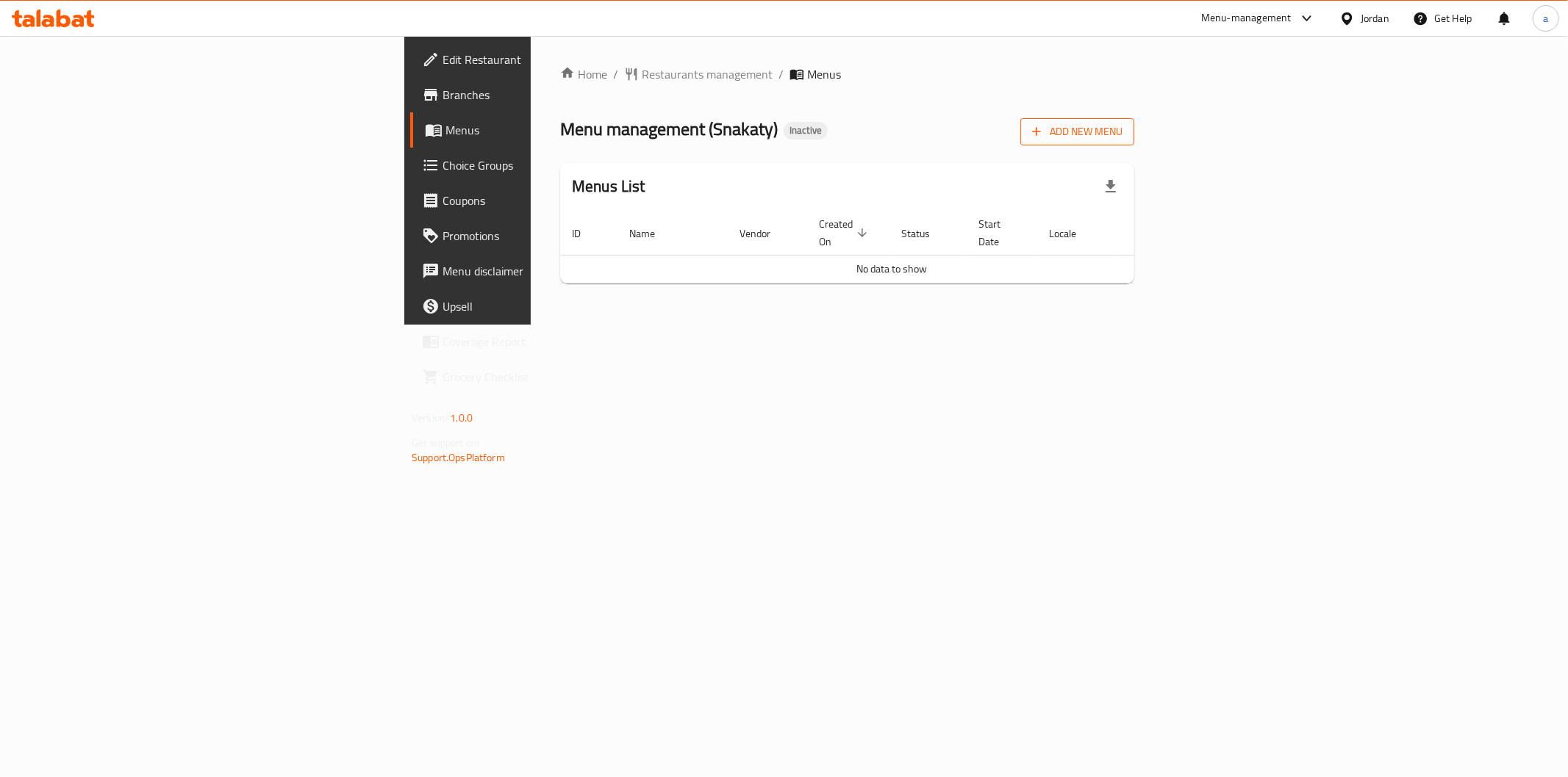
click at [1043, 129] on icon "button" at bounding box center [1036, 132] width 15 height 15
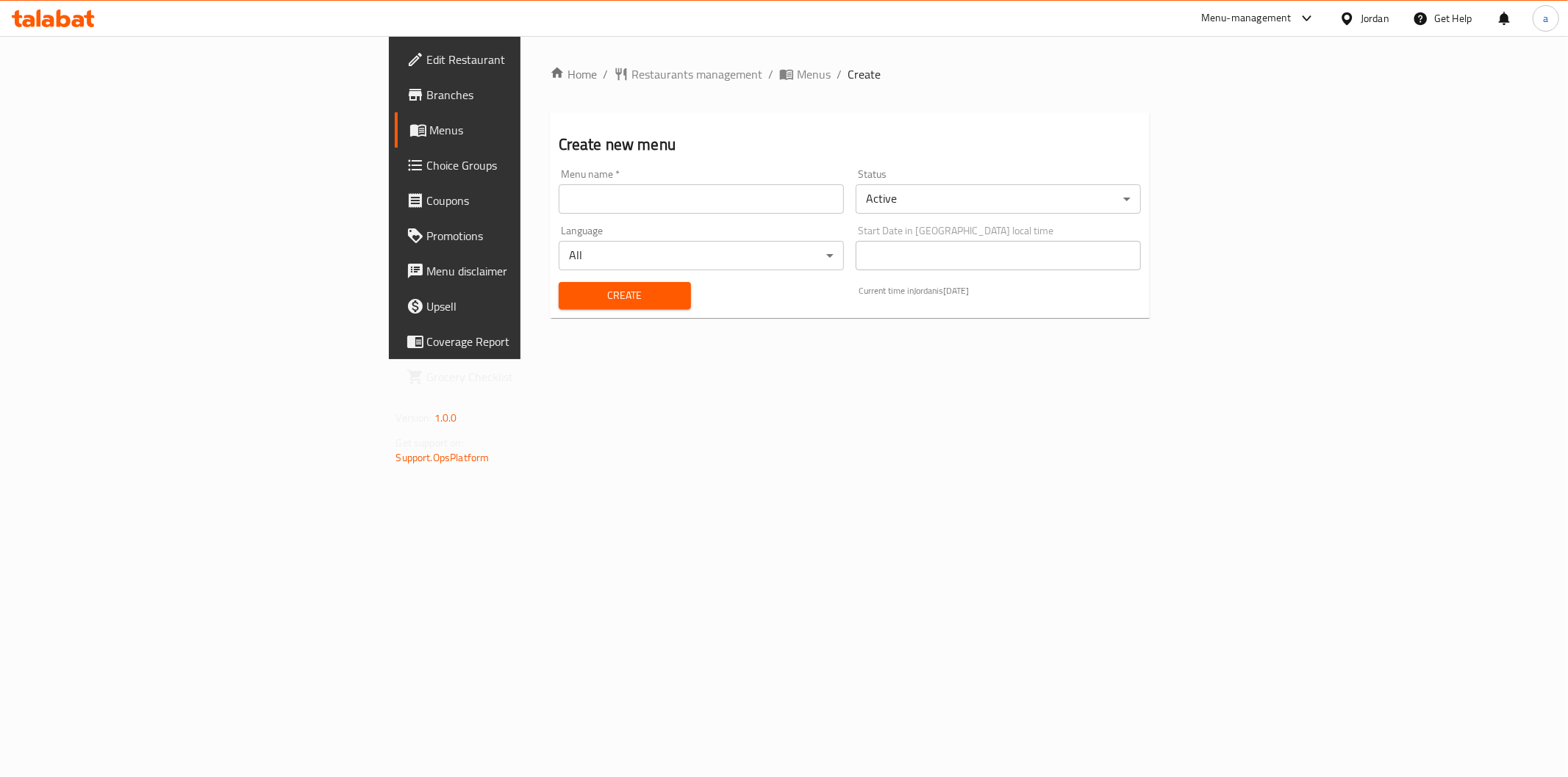
click at [723, 213] on input "text" at bounding box center [701, 199] width 285 height 29
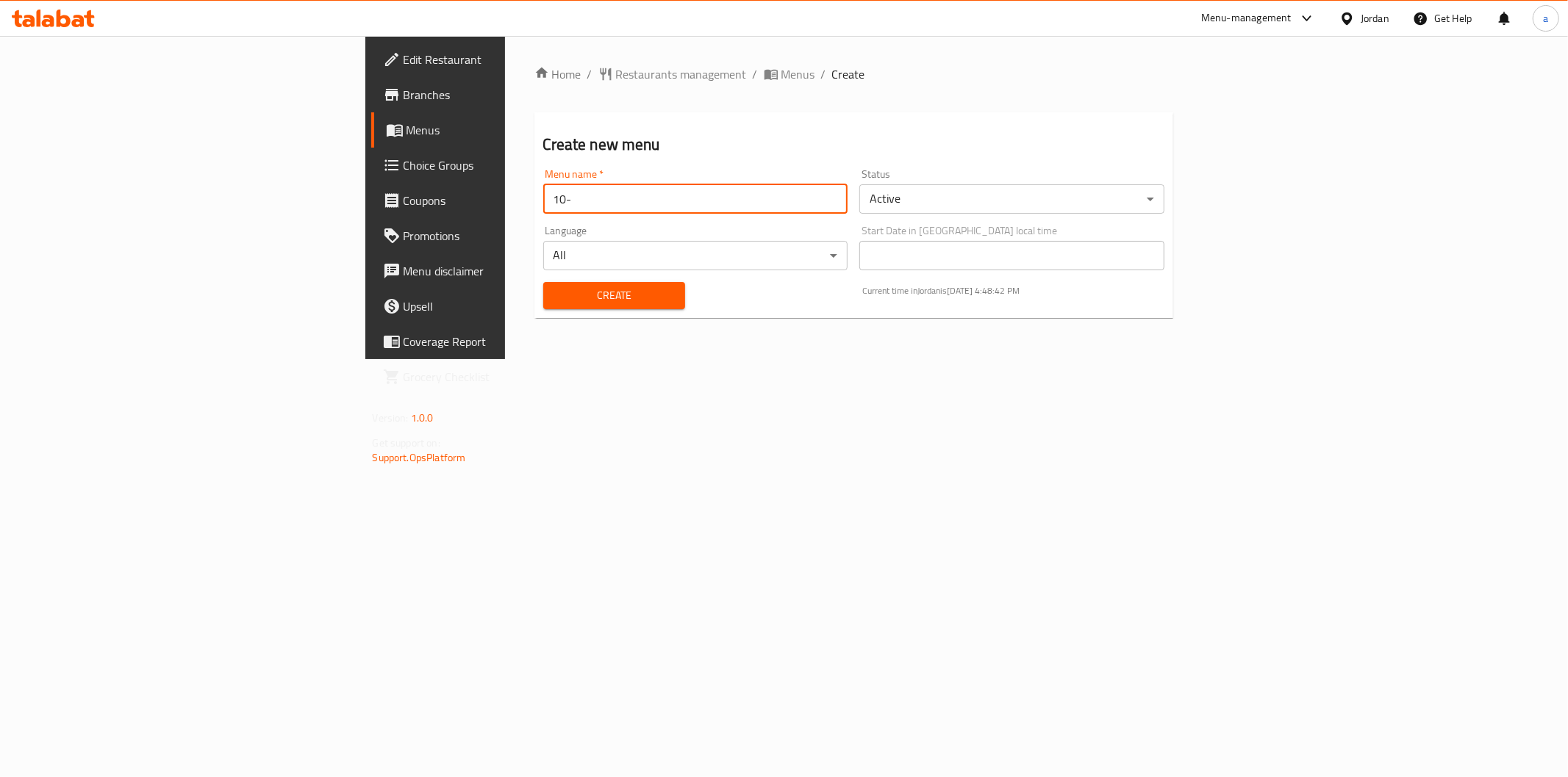
type input "10-8 aya magdy"
click at [543, 308] on button "Create" at bounding box center [614, 295] width 142 height 27
click at [406, 136] on span "Menus" at bounding box center [511, 130] width 208 height 18
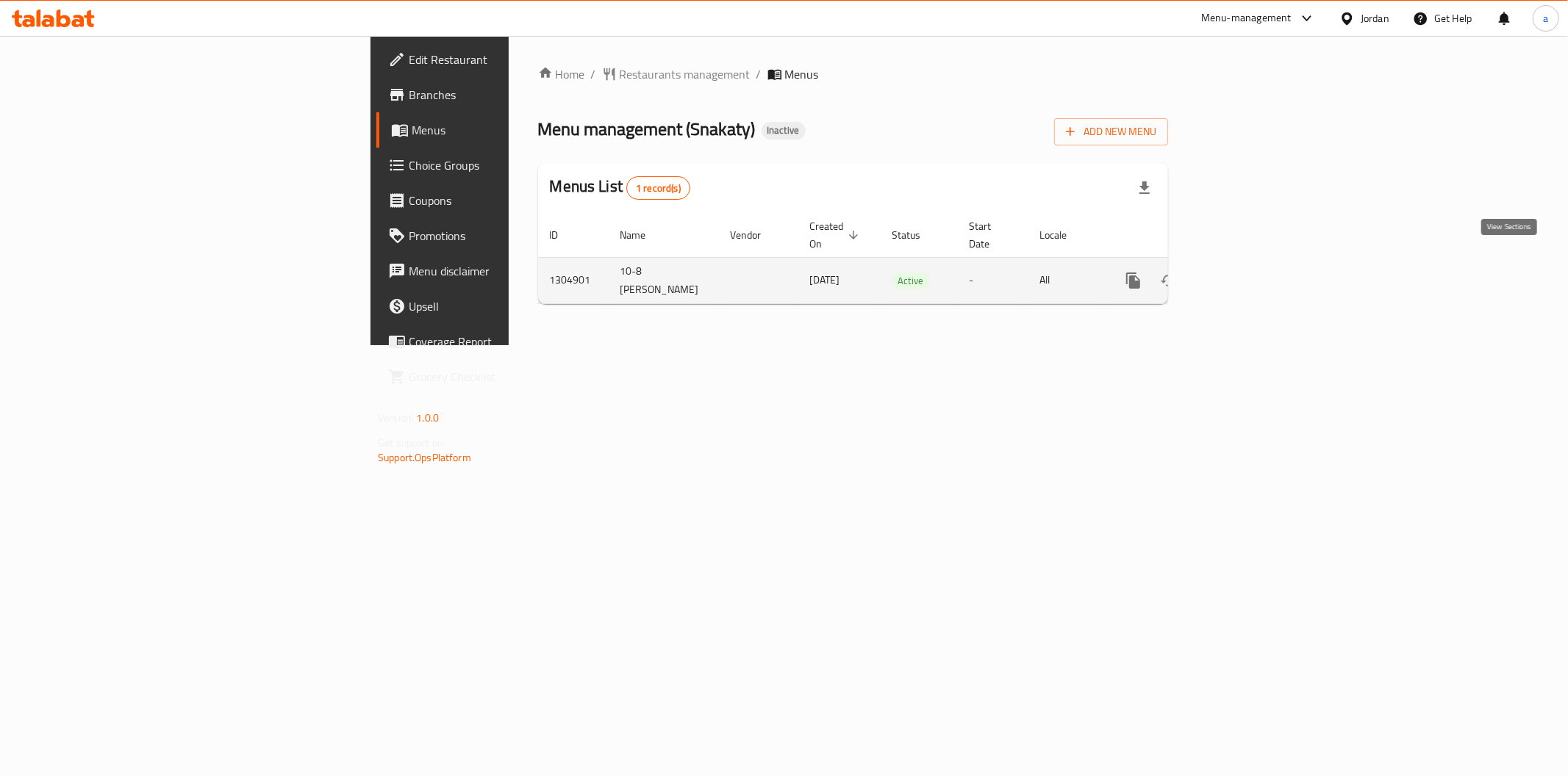
click at [1257, 263] on link "enhanced table" at bounding box center [1239, 281] width 35 height 35
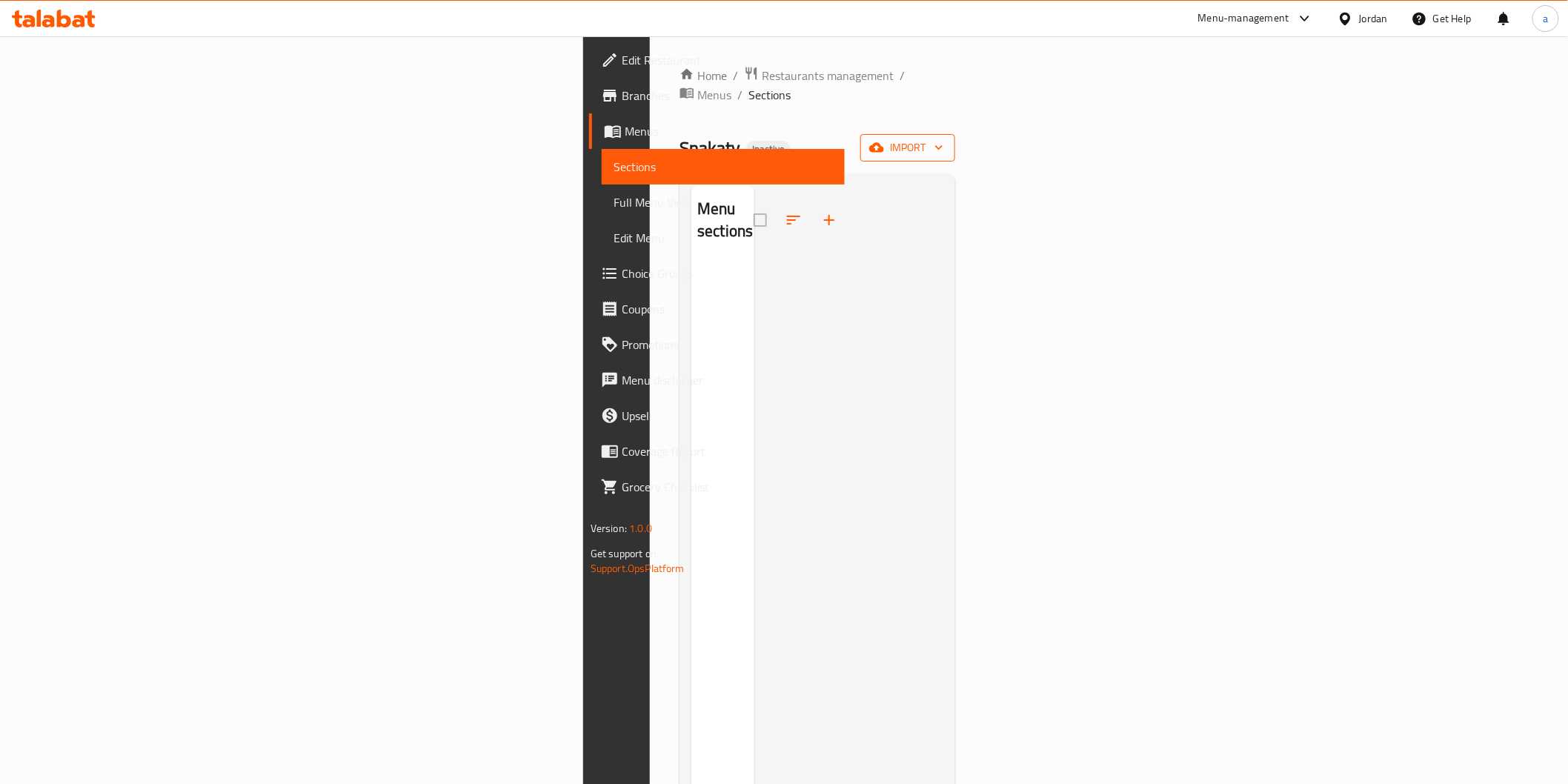
click at [943, 139] on span "import" at bounding box center [908, 148] width 71 height 19
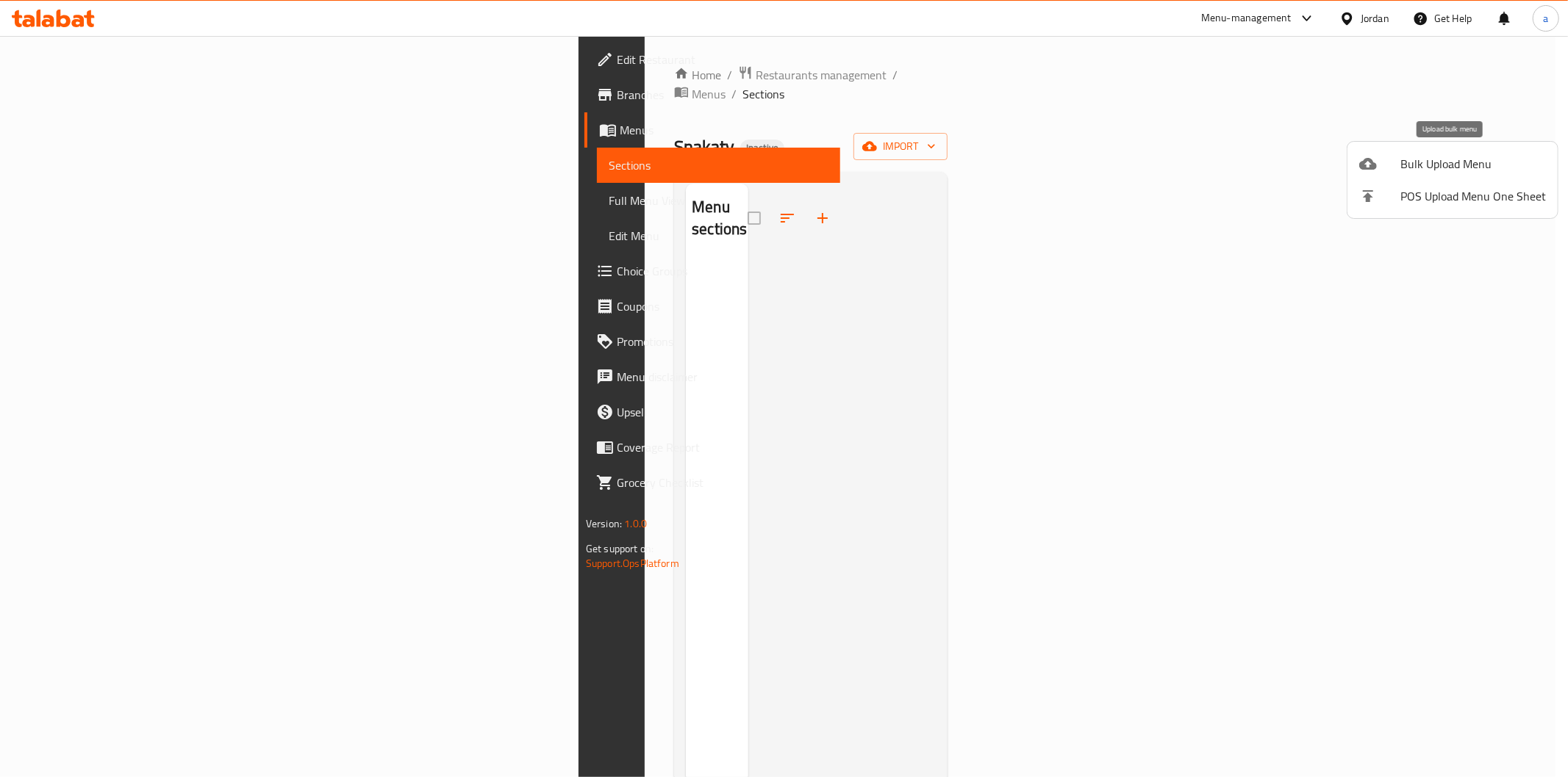
click at [1460, 165] on span "Bulk Upload Menu" at bounding box center [1473, 164] width 146 height 18
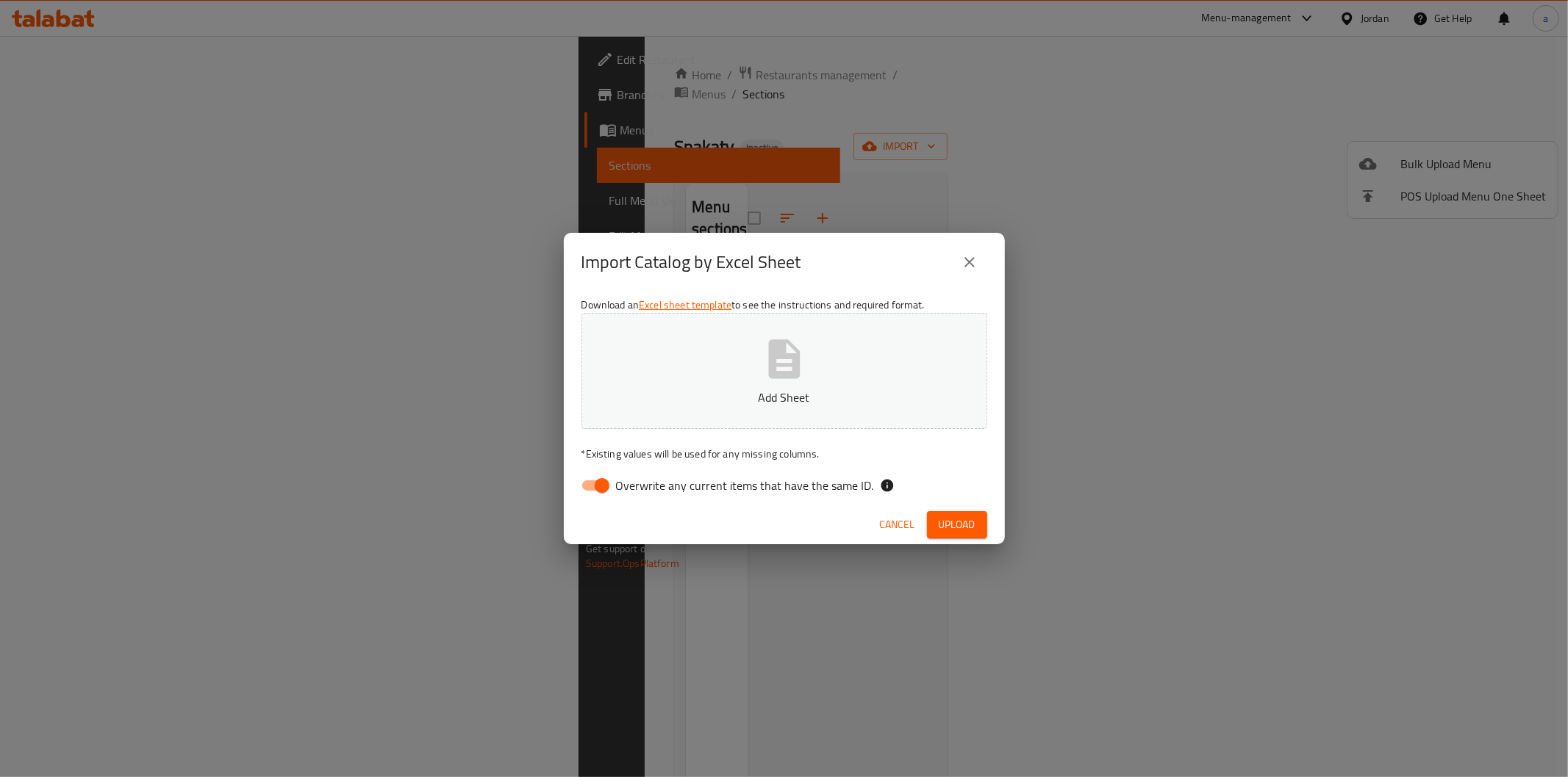
click at [718, 487] on span "Overwrite any current items that have the same ID." at bounding box center [745, 486] width 258 height 18
click at [644, 487] on input "Overwrite any current items that have the same ID." at bounding box center [602, 486] width 84 height 28
checkbox input "false"
click at [807, 376] on button "Add Sheet" at bounding box center [784, 370] width 405 height 116
click at [973, 529] on span "Upload" at bounding box center [957, 524] width 37 height 19
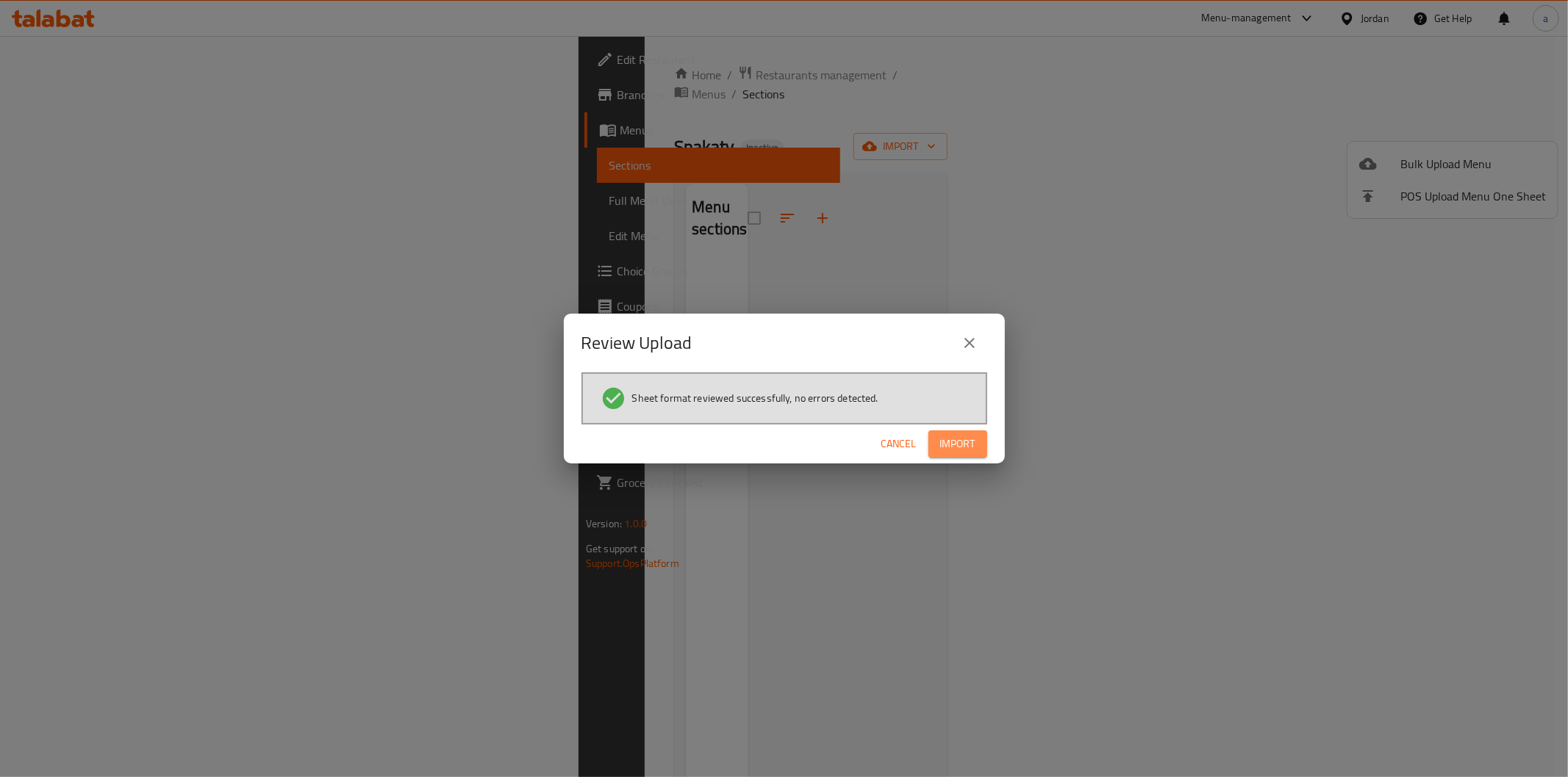
click at [970, 439] on span "Import" at bounding box center [958, 444] width 35 height 19
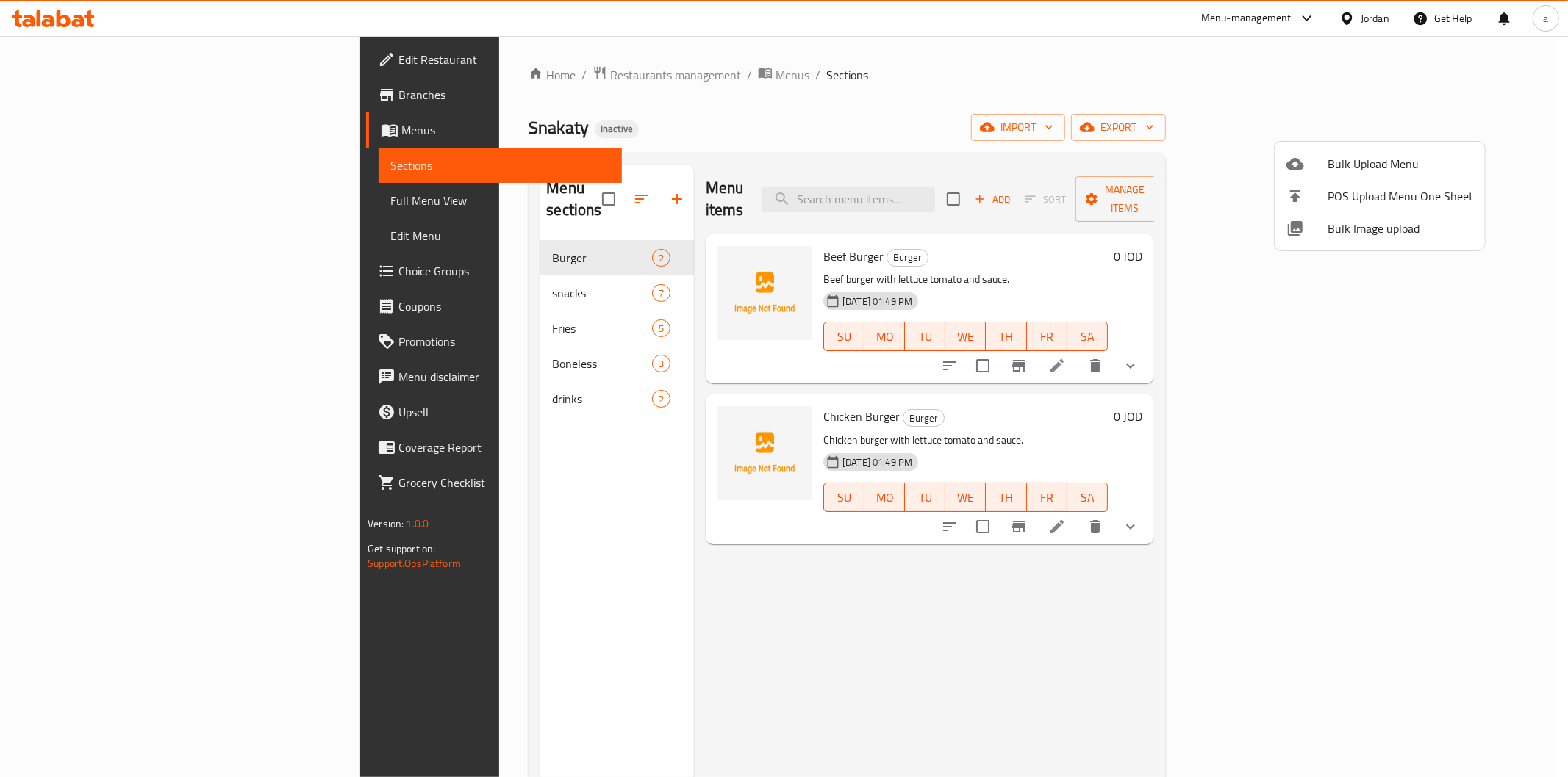
click at [121, 201] on div at bounding box center [784, 388] width 1568 height 777
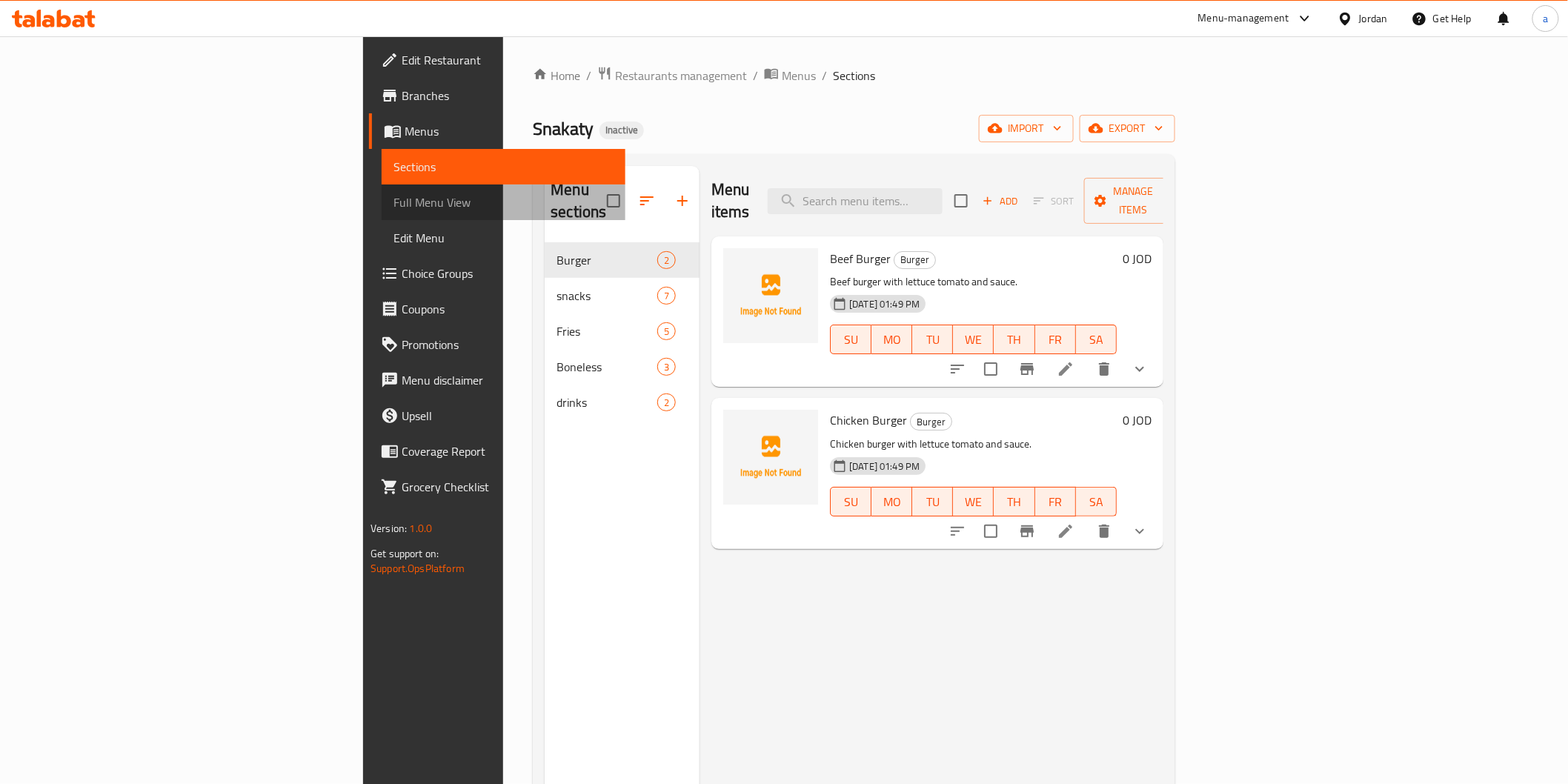
click at [394, 203] on span "Full Menu View" at bounding box center [503, 202] width 219 height 18
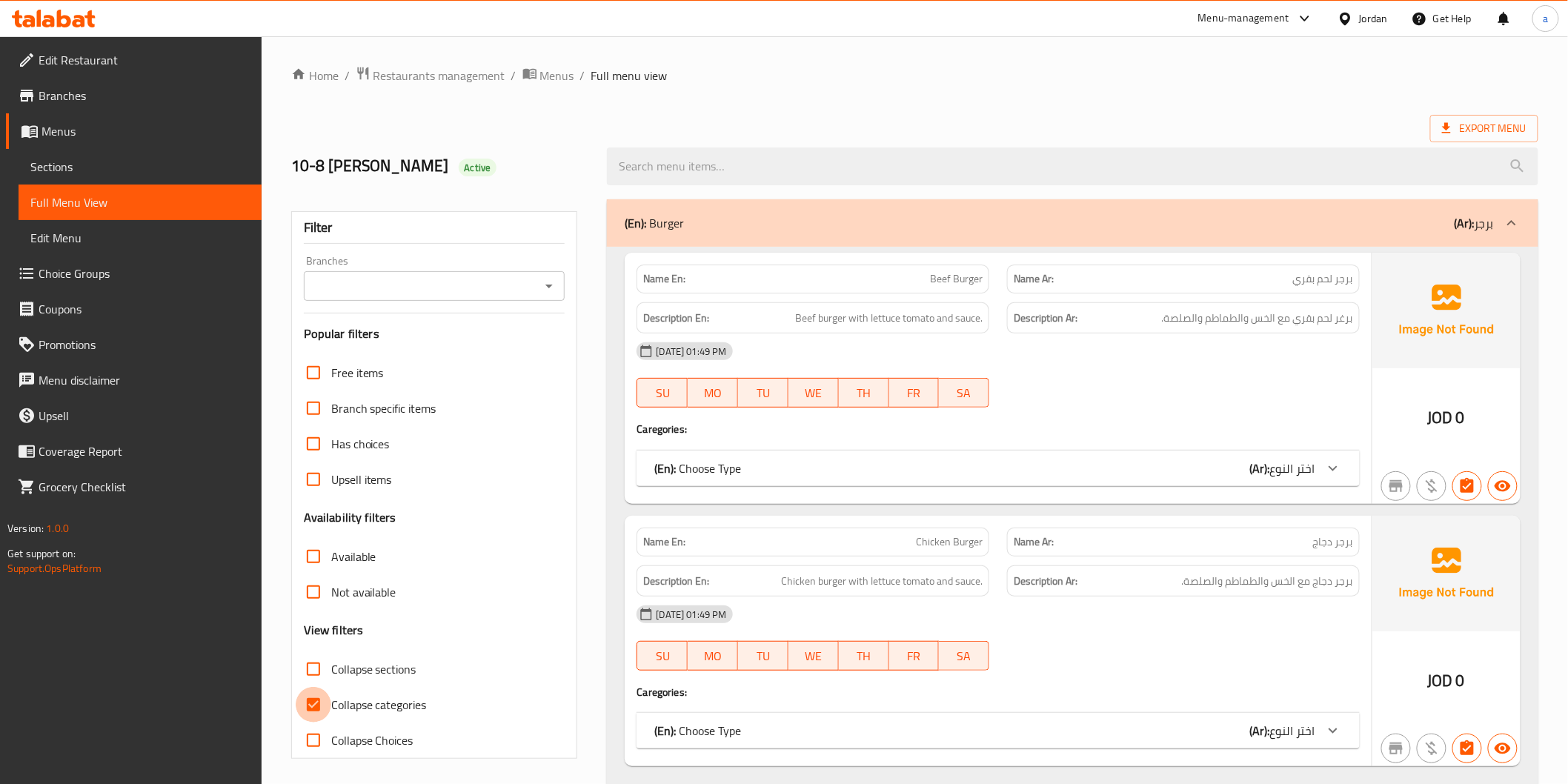
click at [315, 714] on input "Collapse categories" at bounding box center [314, 705] width 36 height 36
checkbox input "false"
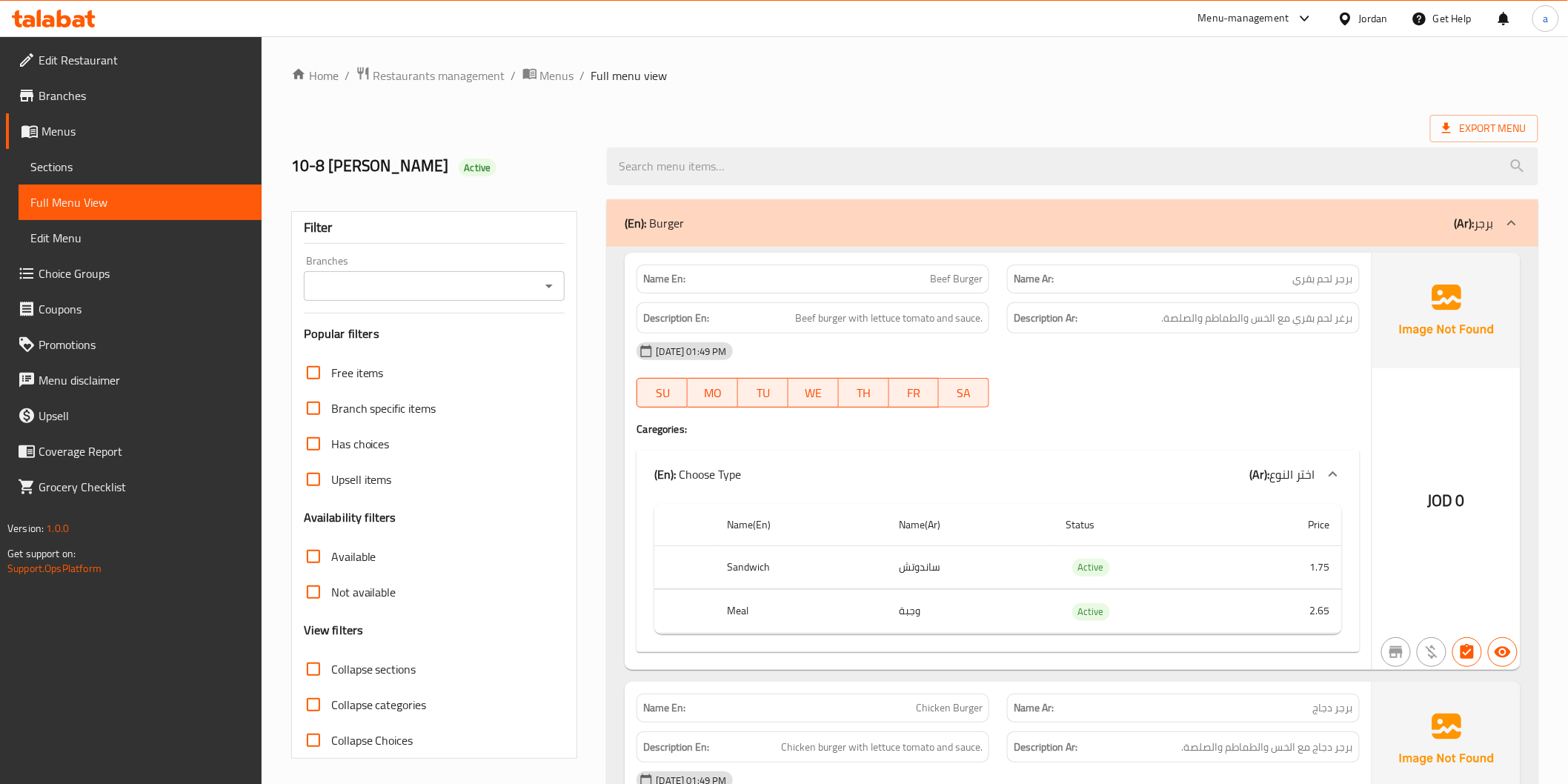
click at [1275, 405] on div at bounding box center [1184, 408] width 371 height 18
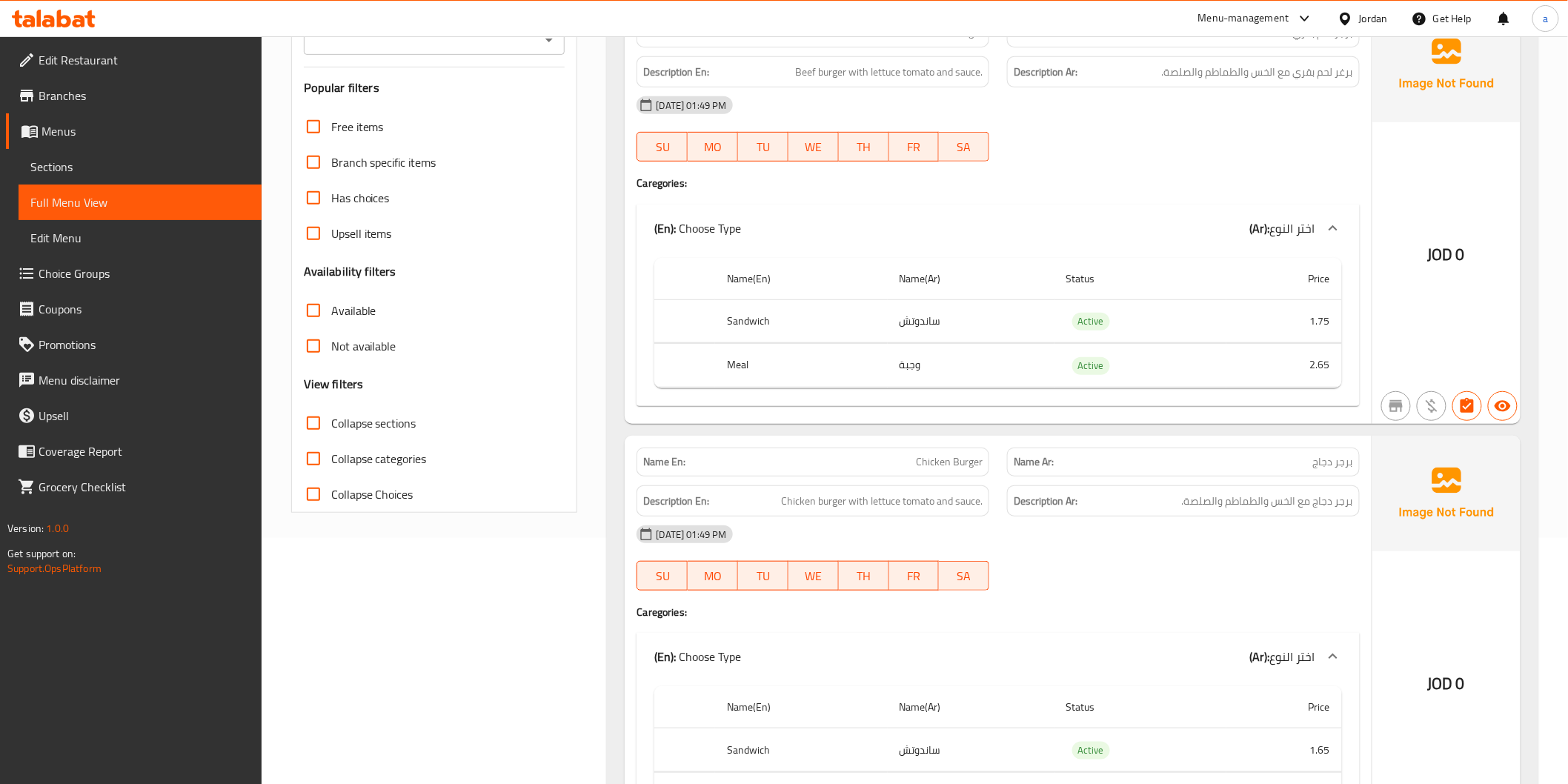
scroll to position [247, 0]
click at [1224, 545] on div "10-08-2025 01:49 PM" at bounding box center [998, 534] width 740 height 36
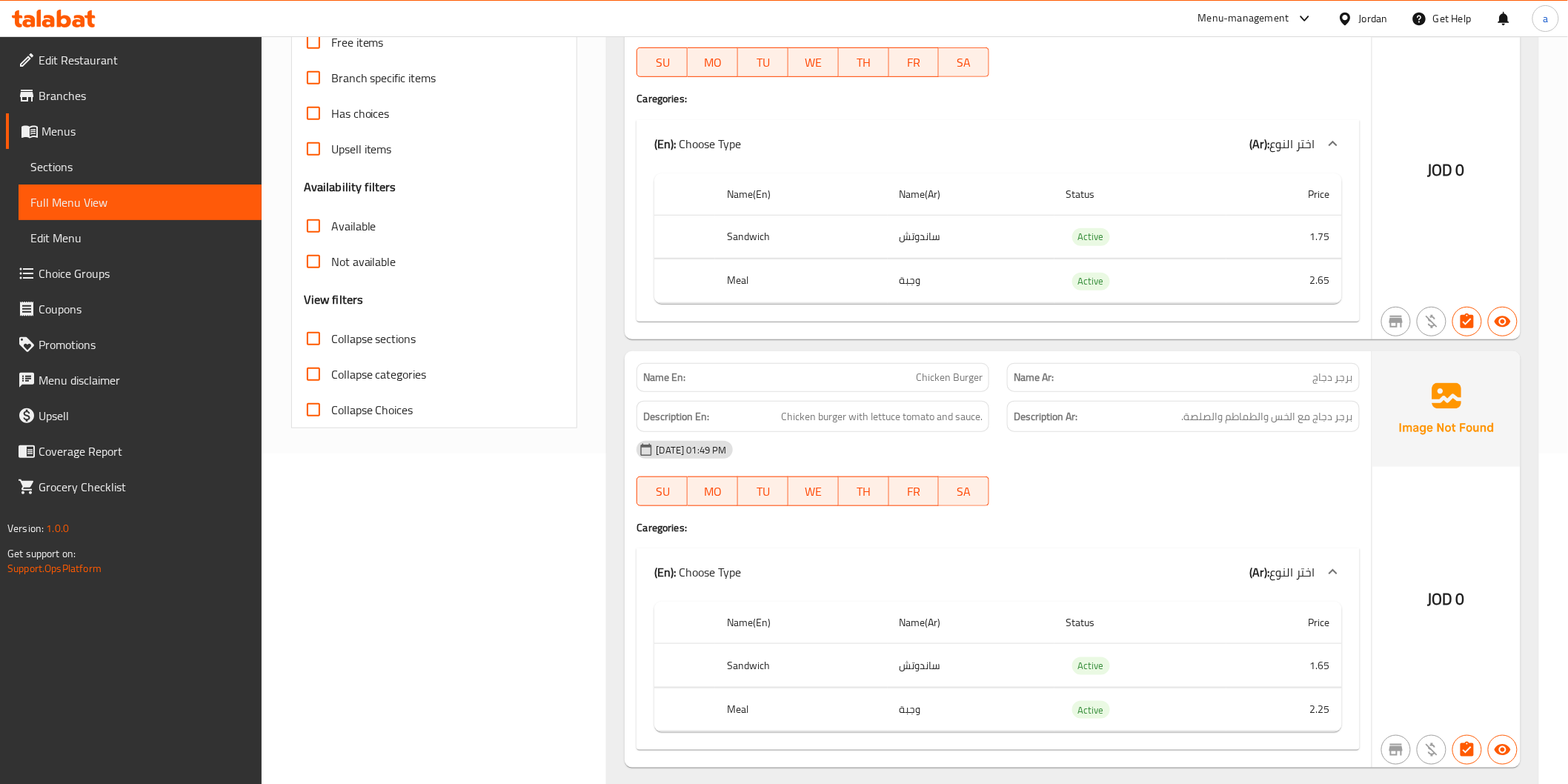
scroll to position [412, 0]
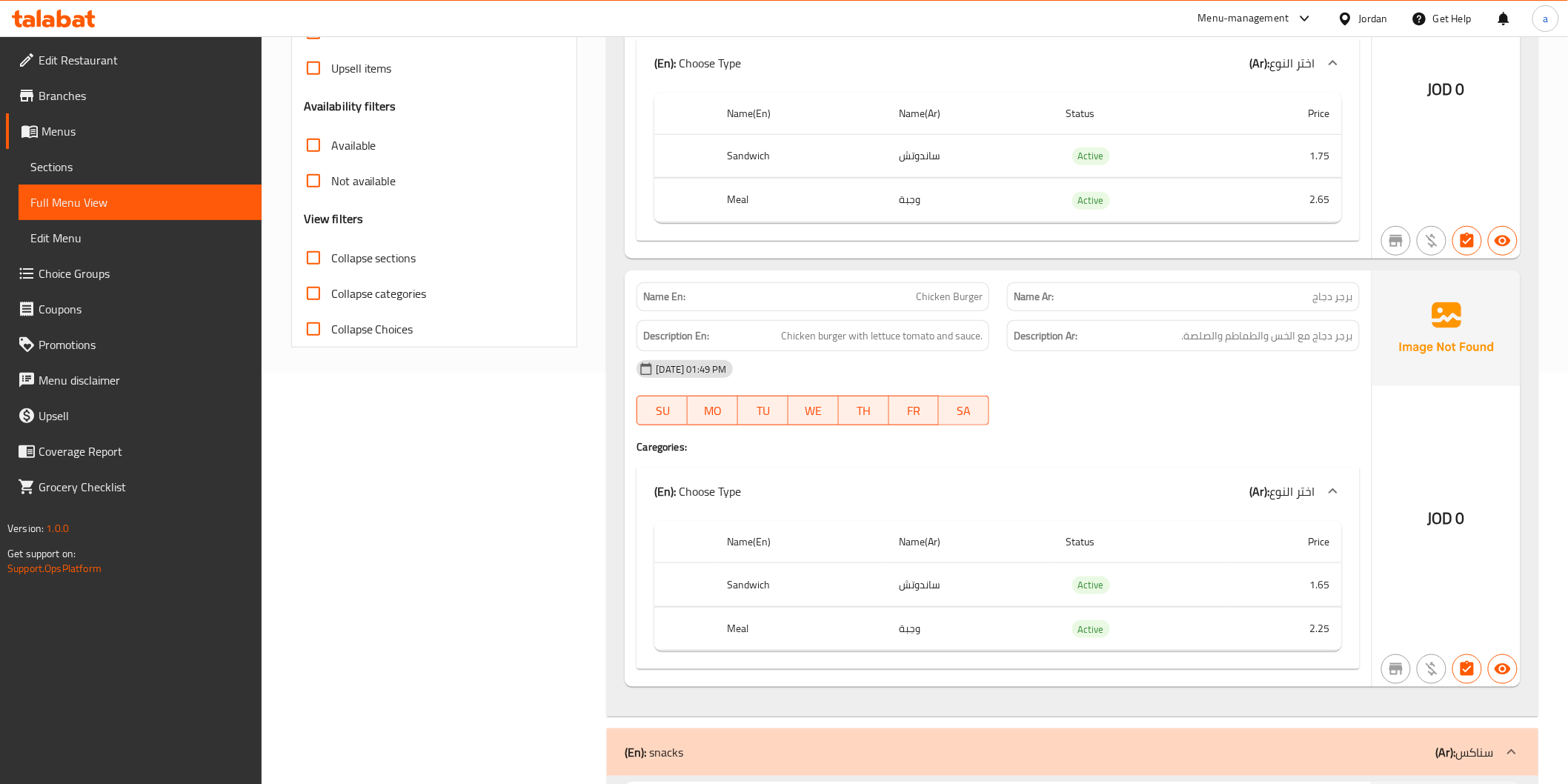
click at [1220, 462] on div "Name En: Chicken Burger Name Ar: برجر دجاج Description En: Chicken burger with …" at bounding box center [998, 479] width 747 height 417
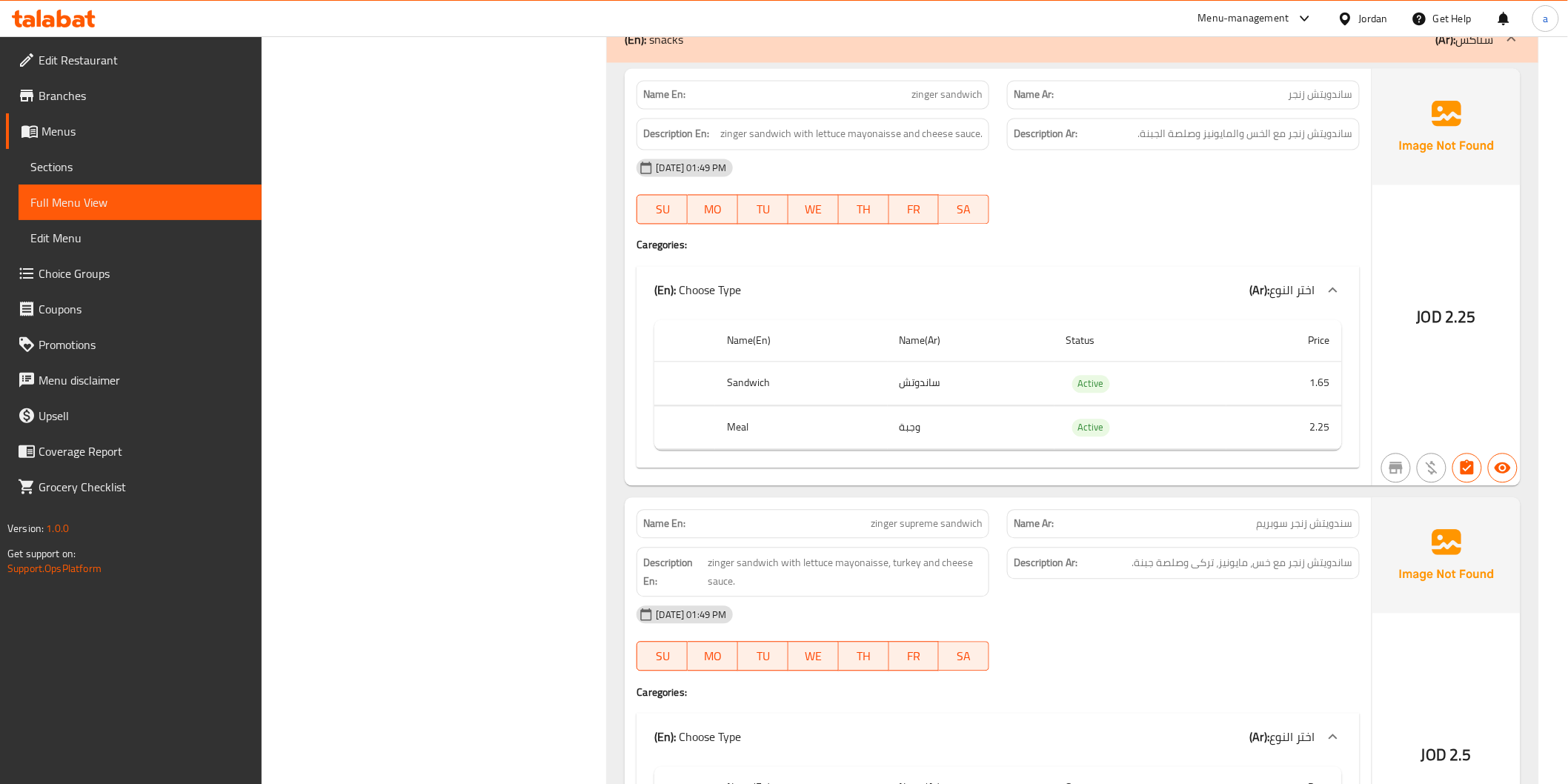
scroll to position [1153, 0]
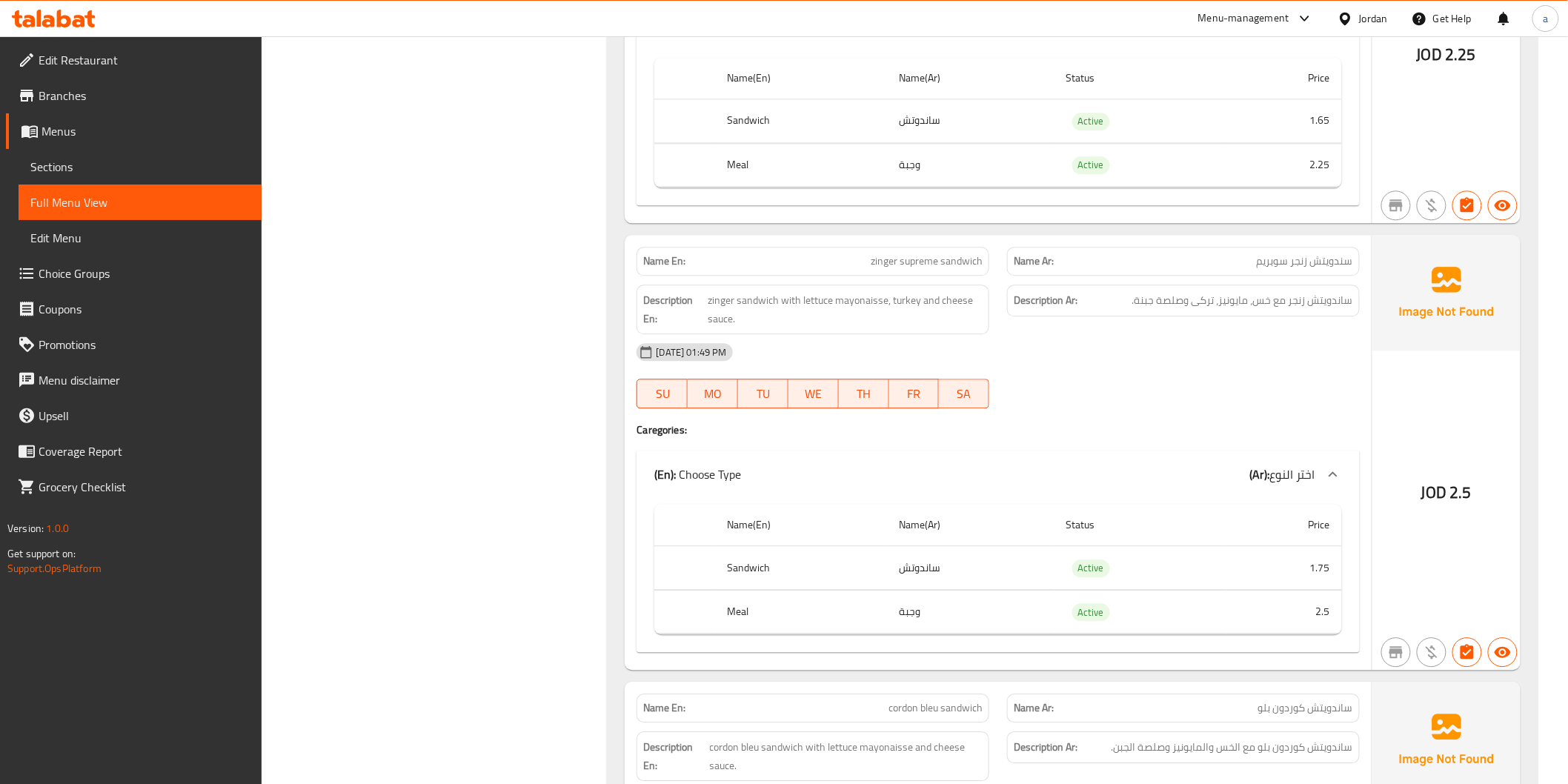
scroll to position [1400, 0]
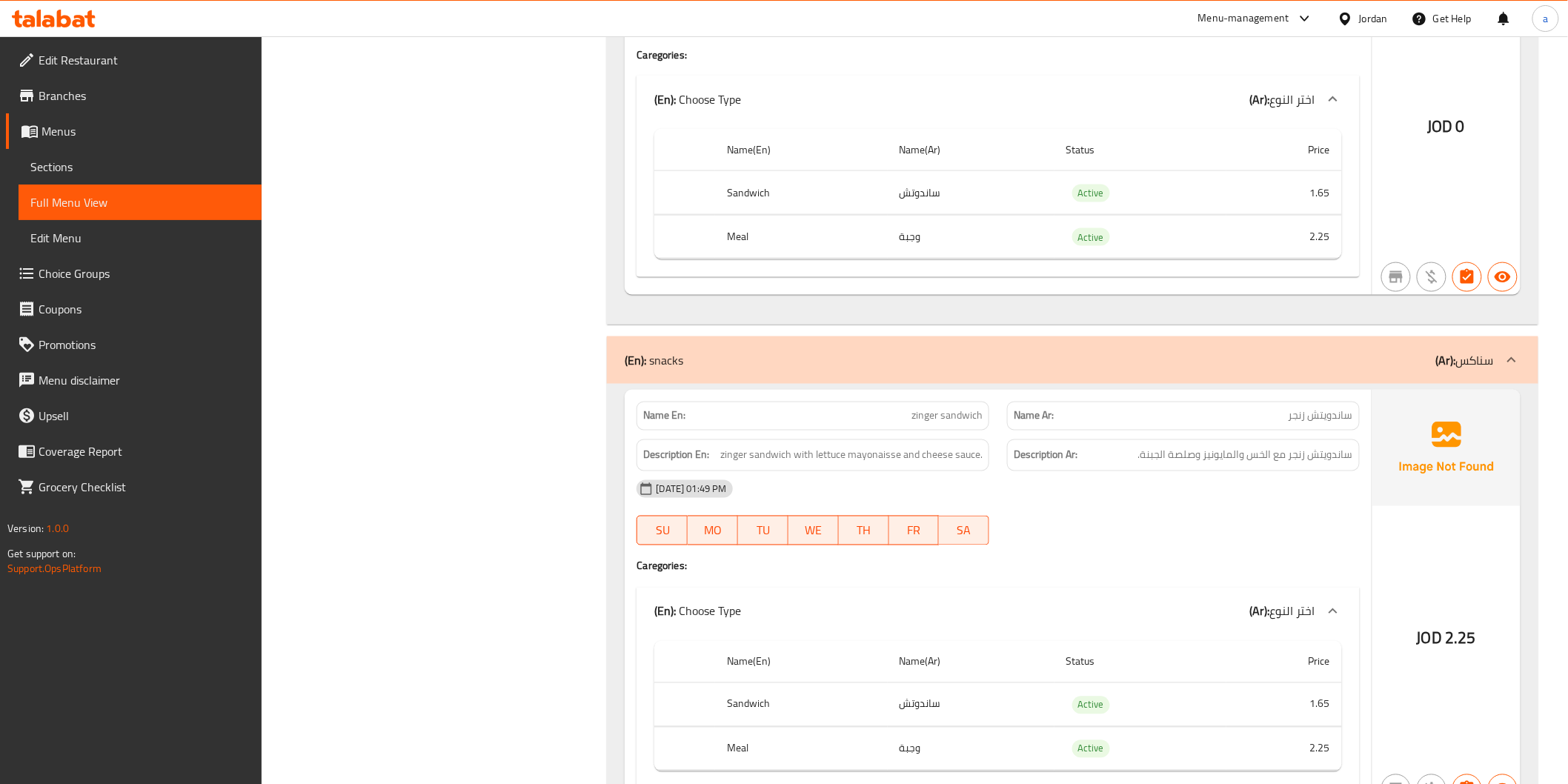
scroll to position [576, 0]
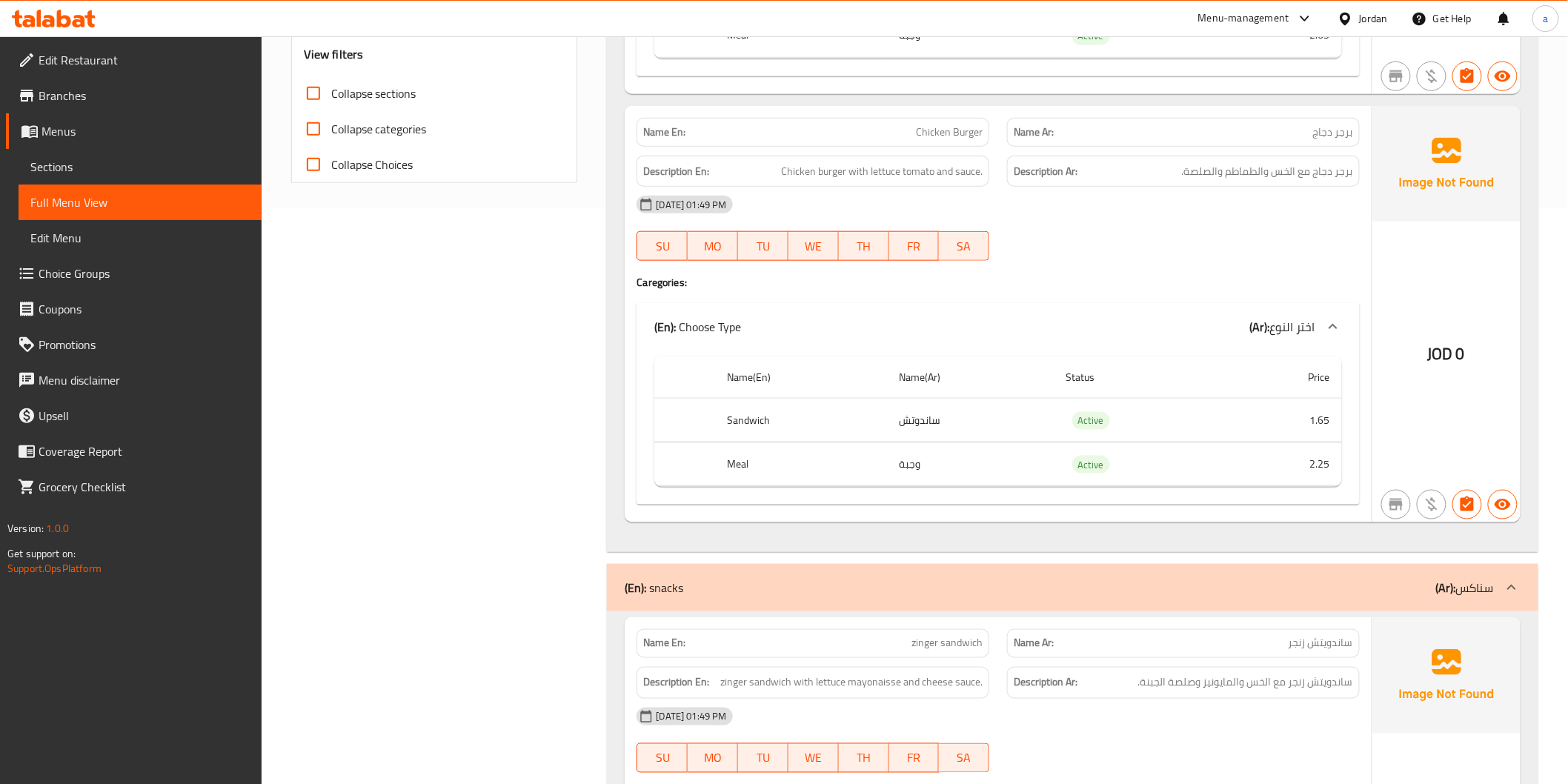
click at [67, 174] on span "Sections" at bounding box center [140, 167] width 219 height 18
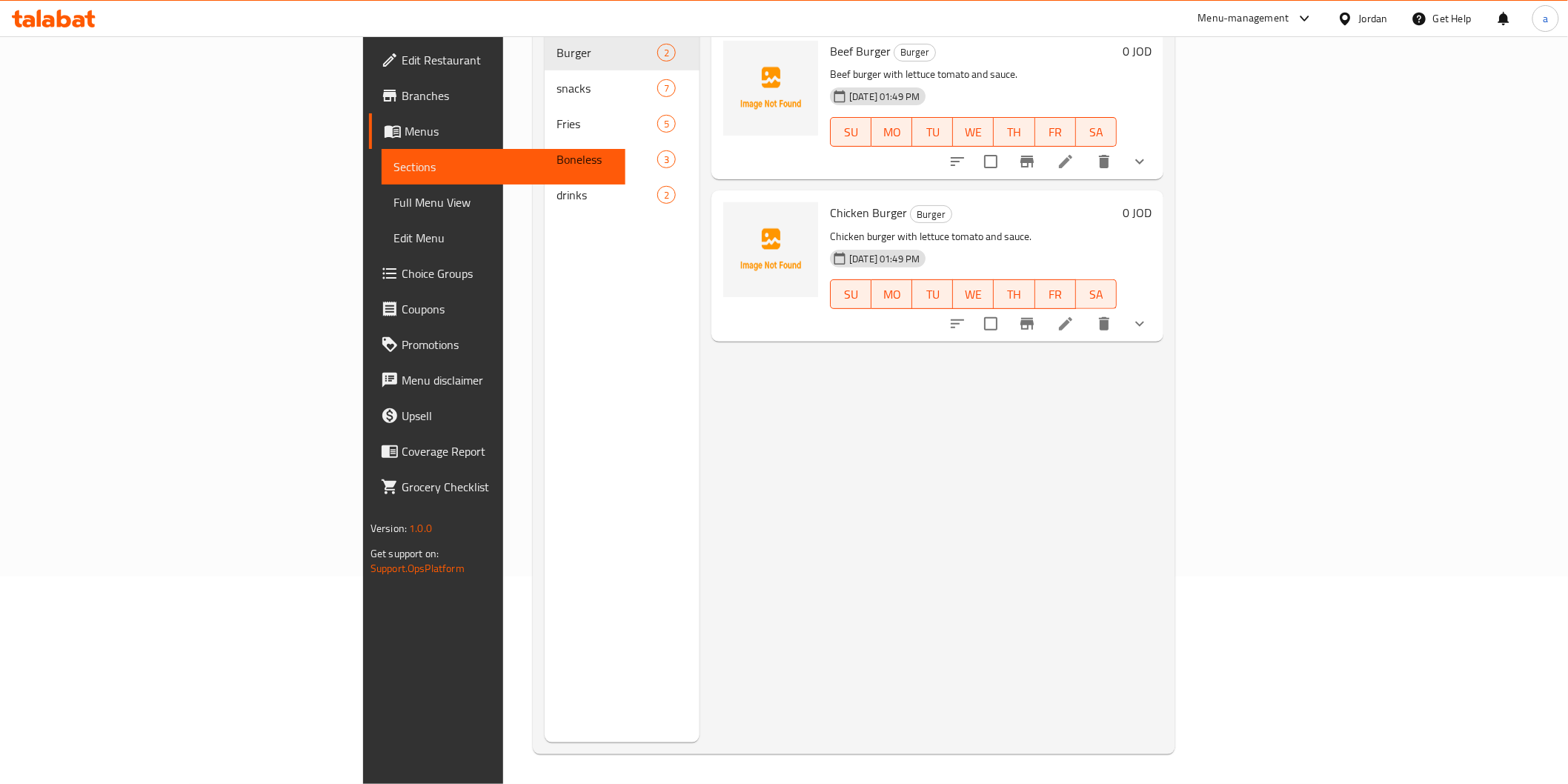
scroll to position [208, 0]
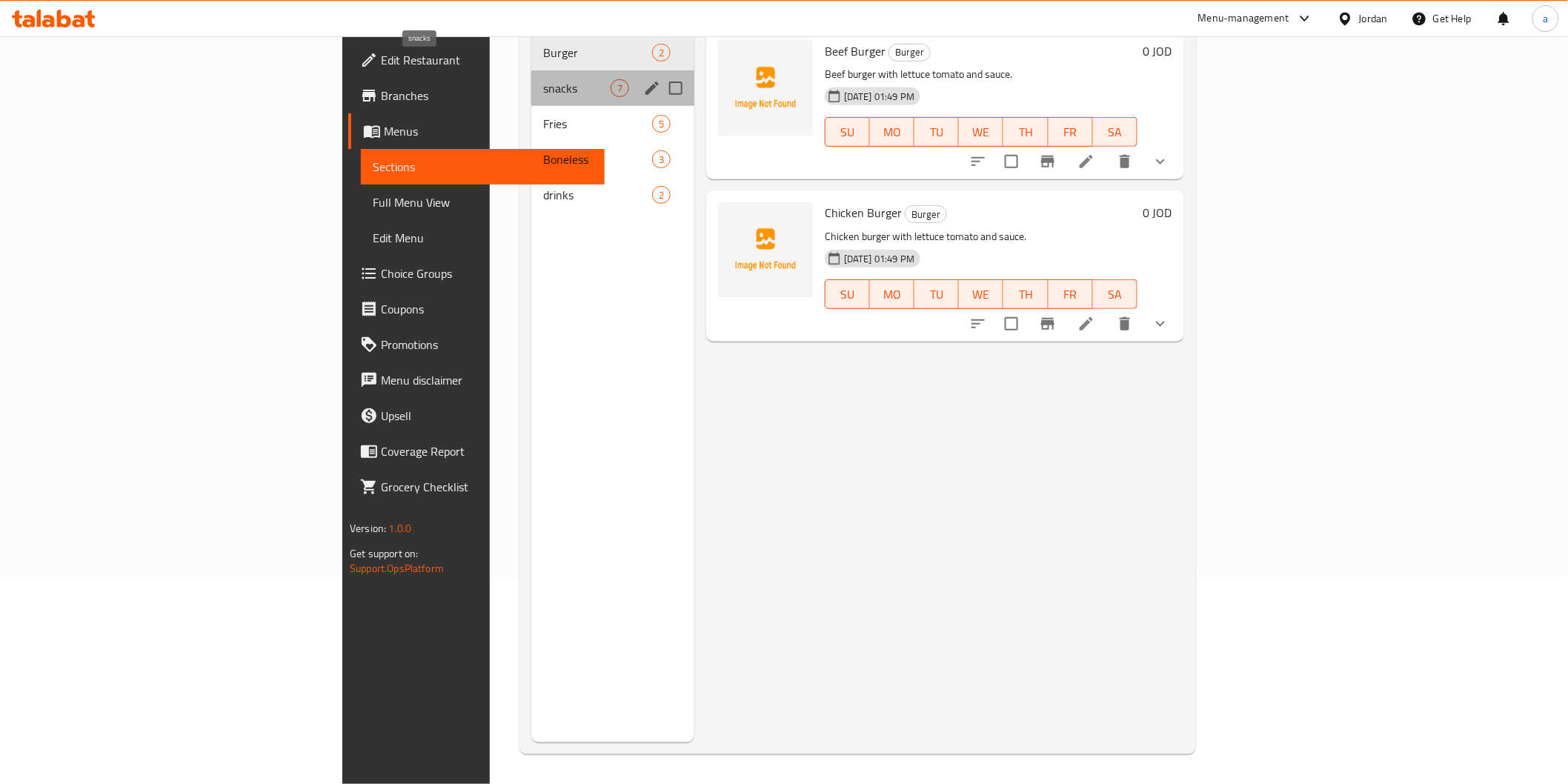
click at [543, 79] on span "snacks" at bounding box center [577, 88] width 68 height 18
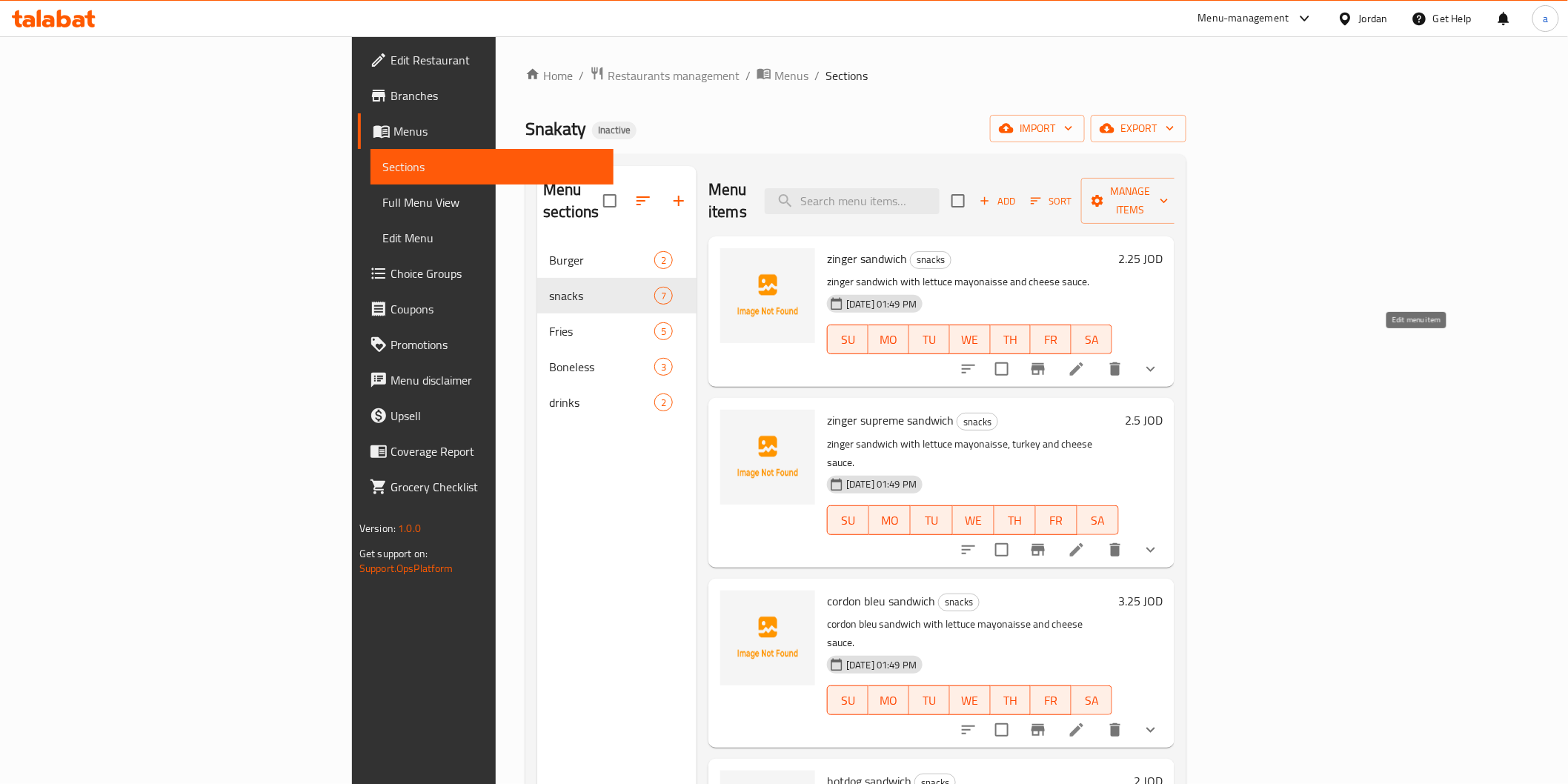
click at [1083, 363] on icon at bounding box center [1076, 369] width 13 height 13
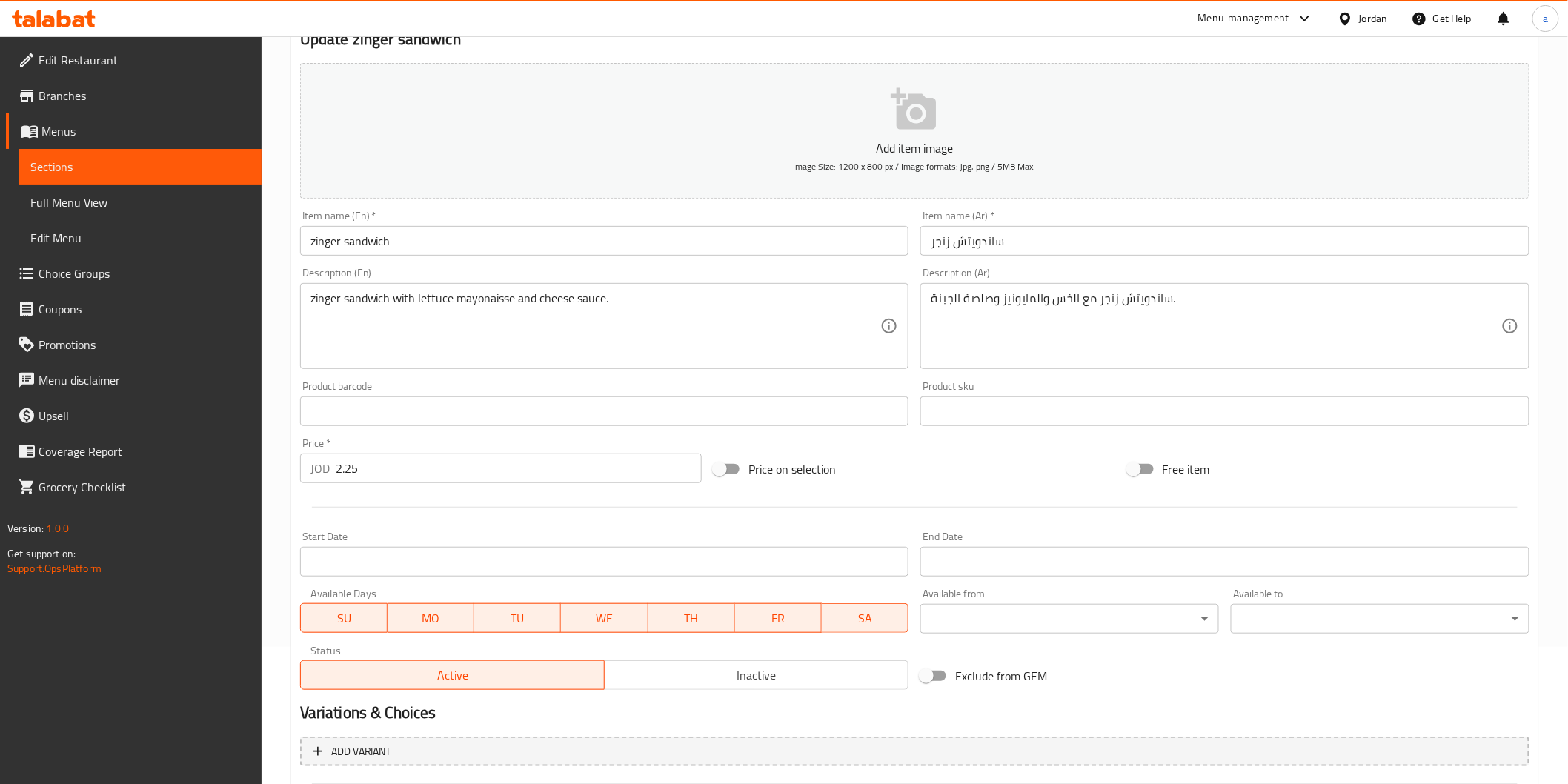
scroll to position [165, 0]
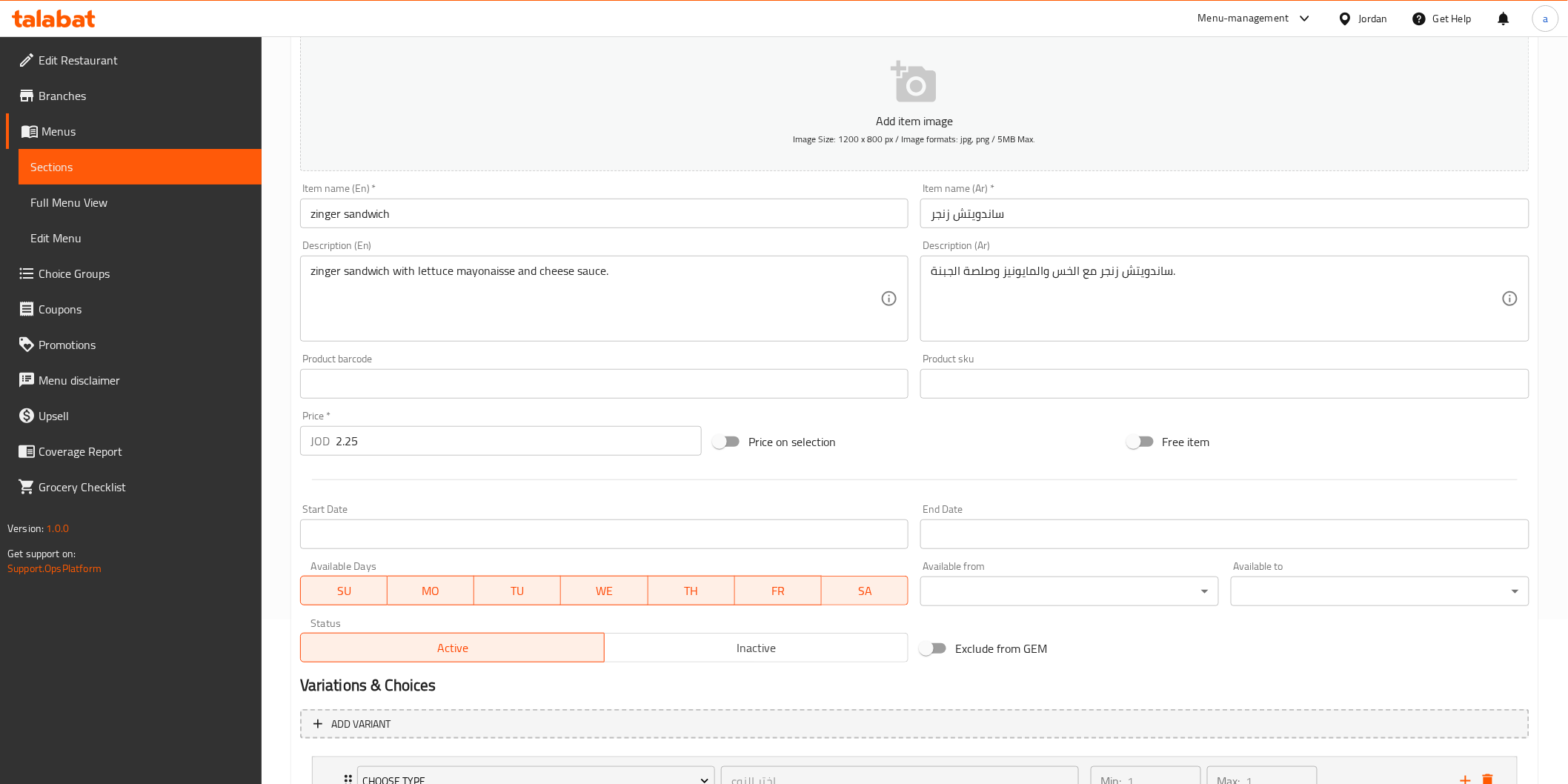
click at [357, 439] on input "2.25" at bounding box center [519, 440] width 366 height 29
click at [351, 440] on input "2.25" at bounding box center [519, 440] width 366 height 29
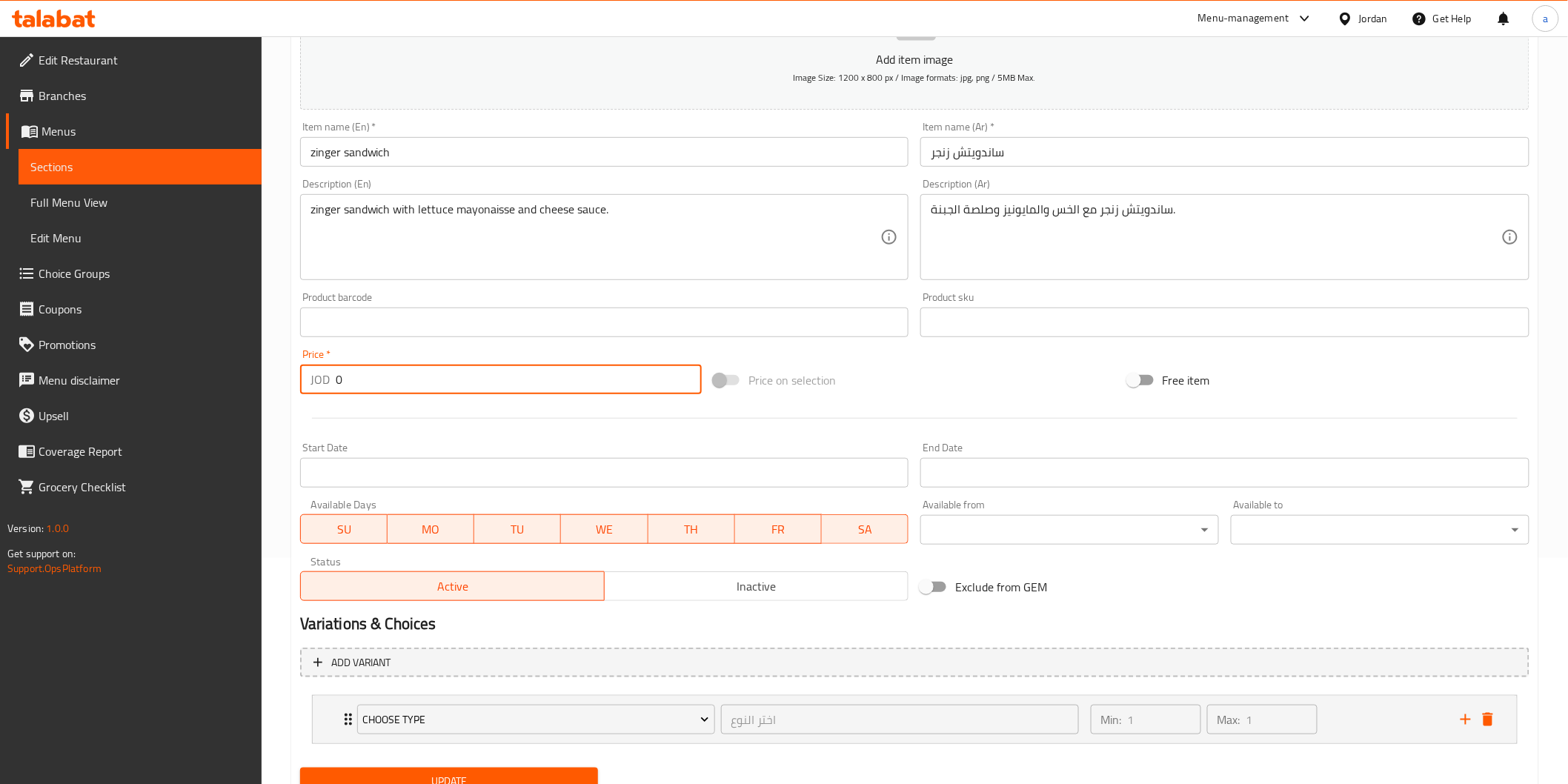
scroll to position [285, 0]
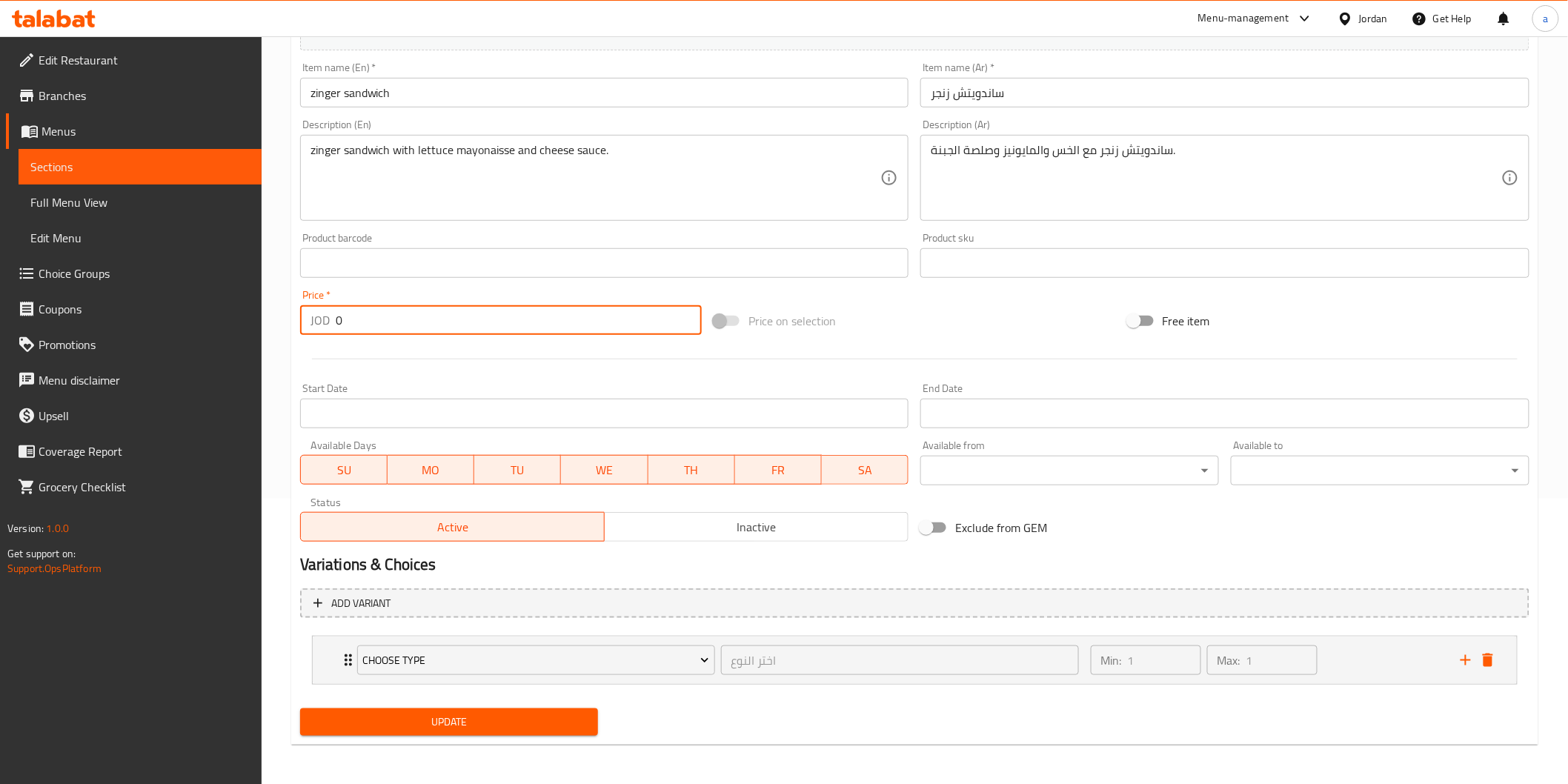
type input "0"
click at [501, 715] on span "Update" at bounding box center [449, 722] width 275 height 19
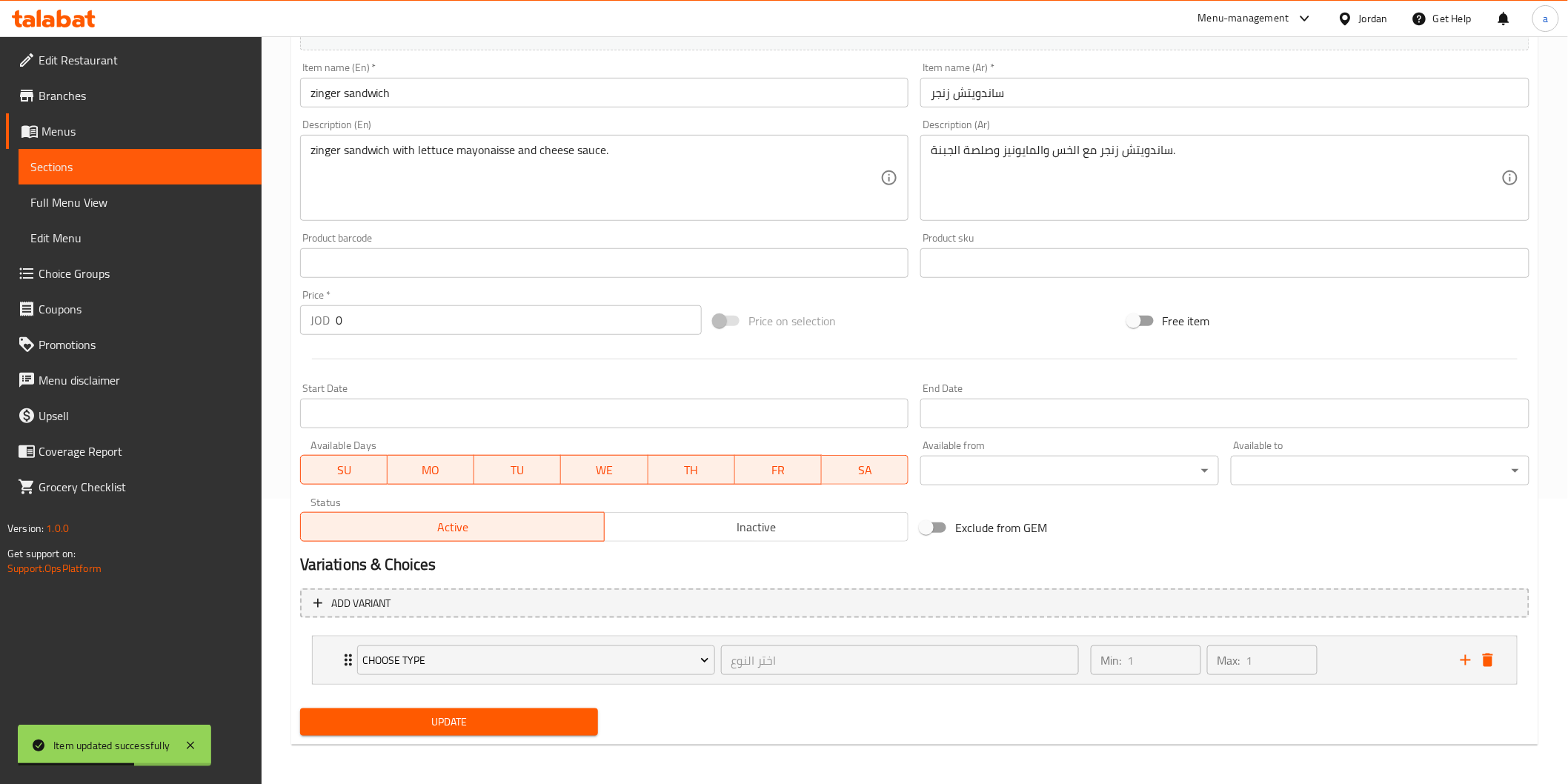
click at [69, 158] on span "Sections" at bounding box center [140, 167] width 219 height 18
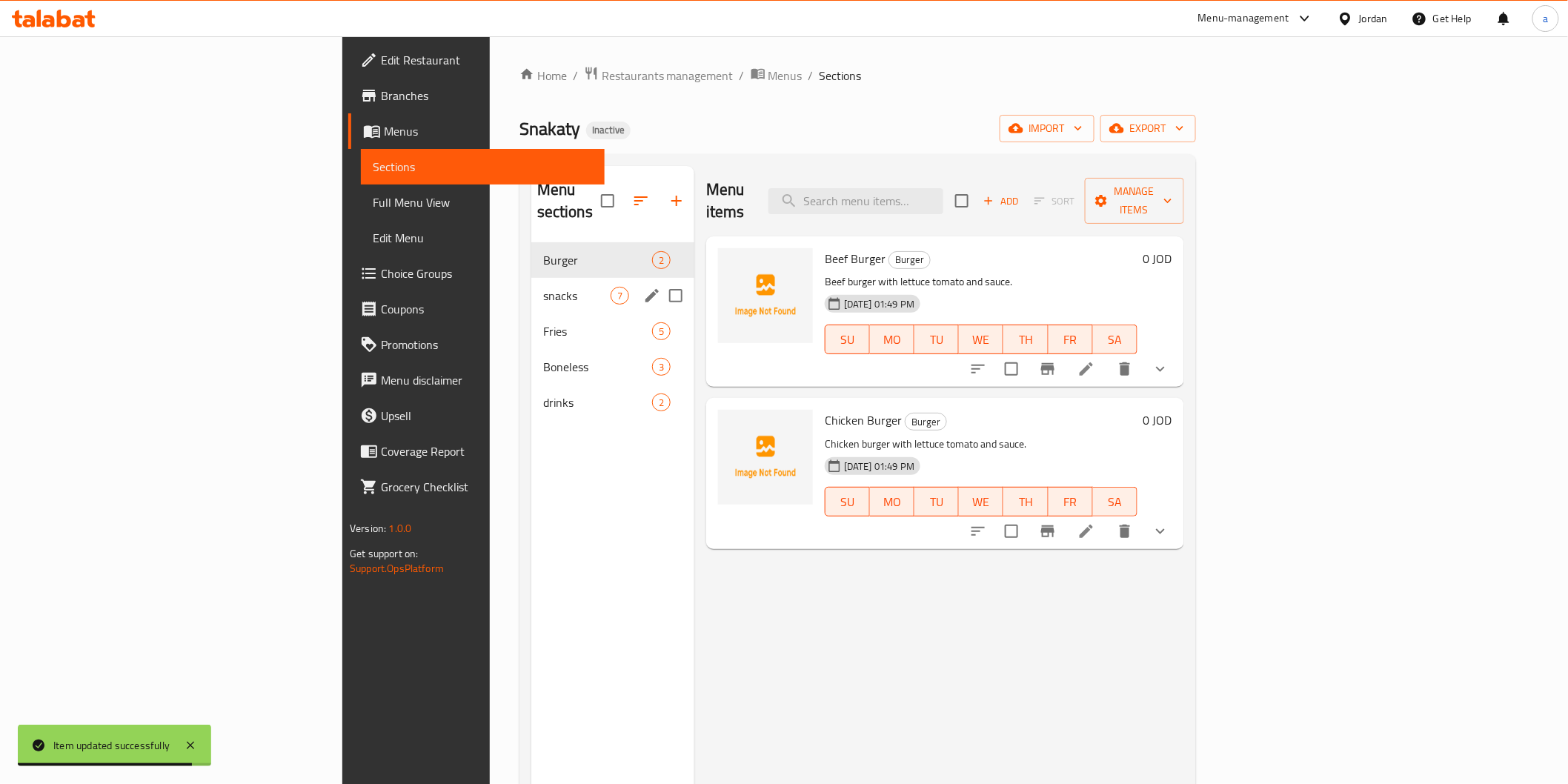
click at [531, 278] on div "snacks 7" at bounding box center [612, 296] width 163 height 36
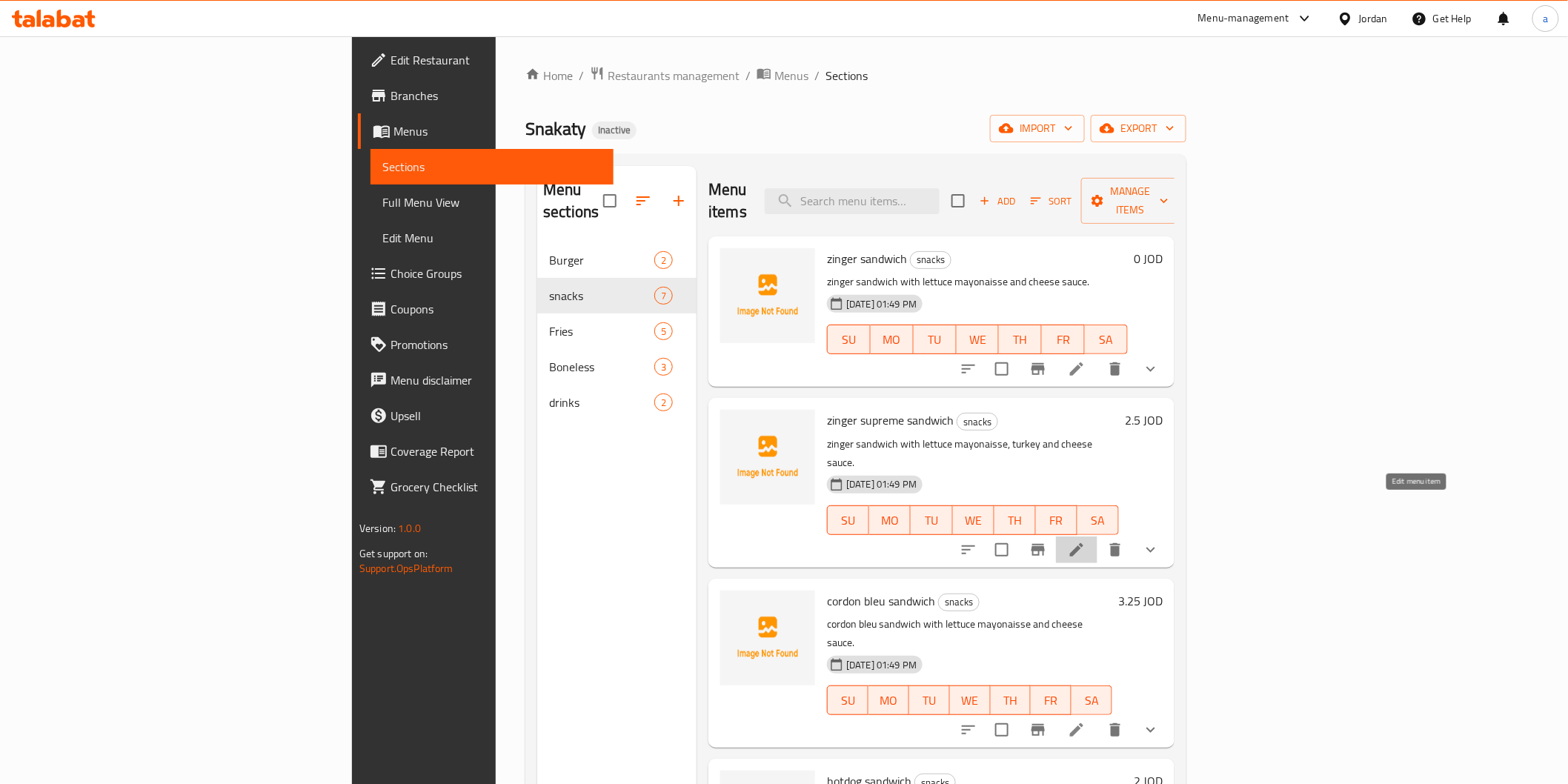
click at [1086, 541] on icon at bounding box center [1077, 550] width 18 height 18
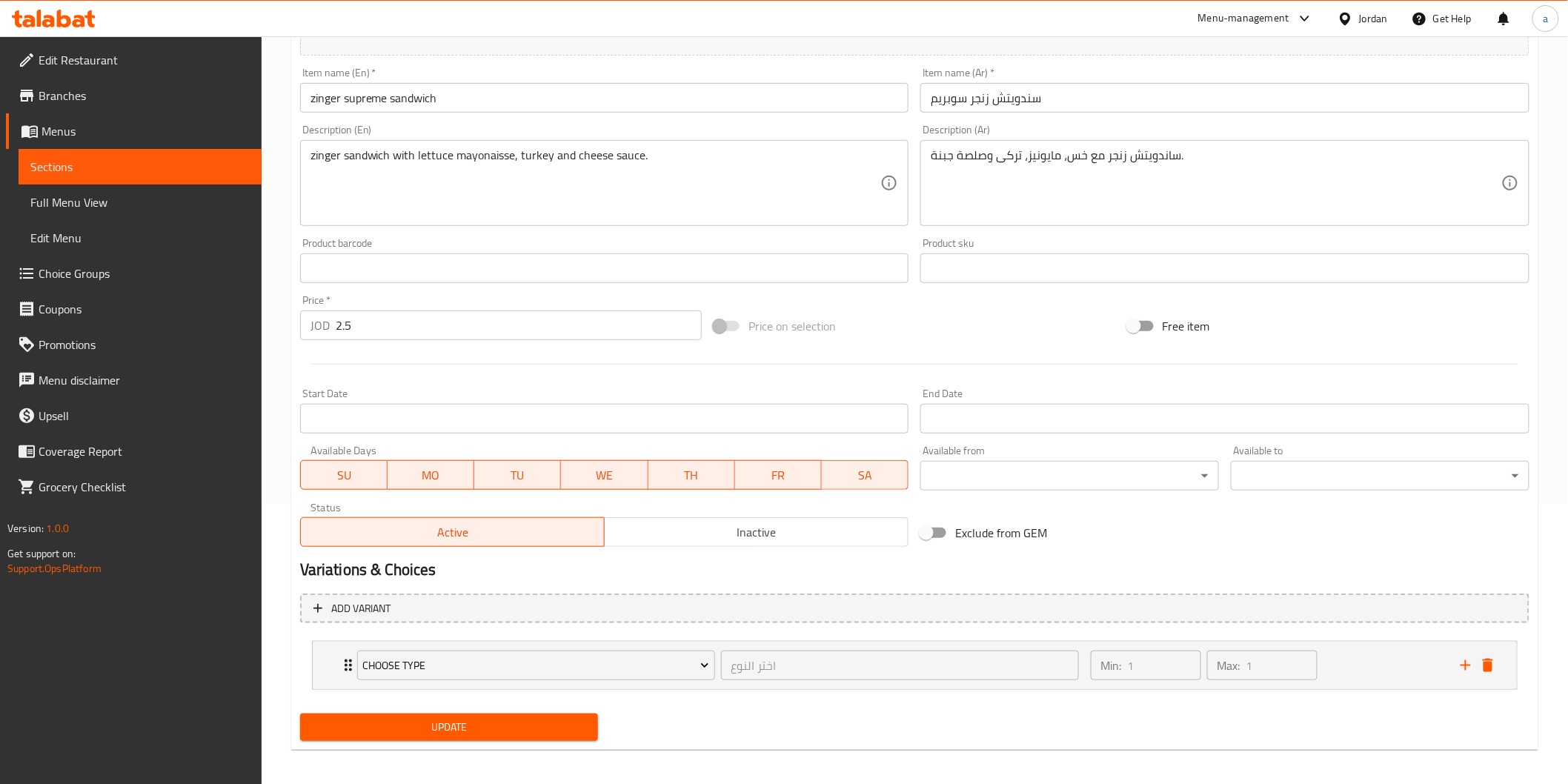
scroll to position [285, 0]
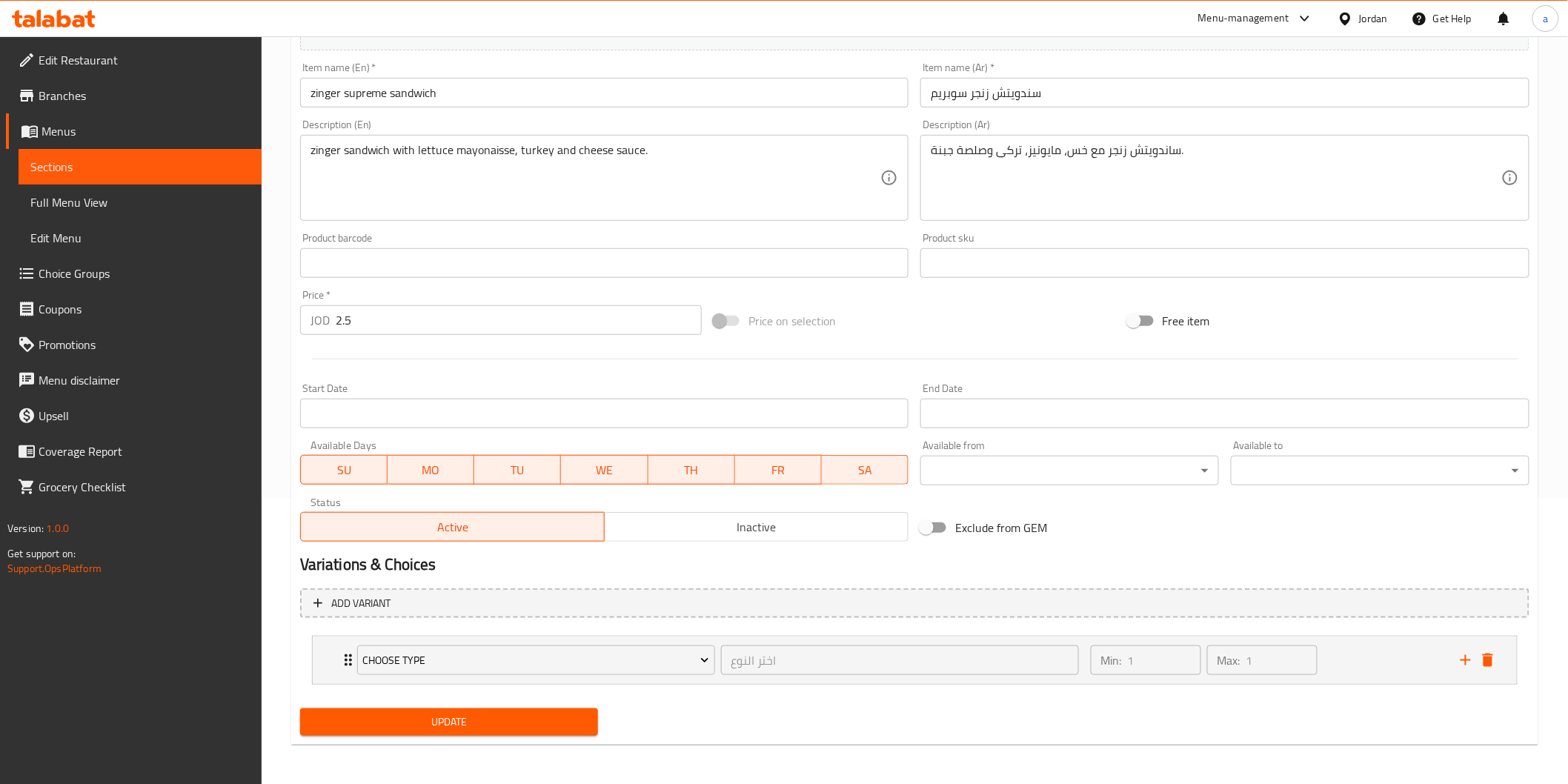
click at [343, 311] on input "2.5" at bounding box center [519, 320] width 366 height 29
type input "0"
click at [406, 710] on button "Update" at bounding box center [449, 722] width 298 height 28
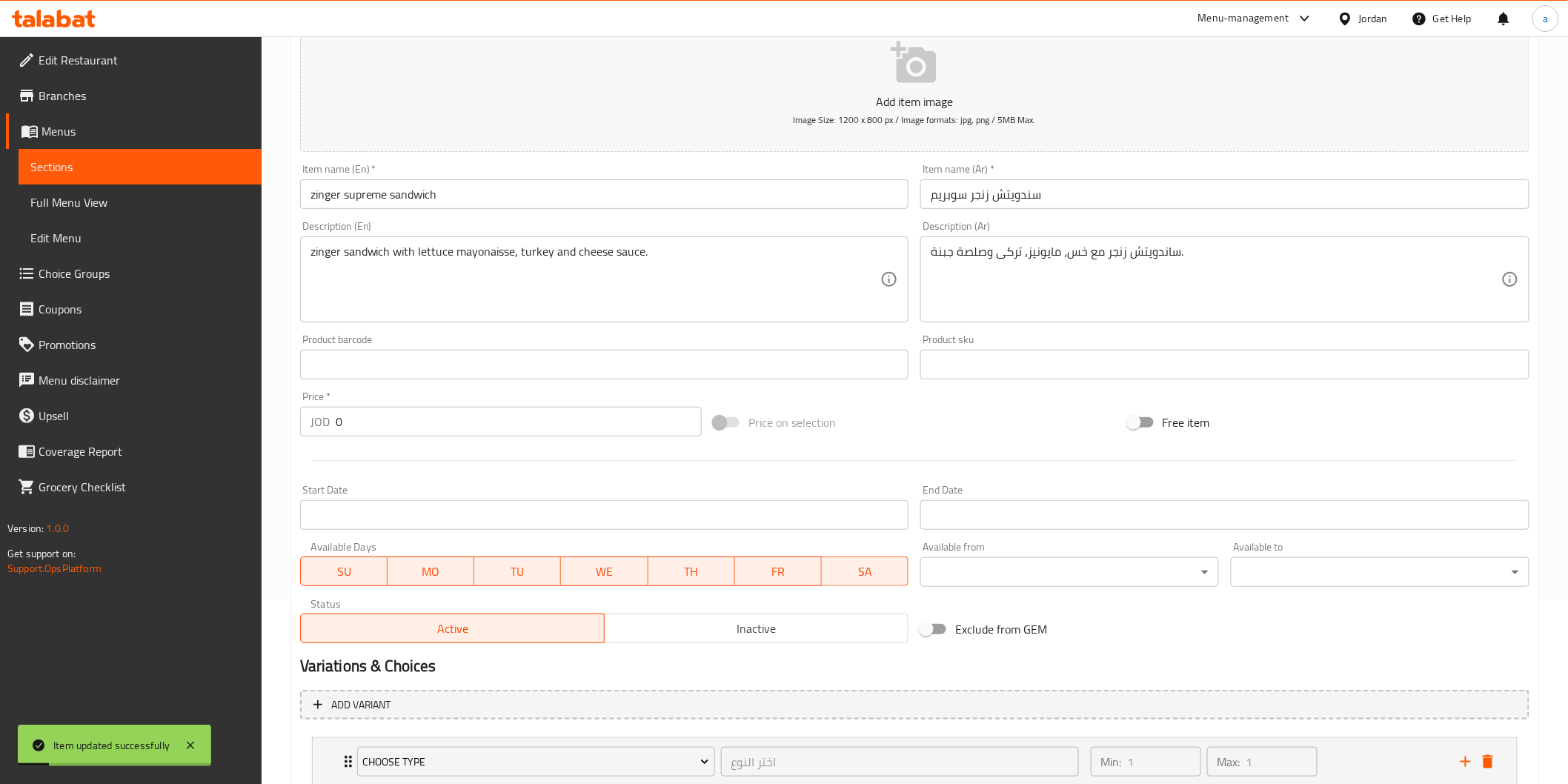
scroll to position [0, 0]
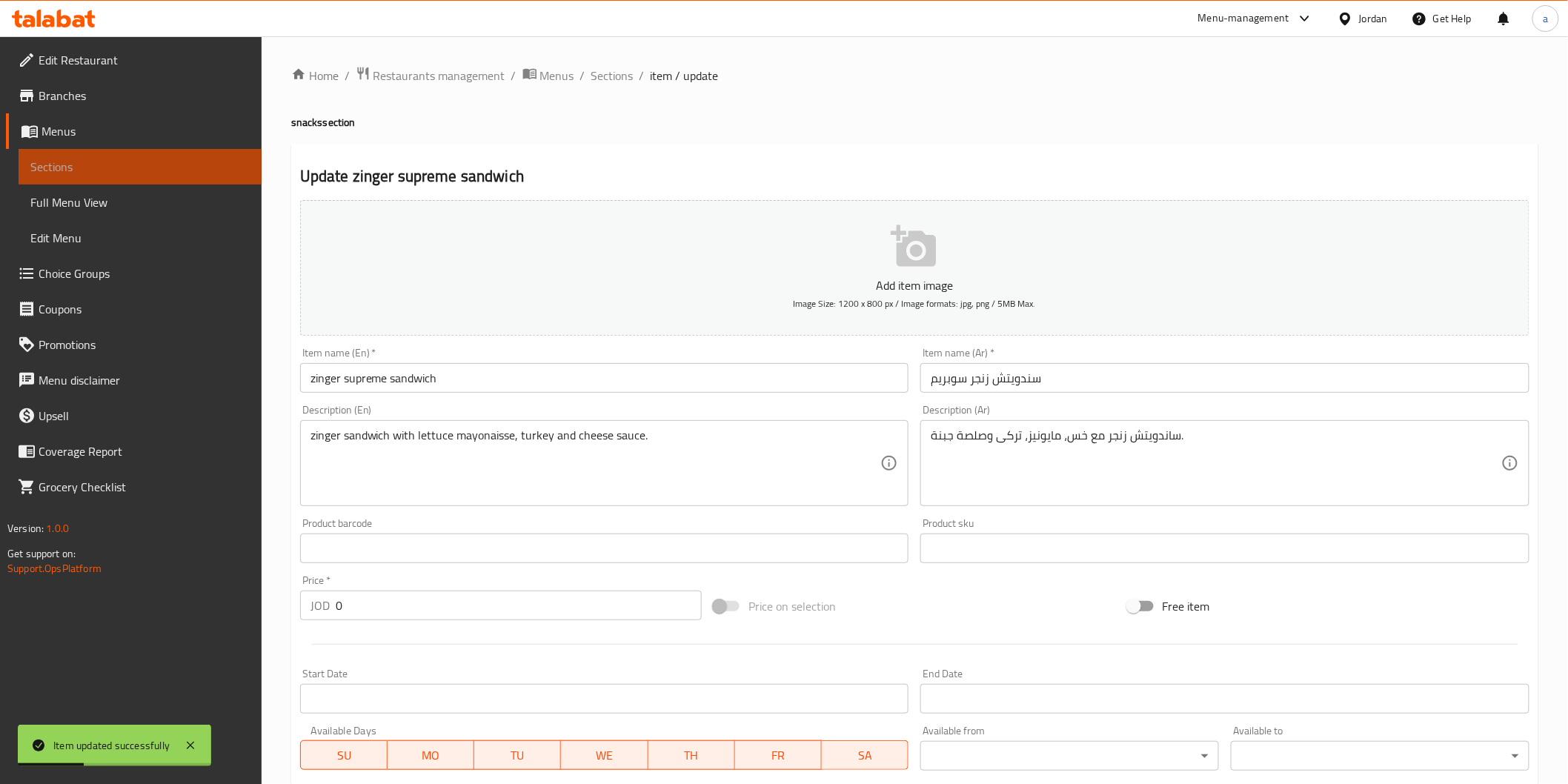
click at [171, 168] on span "Sections" at bounding box center [140, 167] width 219 height 18
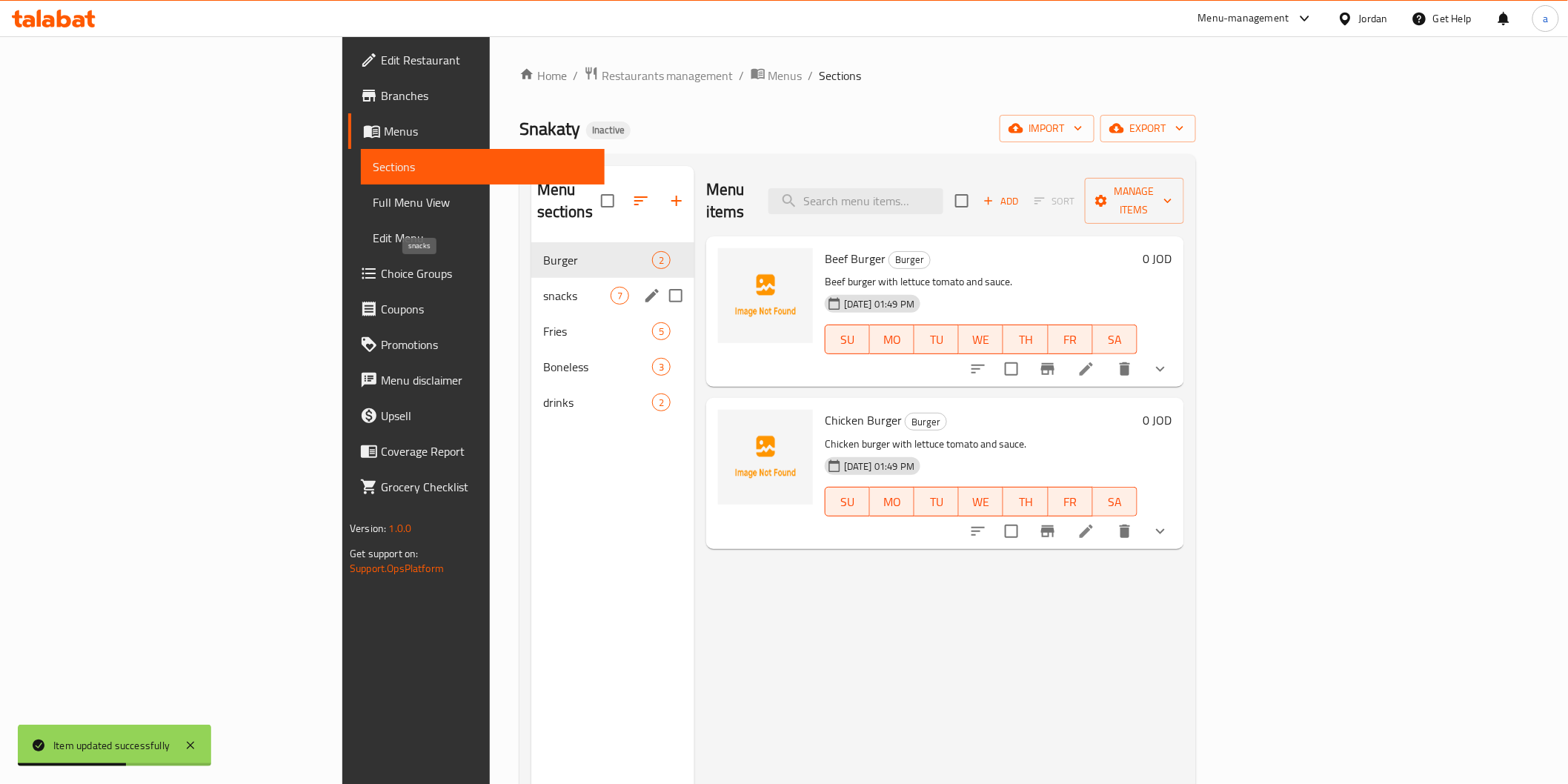
click at [543, 287] on span "snacks" at bounding box center [577, 296] width 68 height 18
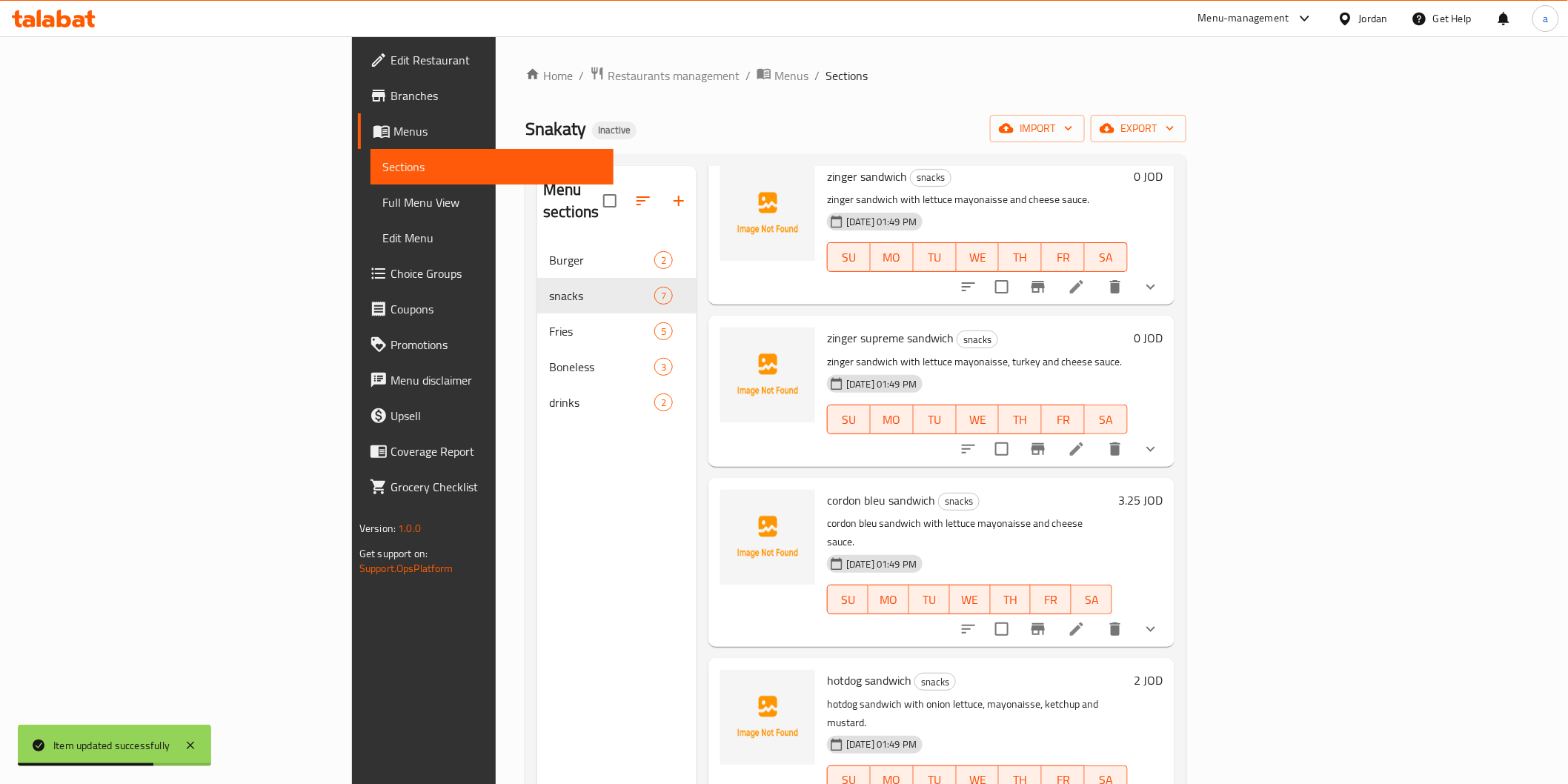
scroll to position [165, 0]
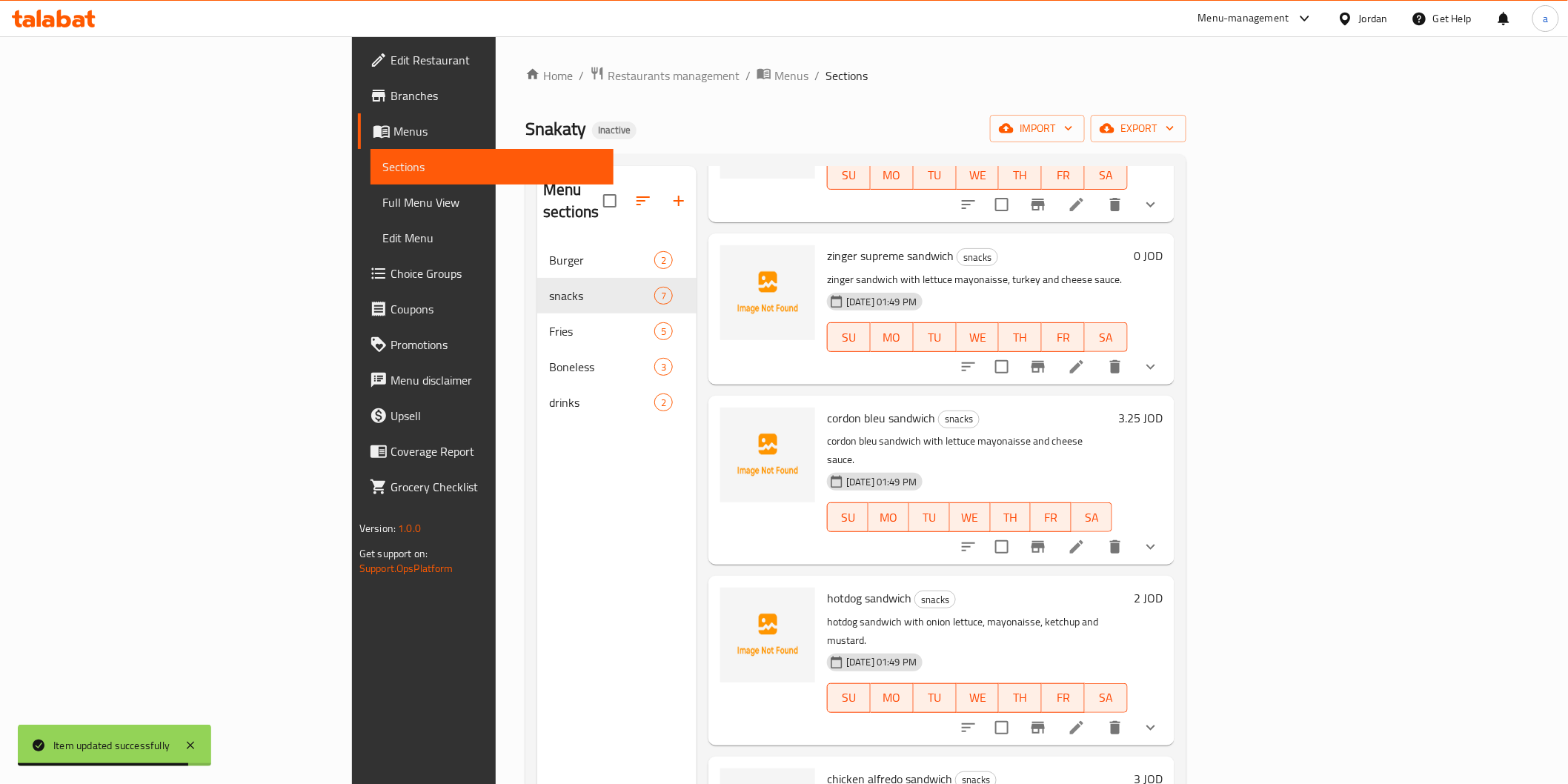
click at [1098, 534] on li at bounding box center [1076, 547] width 42 height 27
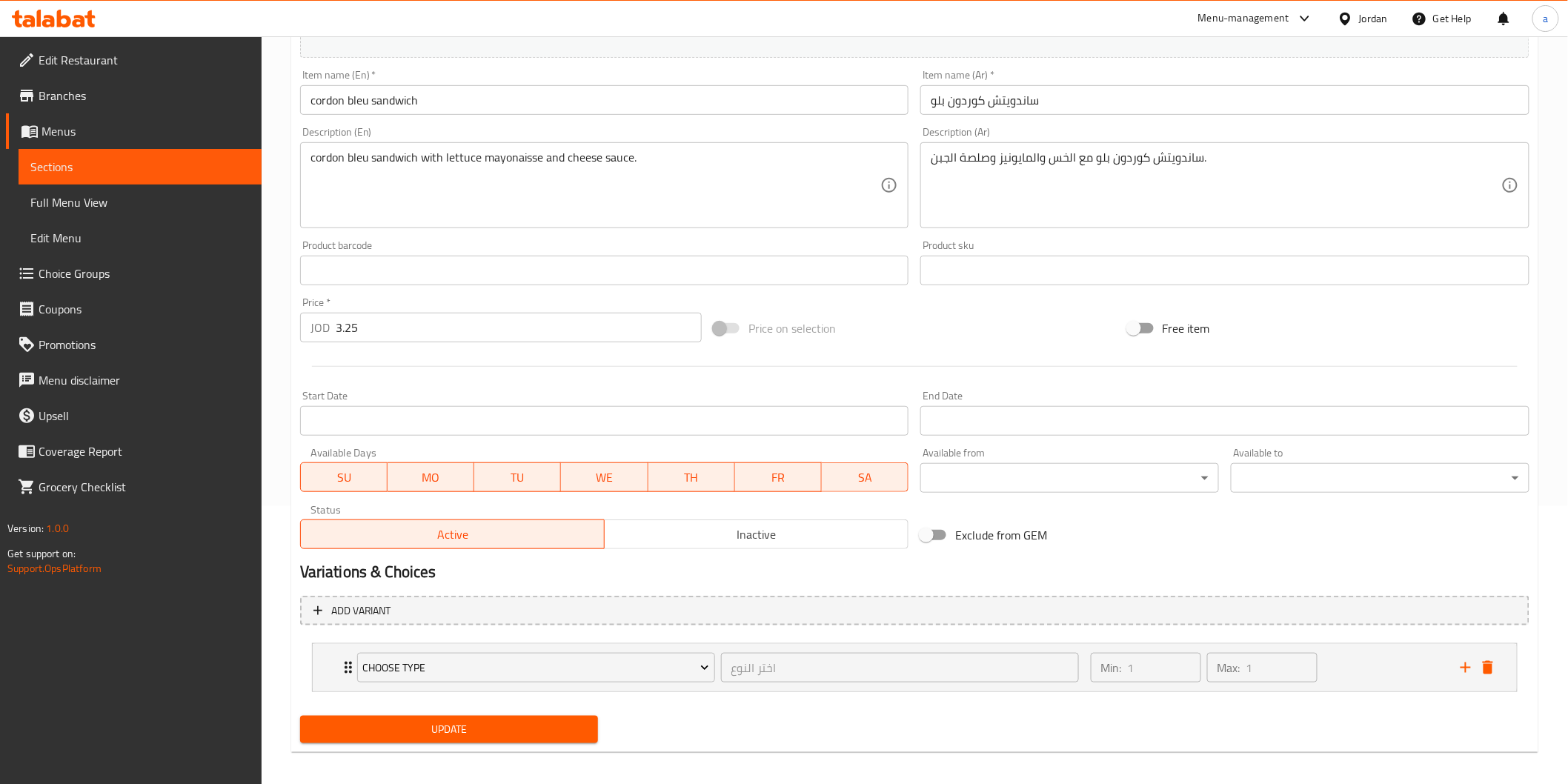
scroll to position [285, 0]
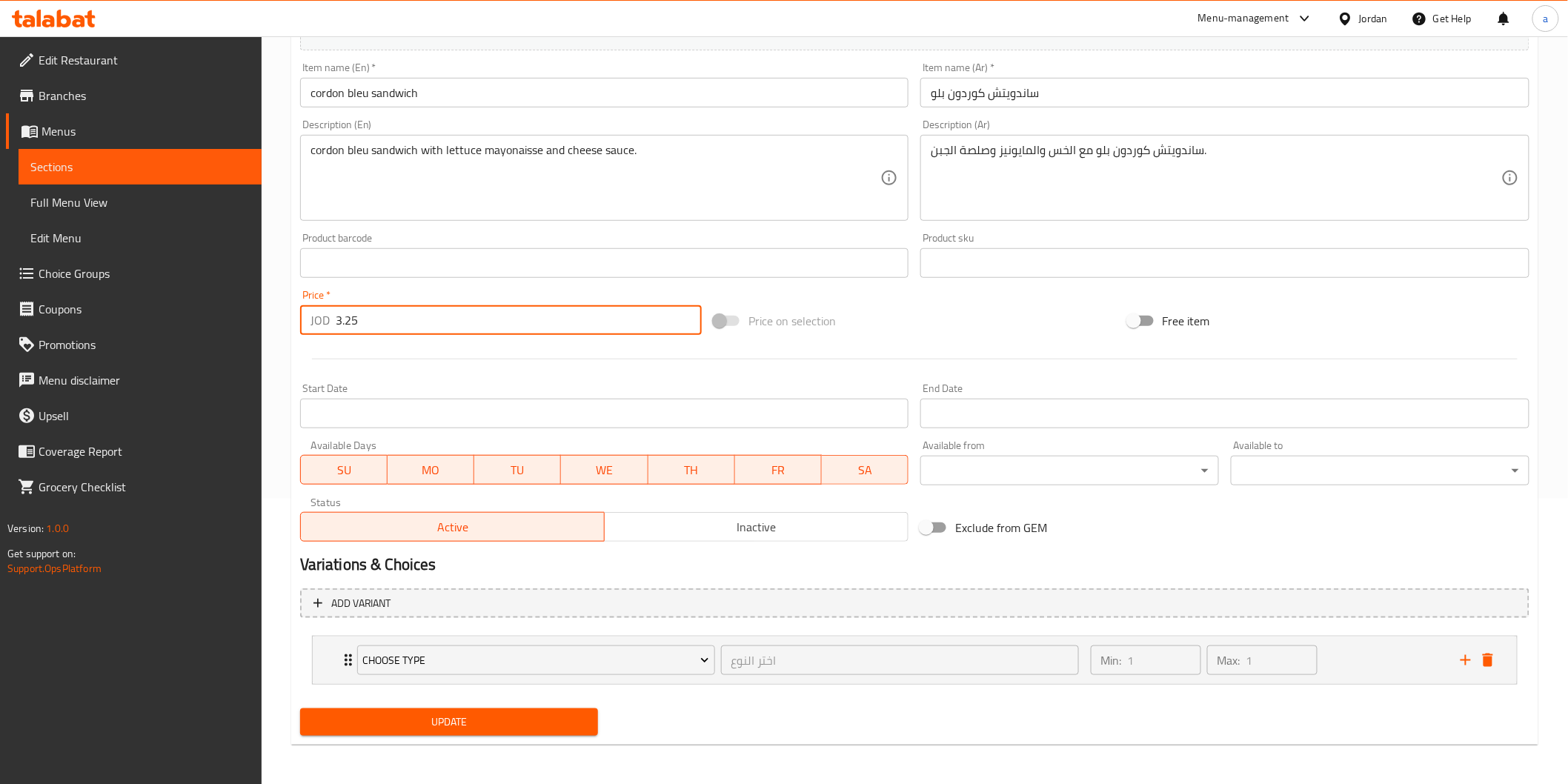
click at [347, 323] on input "3.25" at bounding box center [519, 320] width 366 height 29
type input "0"
click at [527, 723] on span "Update" at bounding box center [449, 722] width 275 height 19
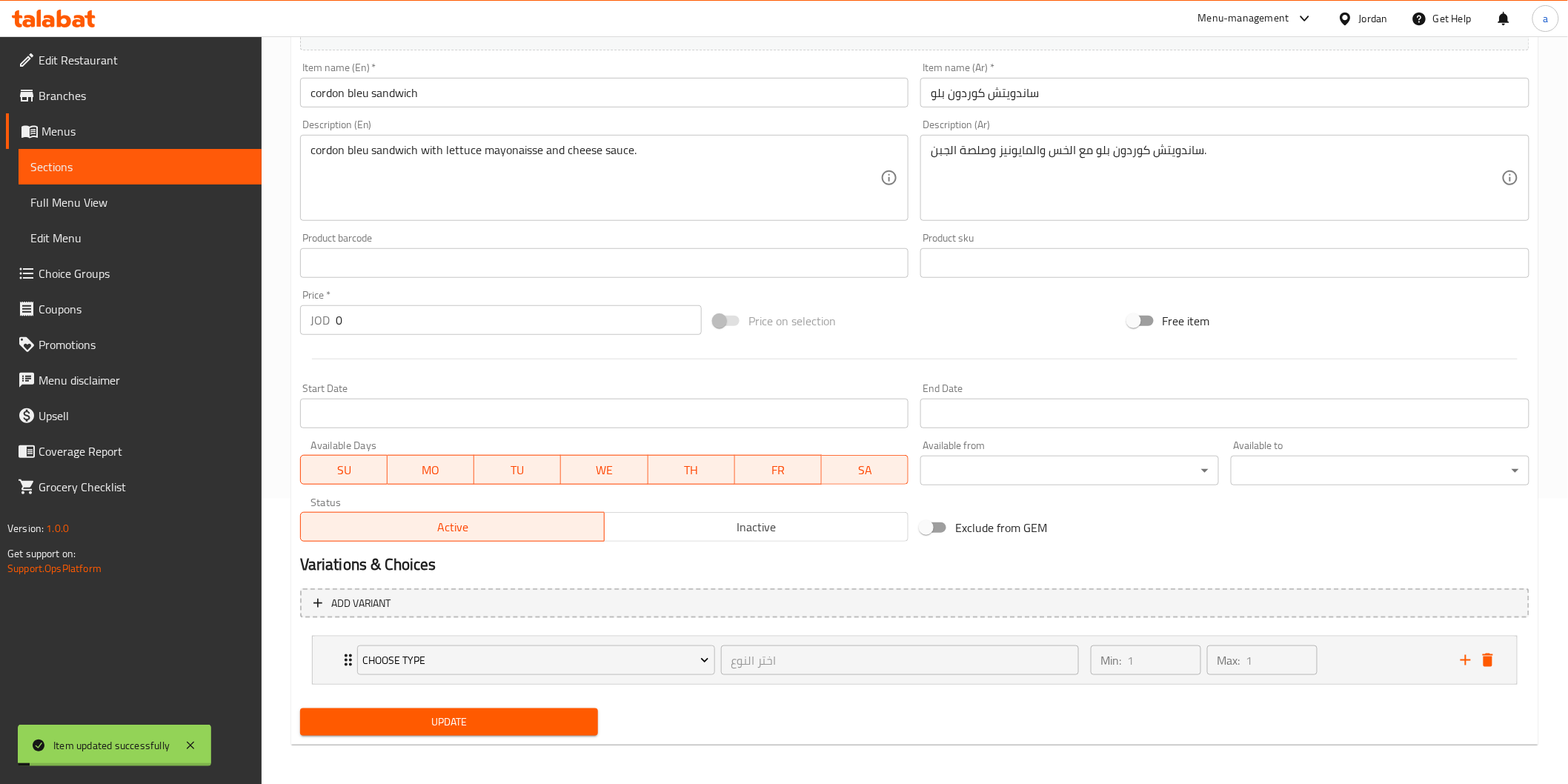
click at [151, 165] on span "Sections" at bounding box center [140, 167] width 219 height 18
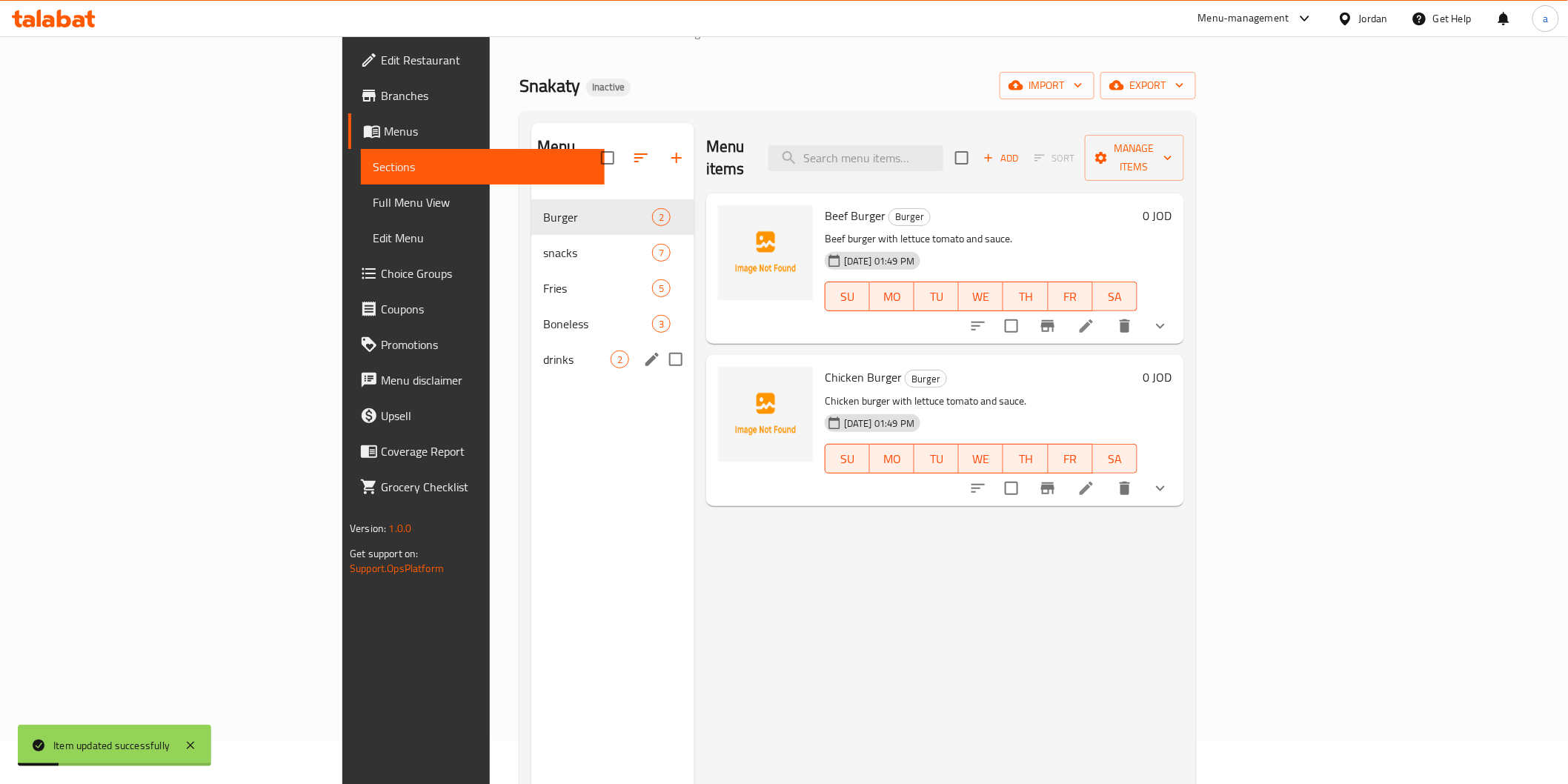
scroll to position [42, 0]
click at [543, 245] on span "snacks" at bounding box center [577, 254] width 68 height 18
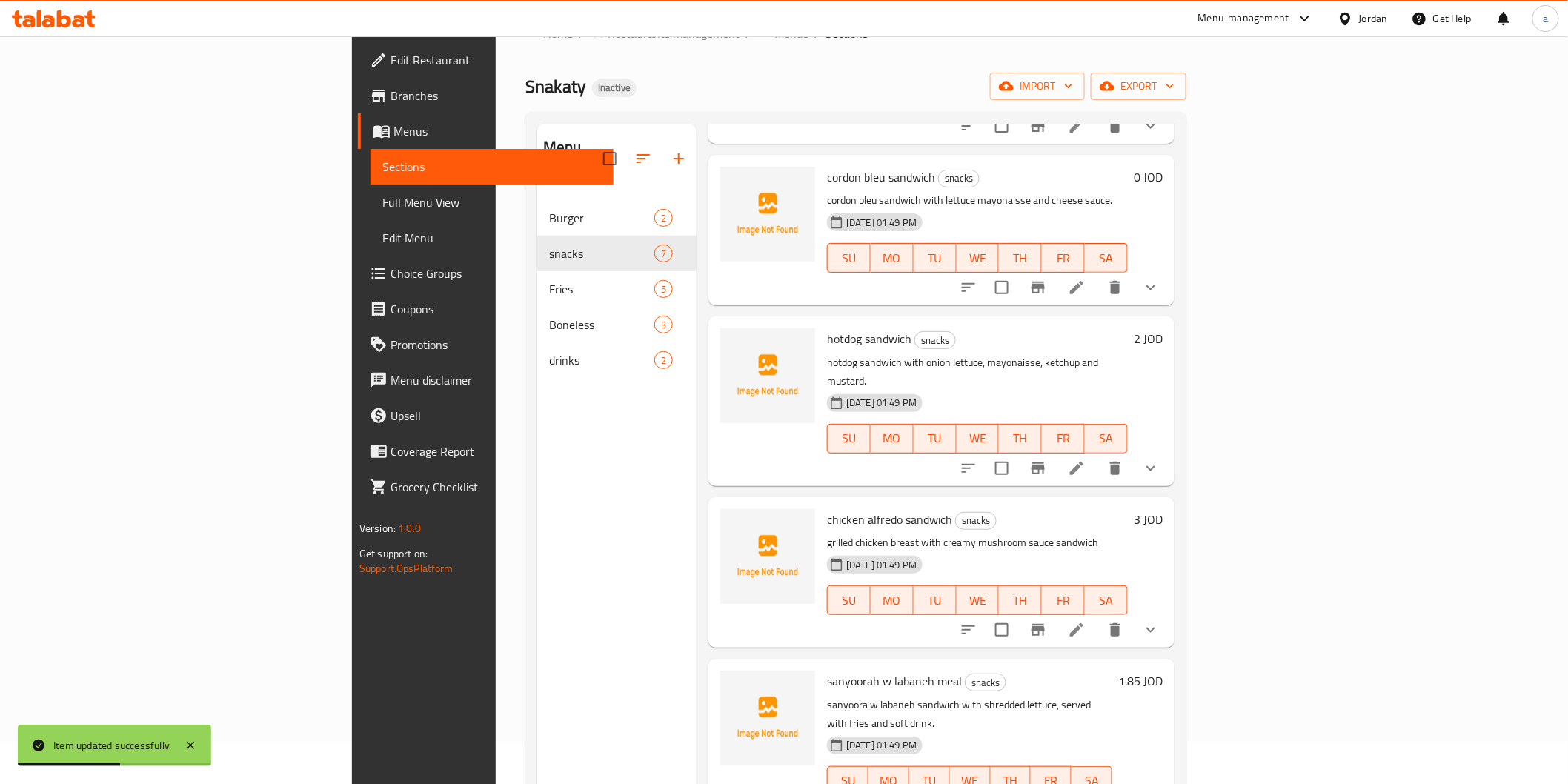
scroll to position [386, 0]
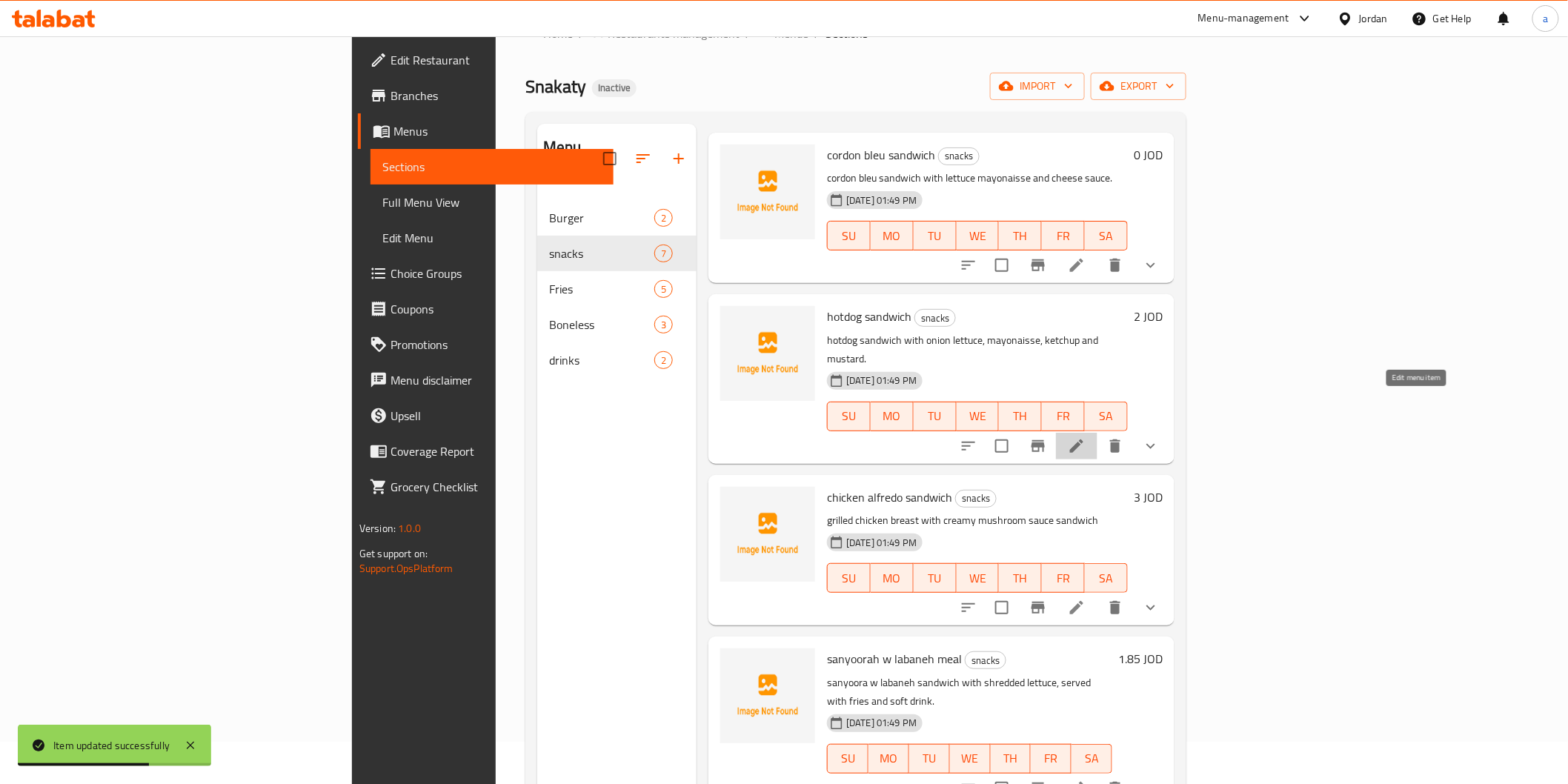
click at [1086, 437] on icon at bounding box center [1077, 446] width 18 height 18
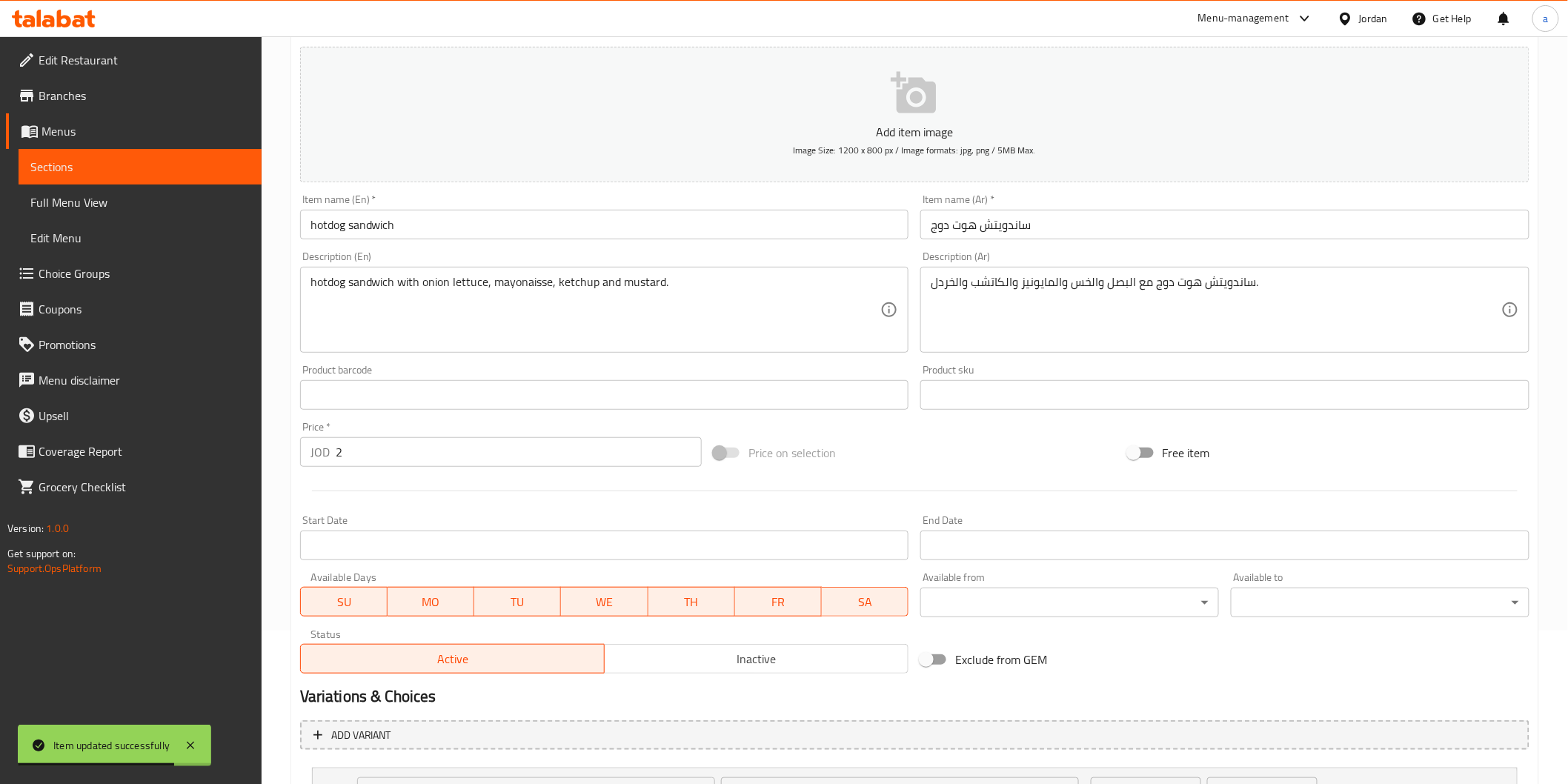
scroll to position [165, 0]
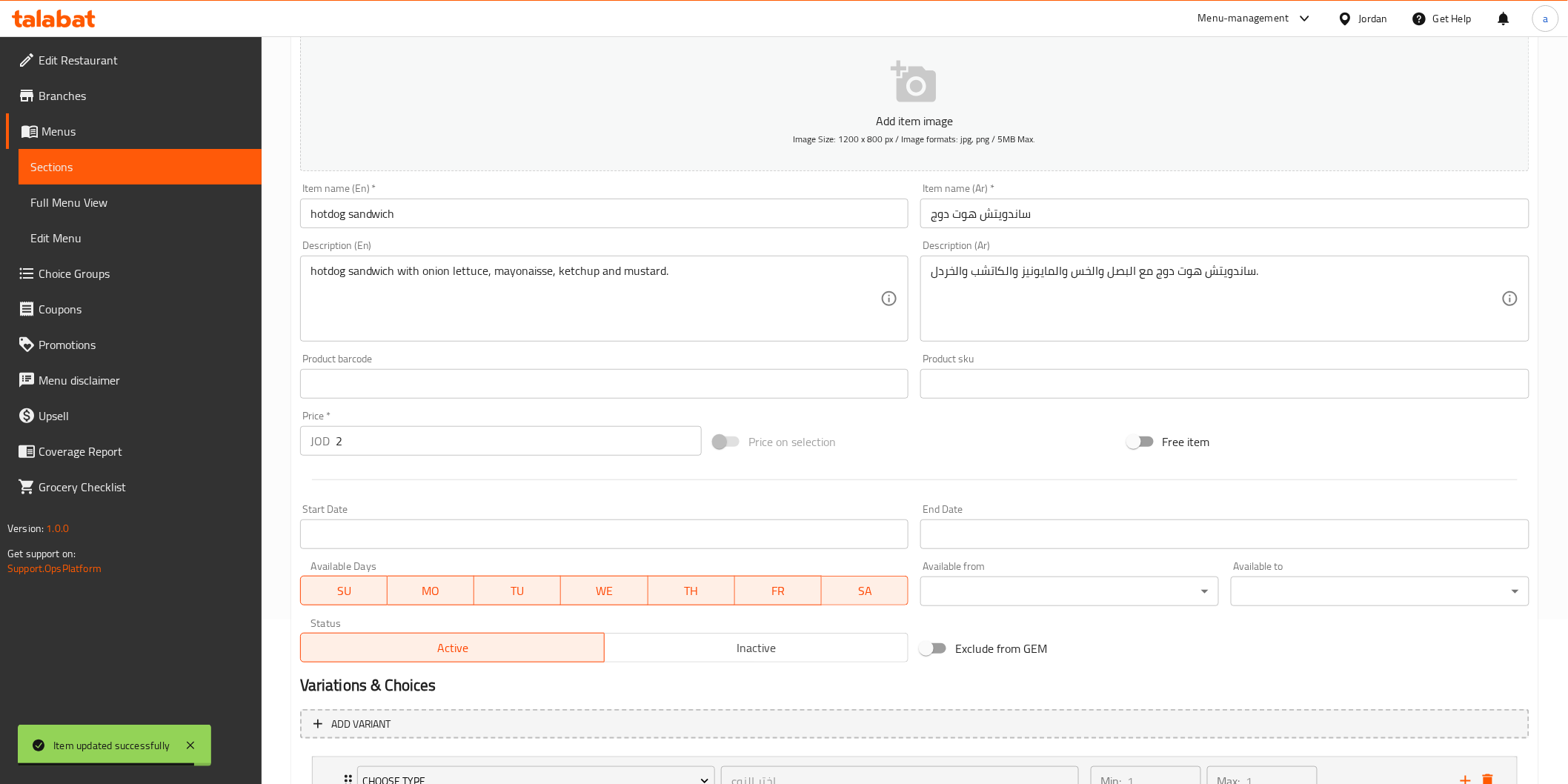
click at [349, 448] on input "2" at bounding box center [519, 440] width 366 height 29
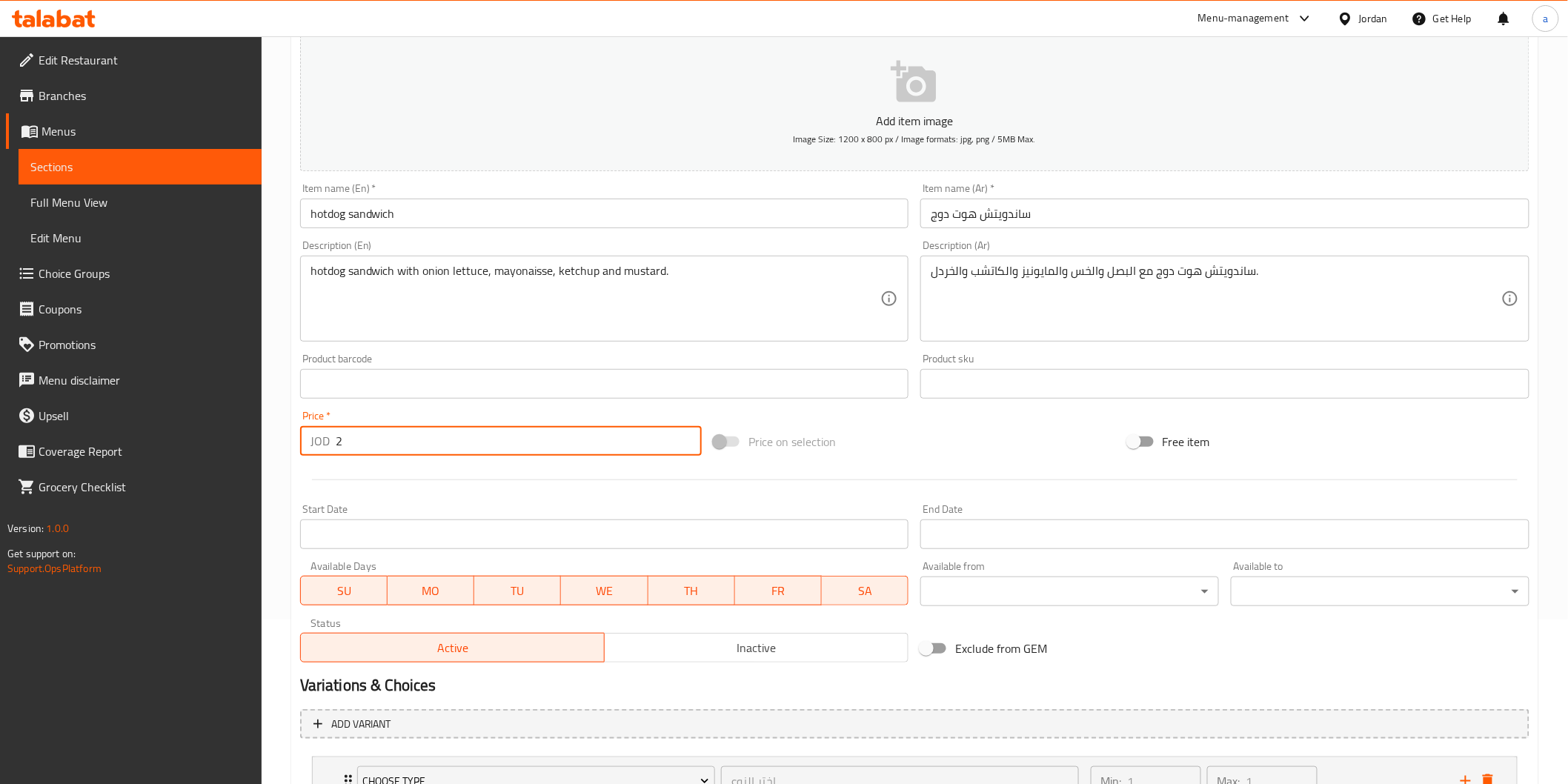
click at [338, 440] on input "2" at bounding box center [519, 440] width 366 height 29
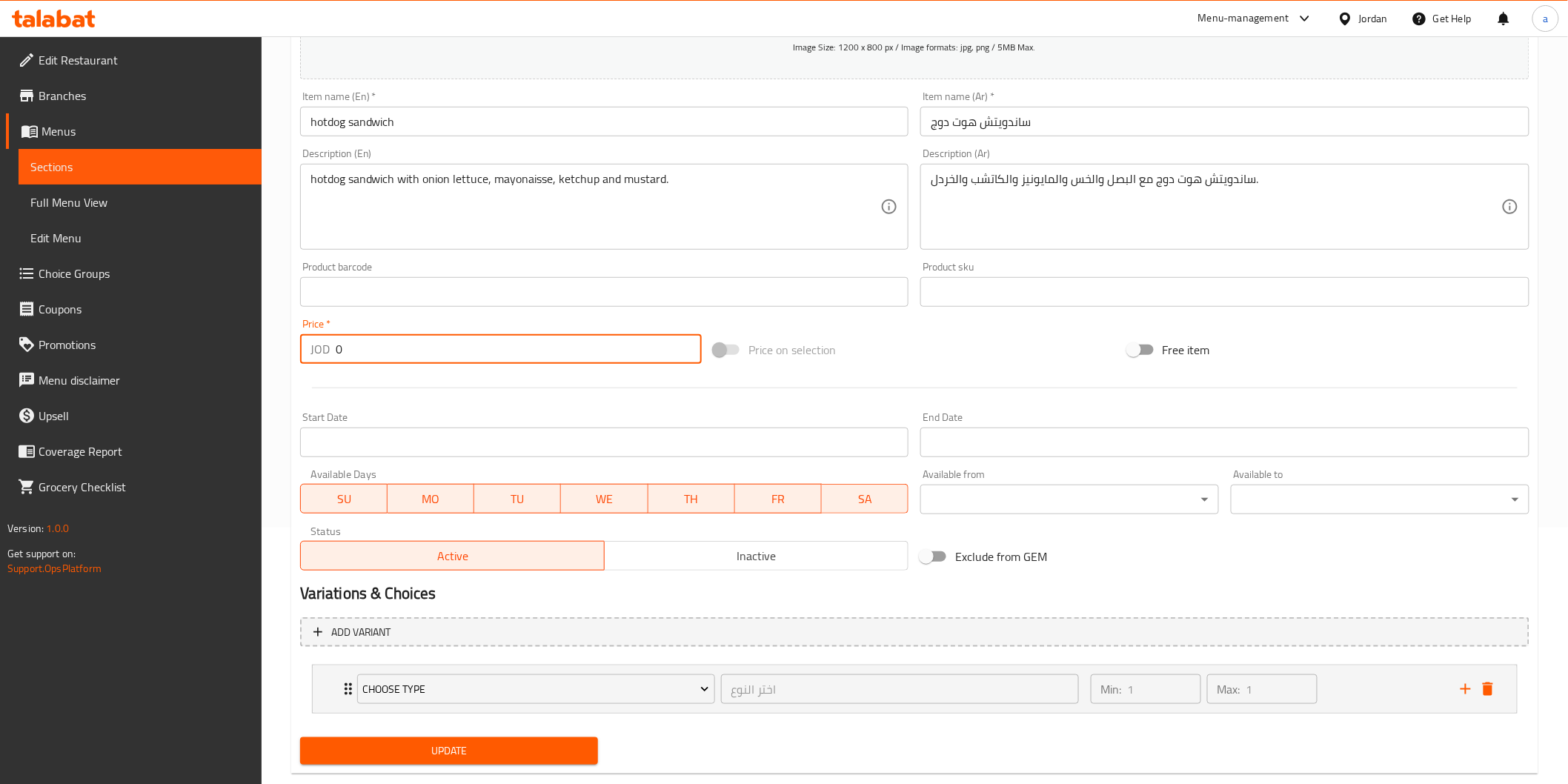
scroll to position [285, 0]
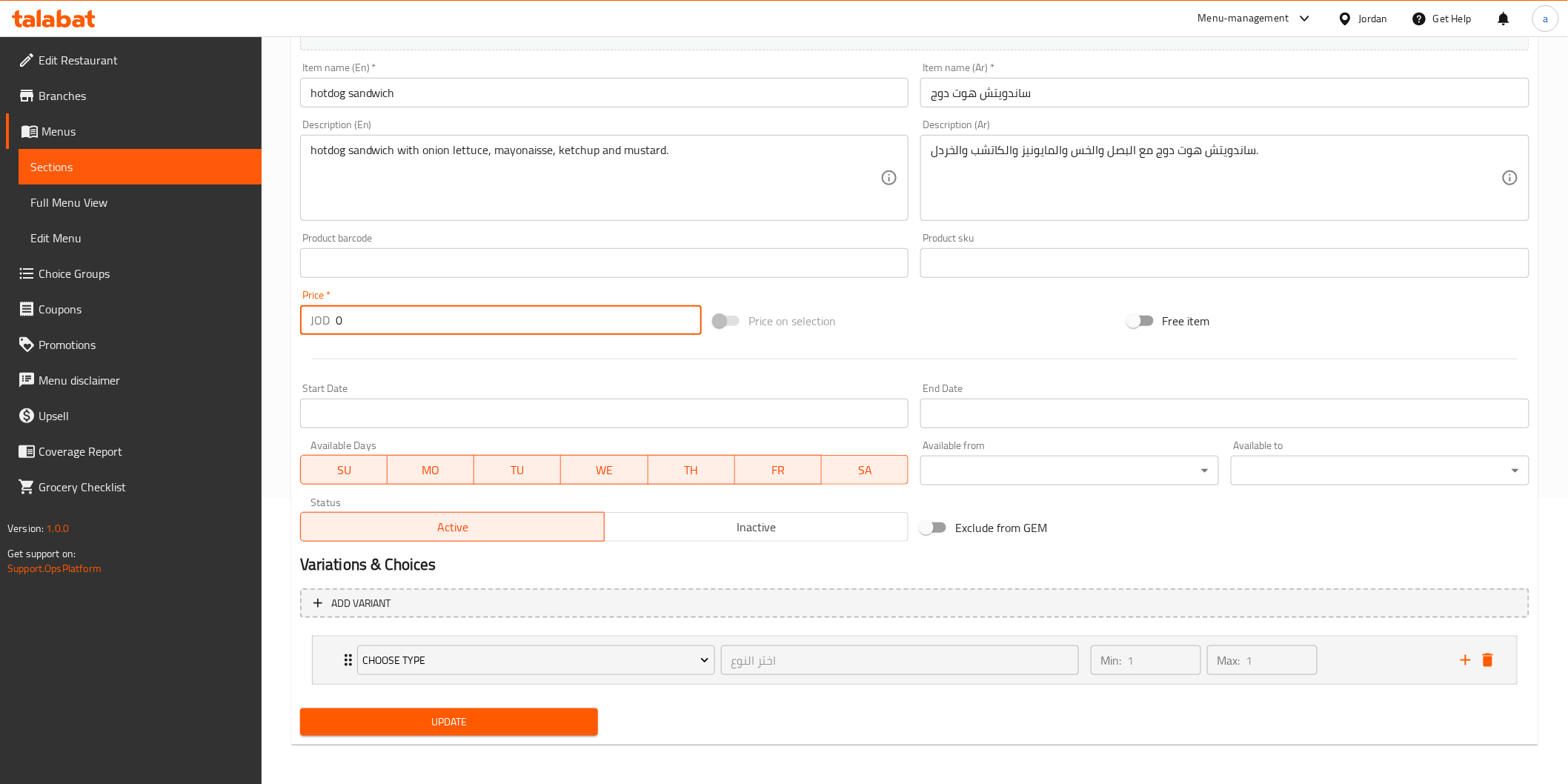
type input "0"
click at [491, 723] on span "Update" at bounding box center [449, 722] width 275 height 19
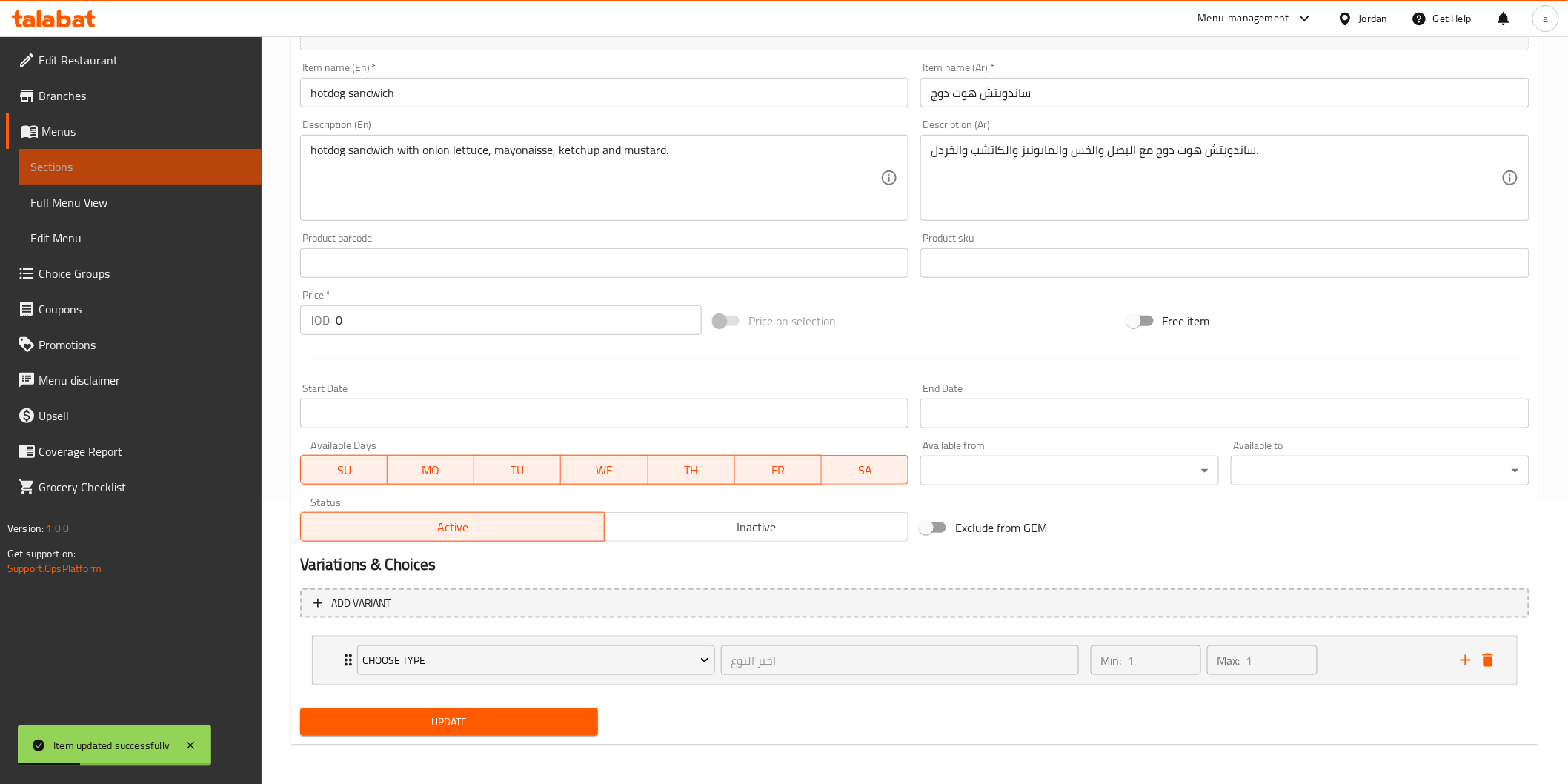
click at [39, 170] on span "Sections" at bounding box center [140, 167] width 219 height 18
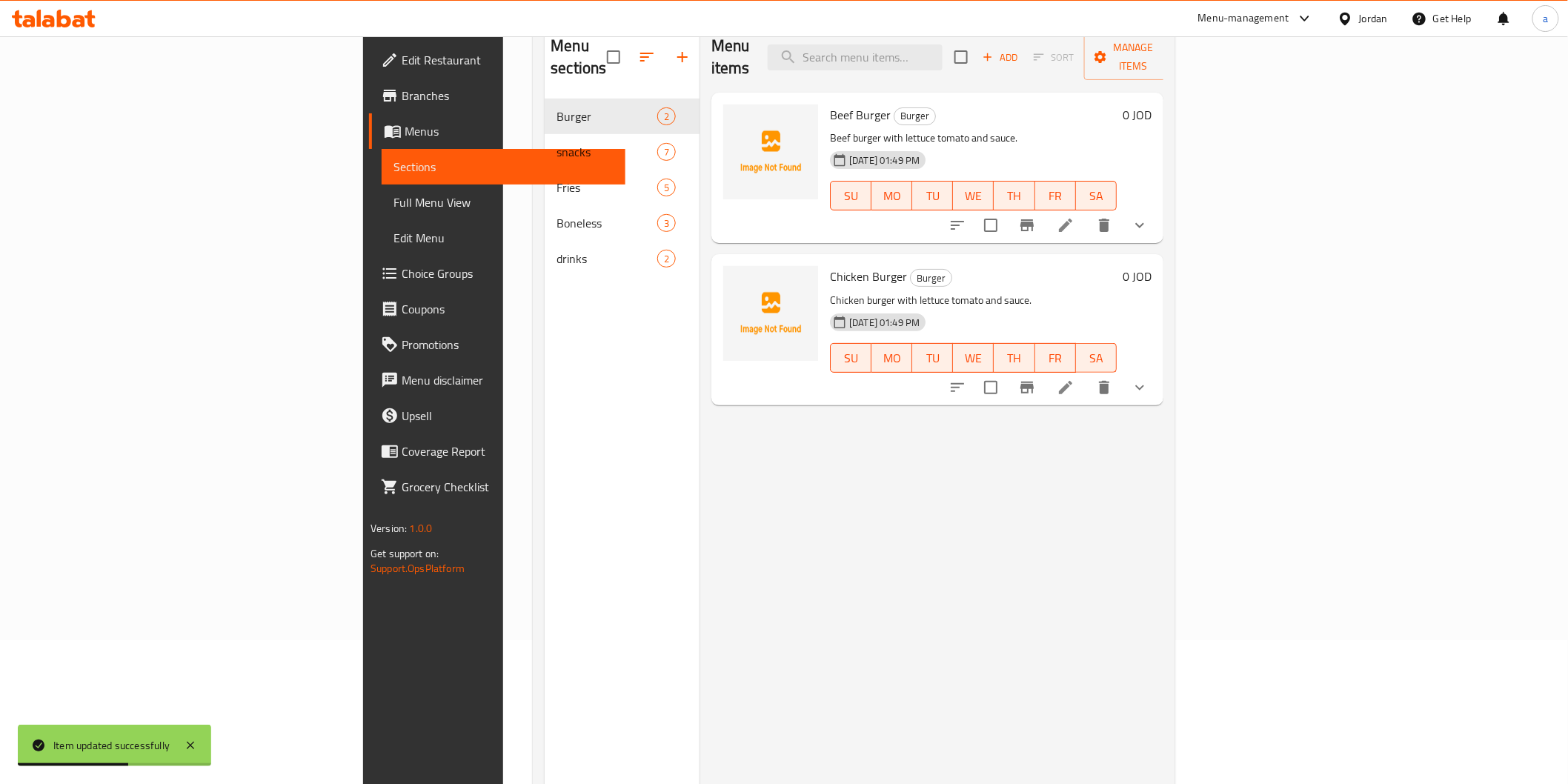
scroll to position [125, 0]
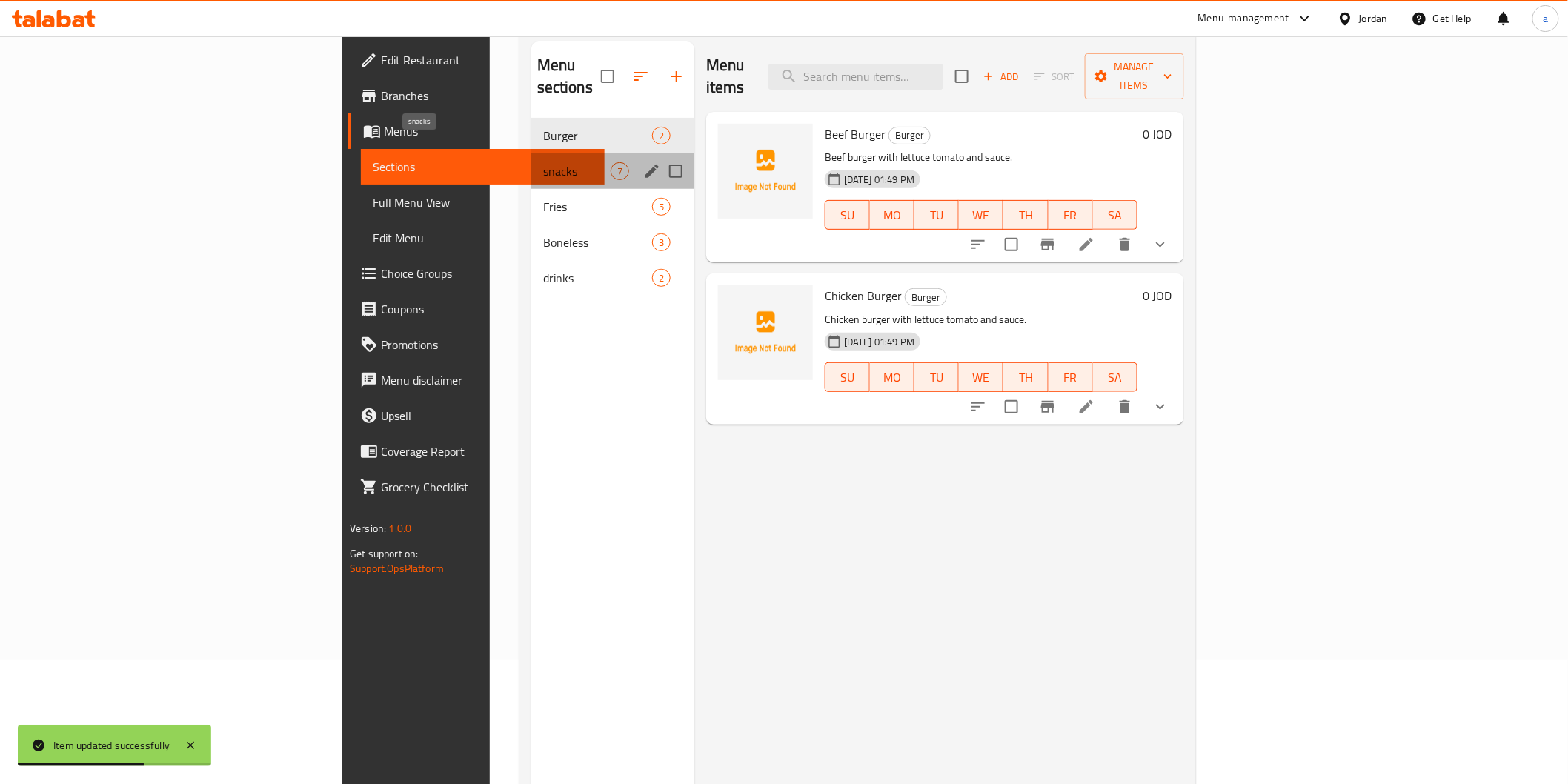
click at [543, 162] on span "snacks" at bounding box center [577, 171] width 68 height 18
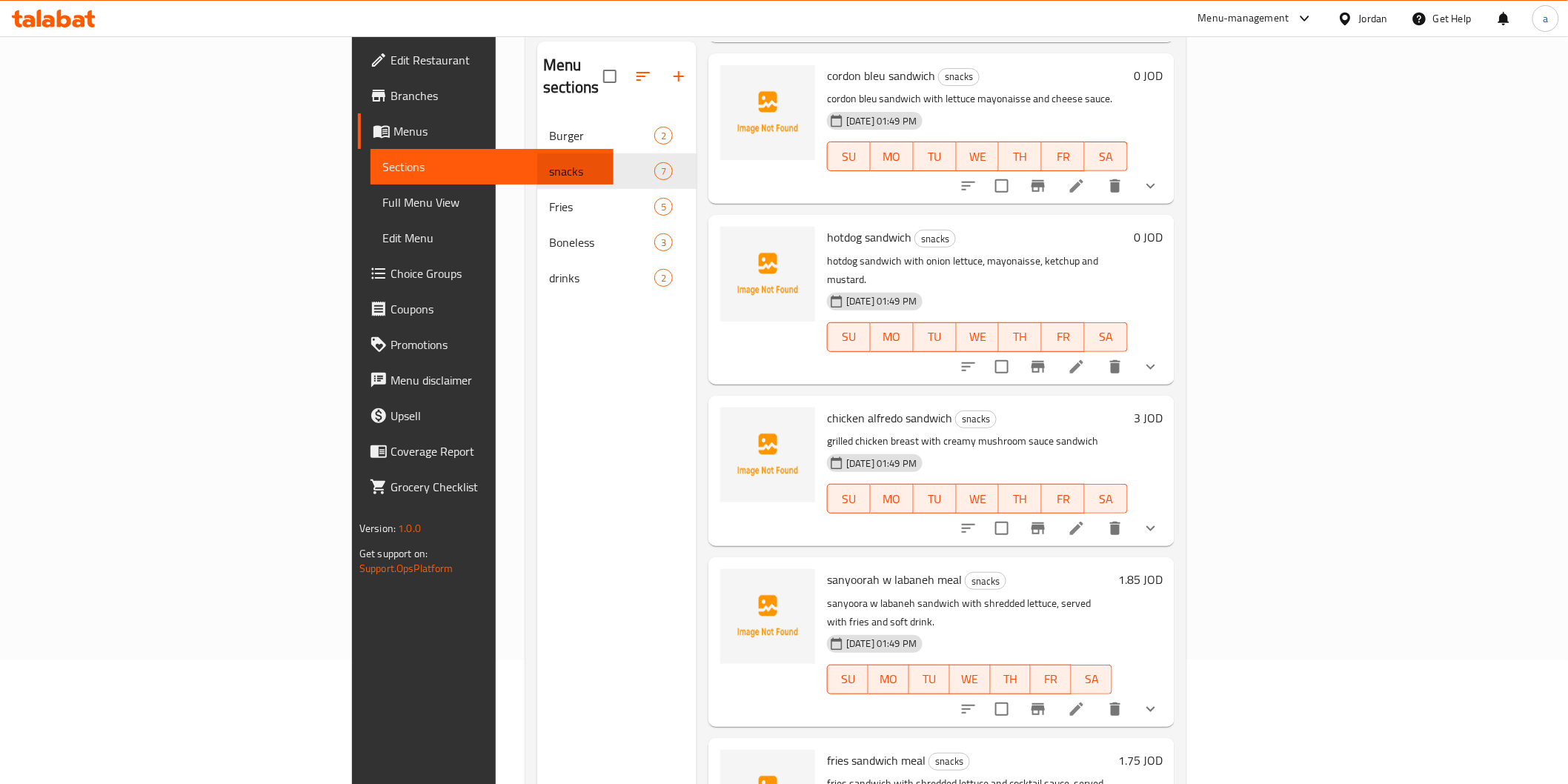
scroll to position [386, 0]
click at [1098, 512] on li at bounding box center [1076, 526] width 42 height 27
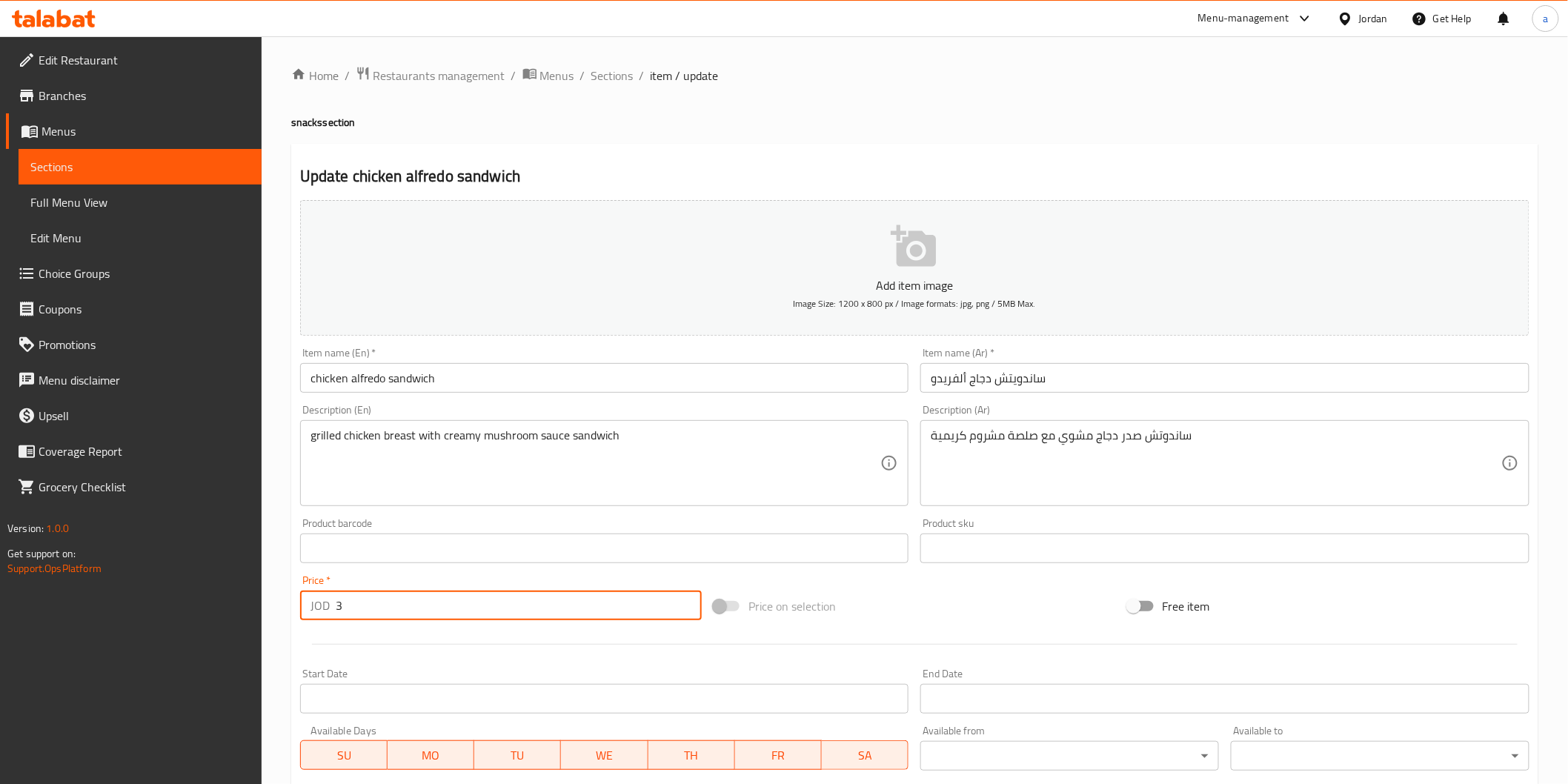
click at [470, 612] on input "3" at bounding box center [519, 605] width 366 height 29
click at [345, 610] on input "3" at bounding box center [519, 605] width 366 height 29
click at [339, 605] on input "3" at bounding box center [519, 605] width 366 height 29
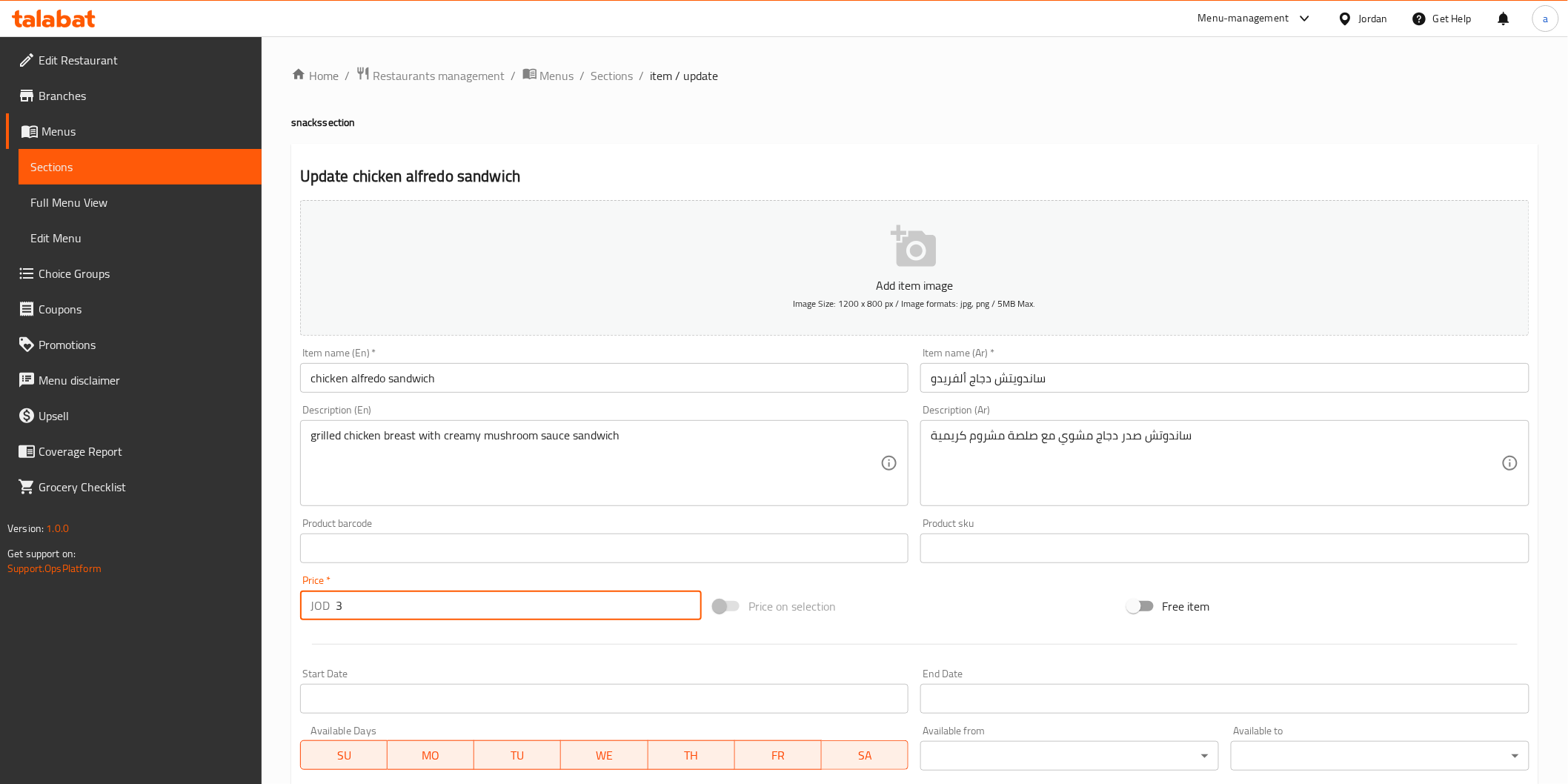
click at [339, 605] on input "3" at bounding box center [519, 605] width 366 height 29
click at [333, 608] on div "JOD 3 Price *" at bounding box center [501, 605] width 402 height 29
click at [338, 605] on input "3" at bounding box center [519, 605] width 366 height 29
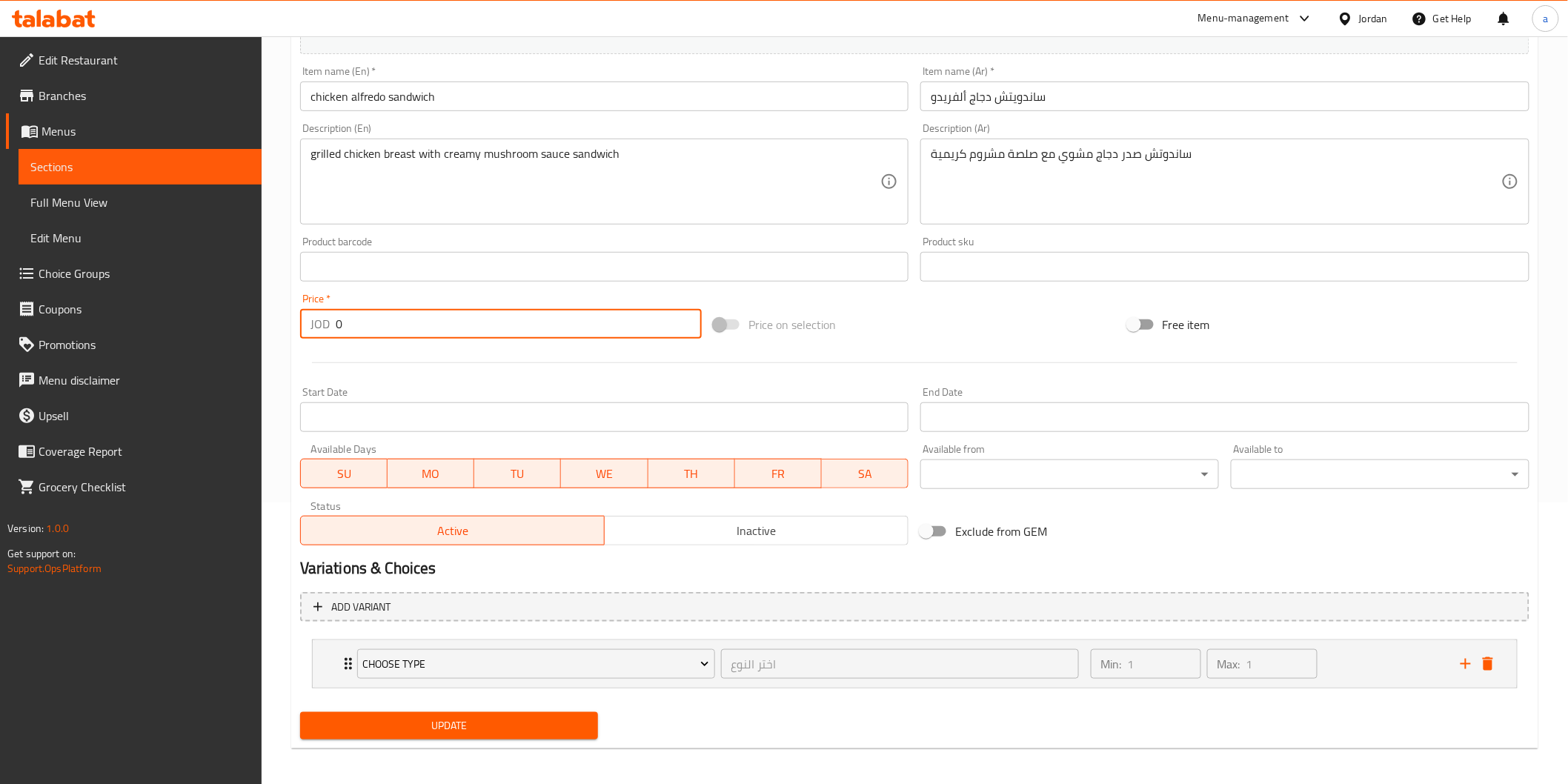
scroll to position [285, 0]
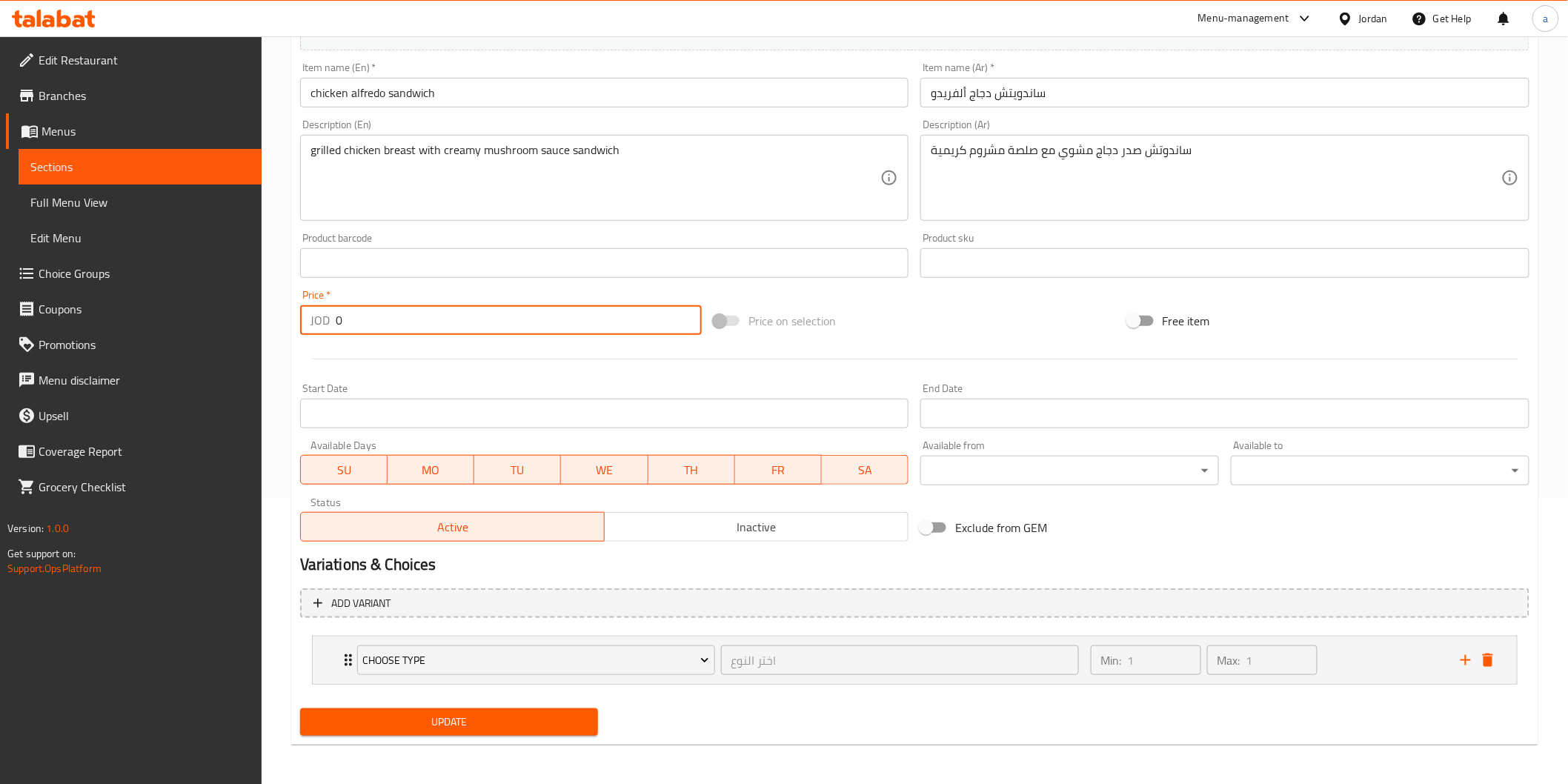
type input "0"
click at [393, 721] on span "Update" at bounding box center [449, 722] width 275 height 19
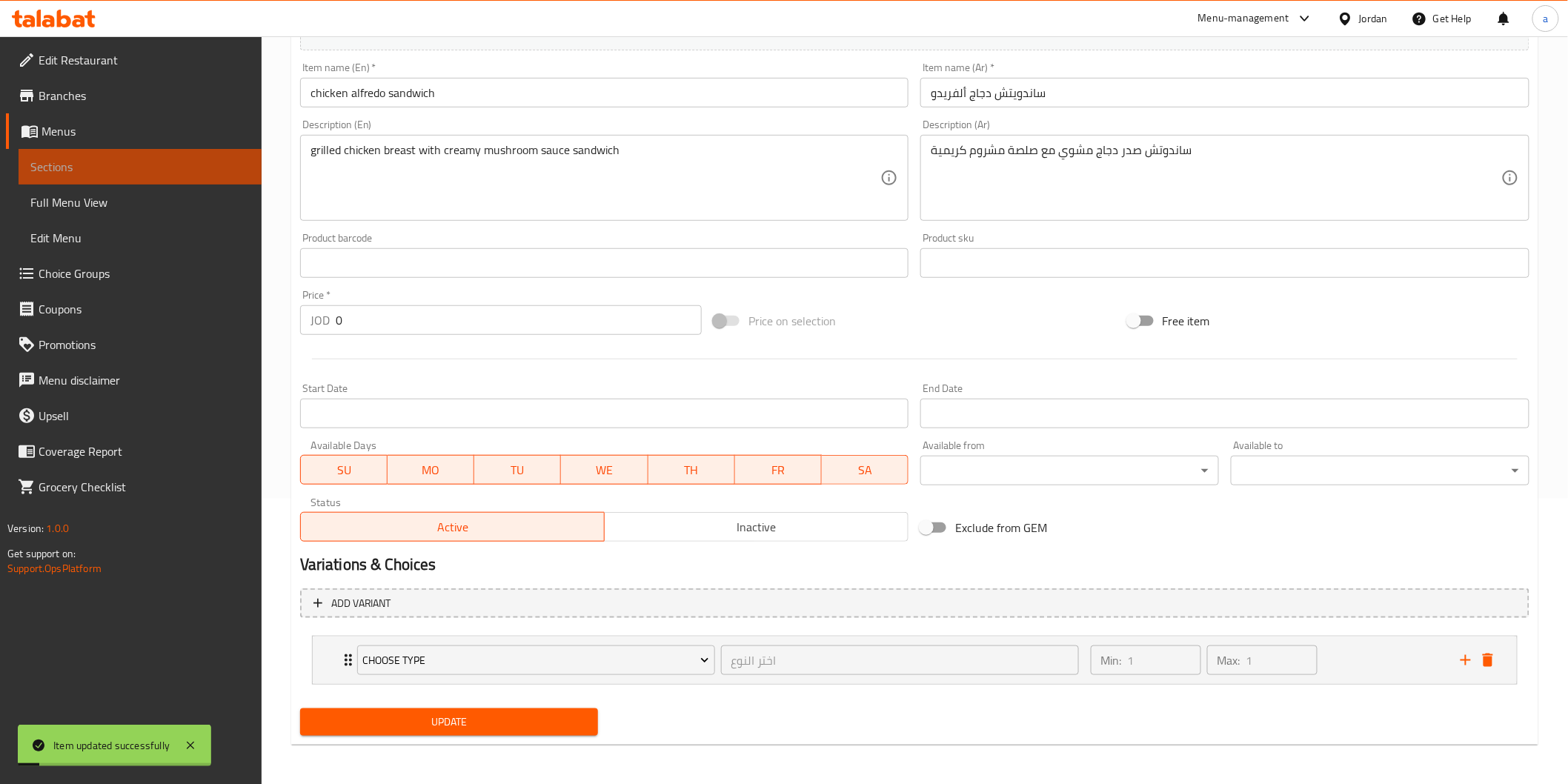
click at [175, 176] on link "Sections" at bounding box center [140, 167] width 243 height 36
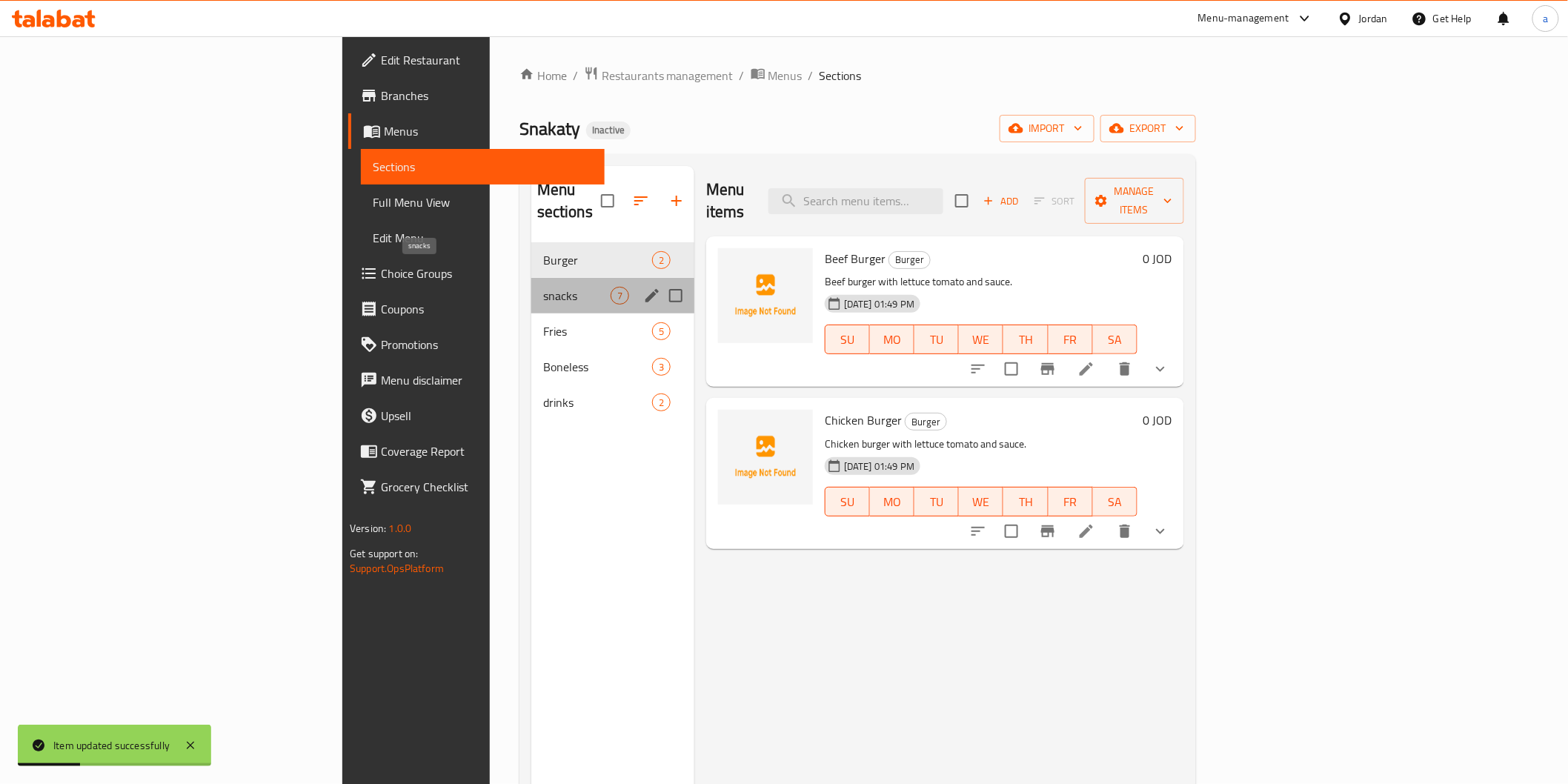
click at [543, 287] on span "snacks" at bounding box center [577, 296] width 68 height 18
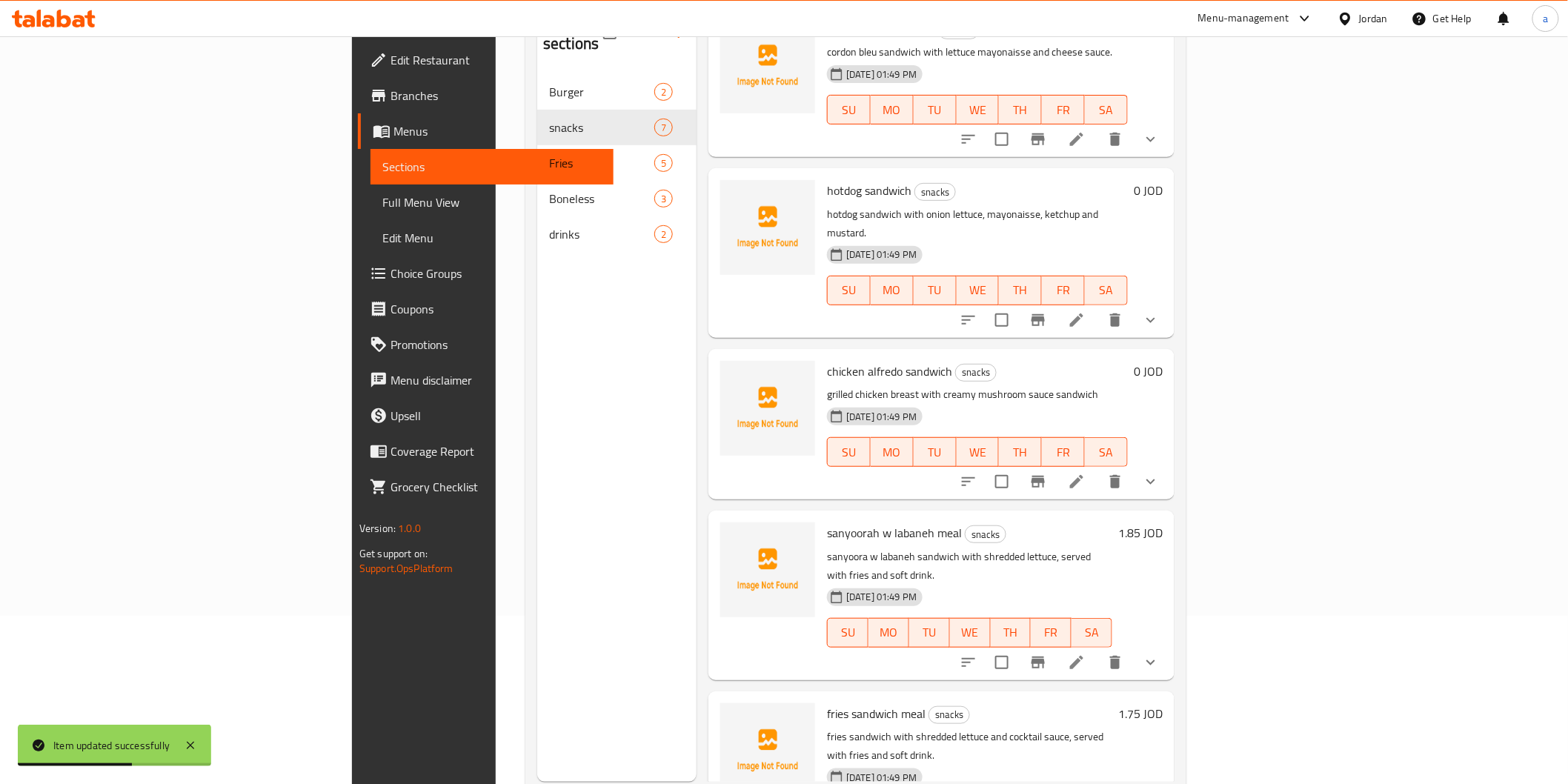
scroll to position [208, 0]
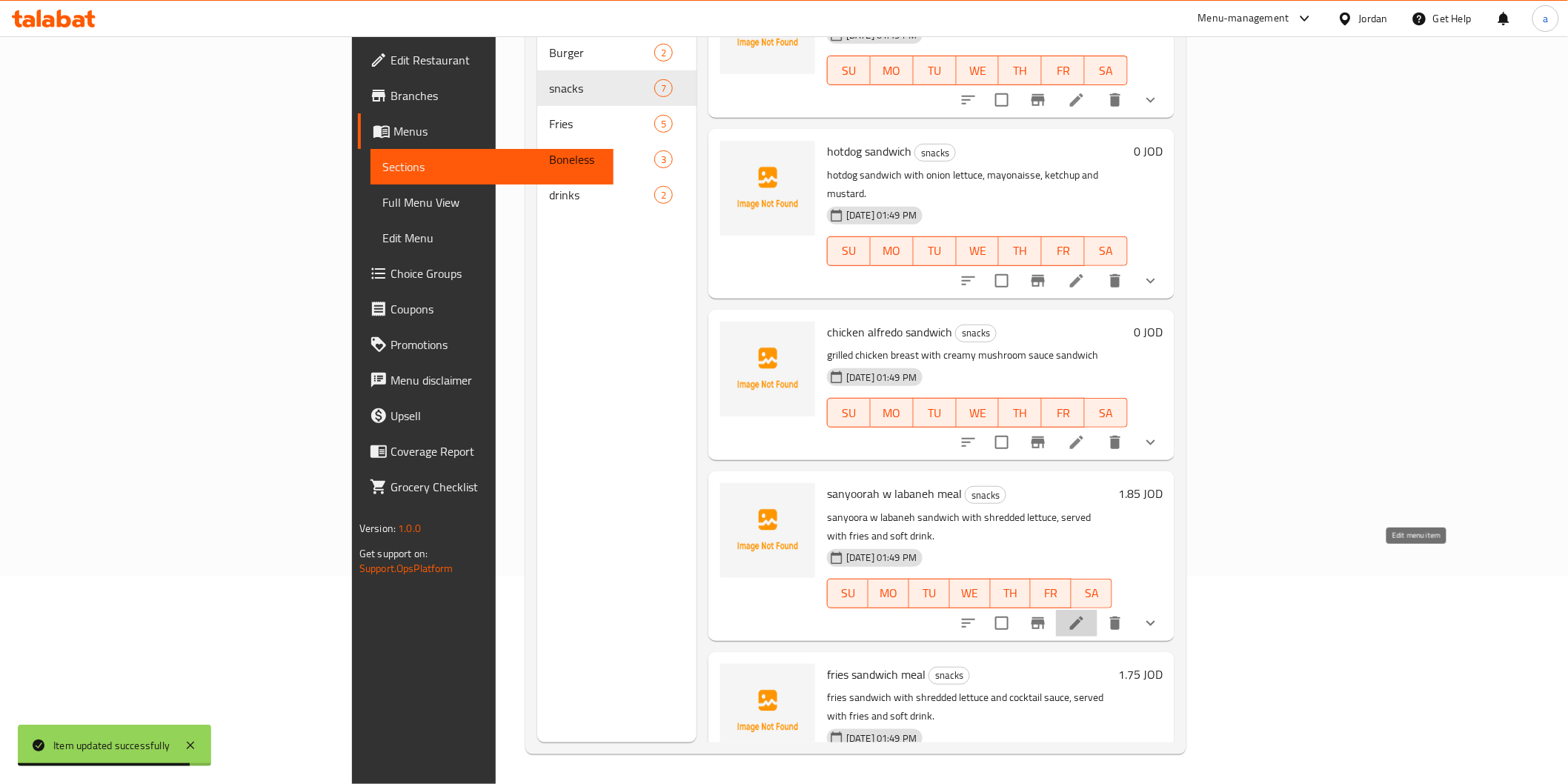
click at [1086, 615] on icon at bounding box center [1077, 624] width 18 height 18
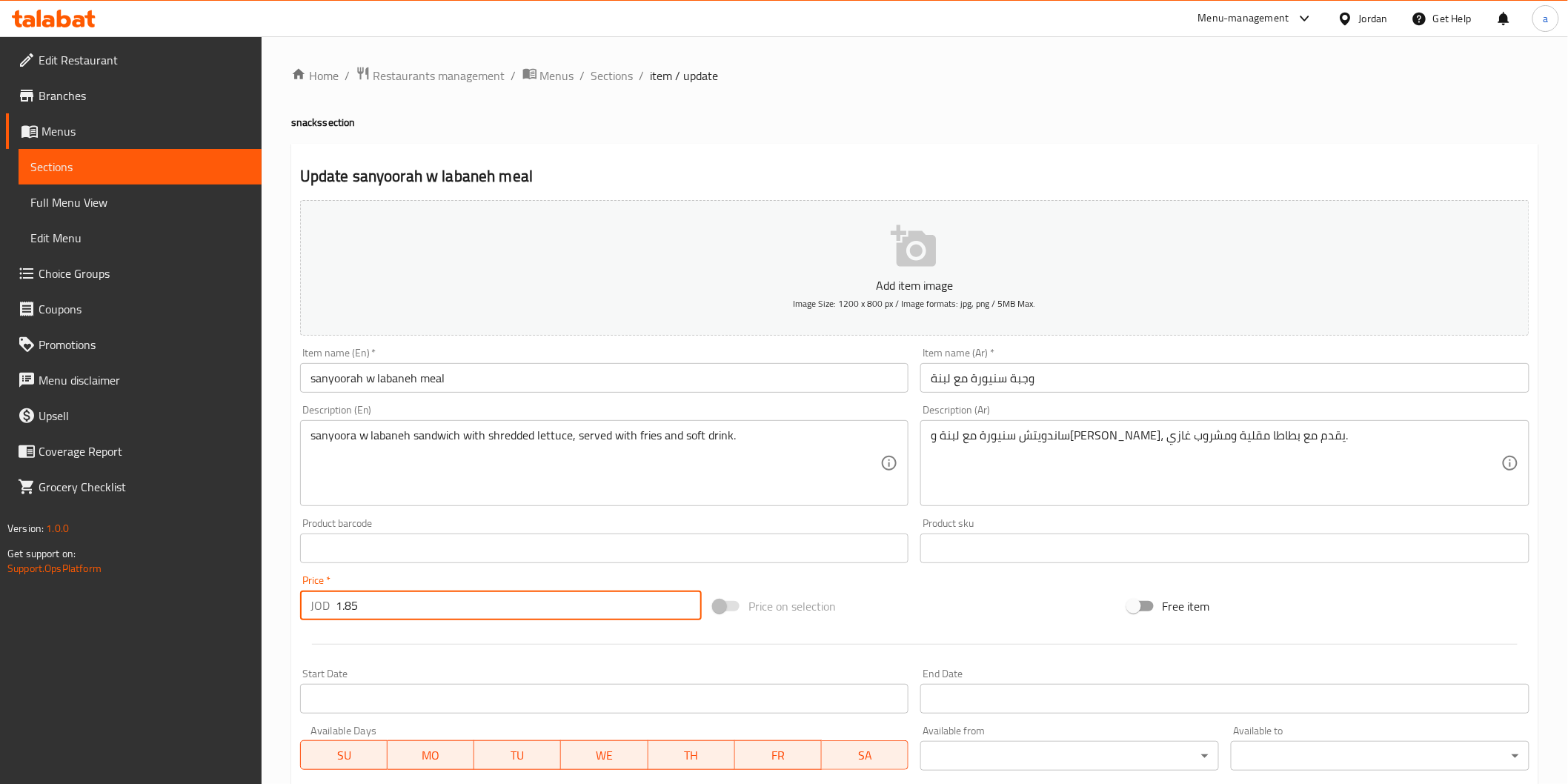
click at [368, 617] on input "1.85" at bounding box center [519, 605] width 366 height 29
click at [356, 601] on input "1.85" at bounding box center [519, 605] width 366 height 29
click at [352, 602] on input "1.85" at bounding box center [519, 605] width 366 height 29
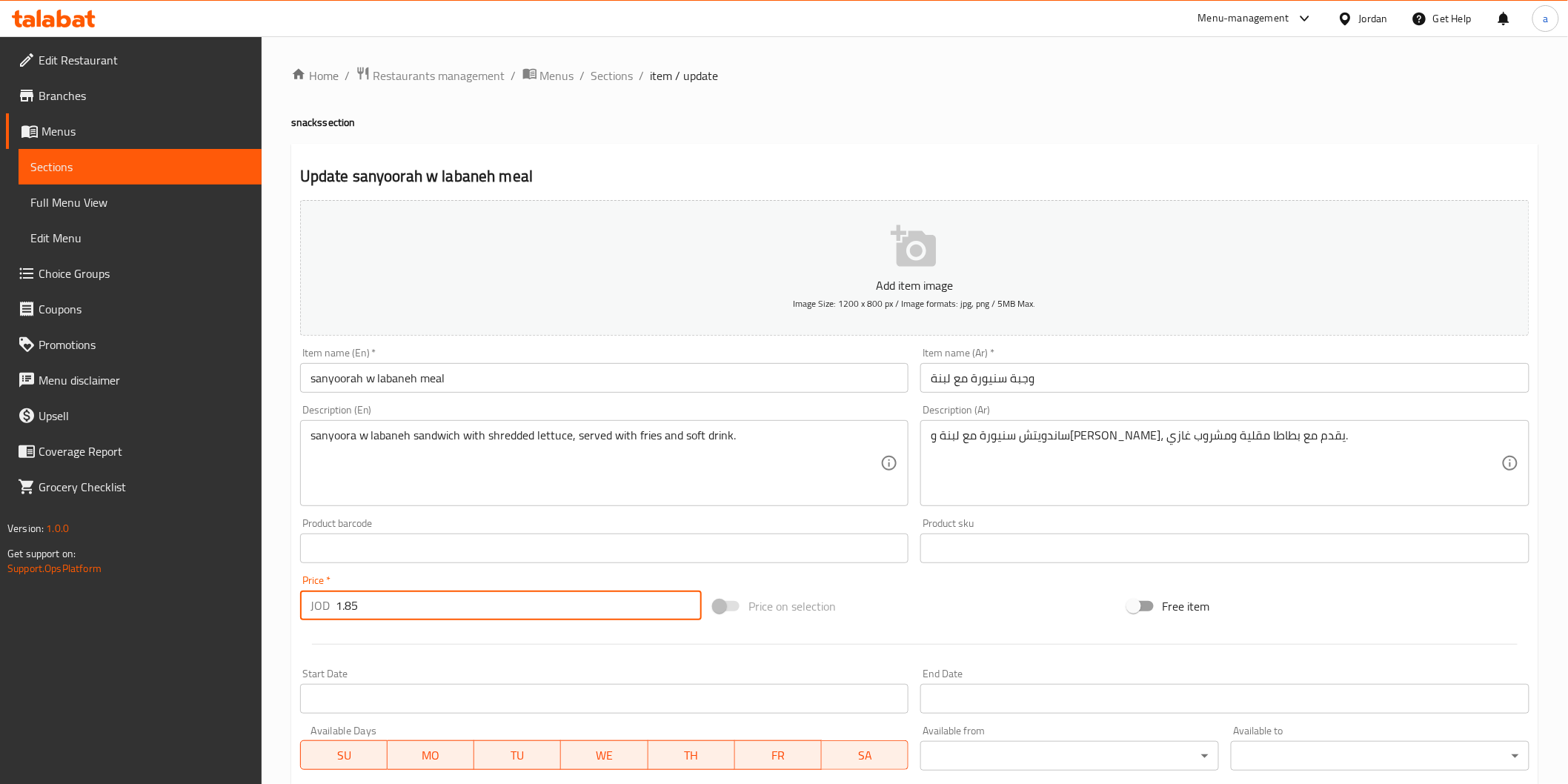
click at [352, 602] on input "1.85" at bounding box center [519, 605] width 366 height 29
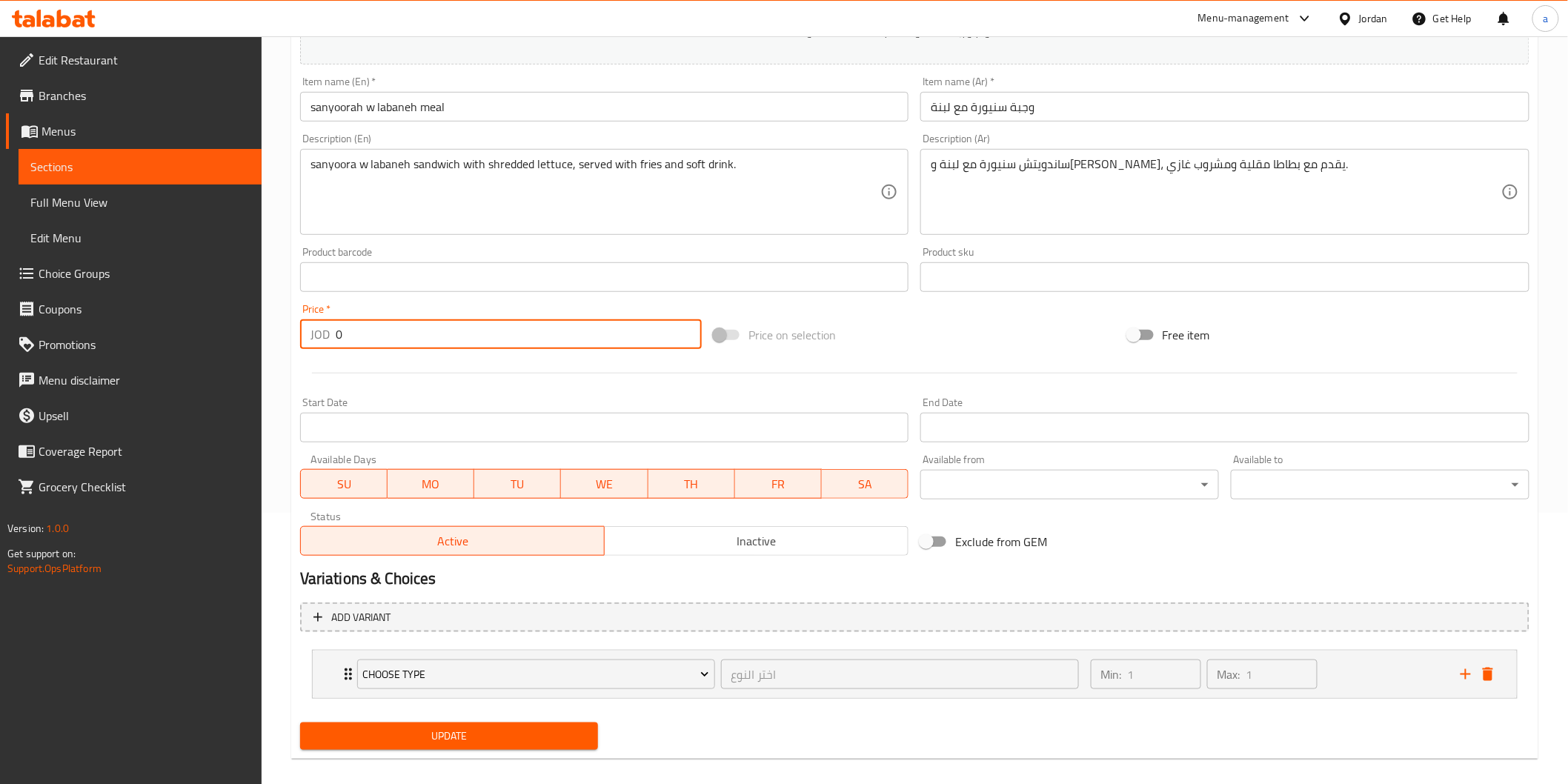
scroll to position [285, 0]
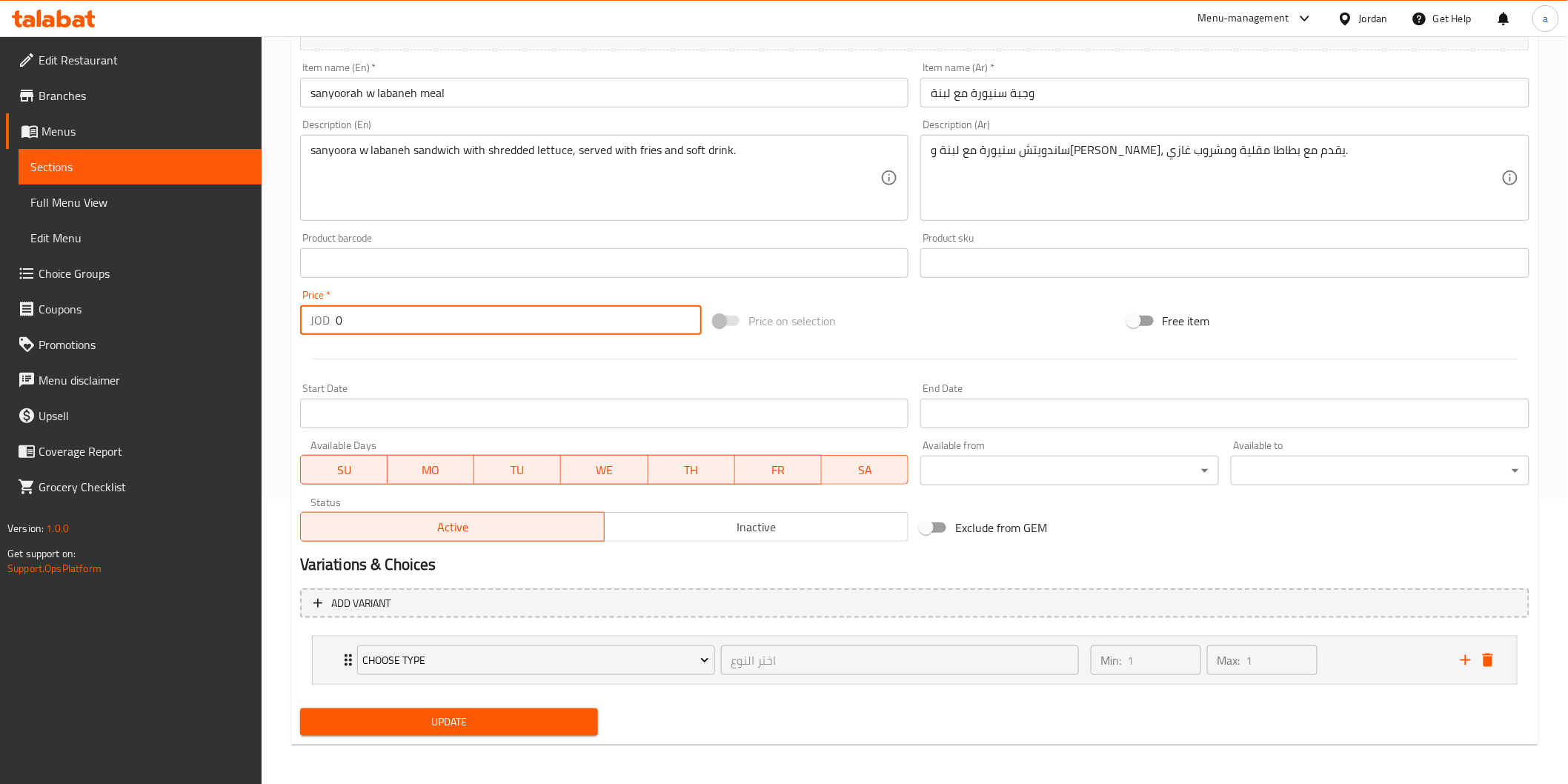
type input "0"
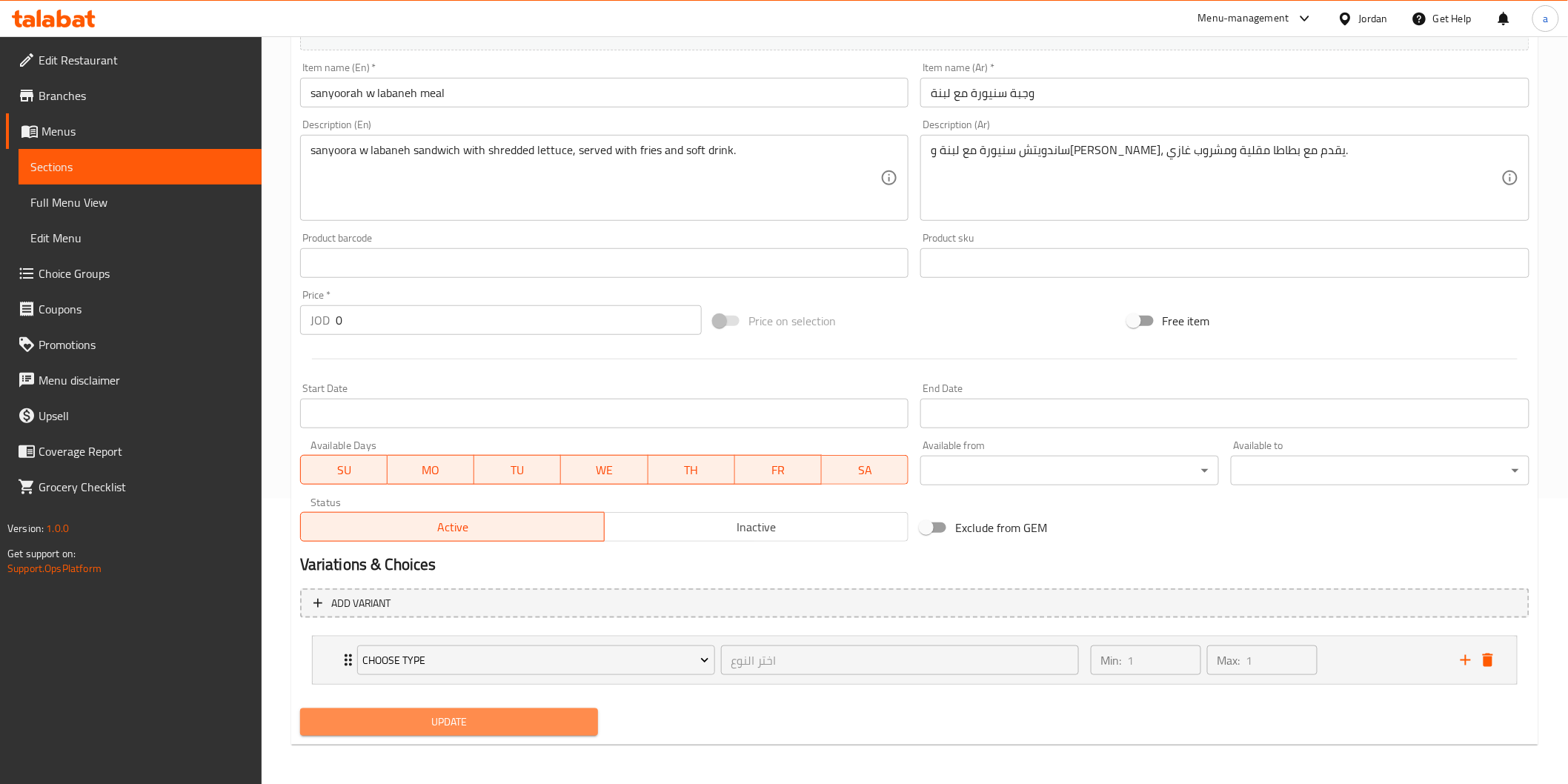
click at [469, 715] on span "Update" at bounding box center [449, 722] width 275 height 19
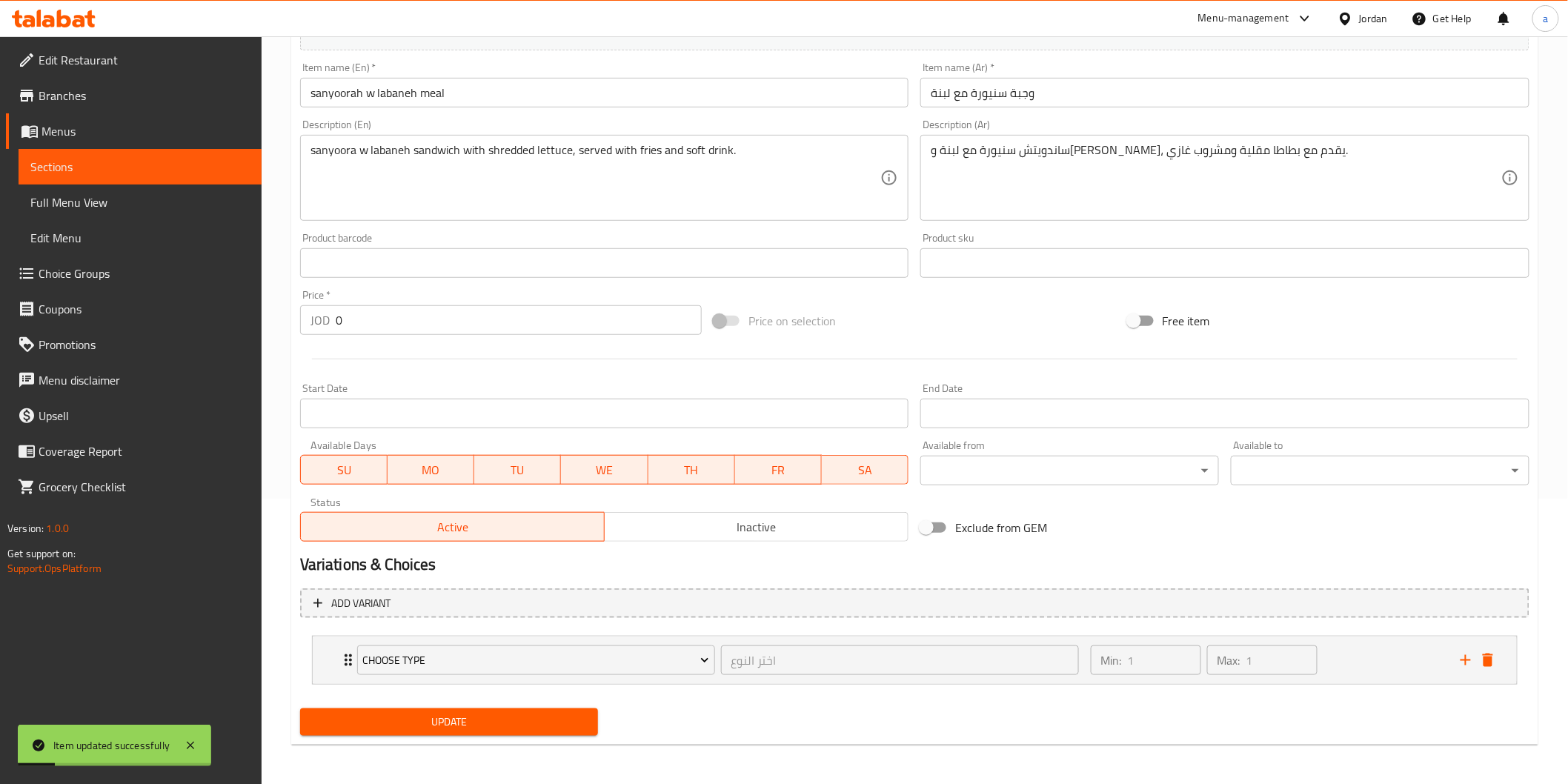
click at [184, 168] on span "Sections" at bounding box center [140, 167] width 219 height 18
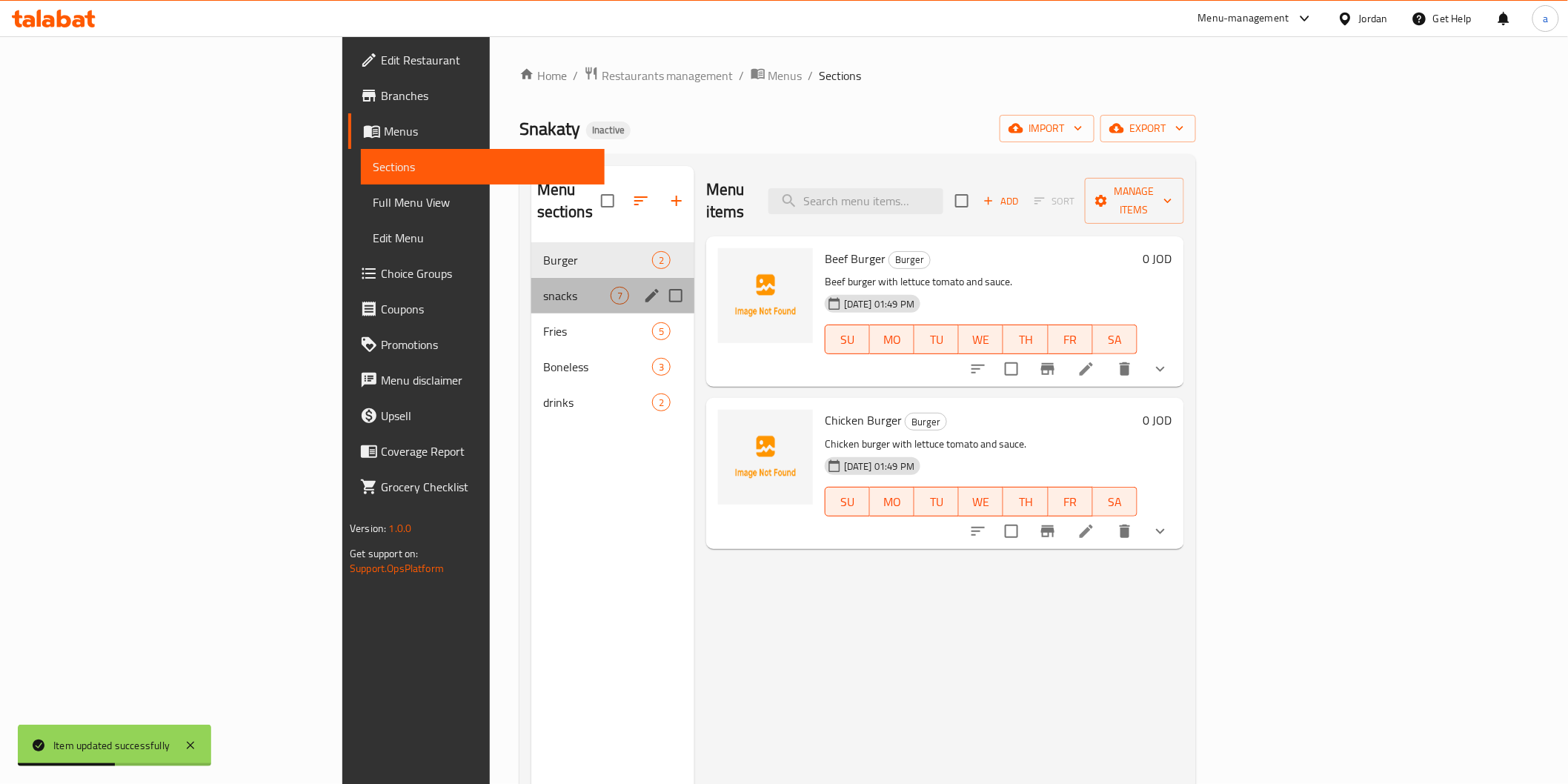
click at [531, 284] on div "snacks 7" at bounding box center [612, 296] width 163 height 36
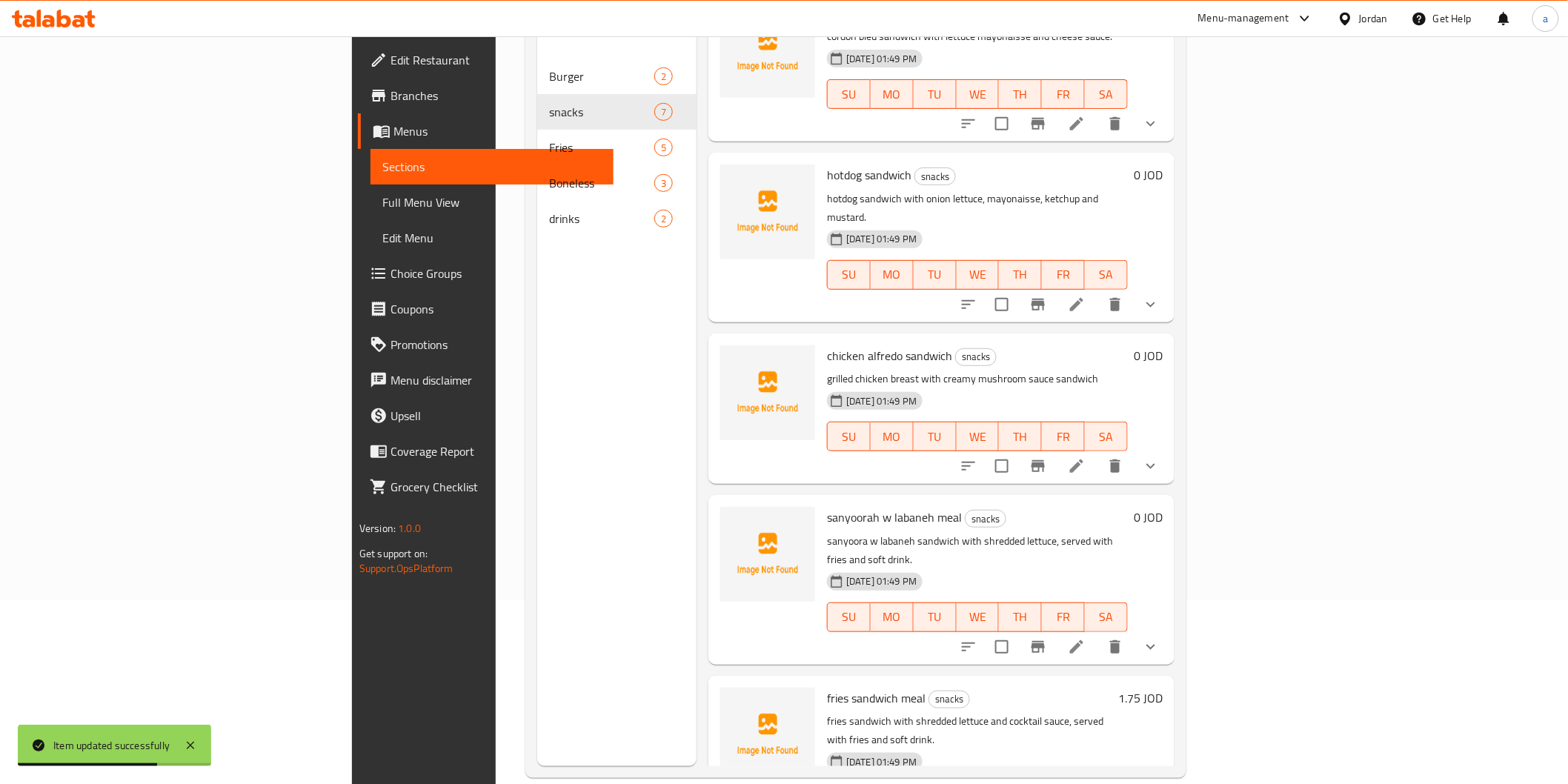
scroll to position [208, 0]
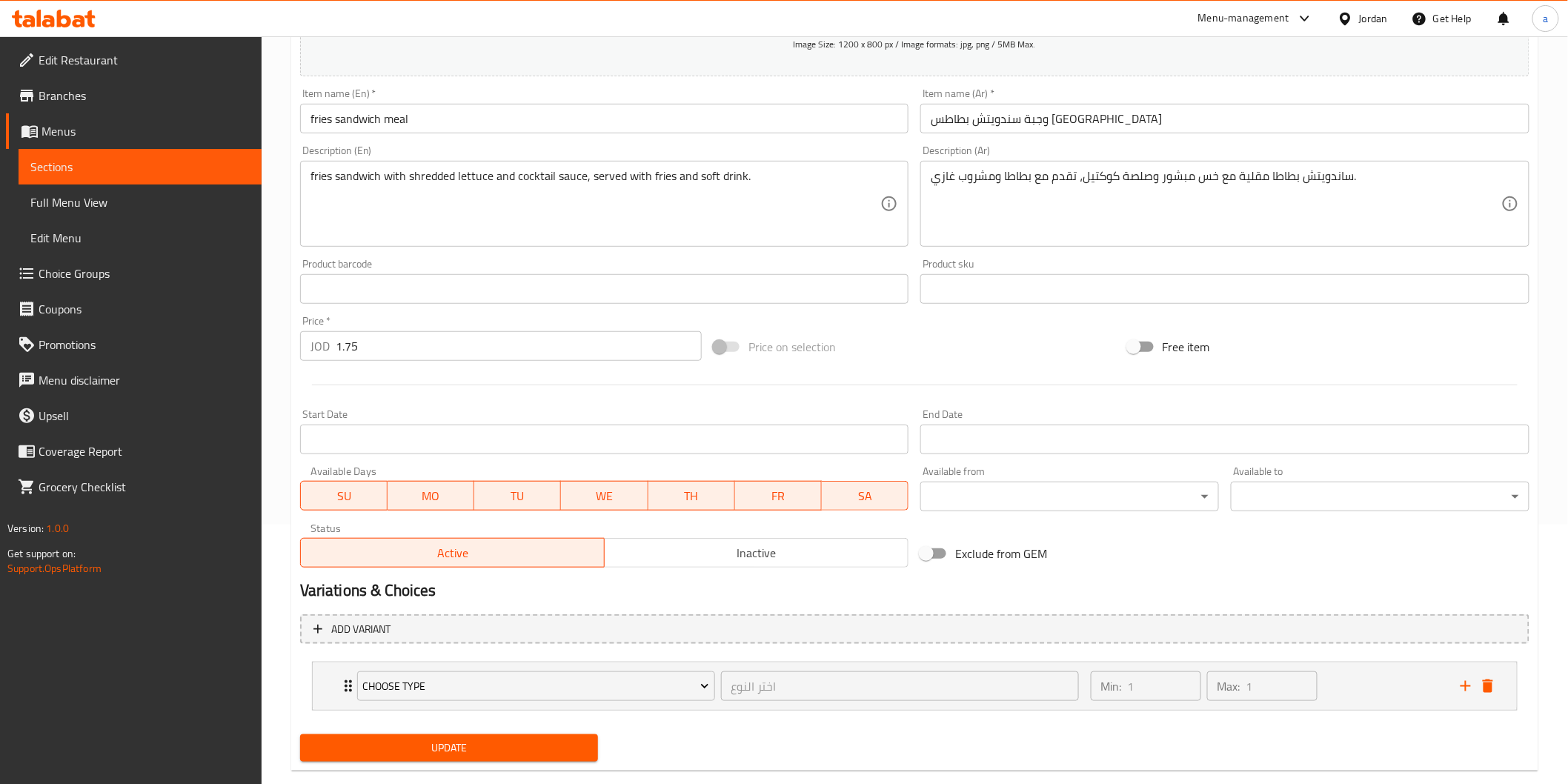
scroll to position [285, 0]
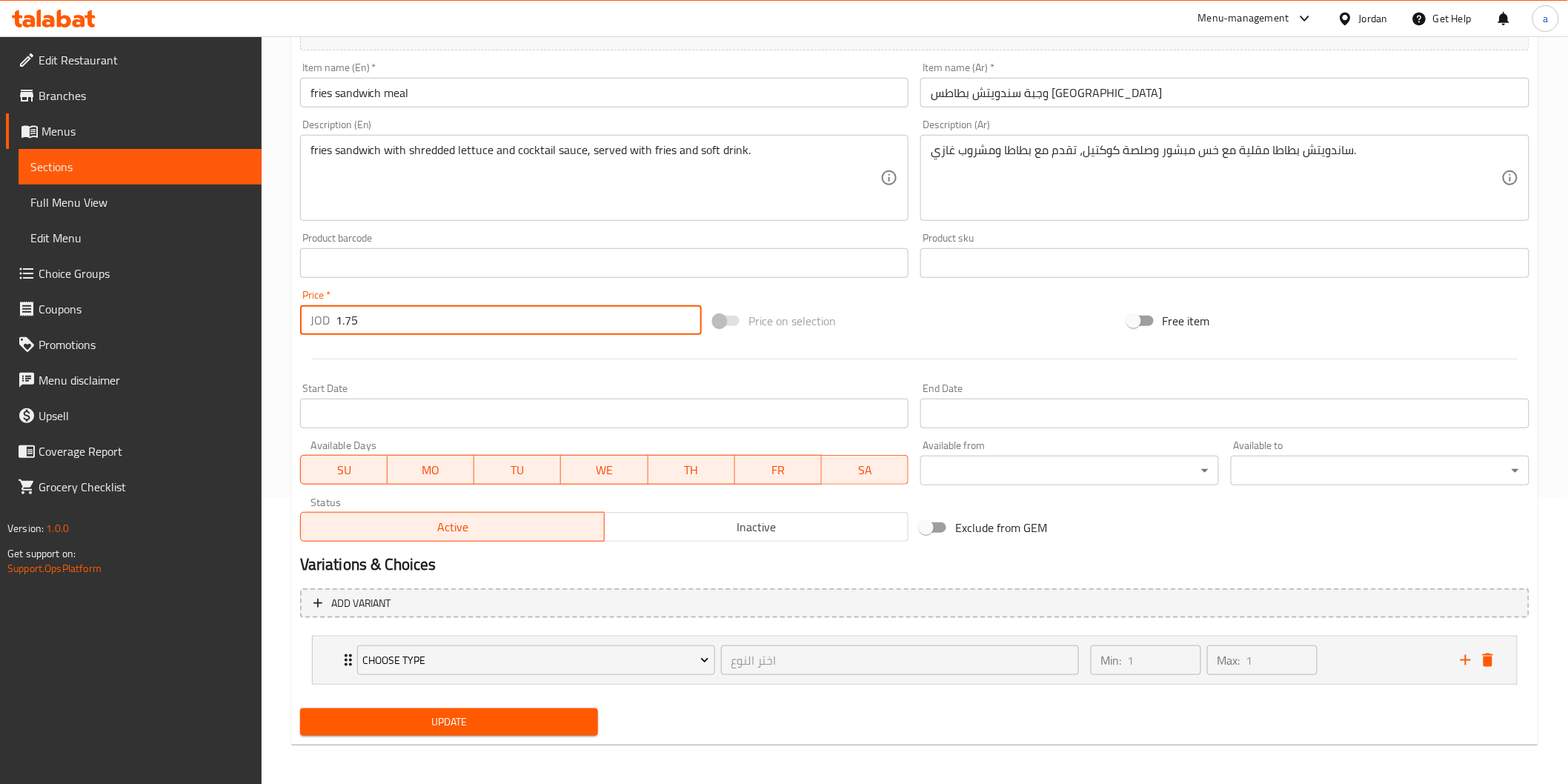
click at [346, 321] on input "1.75" at bounding box center [519, 320] width 366 height 29
type input "0"
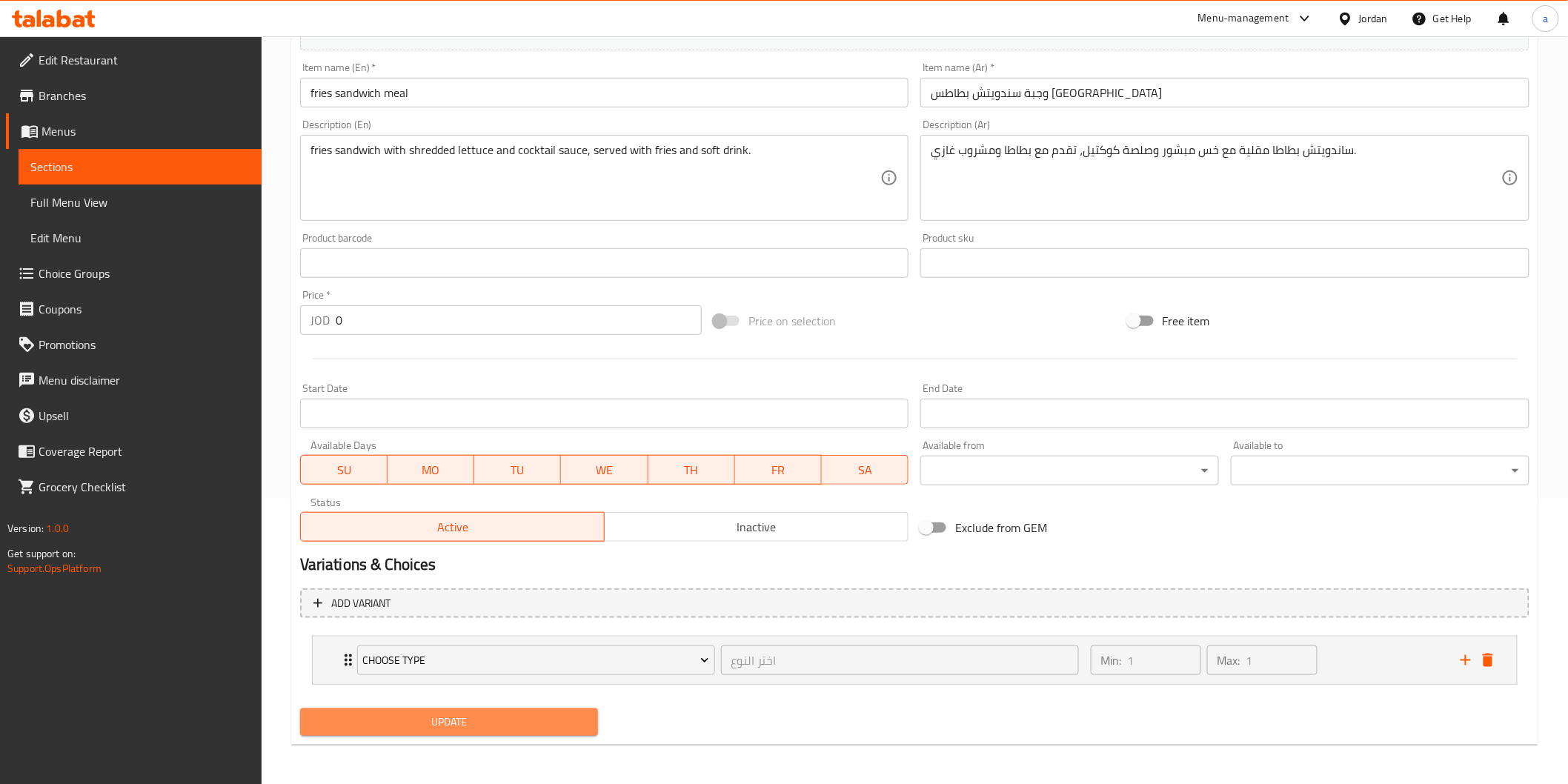
click at [464, 721] on span "Update" at bounding box center [449, 722] width 275 height 19
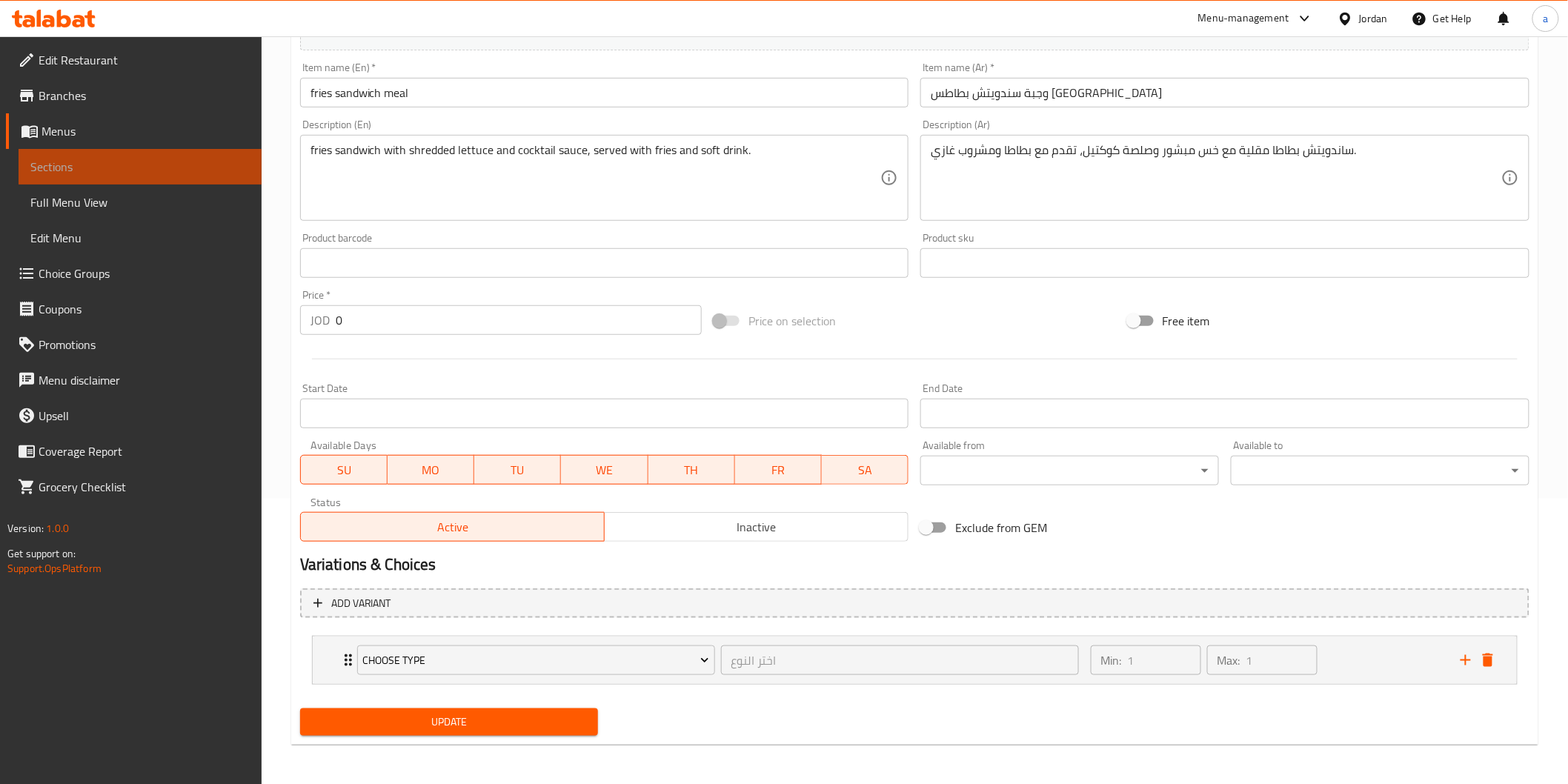
click at [126, 178] on link "Sections" at bounding box center [140, 167] width 243 height 36
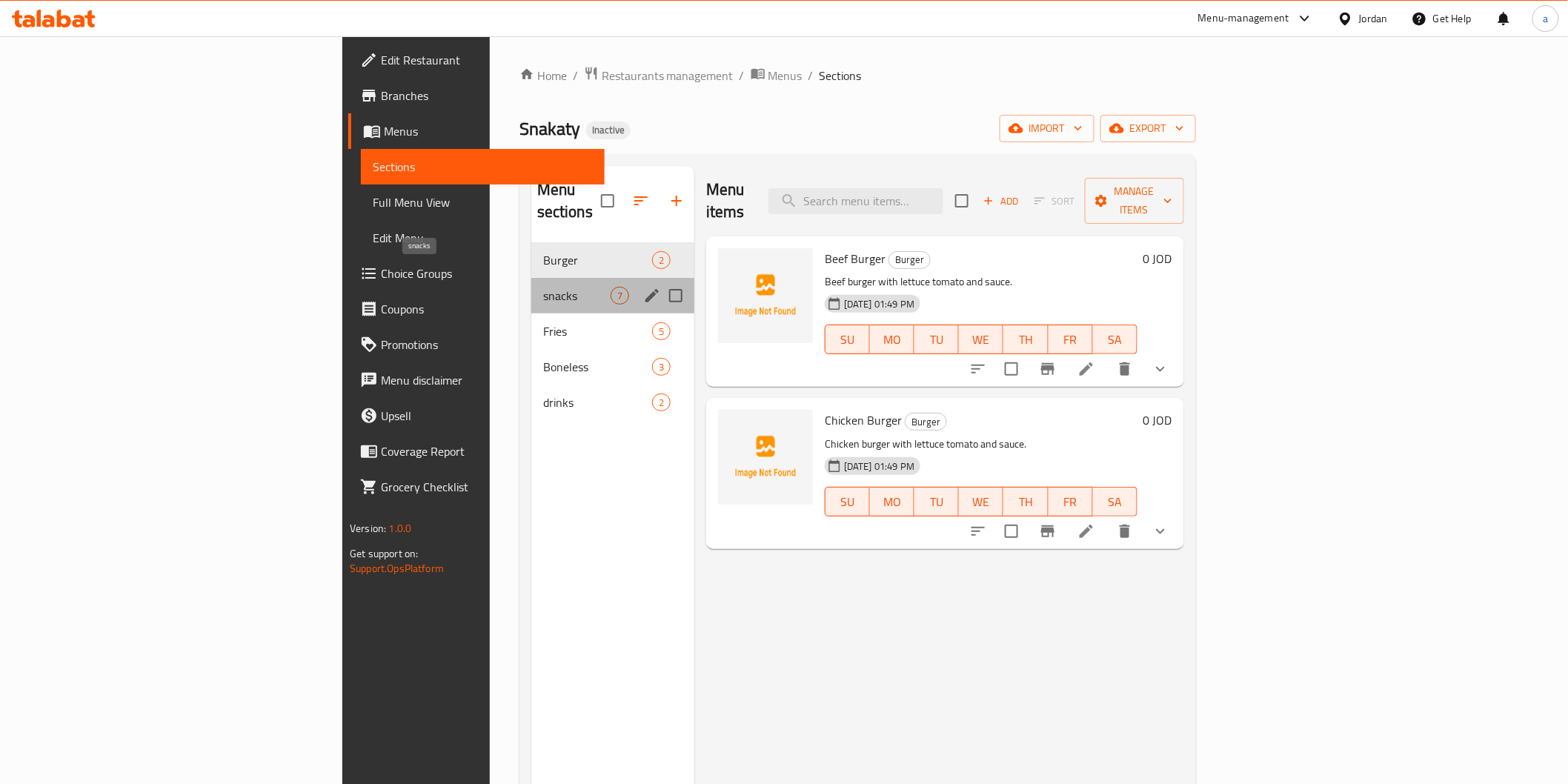
click at [543, 287] on span "snacks" at bounding box center [577, 296] width 68 height 18
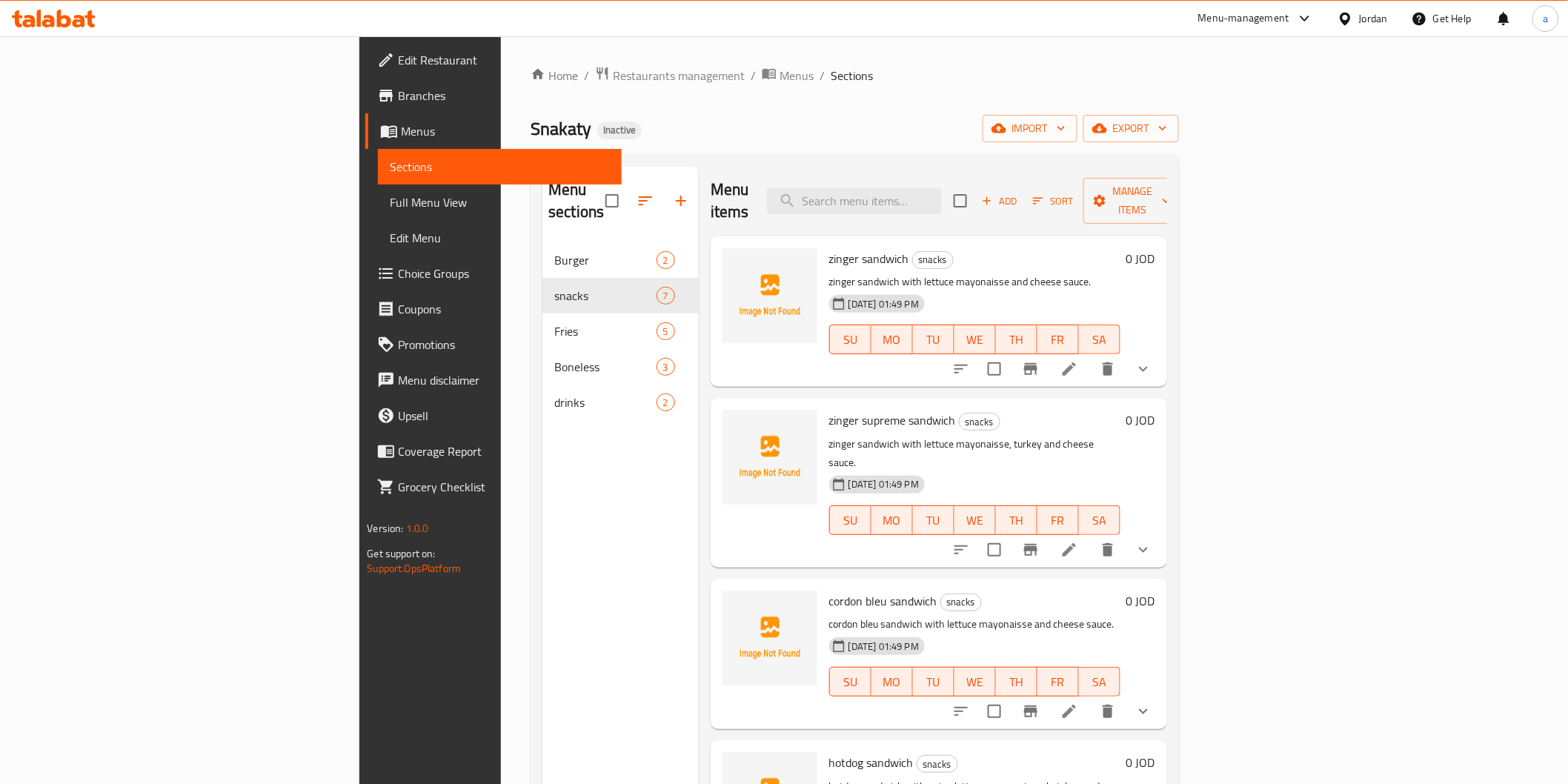
click at [390, 201] on span "Full Menu View" at bounding box center [500, 202] width 219 height 18
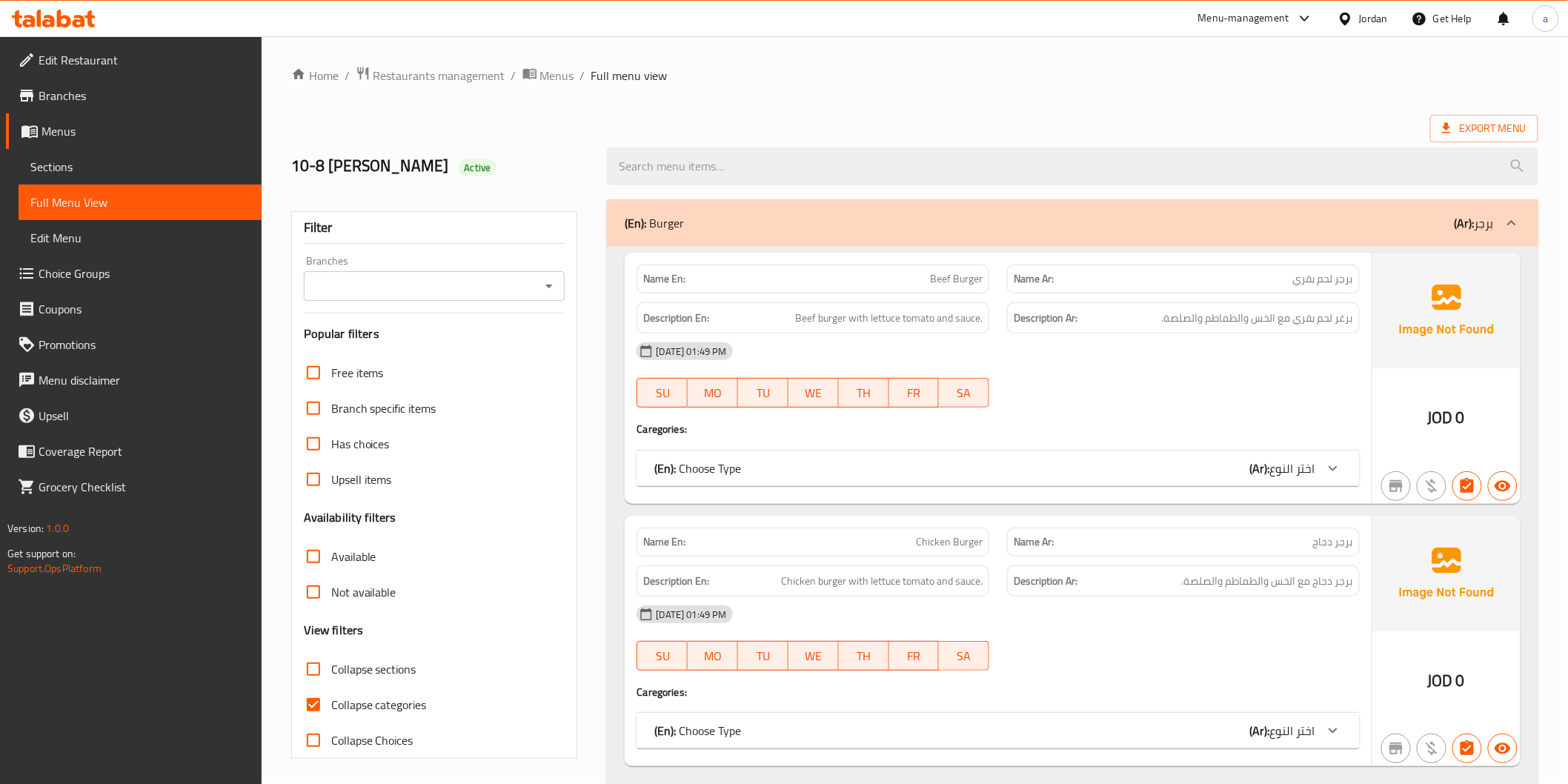
click at [316, 705] on input "Collapse categories" at bounding box center [314, 705] width 36 height 36
checkbox input "false"
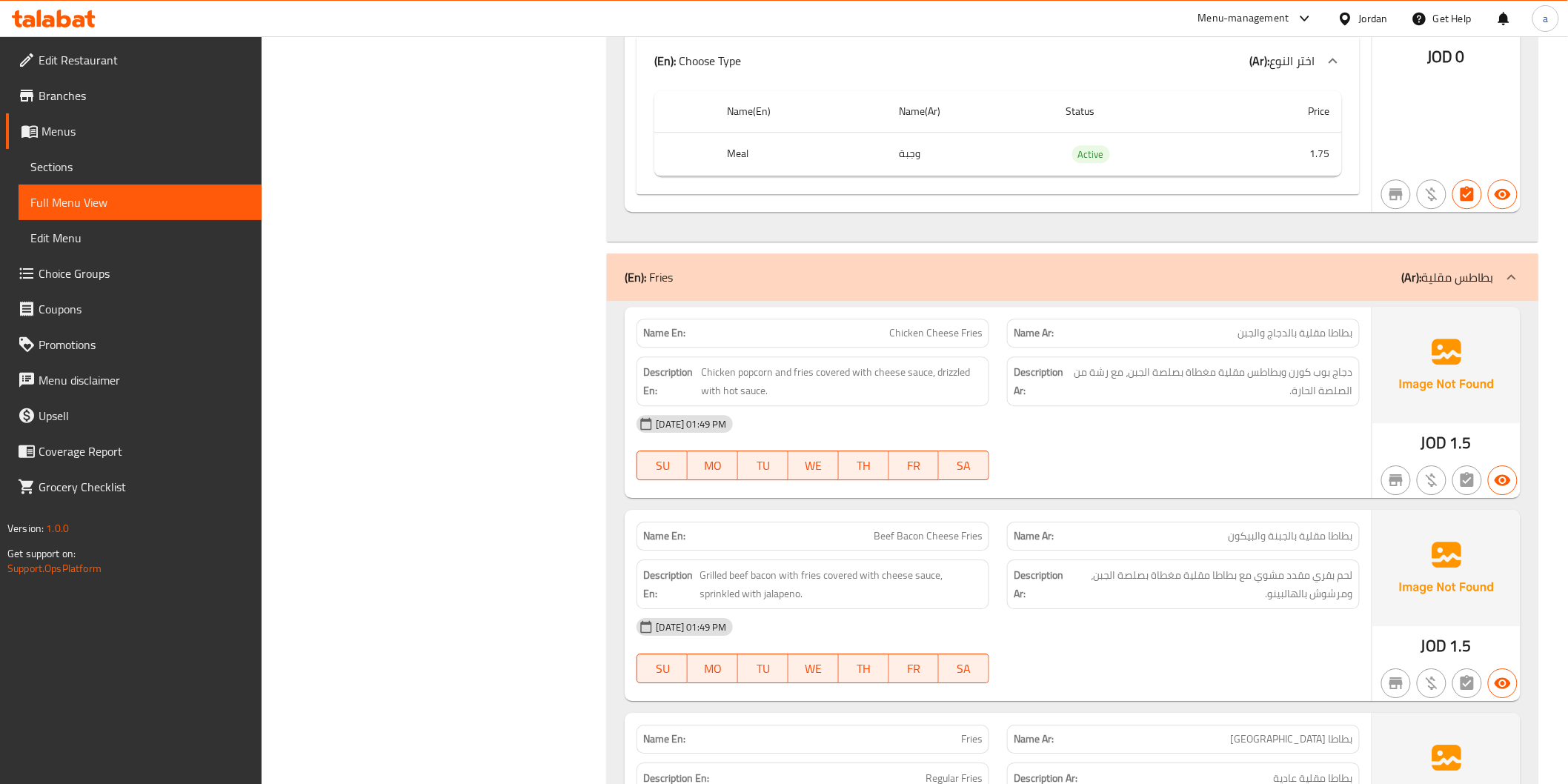
scroll to position [4035, 0]
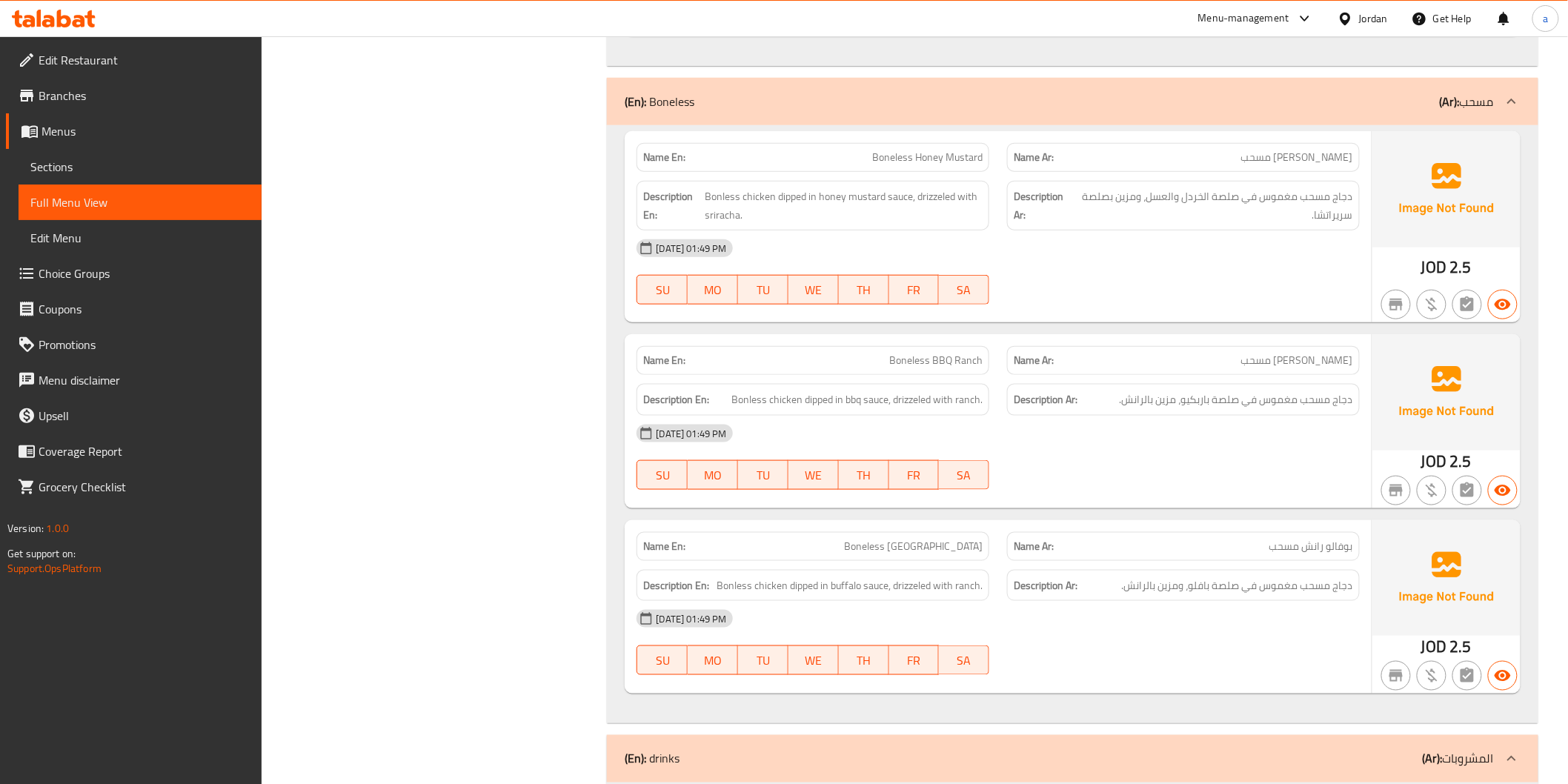
scroll to position [5271, 0]
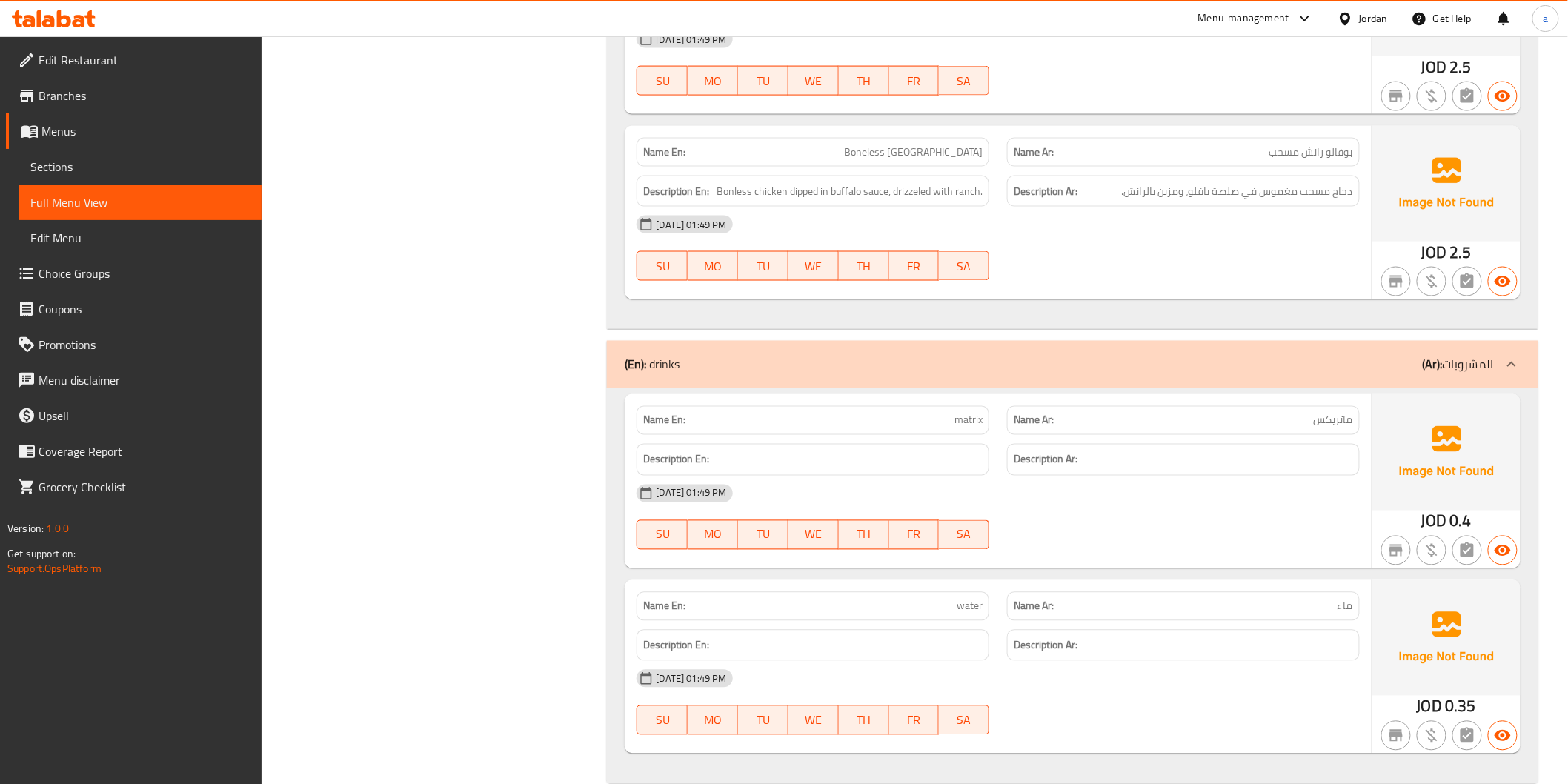
scroll to position [5620, 0]
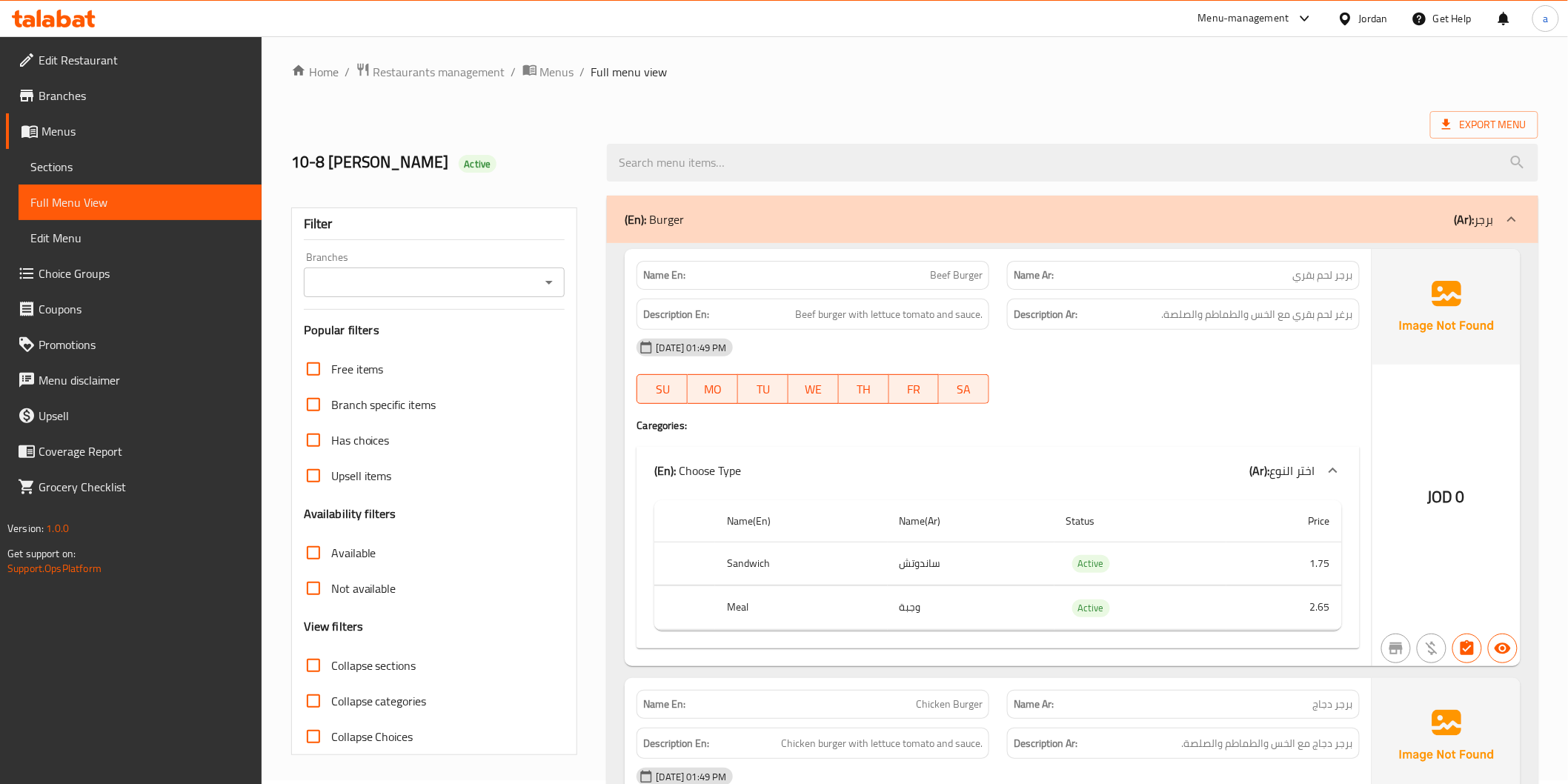
scroll to position [0, 0]
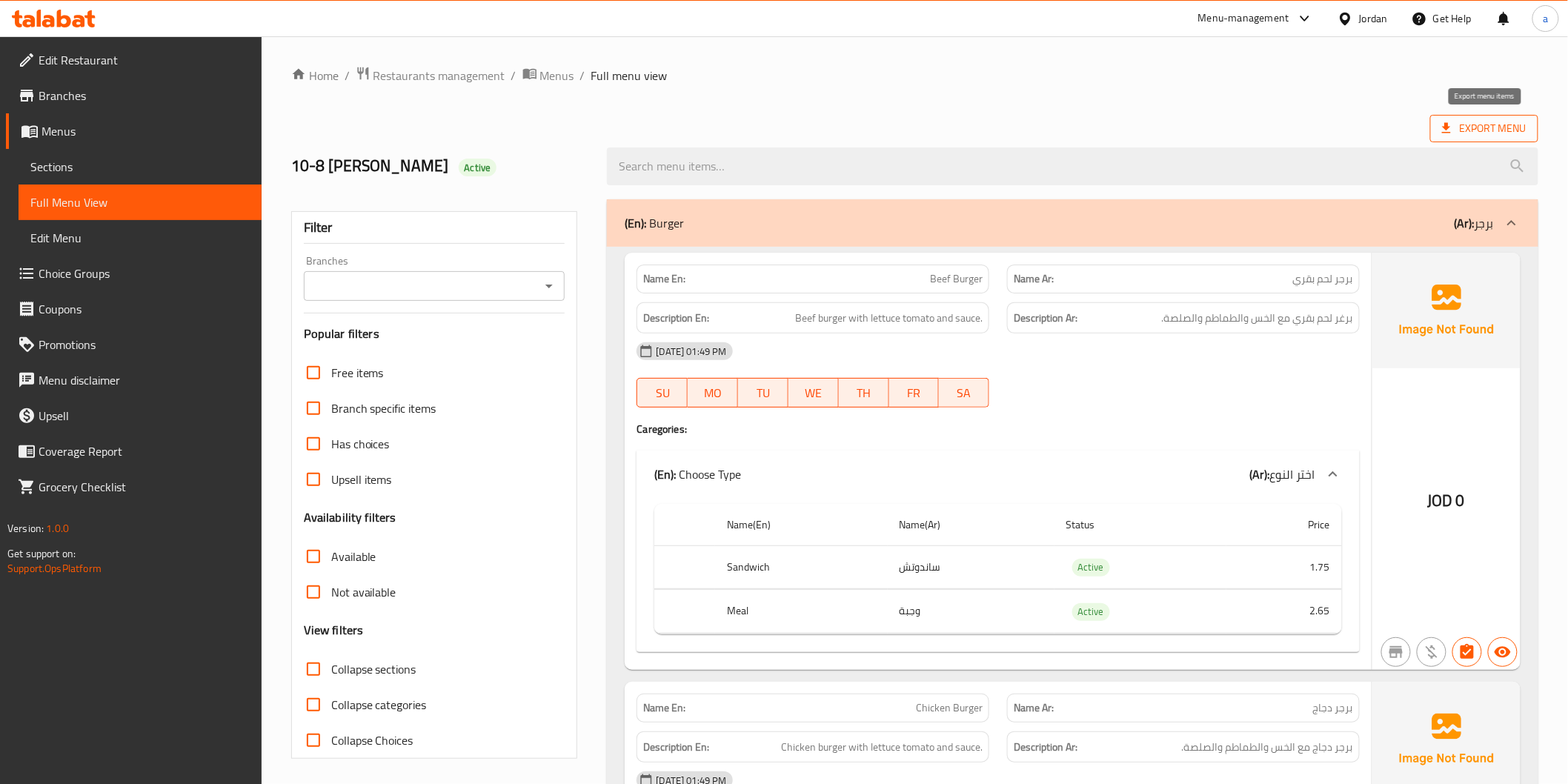
click at [1495, 138] on span "Export Menu" at bounding box center [1484, 128] width 108 height 28
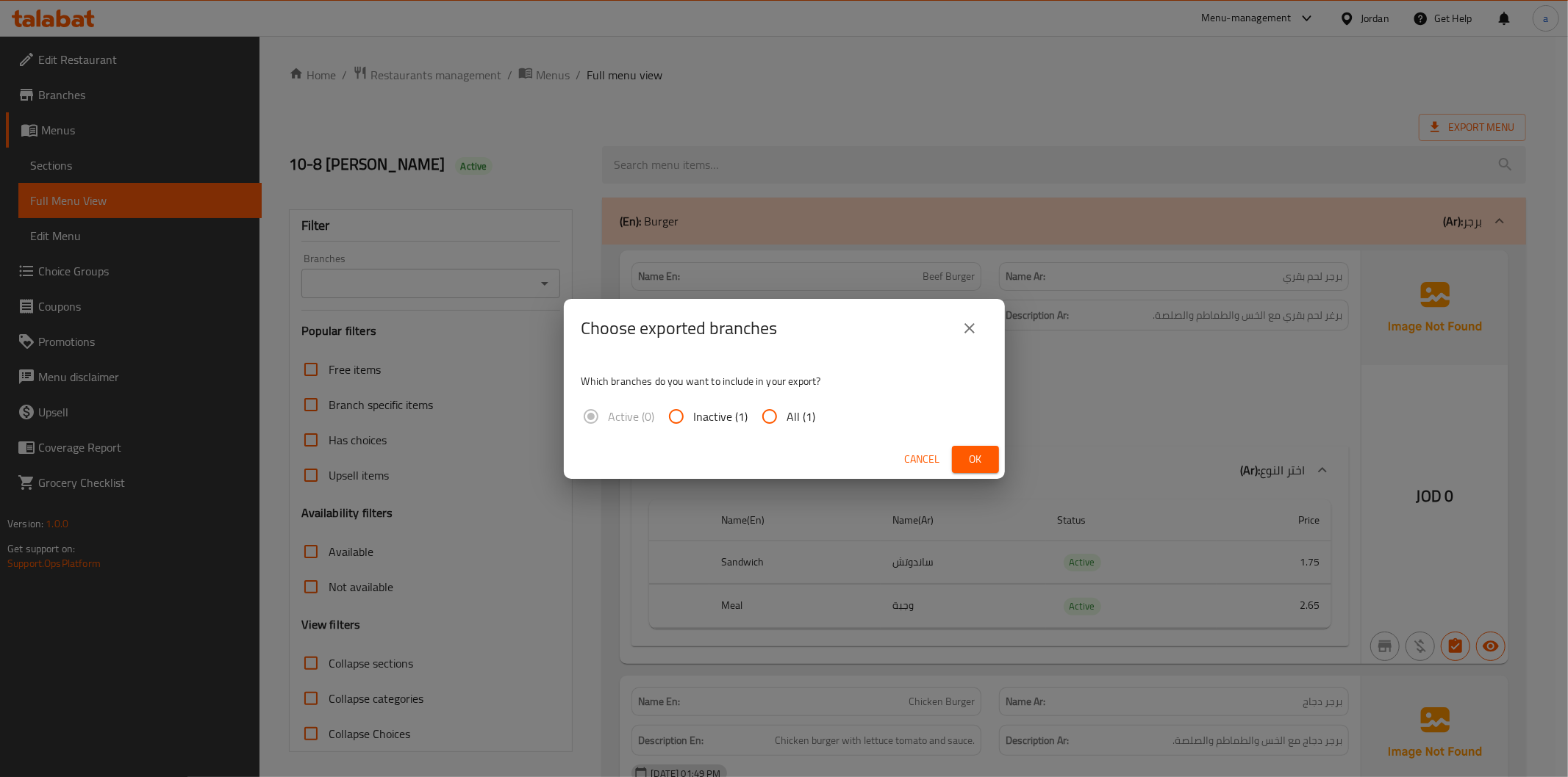
click at [776, 412] on input "All (1)" at bounding box center [769, 417] width 35 height 35
radio input "true"
click at [960, 452] on button "Ok" at bounding box center [974, 459] width 47 height 27
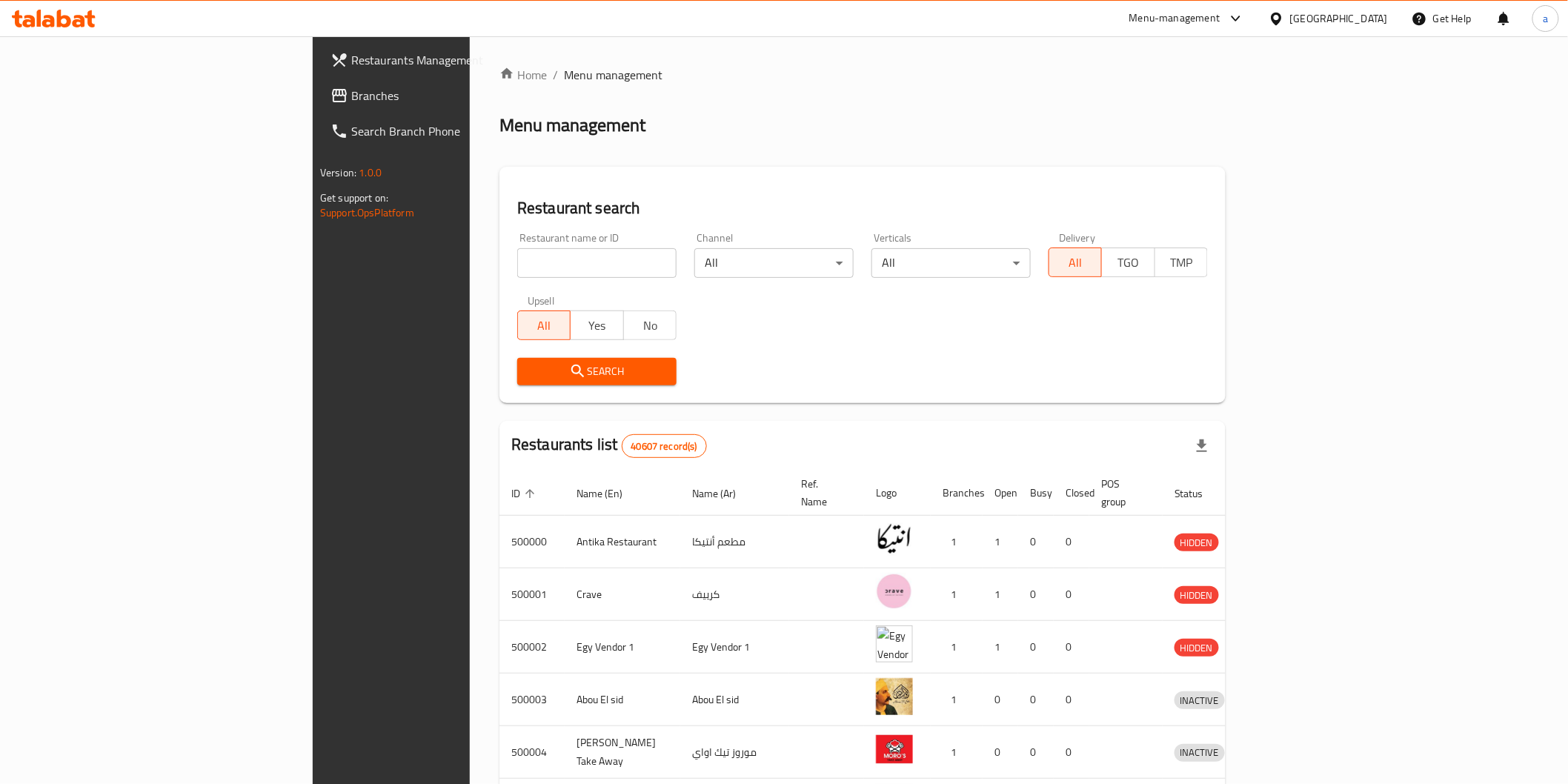
click at [351, 90] on span "Branches" at bounding box center [456, 95] width 211 height 18
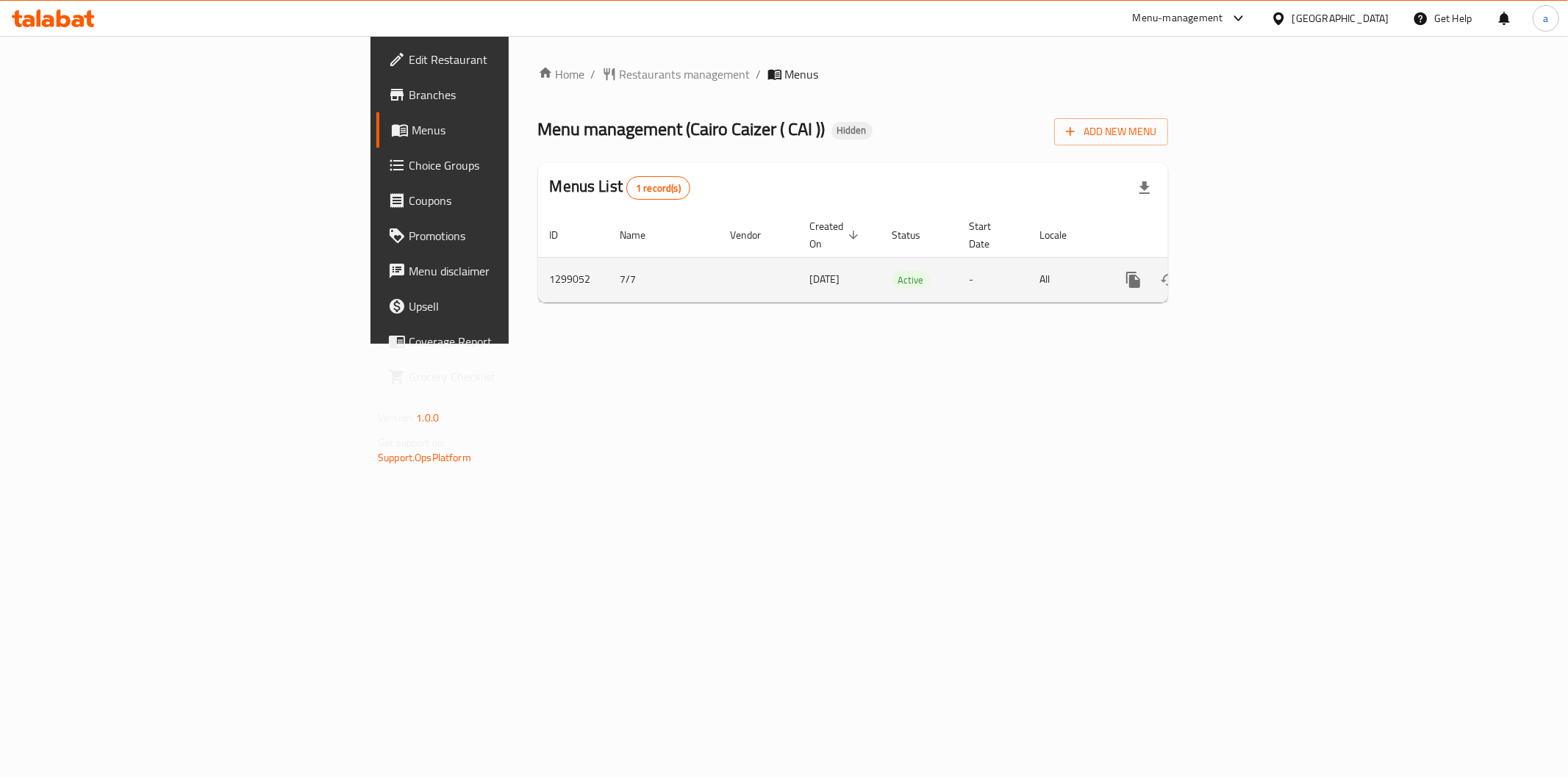
click at [1248, 271] on icon "enhanced table" at bounding box center [1239, 280] width 18 height 18
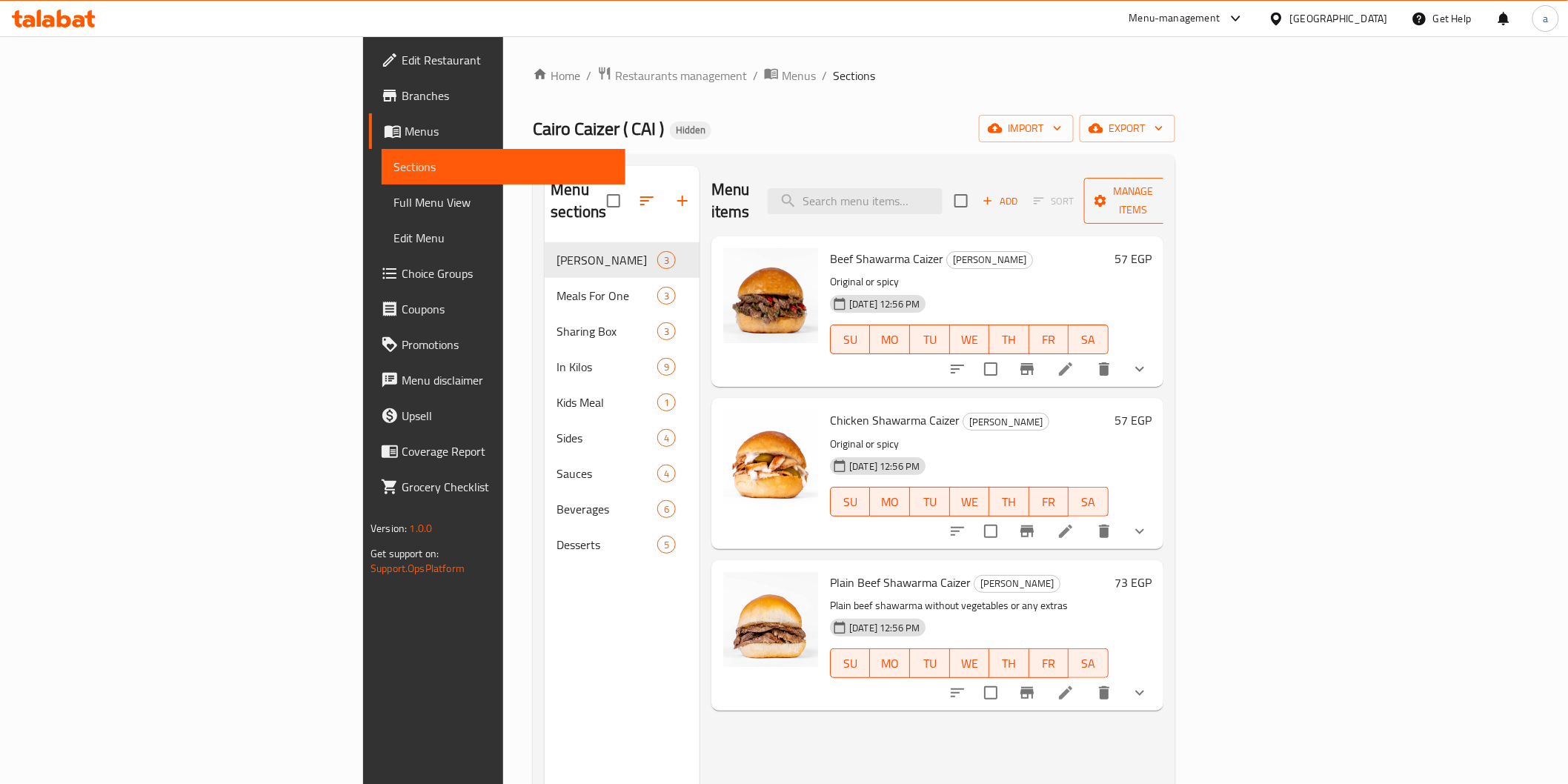
click at [1172, 183] on span "Manage items" at bounding box center [1133, 201] width 76 height 37
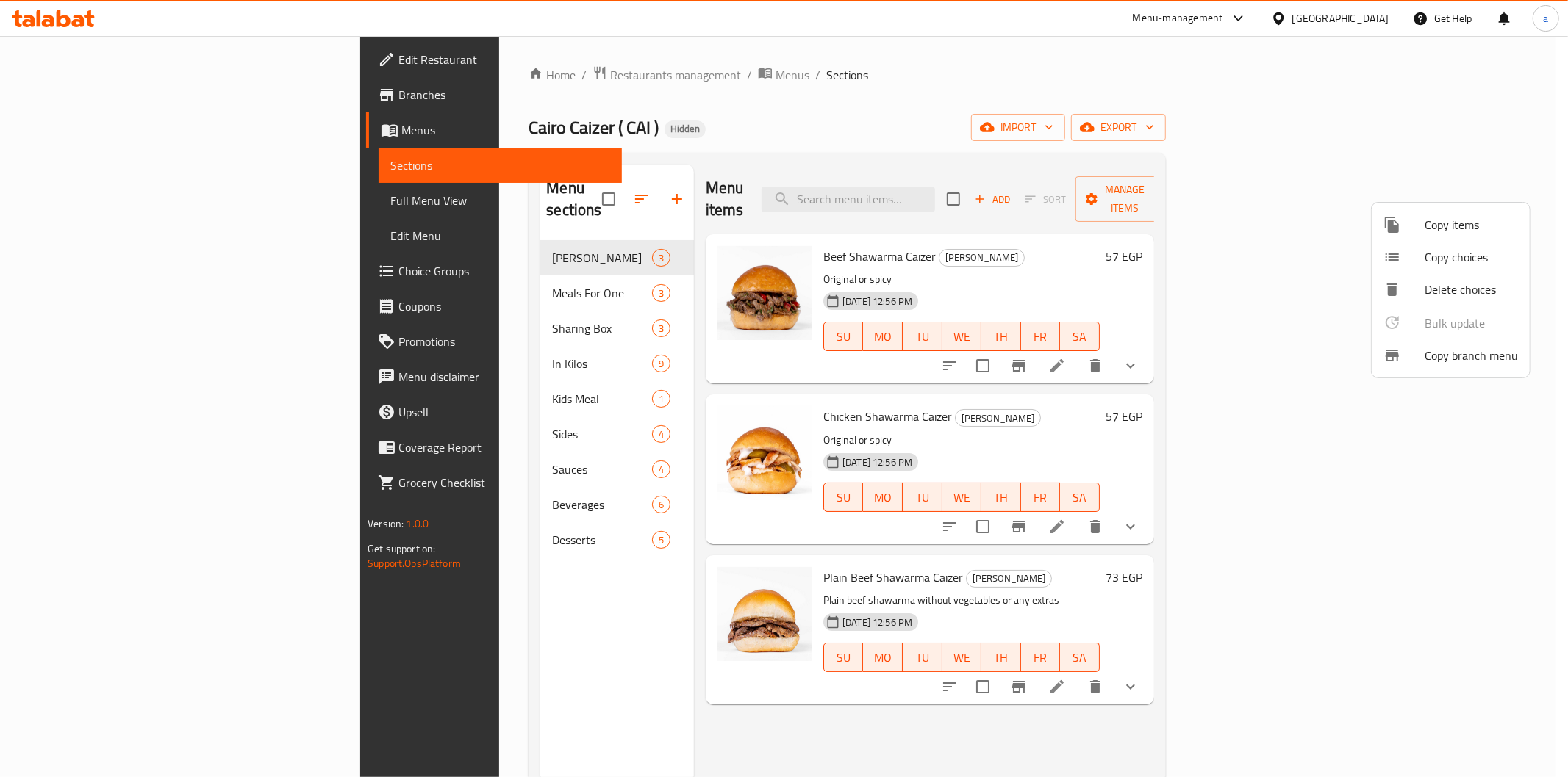
click at [1382, 123] on div at bounding box center [784, 388] width 1568 height 777
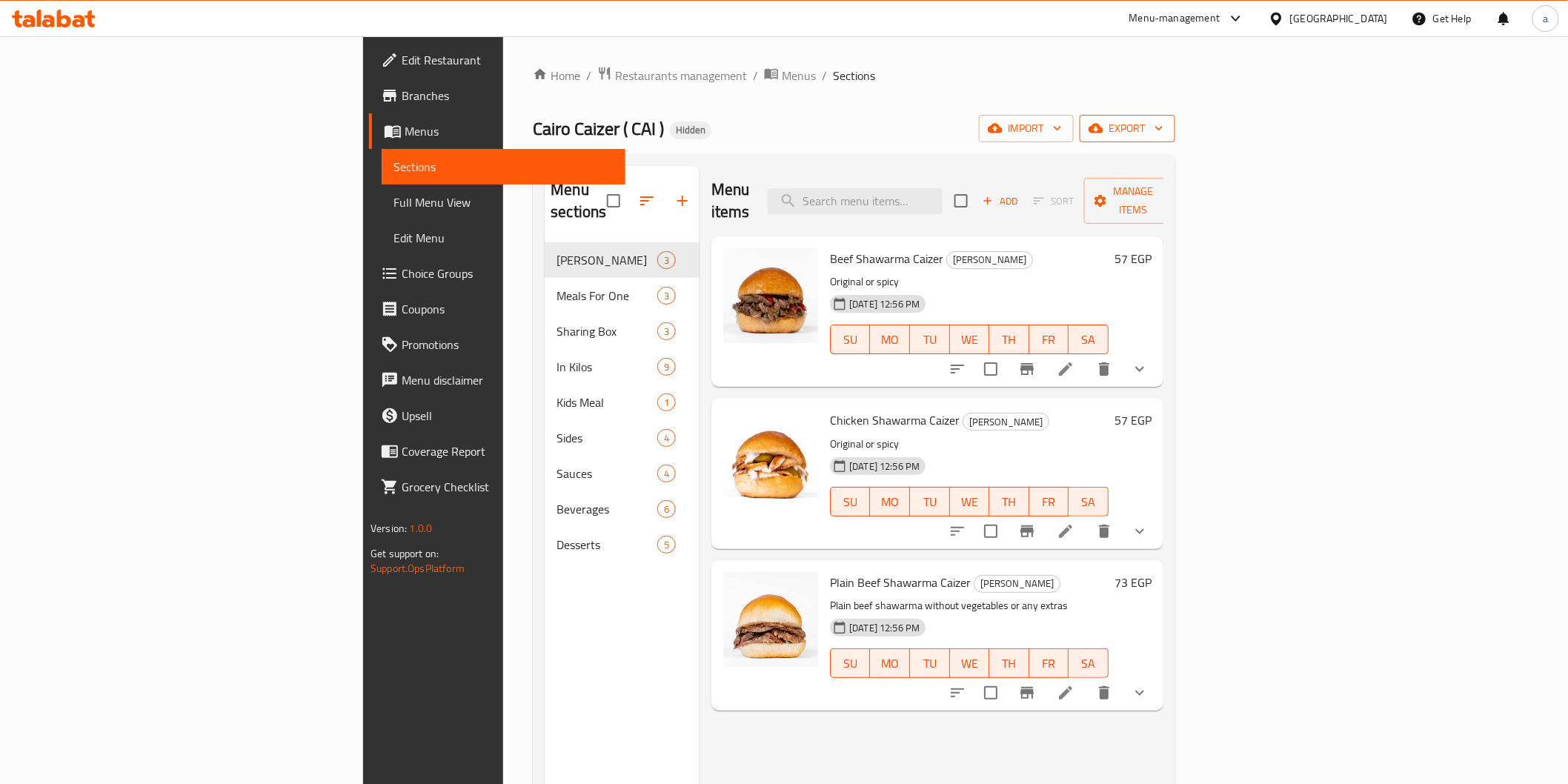
click at [1164, 128] on span "export" at bounding box center [1127, 128] width 72 height 19
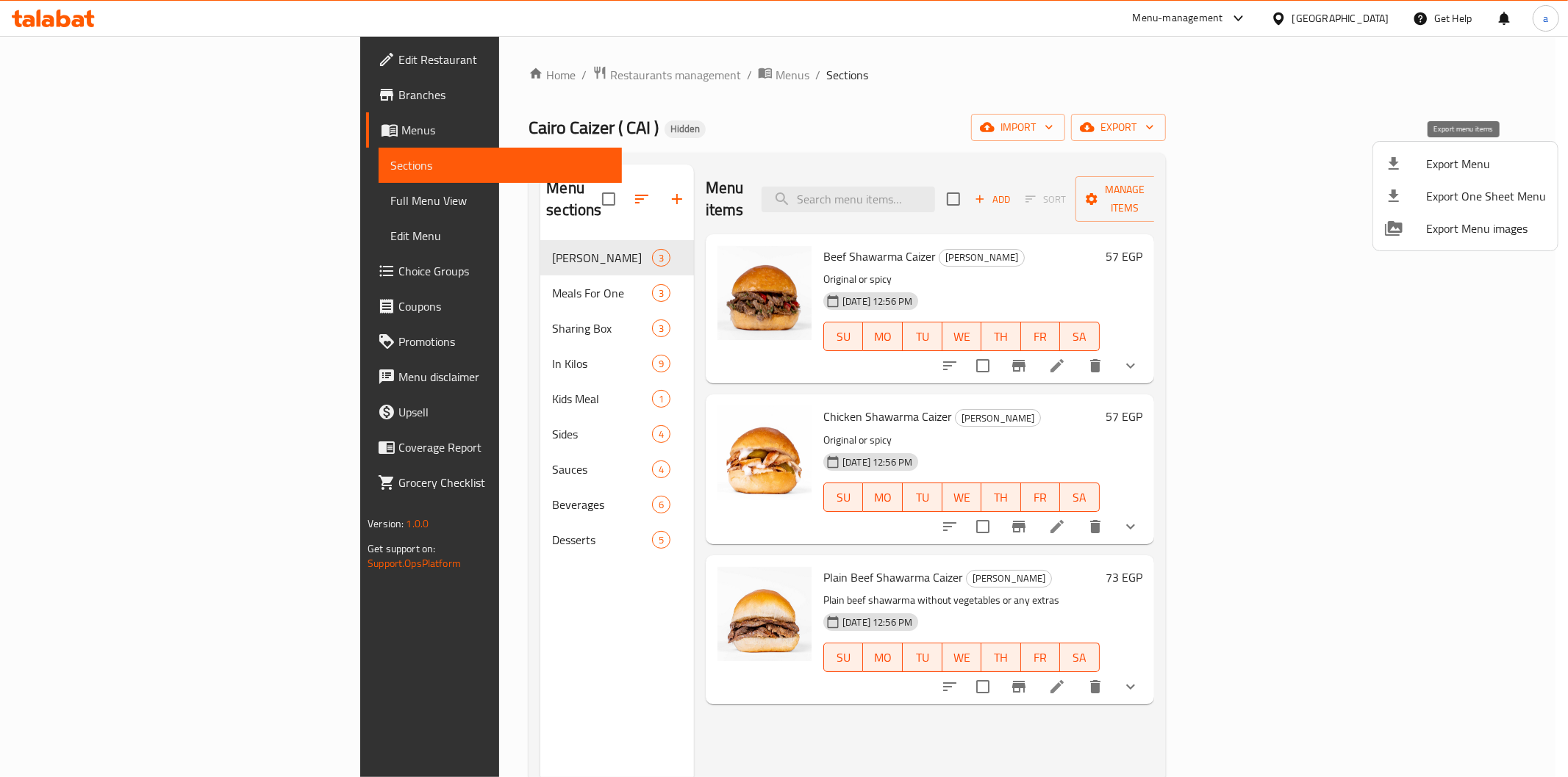
click at [1449, 169] on span "Export Menu" at bounding box center [1486, 164] width 120 height 18
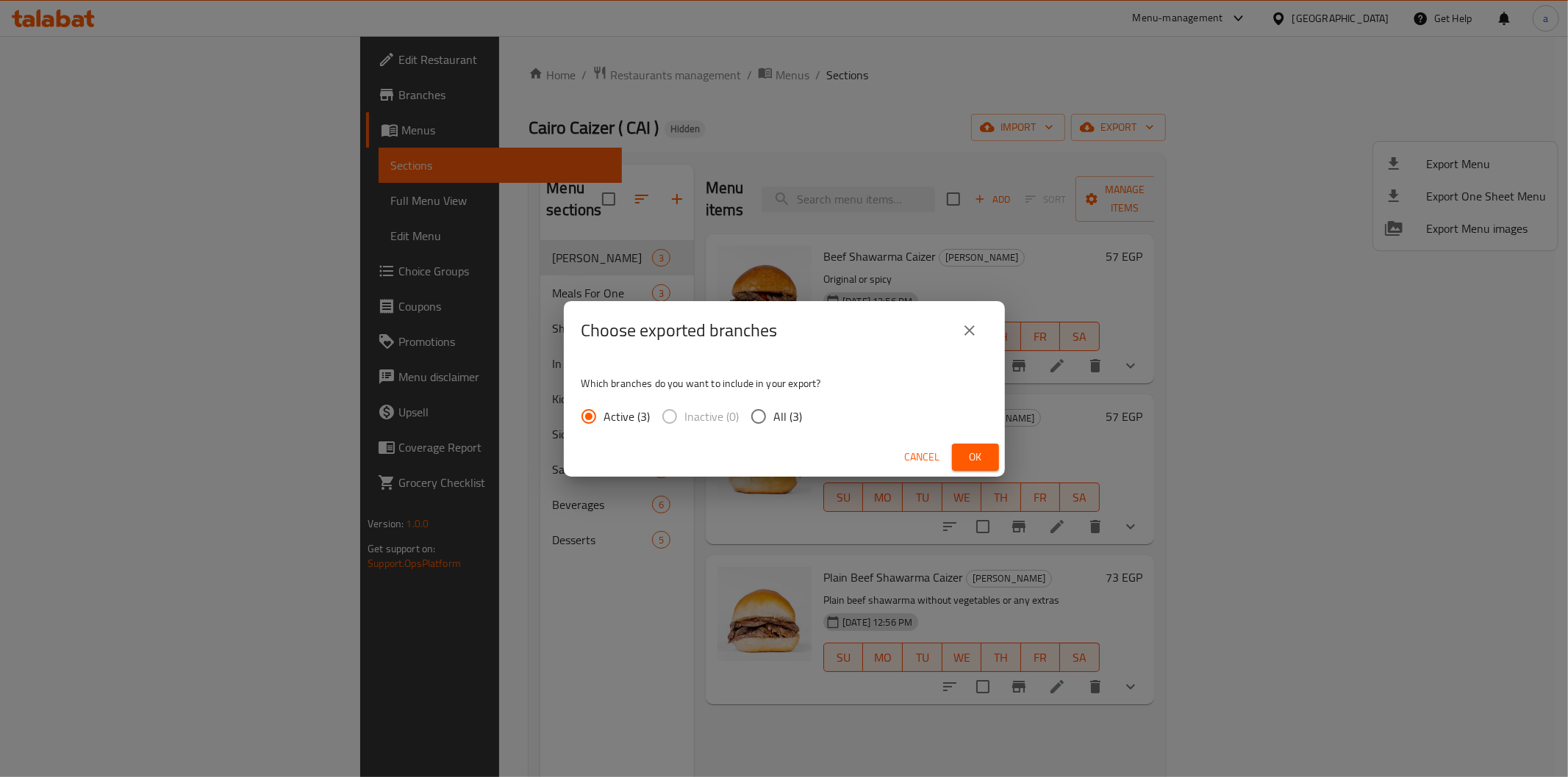
click at [783, 413] on span "All (3)" at bounding box center [788, 417] width 28 height 18
click at [760, 419] on input "All (3)" at bounding box center [758, 416] width 31 height 31
radio input "true"
click at [956, 449] on button "Ok" at bounding box center [974, 456] width 47 height 27
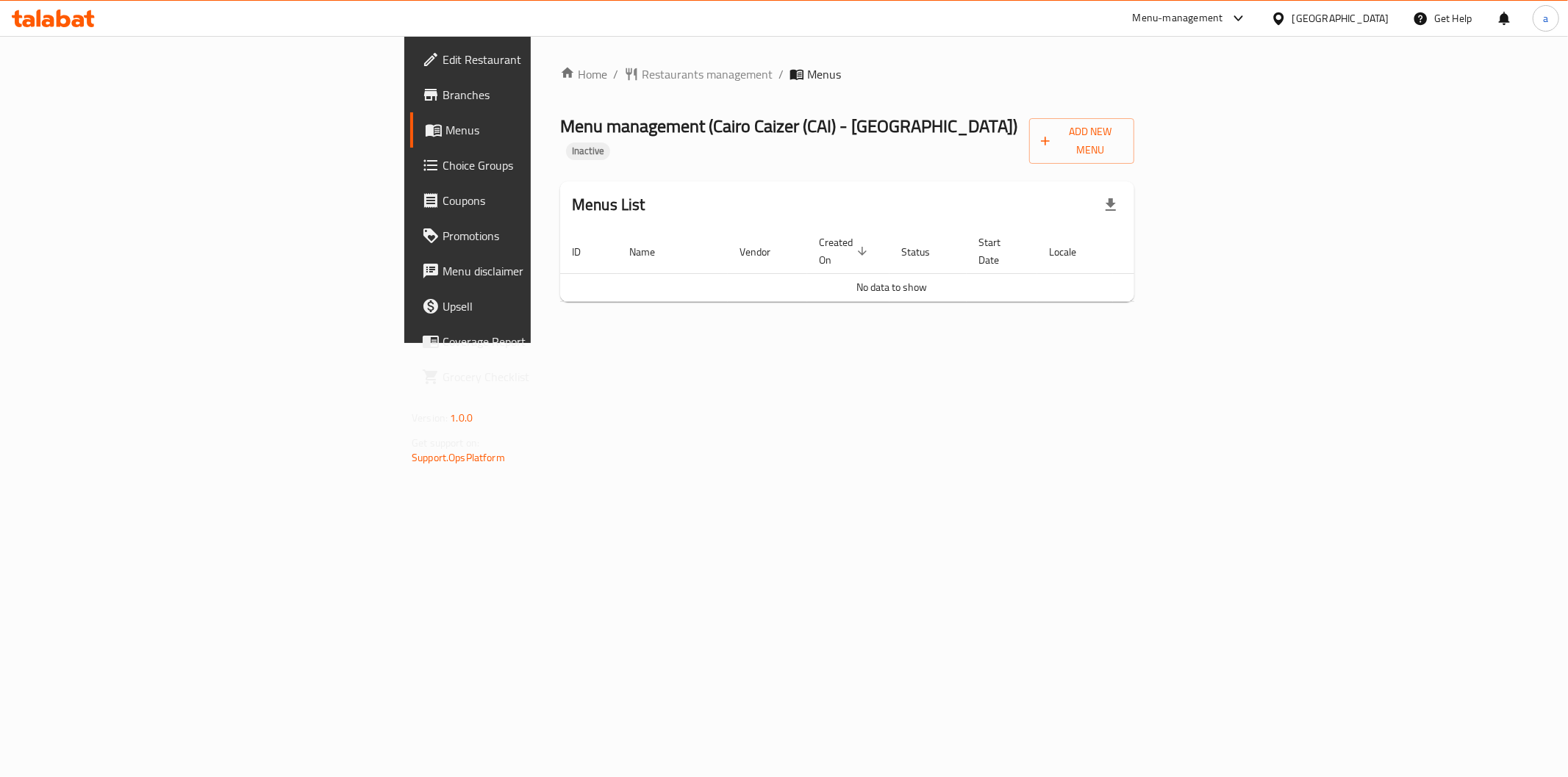
drag, startPoint x: 1056, startPoint y: 159, endPoint x: 1222, endPoint y: 160, distance: 166.0
click at [1056, 159] on div "Home / Restaurants management / Menus Menu management ( Cairo Caizer (CAI) - Na…" at bounding box center [847, 189] width 574 height 248
click at [1122, 126] on span "Add New Menu" at bounding box center [1081, 141] width 81 height 37
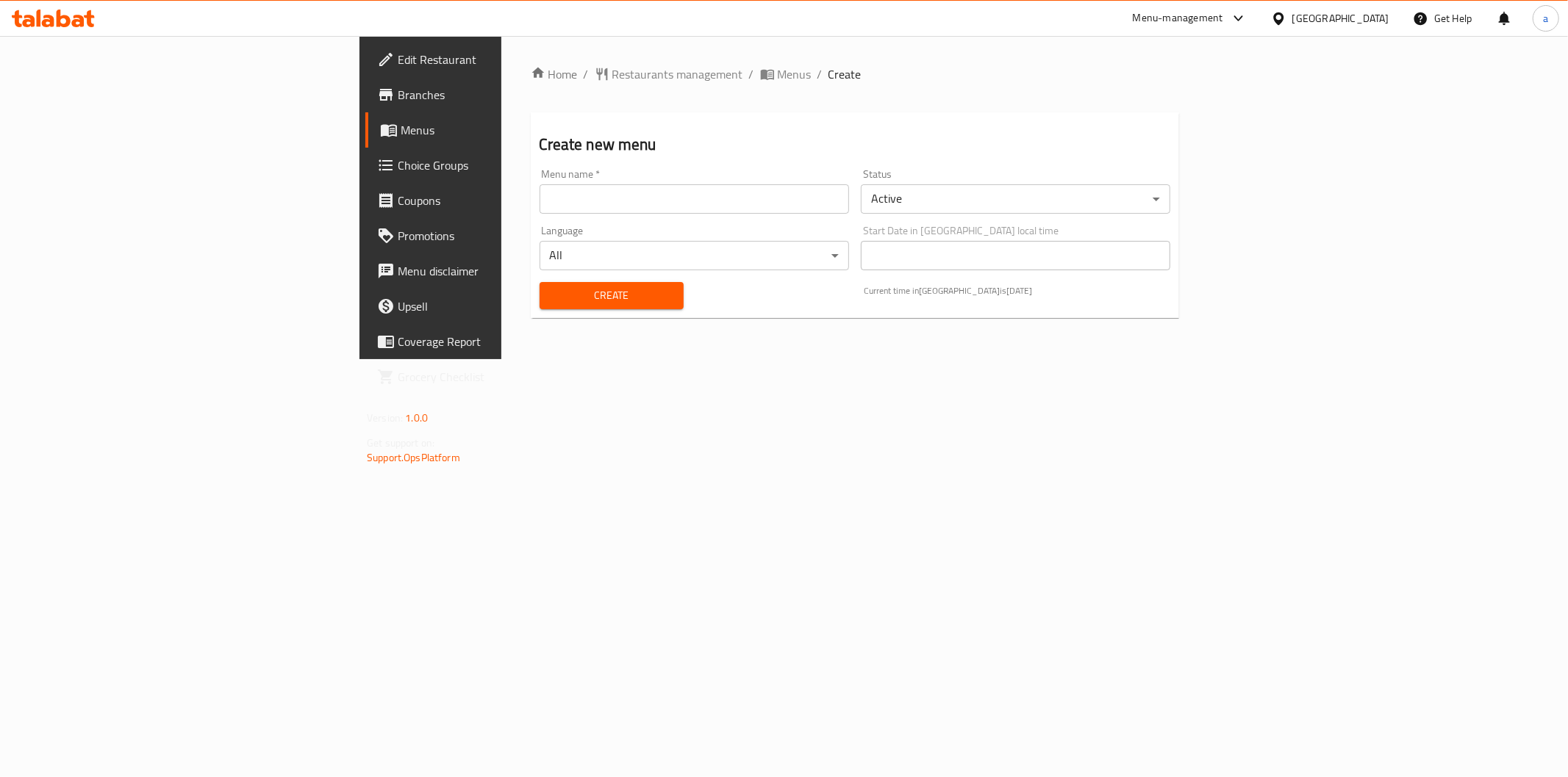
click at [540, 203] on input "text" at bounding box center [694, 199] width 309 height 29
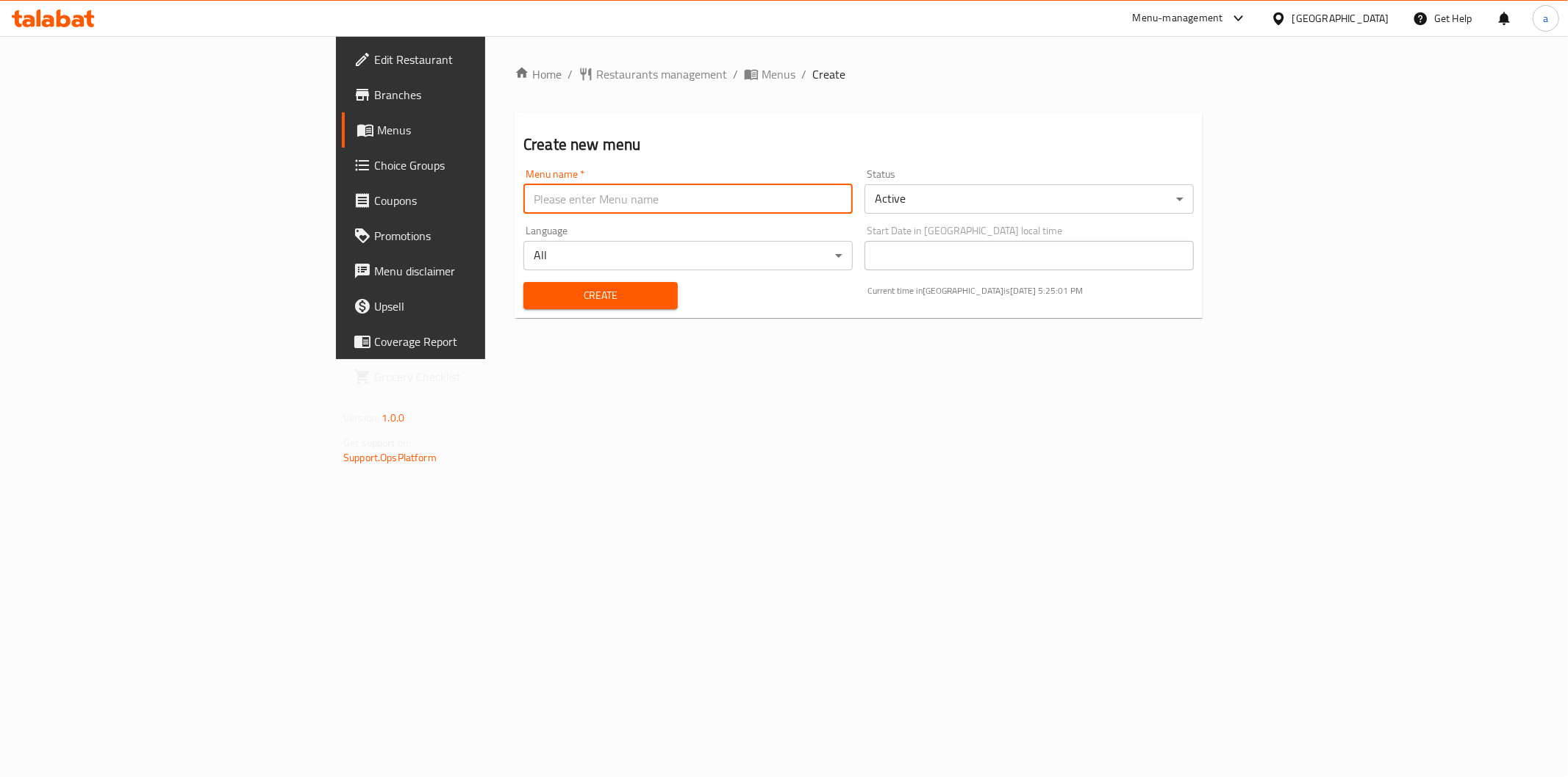
type input "ب"
click at [538, 196] on input "text" at bounding box center [687, 199] width 330 height 29
type input "final menu"
click at [523, 282] on button "Create" at bounding box center [600, 295] width 155 height 27
click at [377, 135] on span "Menus" at bounding box center [481, 130] width 208 height 18
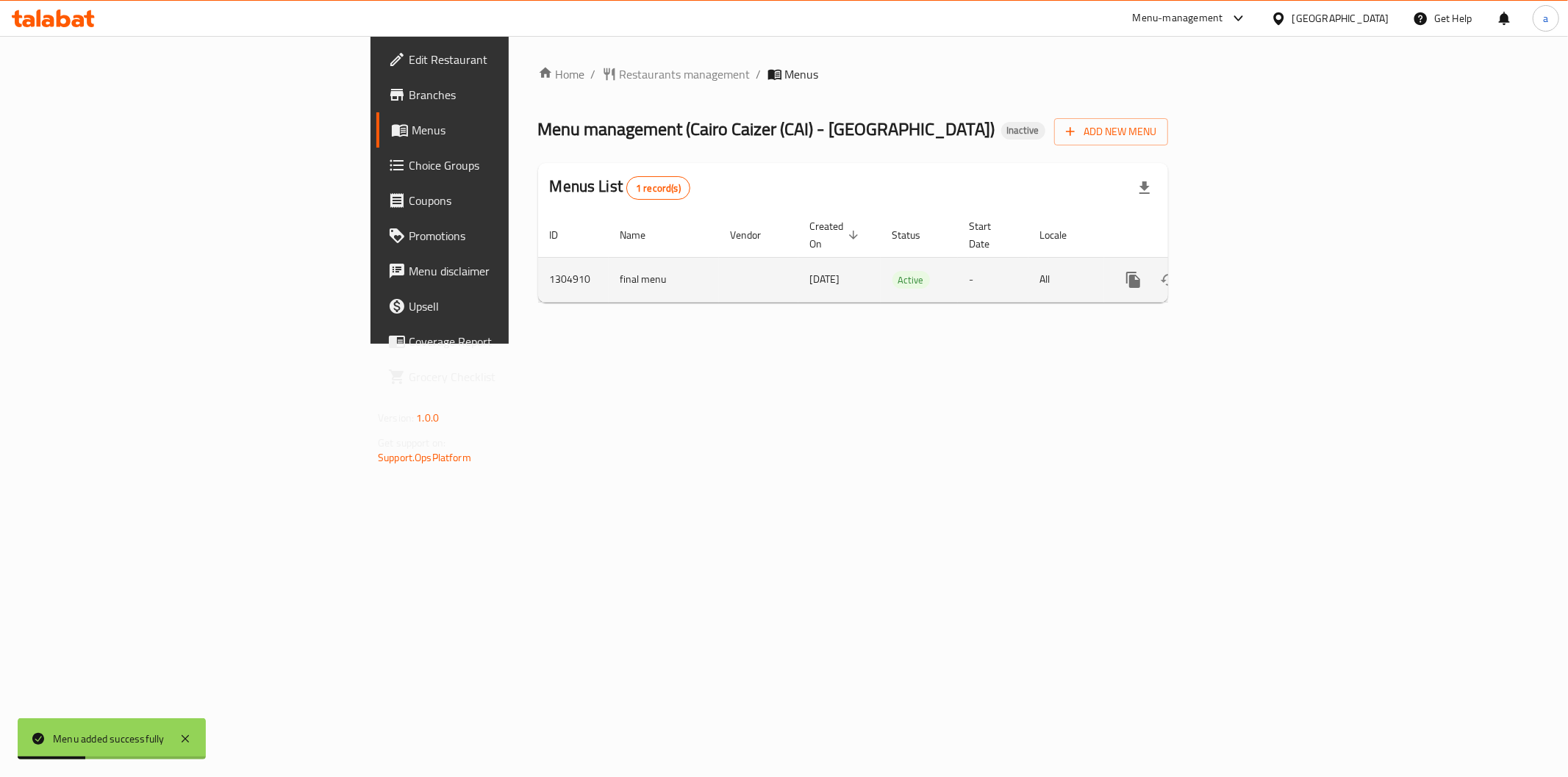
click at [1246, 273] on icon "enhanced table" at bounding box center [1238, 279] width 13 height 13
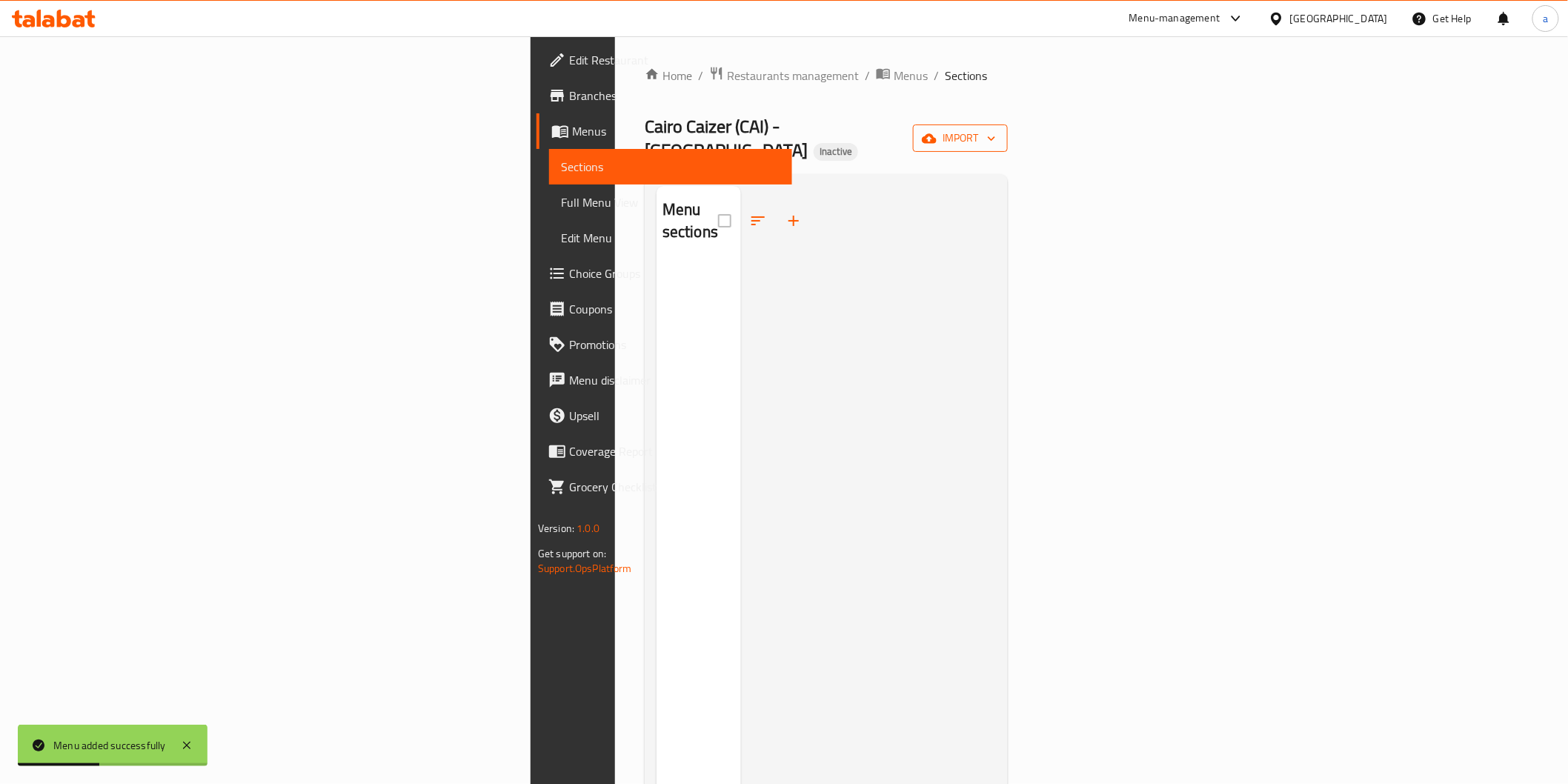
click at [996, 130] on span "import" at bounding box center [960, 138] width 71 height 19
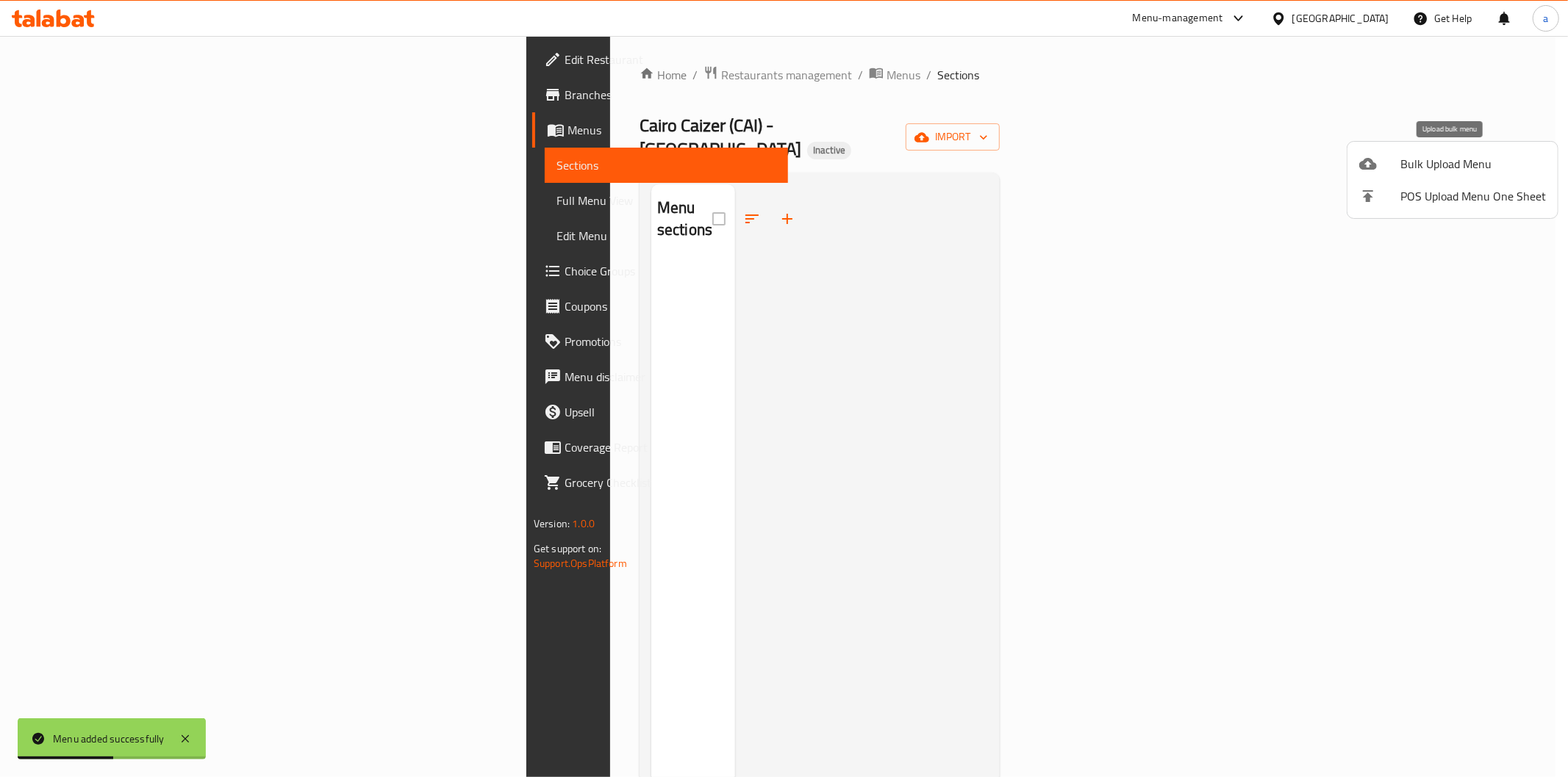
click at [1420, 175] on li "Bulk Upload Menu" at bounding box center [1452, 163] width 210 height 33
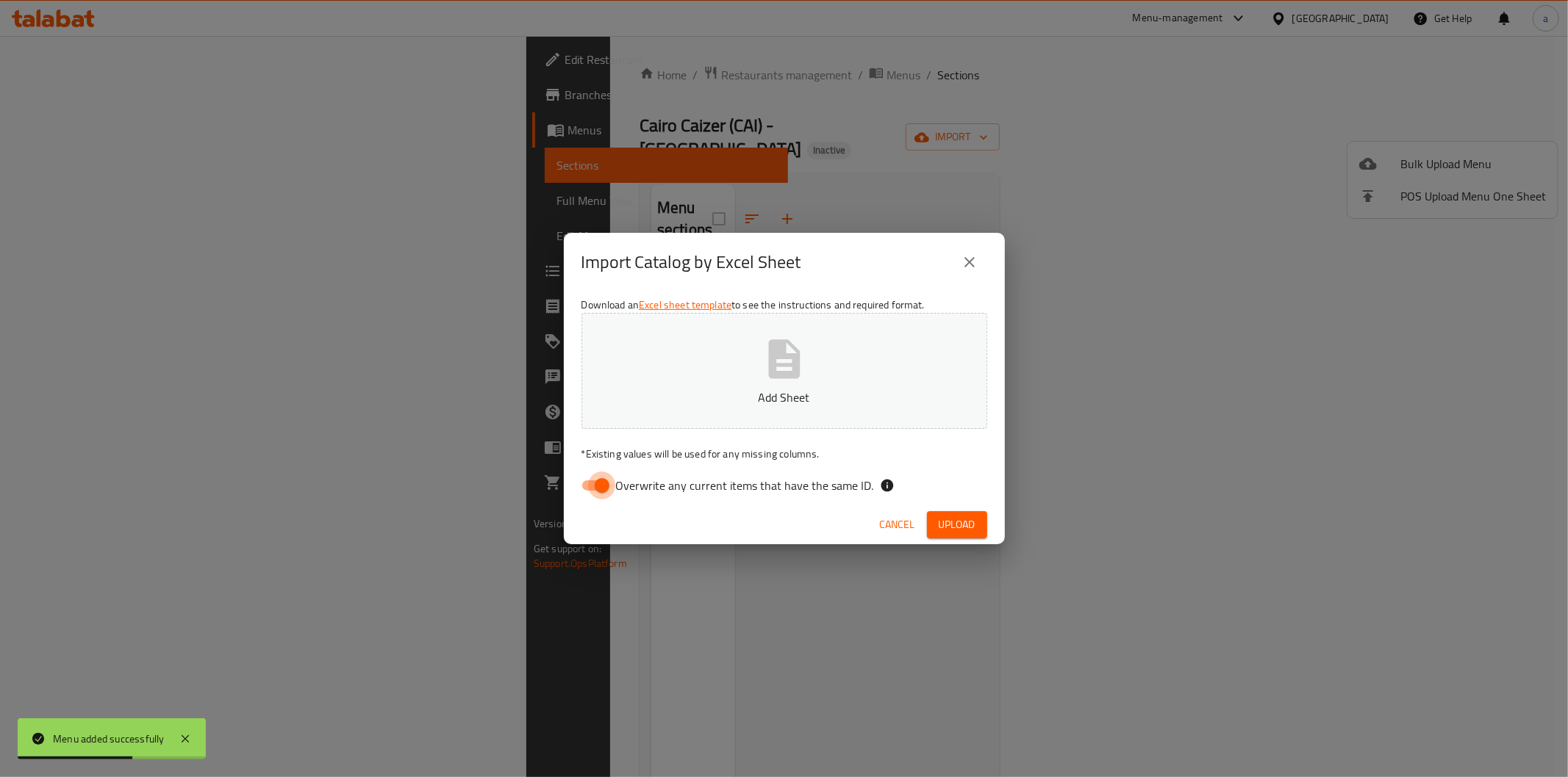
click at [606, 486] on input "Overwrite any current items that have the same ID." at bounding box center [602, 486] width 84 height 28
checkbox input "false"
click at [675, 388] on p "Add Sheet" at bounding box center [784, 397] width 360 height 18
click at [961, 509] on div "Cancel Upload" at bounding box center [784, 524] width 441 height 39
click at [964, 516] on span "Upload" at bounding box center [957, 524] width 37 height 19
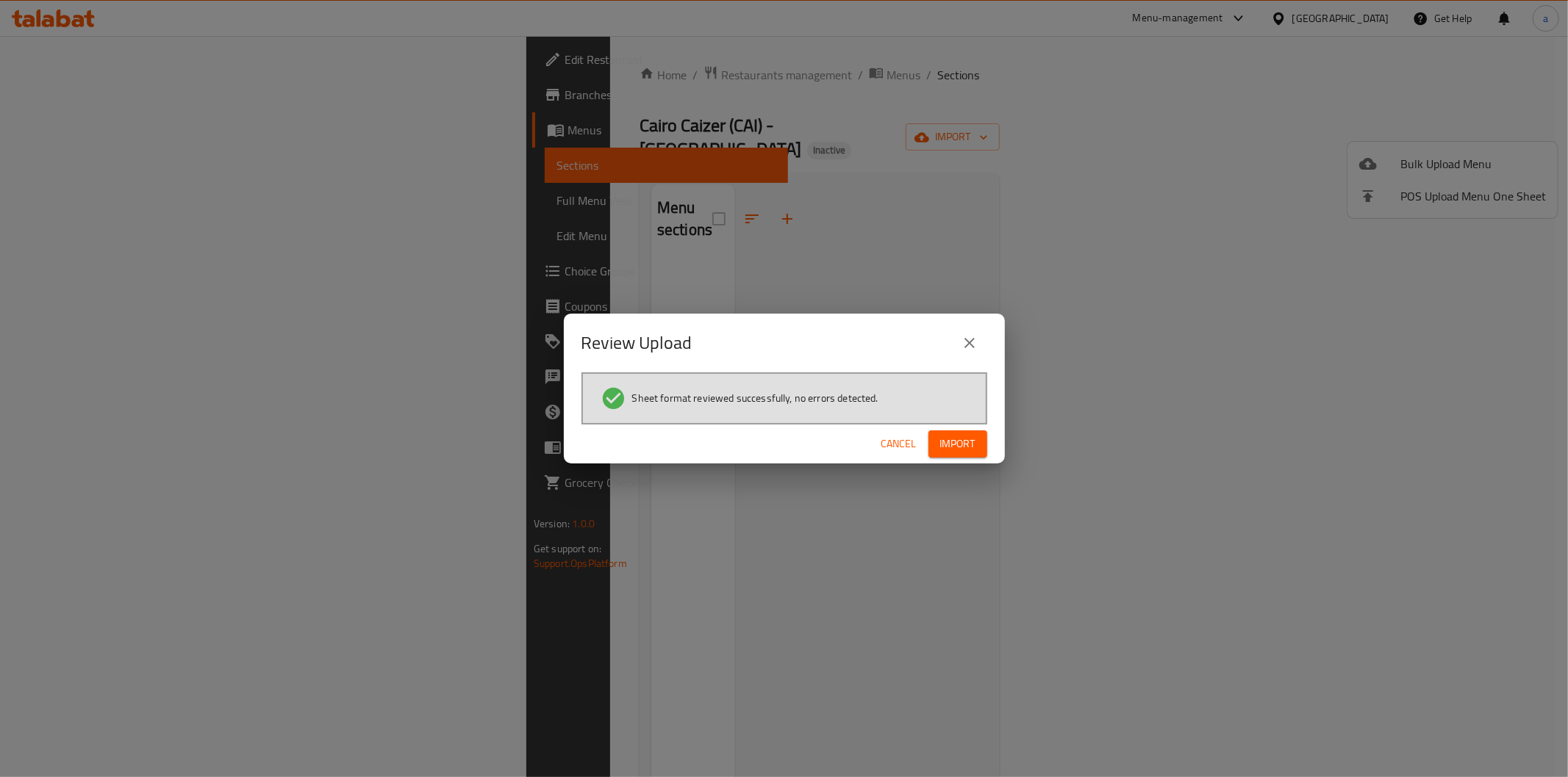
click at [950, 438] on span "Import" at bounding box center [958, 444] width 35 height 19
click at [966, 435] on span "Import" at bounding box center [958, 444] width 35 height 19
click at [947, 439] on span "Import" at bounding box center [958, 444] width 35 height 19
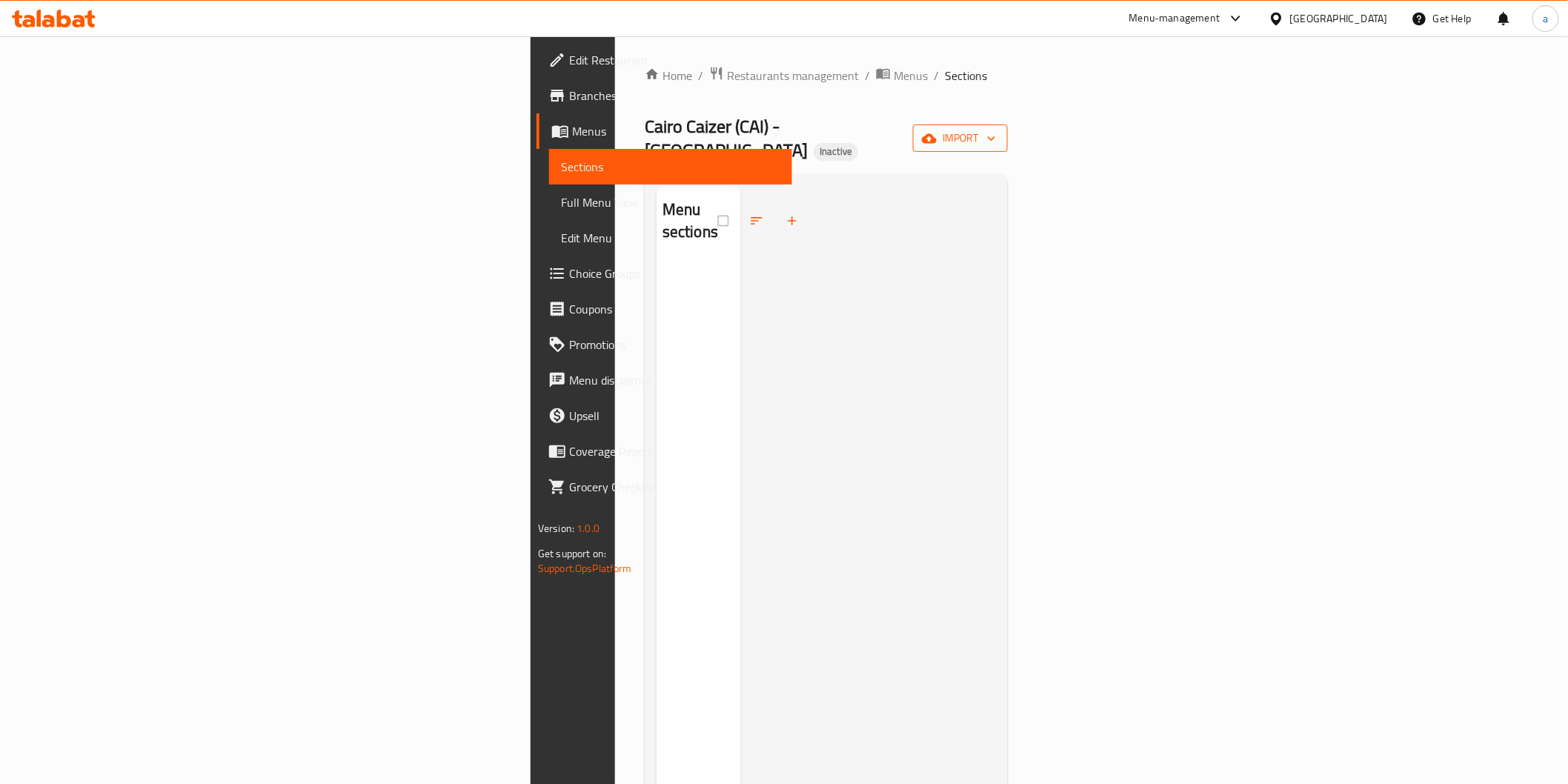
click at [1008, 125] on button "import" at bounding box center [960, 138] width 94 height 28
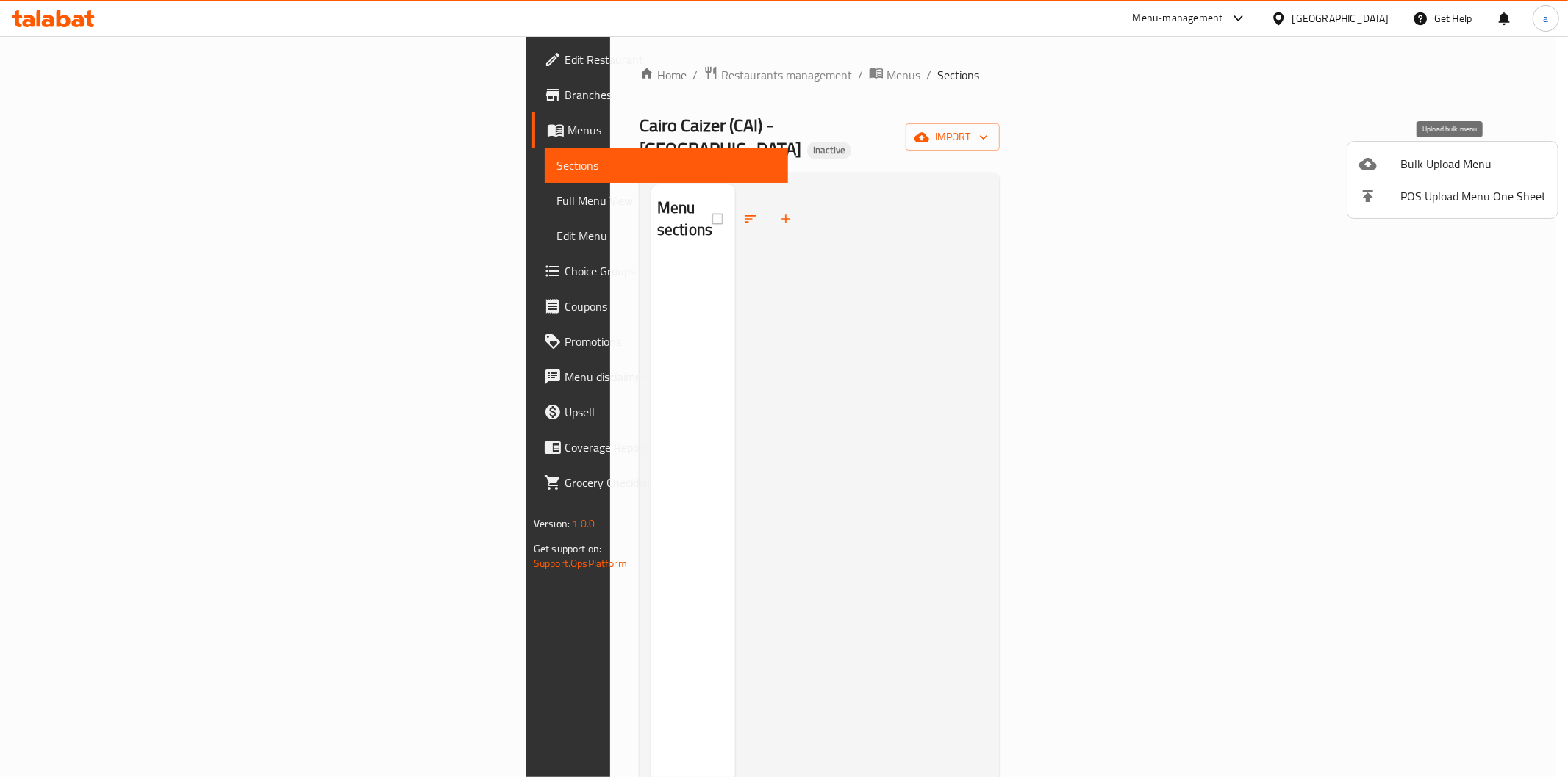
click at [1405, 157] on span "Bulk Upload Menu" at bounding box center [1473, 164] width 146 height 18
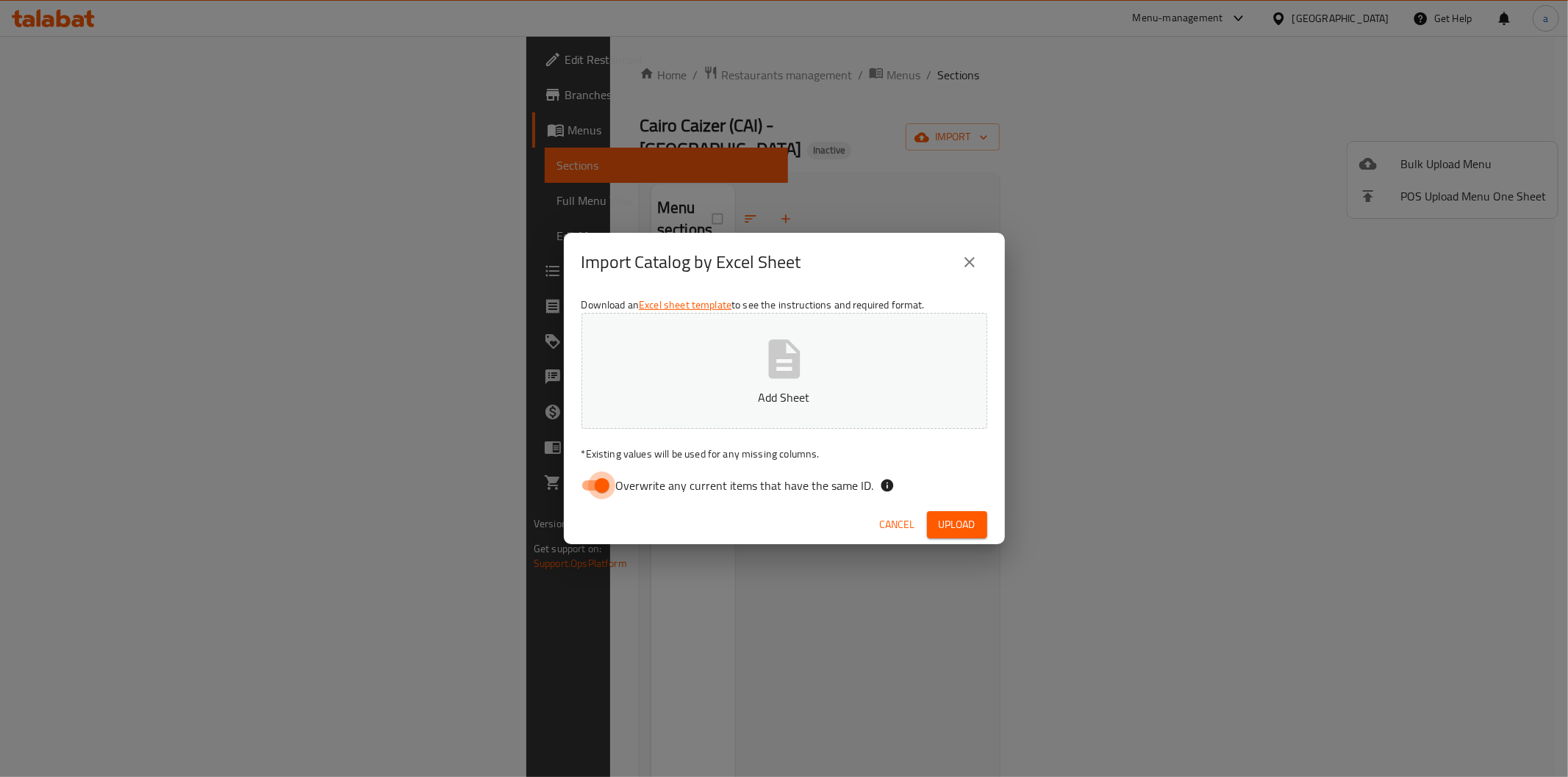
click at [606, 480] on input "Overwrite any current items that have the same ID." at bounding box center [602, 486] width 84 height 28
checkbox input "false"
click at [951, 517] on span "Upload" at bounding box center [957, 524] width 37 height 19
click at [863, 397] on p "Add Sheet" at bounding box center [784, 397] width 360 height 18
click at [945, 519] on span "Upload" at bounding box center [957, 524] width 37 height 19
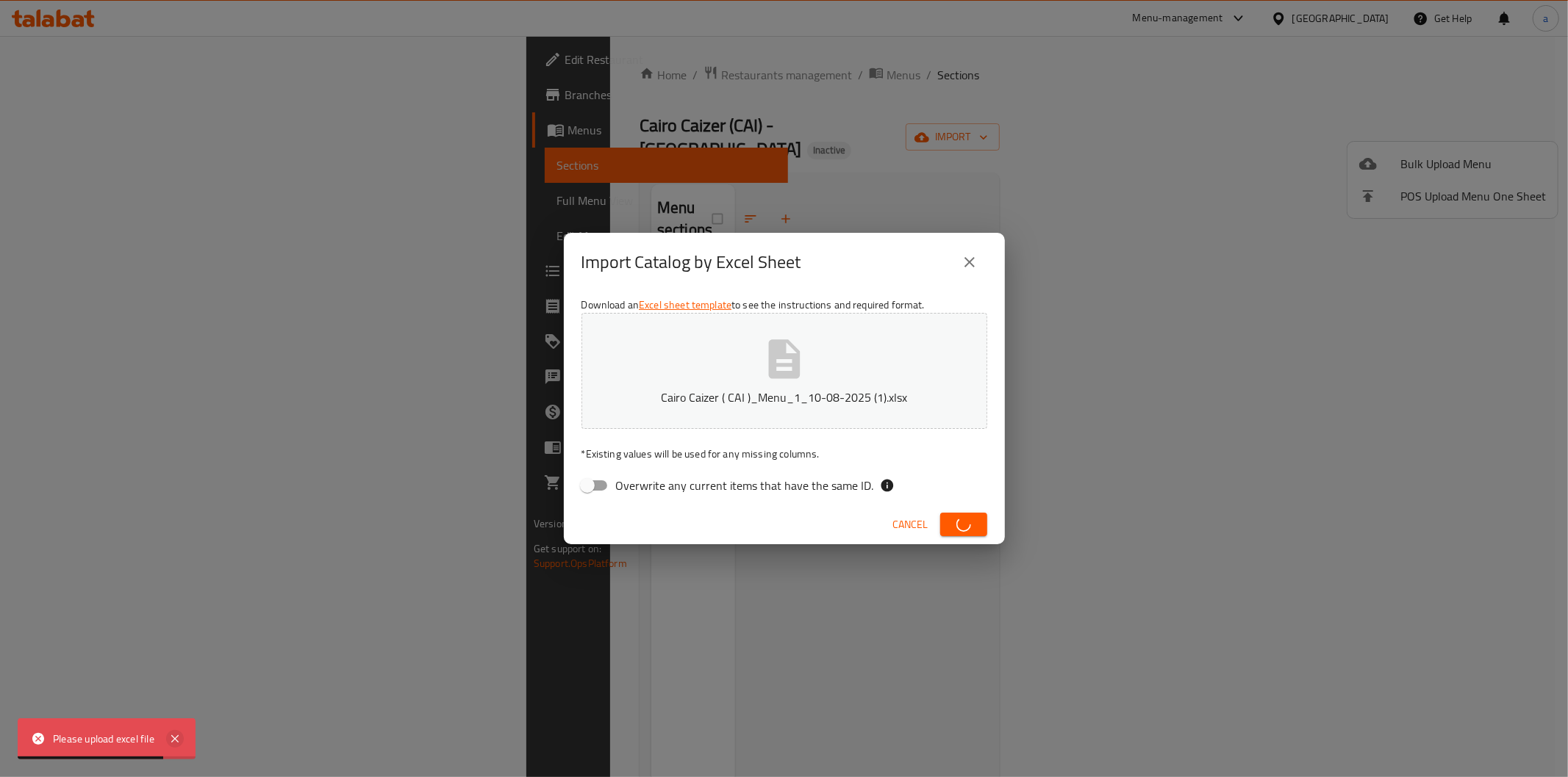
click at [170, 739] on icon at bounding box center [175, 739] width 18 height 18
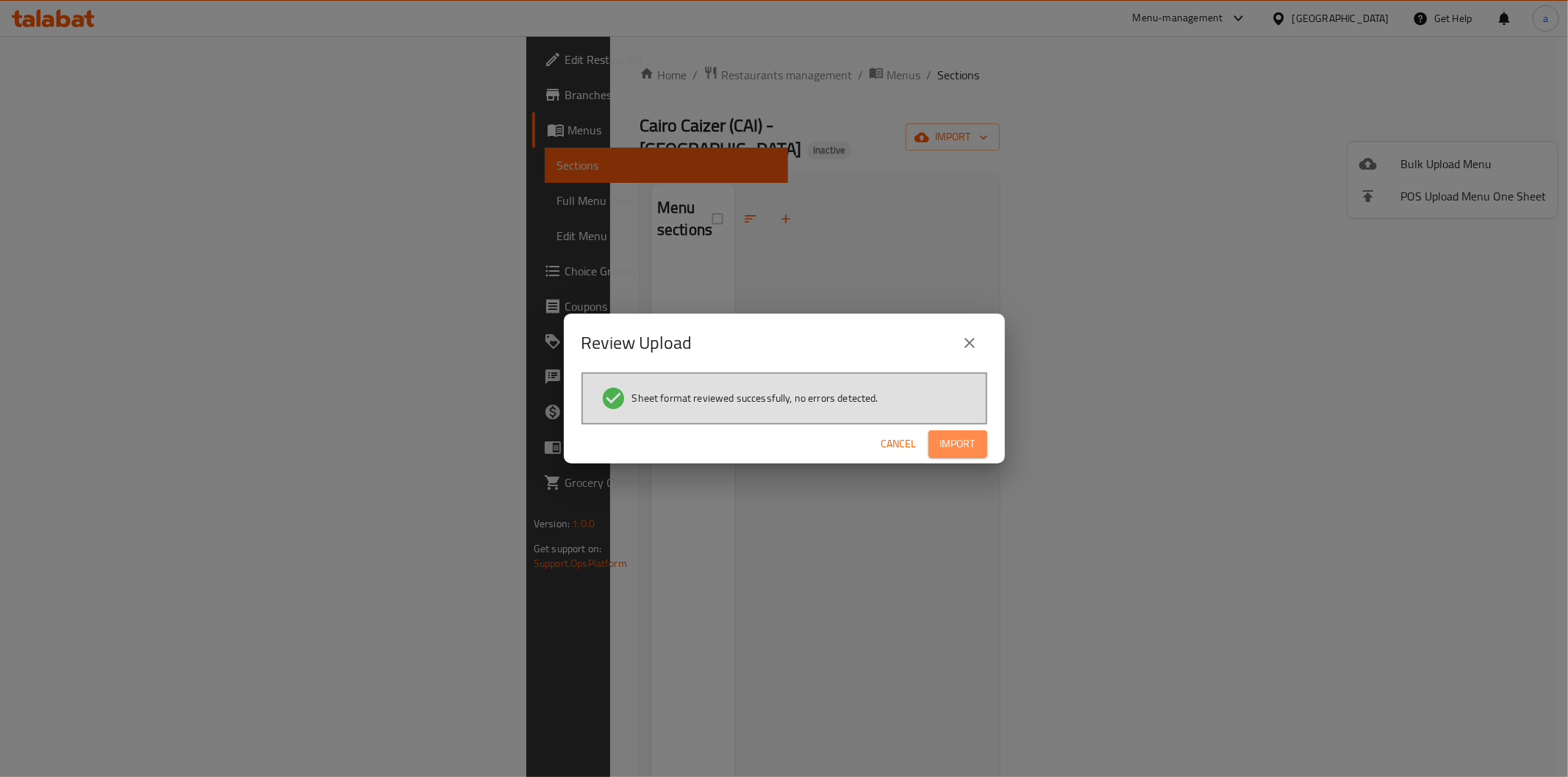
click at [958, 436] on span "Import" at bounding box center [958, 444] width 35 height 19
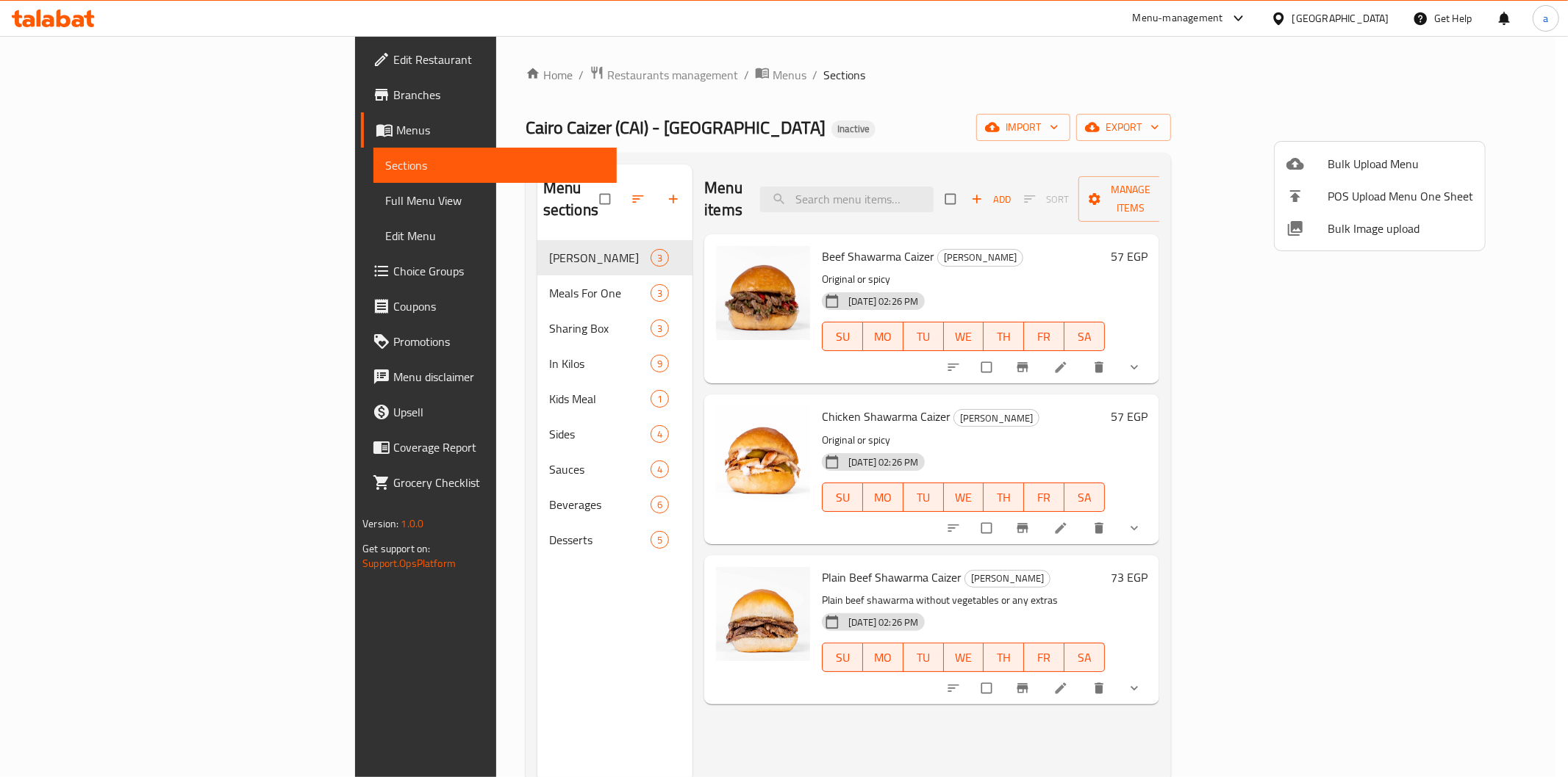
click at [920, 90] on div at bounding box center [784, 388] width 1568 height 777
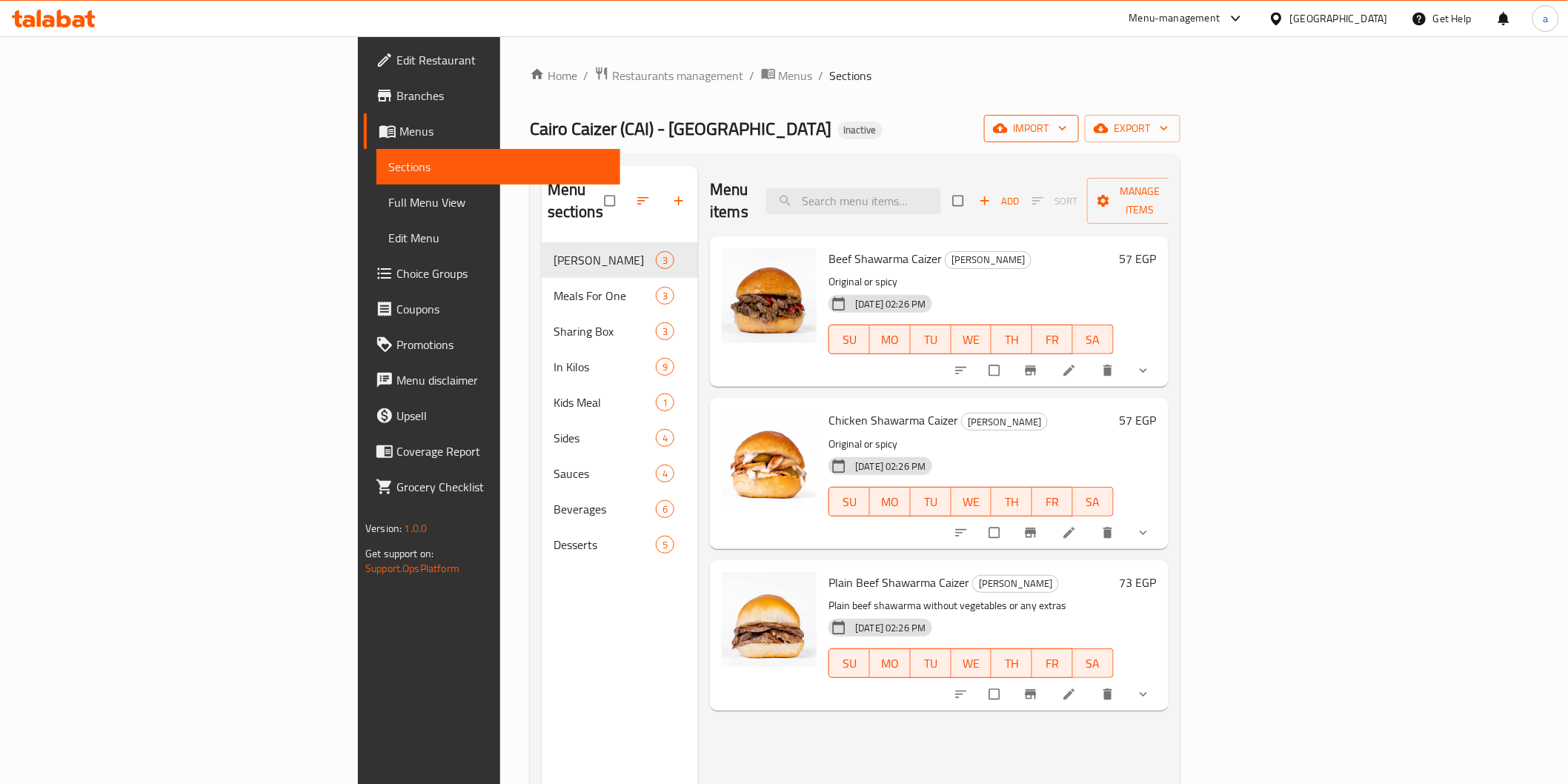
click at [1067, 127] on span "import" at bounding box center [1032, 128] width 71 height 19
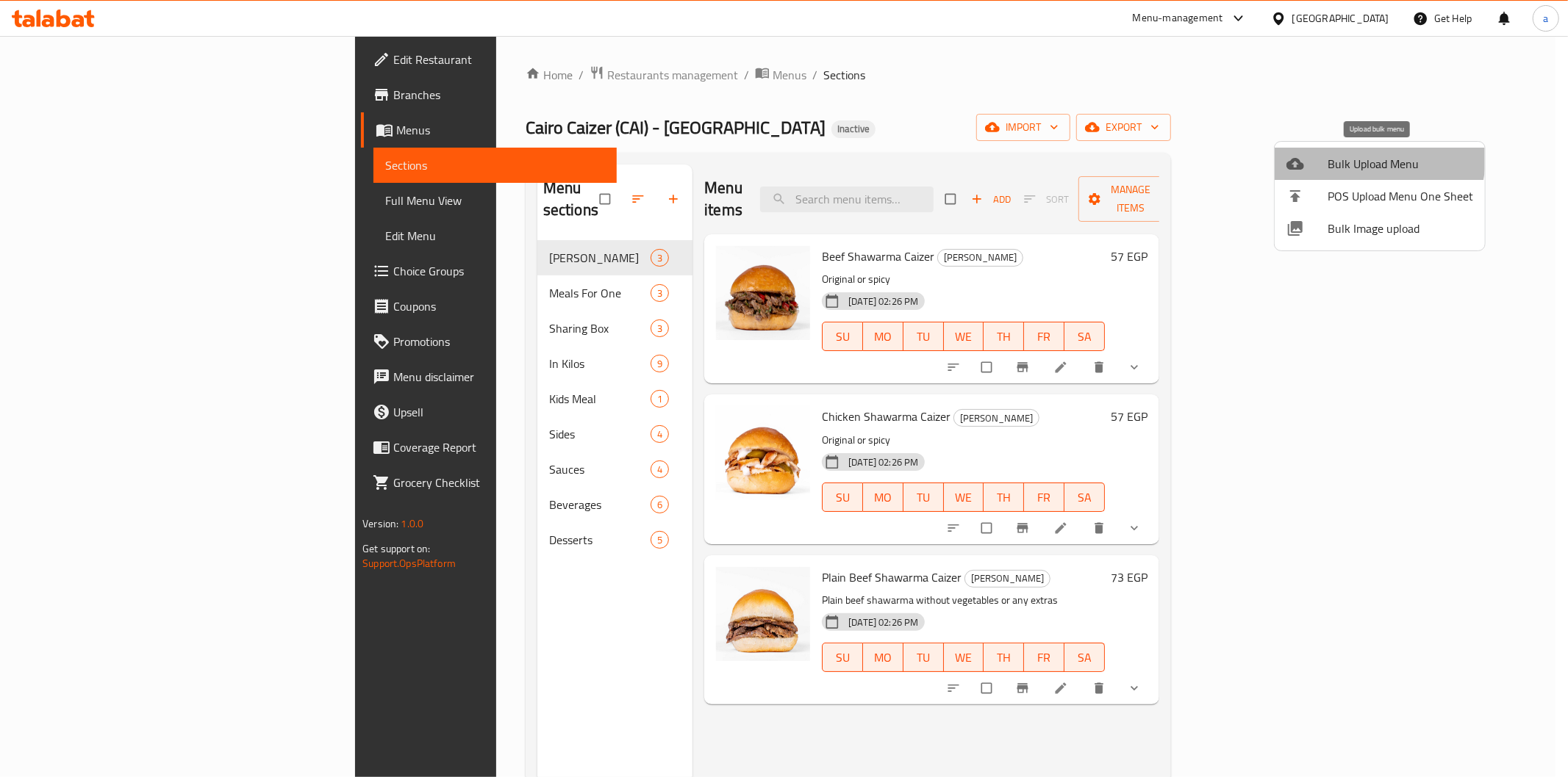
click at [1371, 159] on span "Bulk Upload Menu" at bounding box center [1399, 164] width 146 height 18
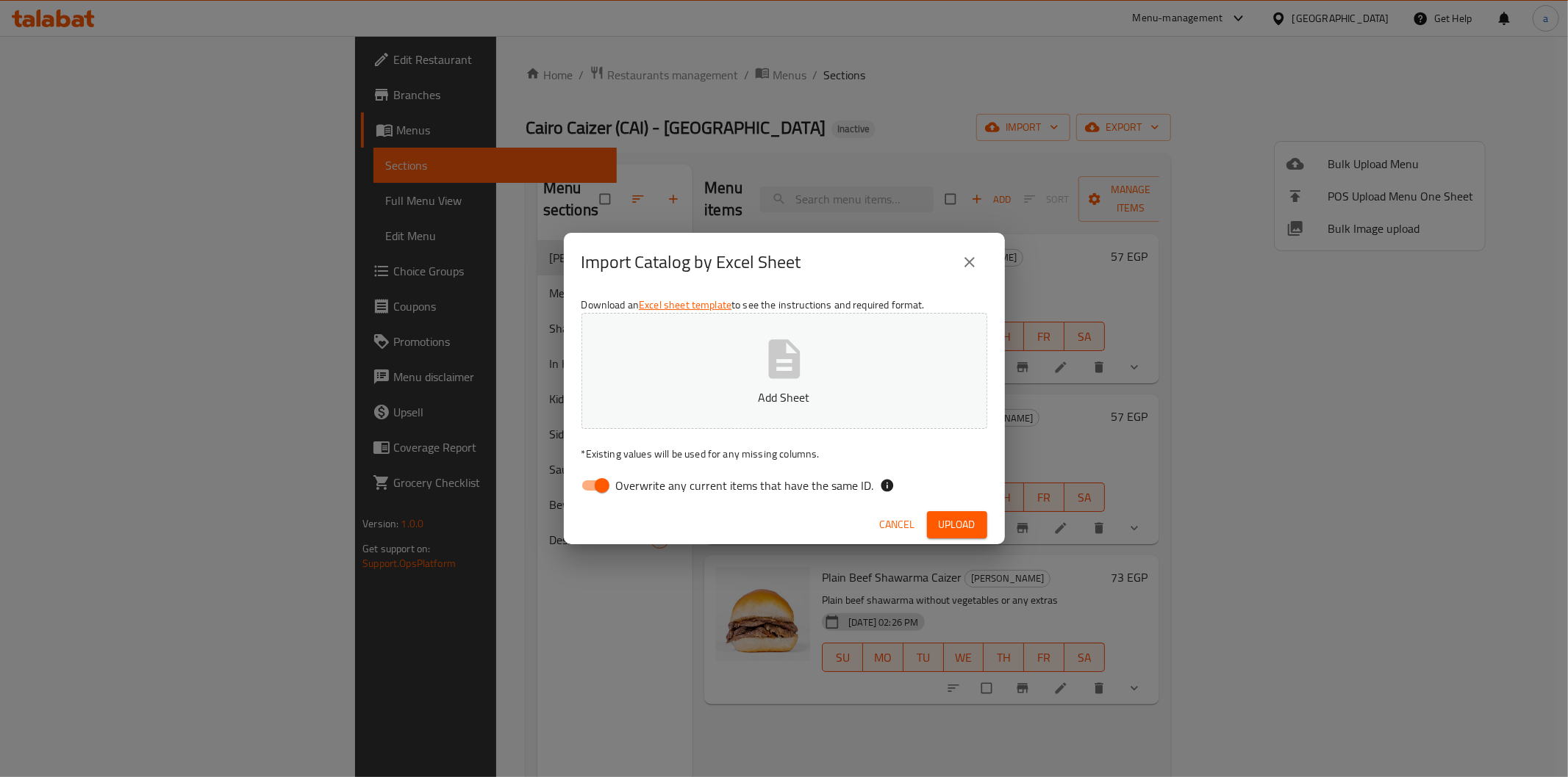
click at [968, 257] on icon "close" at bounding box center [969, 262] width 18 height 18
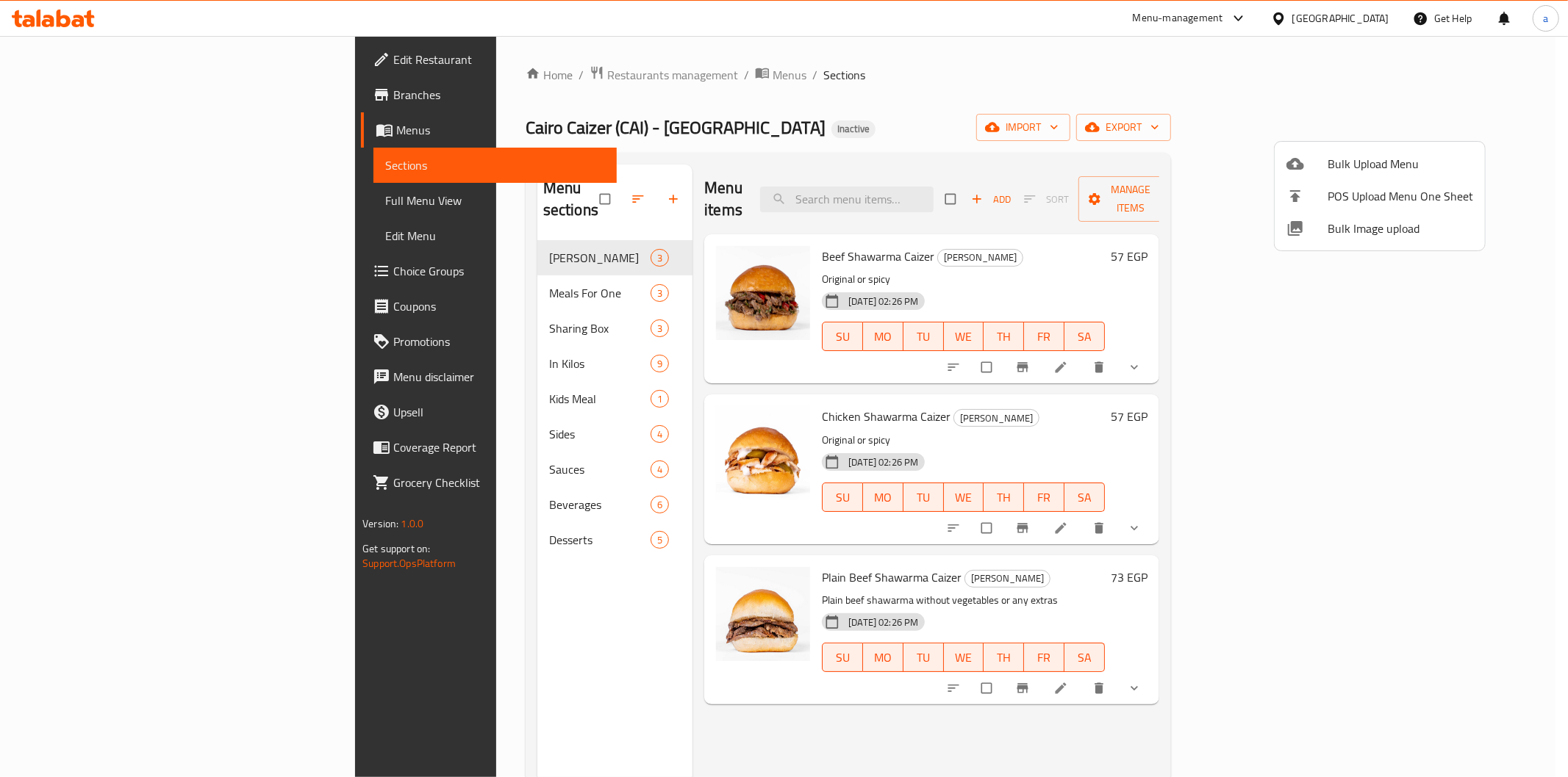
click at [1475, 129] on div at bounding box center [784, 388] width 1568 height 777
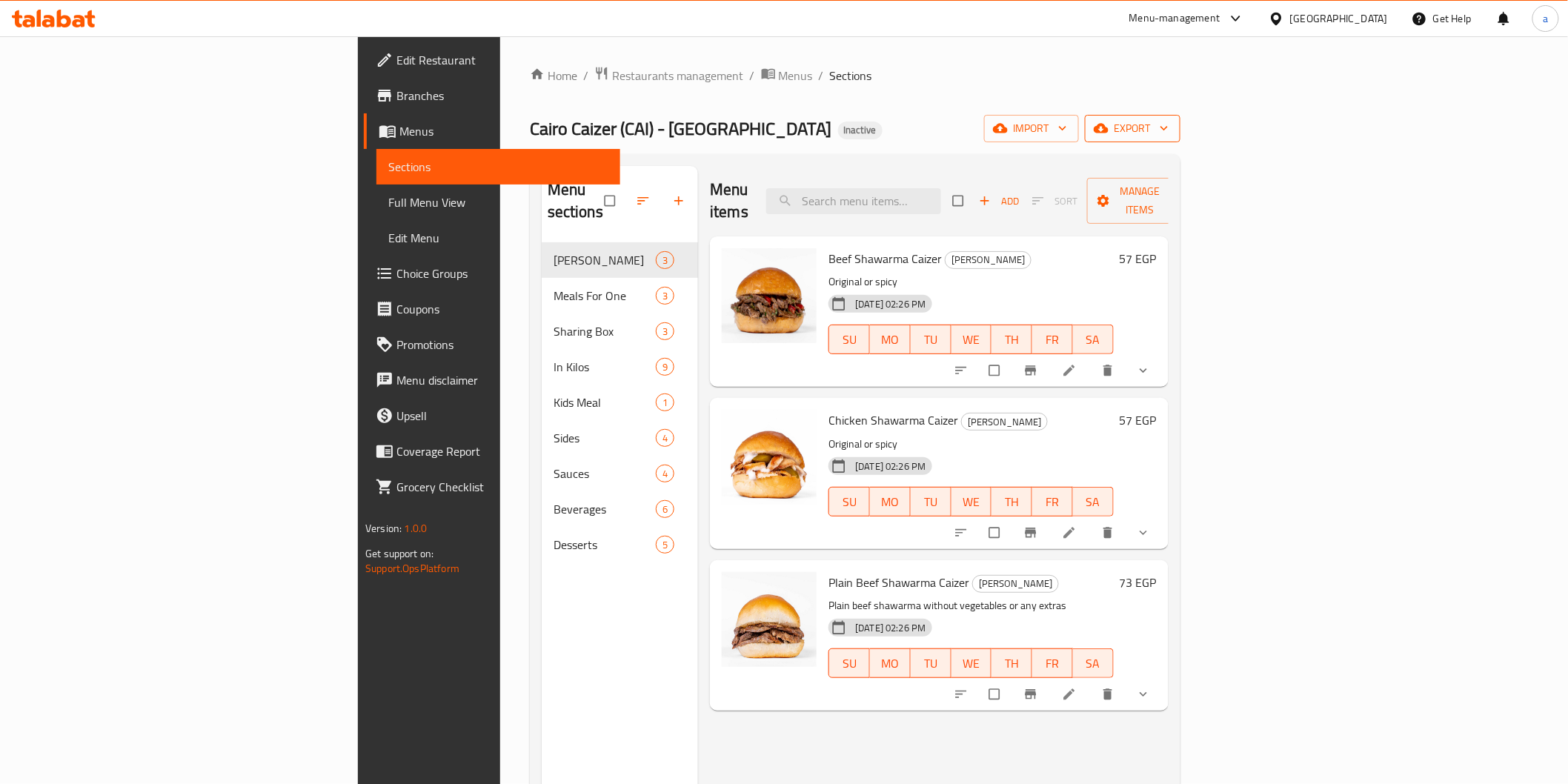
click at [1169, 126] on span "export" at bounding box center [1132, 128] width 72 height 19
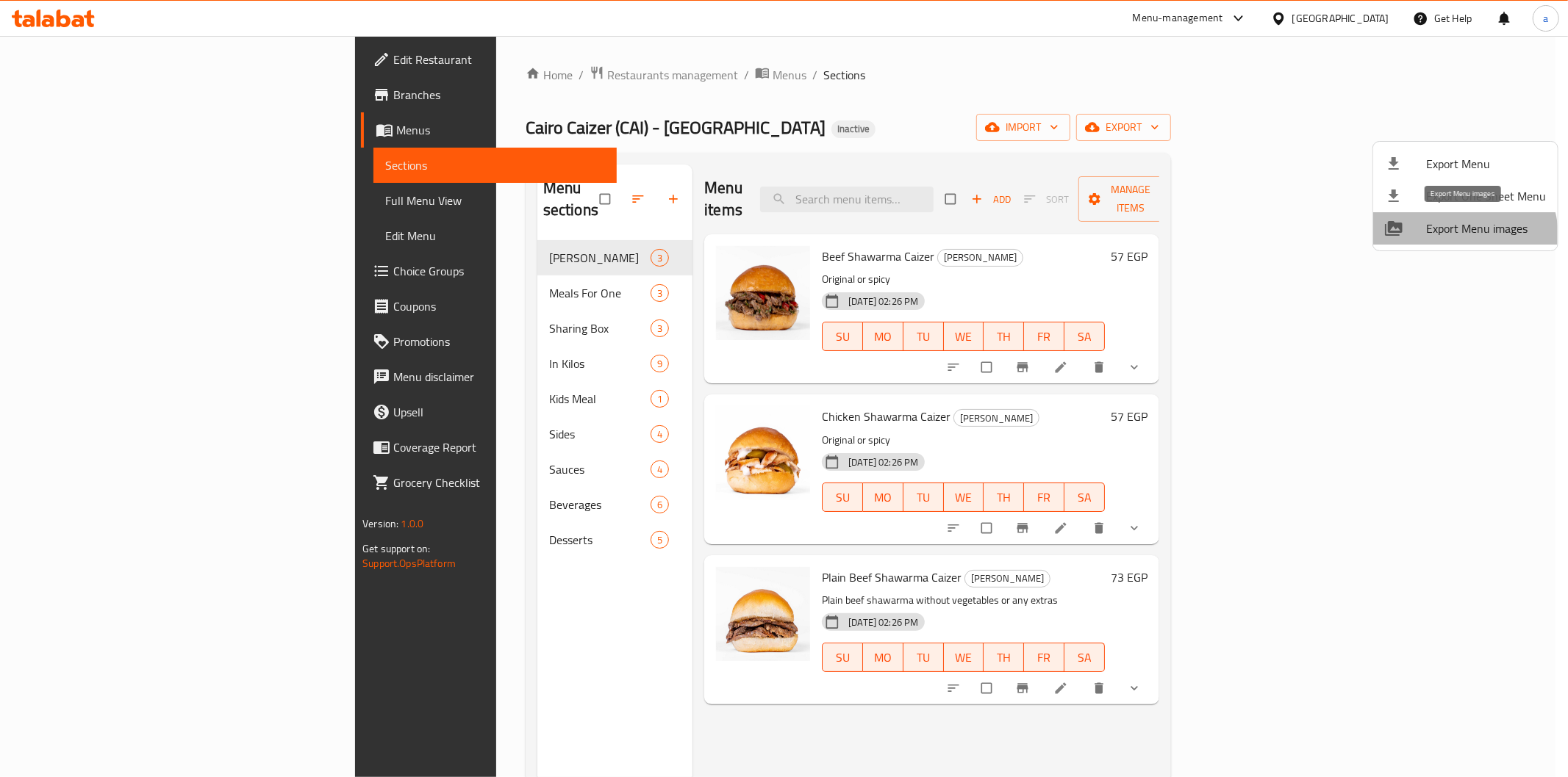
click at [1458, 236] on span "Export Menu images" at bounding box center [1486, 229] width 120 height 18
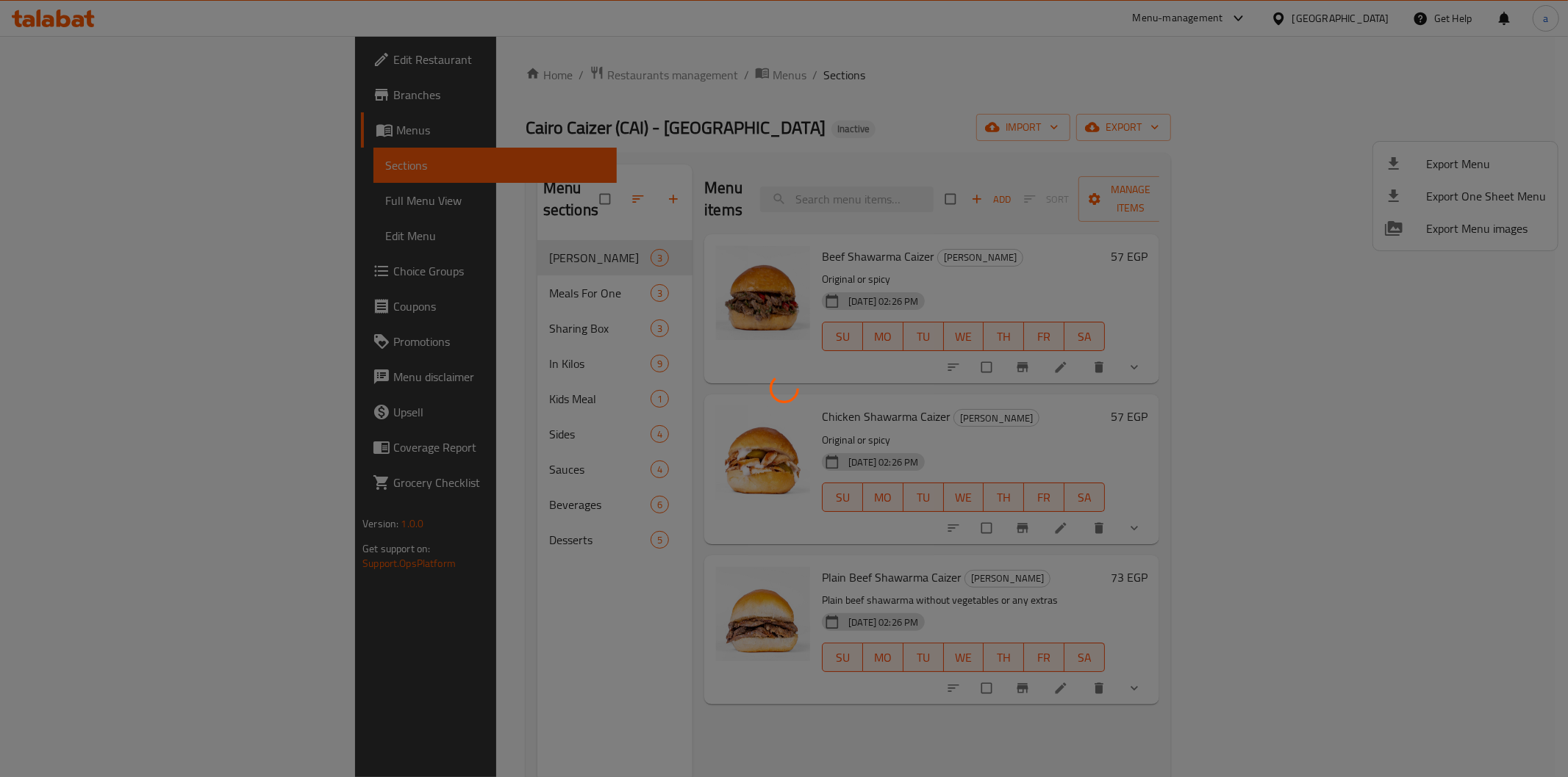
click at [968, 105] on div at bounding box center [784, 388] width 1568 height 777
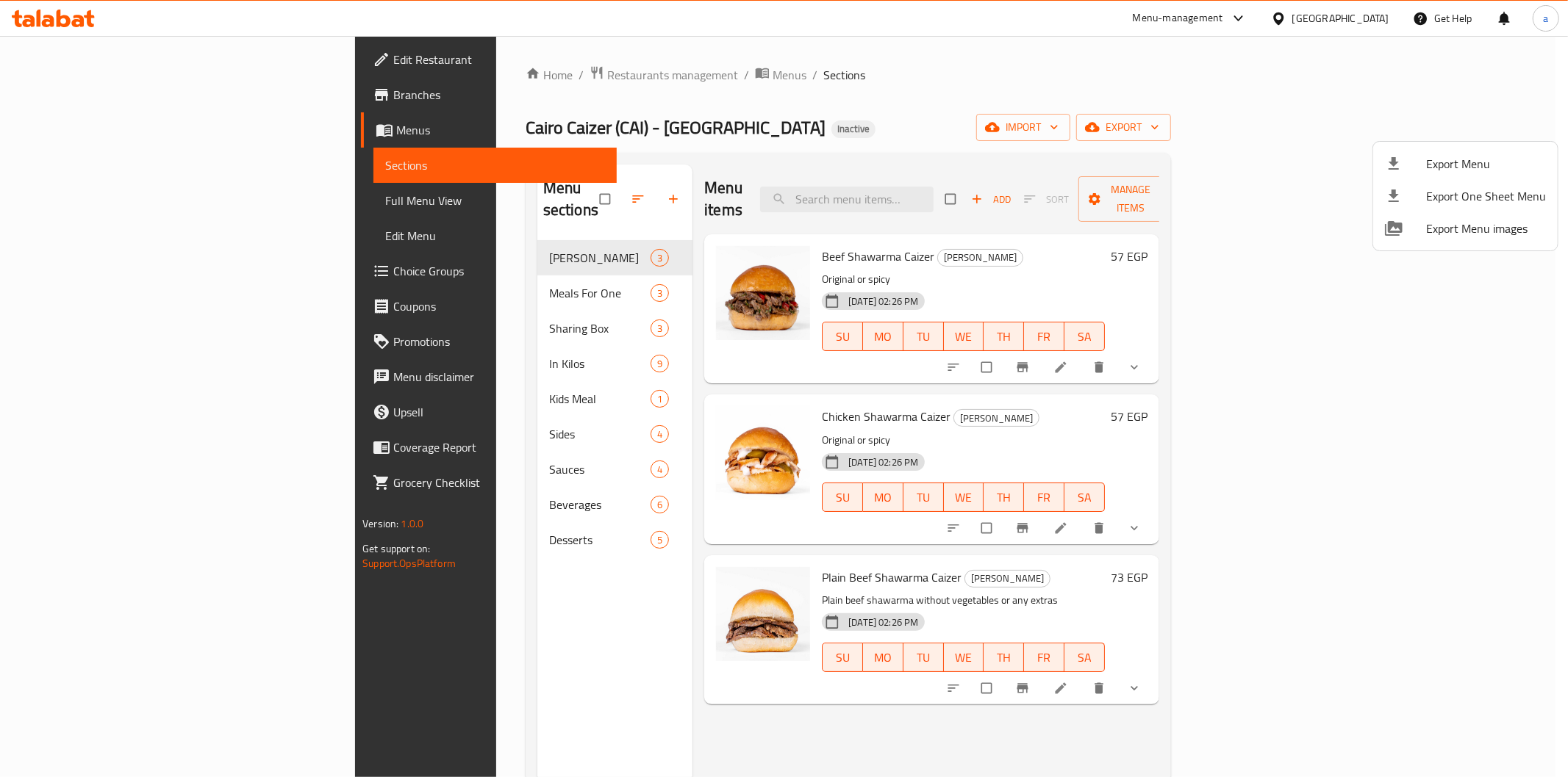
click at [1116, 78] on div at bounding box center [784, 388] width 1568 height 777
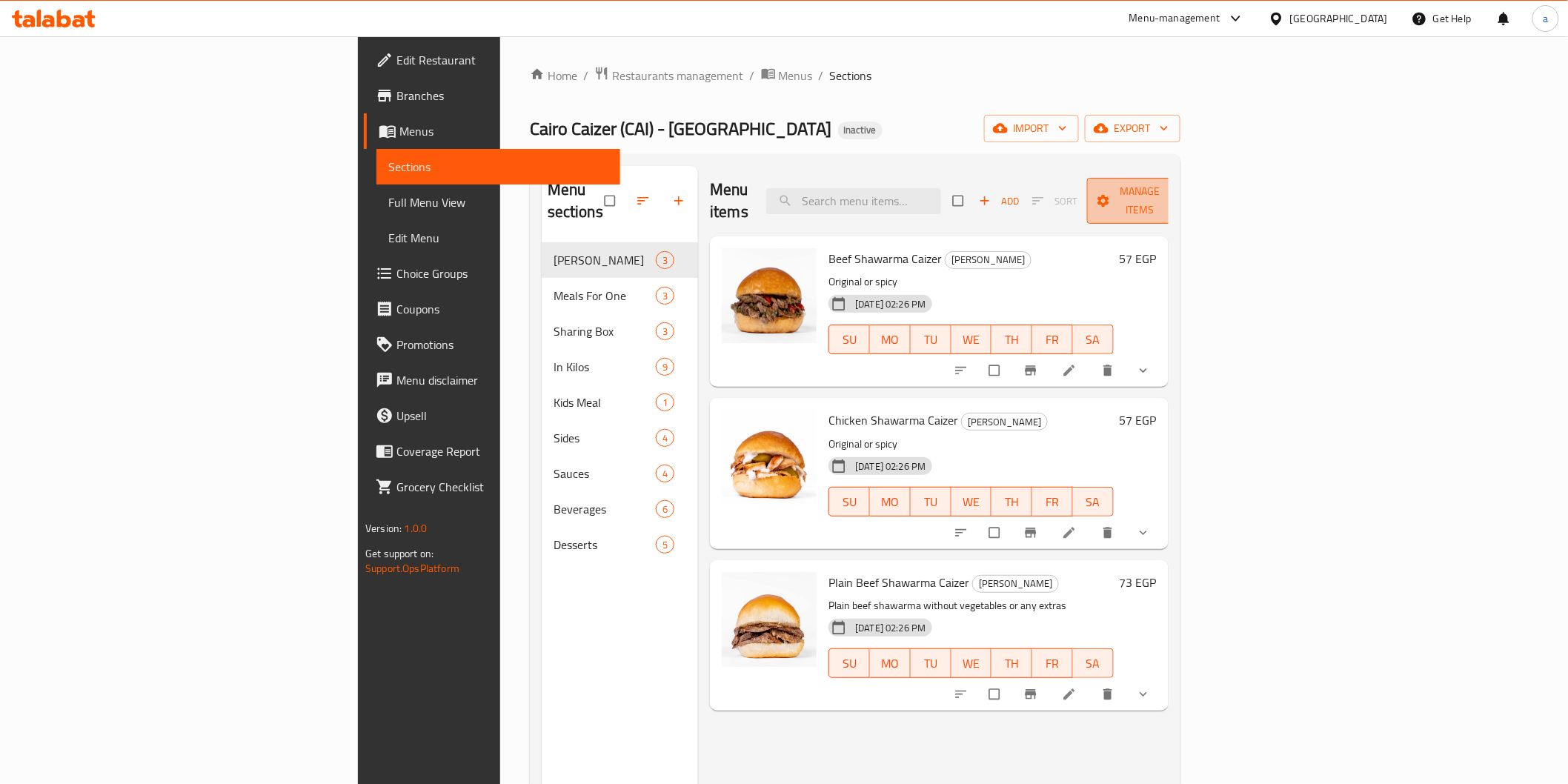
click at [1180, 191] on span "Manage items" at bounding box center [1140, 201] width 82 height 37
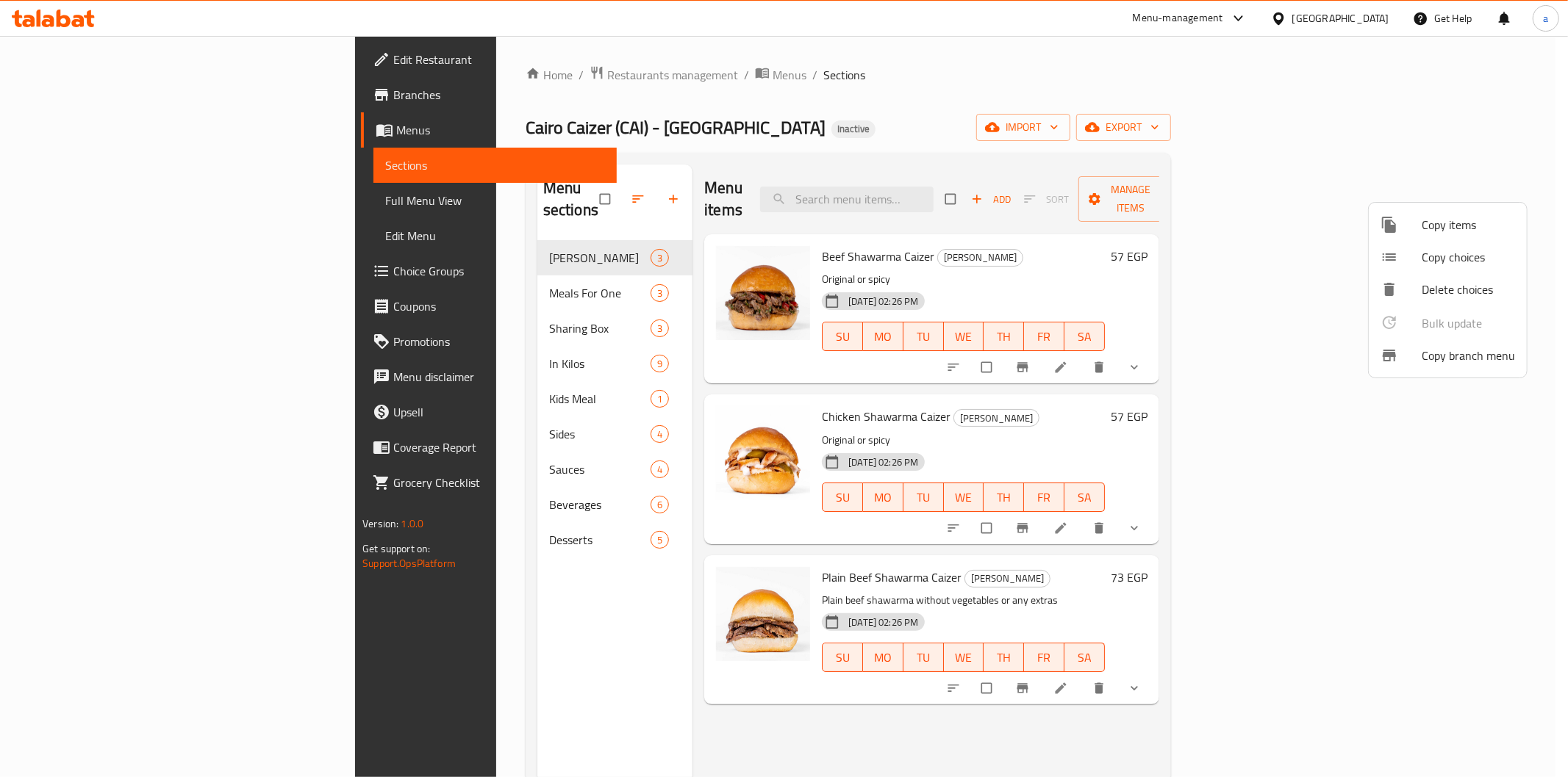
click at [1295, 140] on div at bounding box center [784, 388] width 1568 height 777
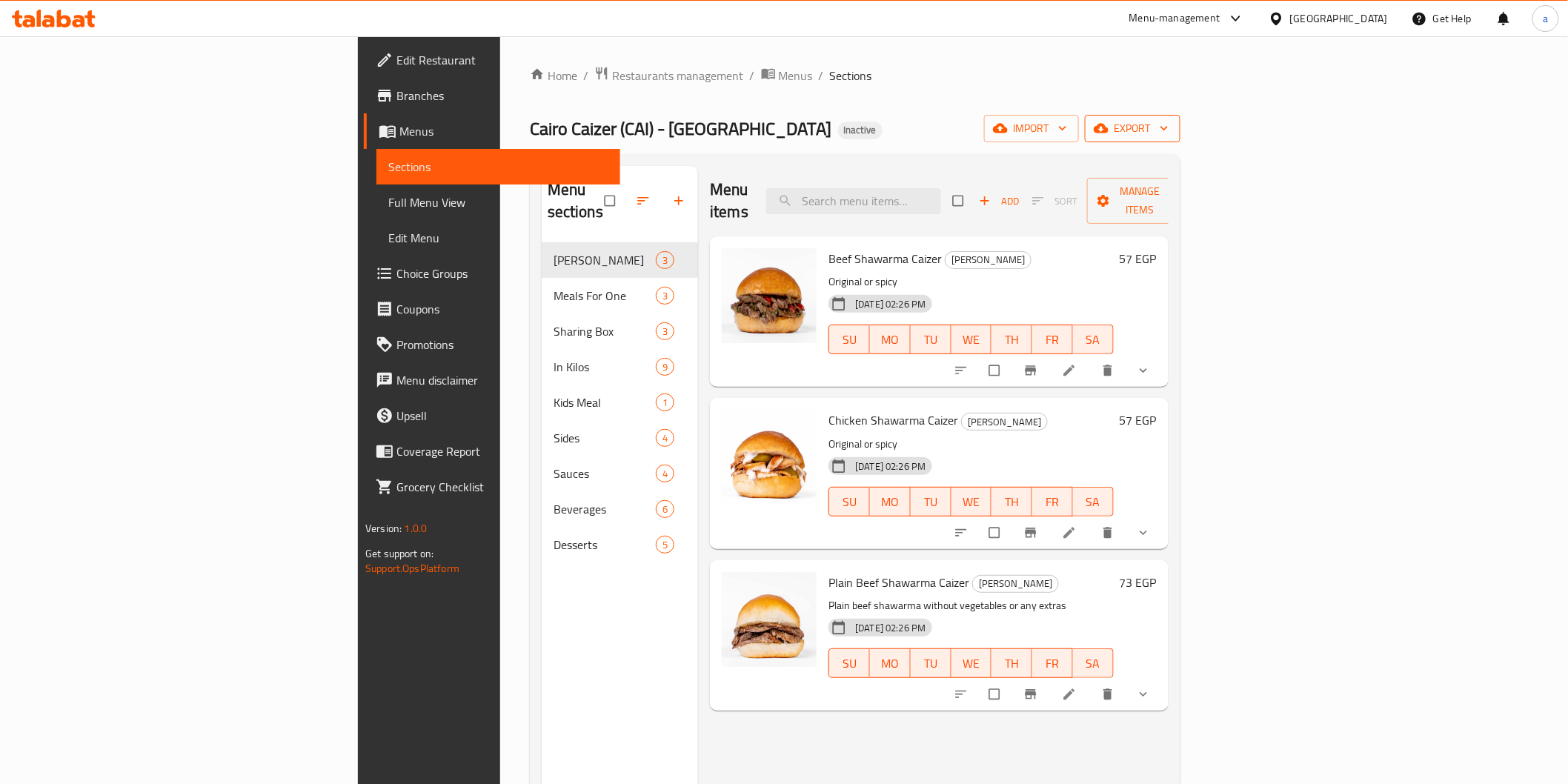
click at [1172, 124] on icon "button" at bounding box center [1164, 128] width 15 height 15
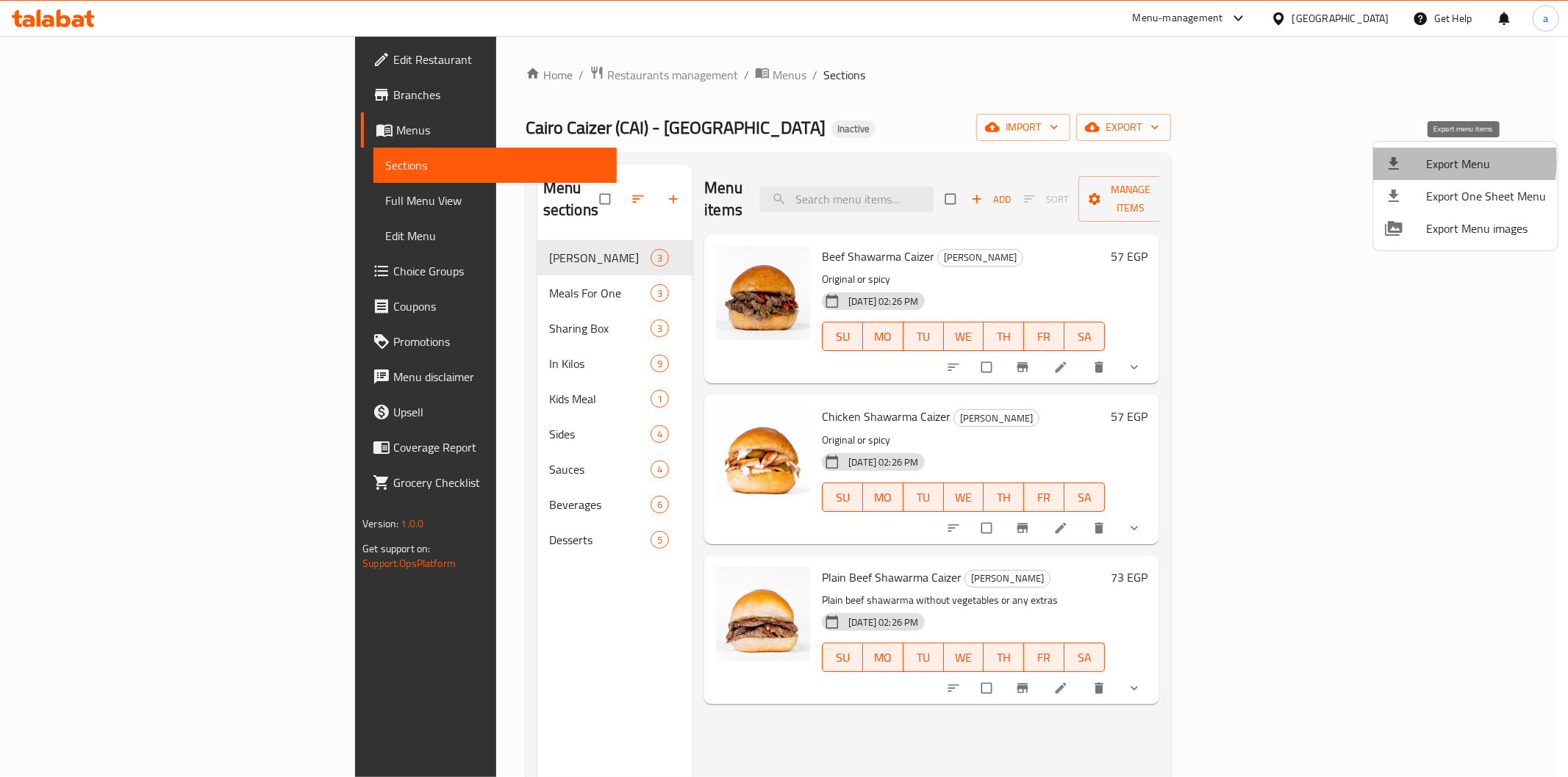
click at [1428, 162] on span "Export Menu" at bounding box center [1486, 164] width 120 height 18
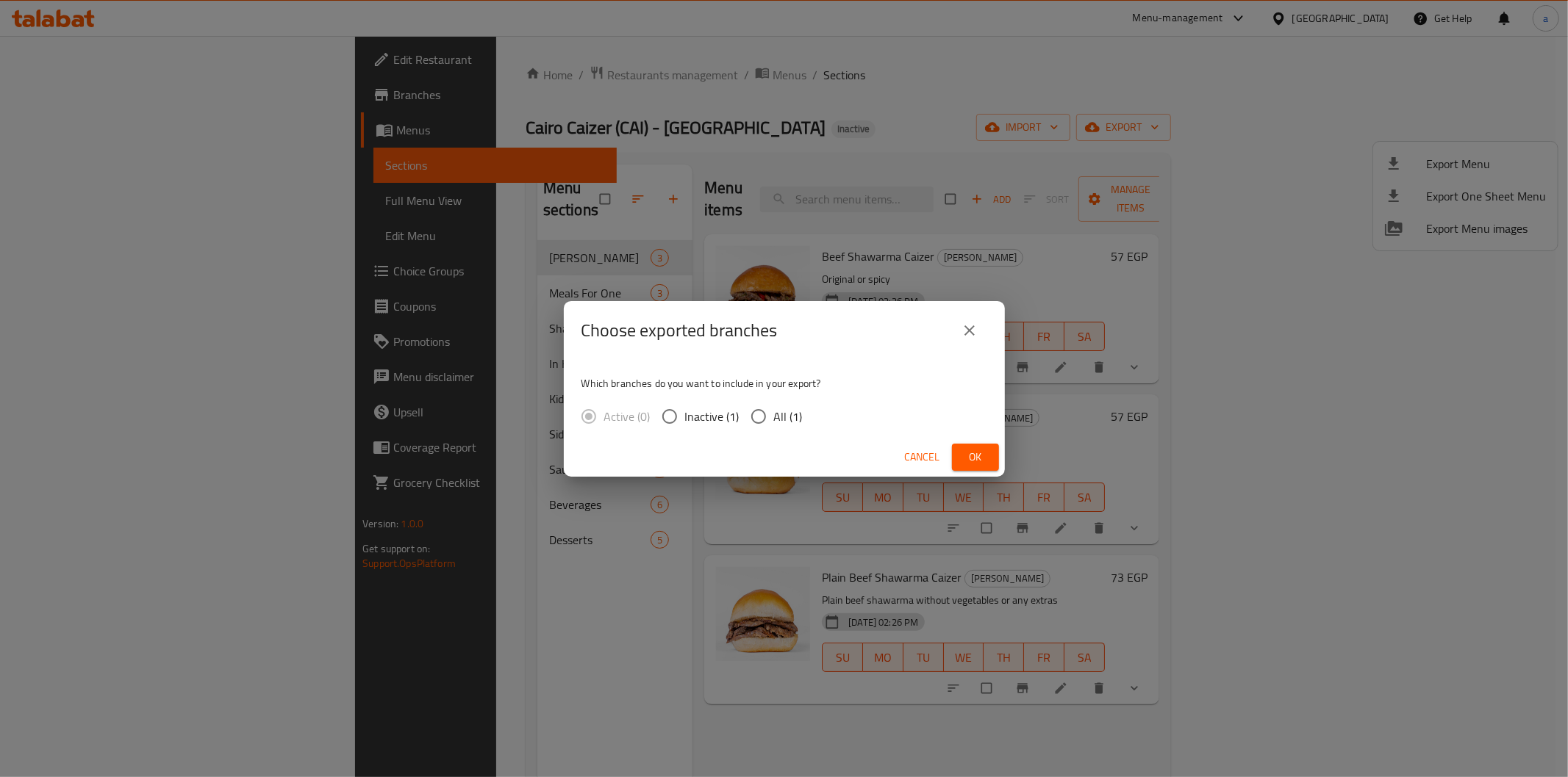
click at [781, 401] on label "All (1)" at bounding box center [772, 416] width 59 height 31
click at [774, 401] on input "All (1)" at bounding box center [758, 416] width 31 height 31
radio input "true"
click at [995, 456] on button "Ok" at bounding box center [974, 456] width 47 height 27
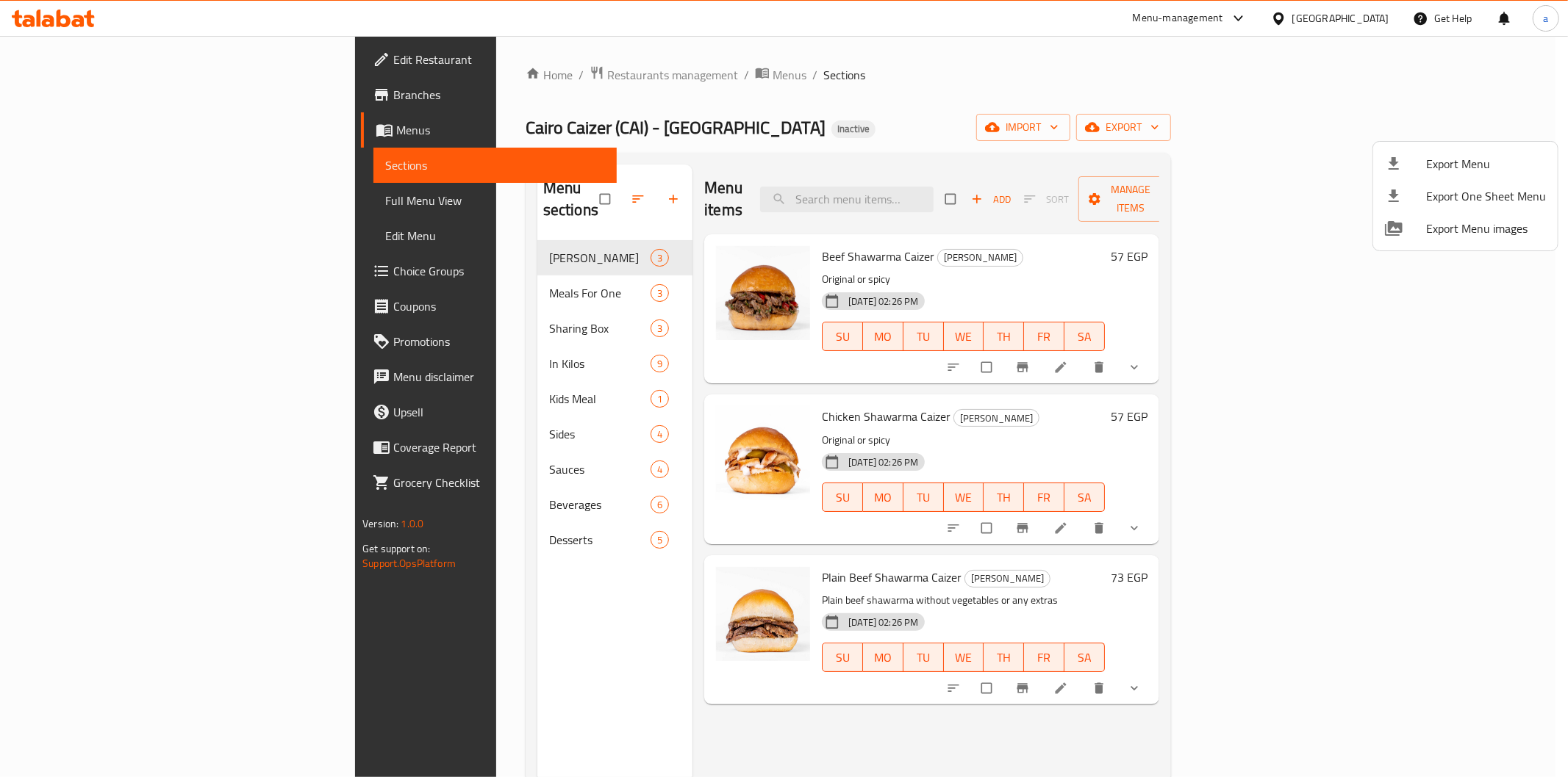
click at [997, 116] on div at bounding box center [784, 388] width 1568 height 777
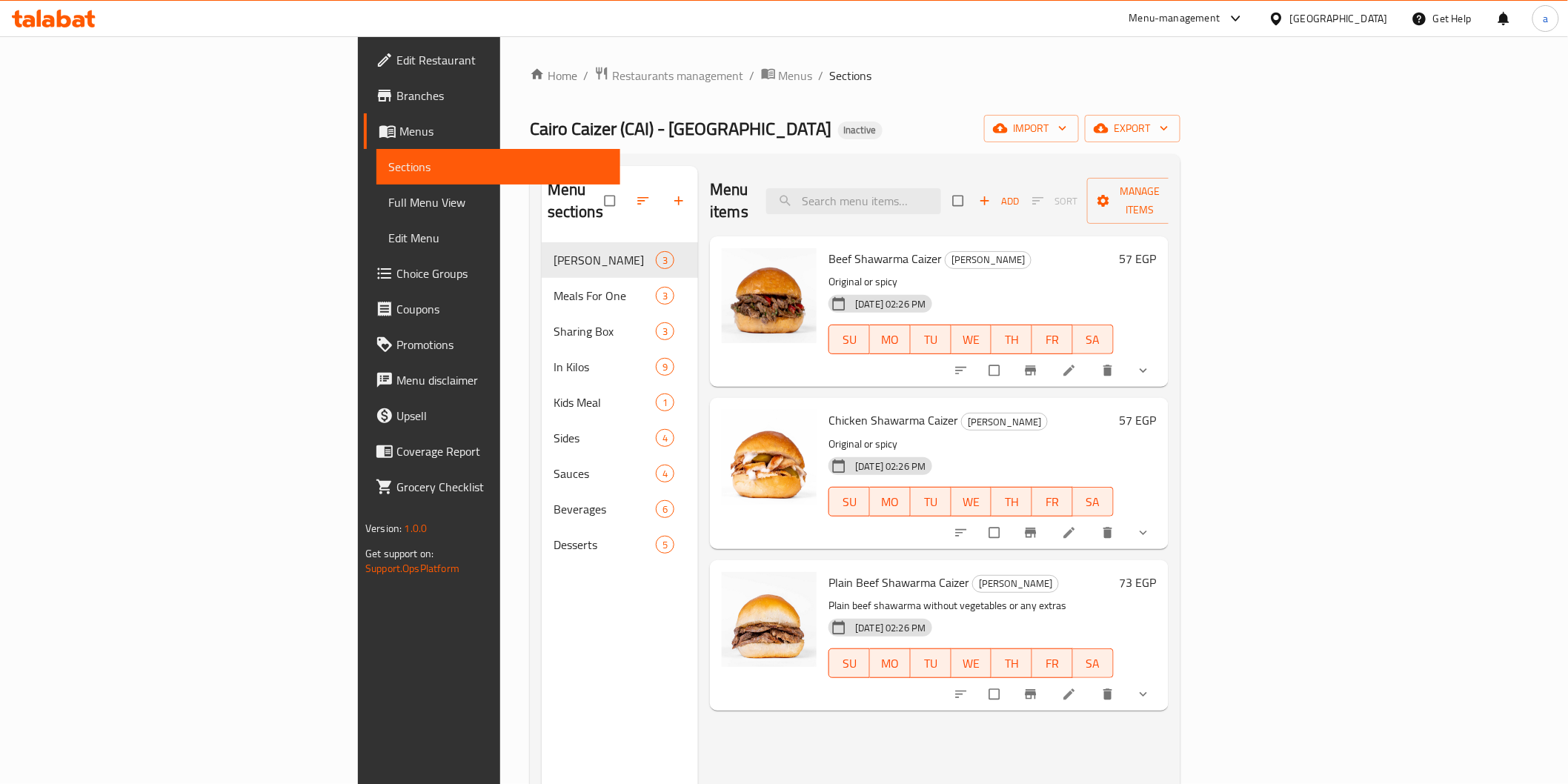
click at [399, 126] on span "Menus" at bounding box center [503, 131] width 208 height 18
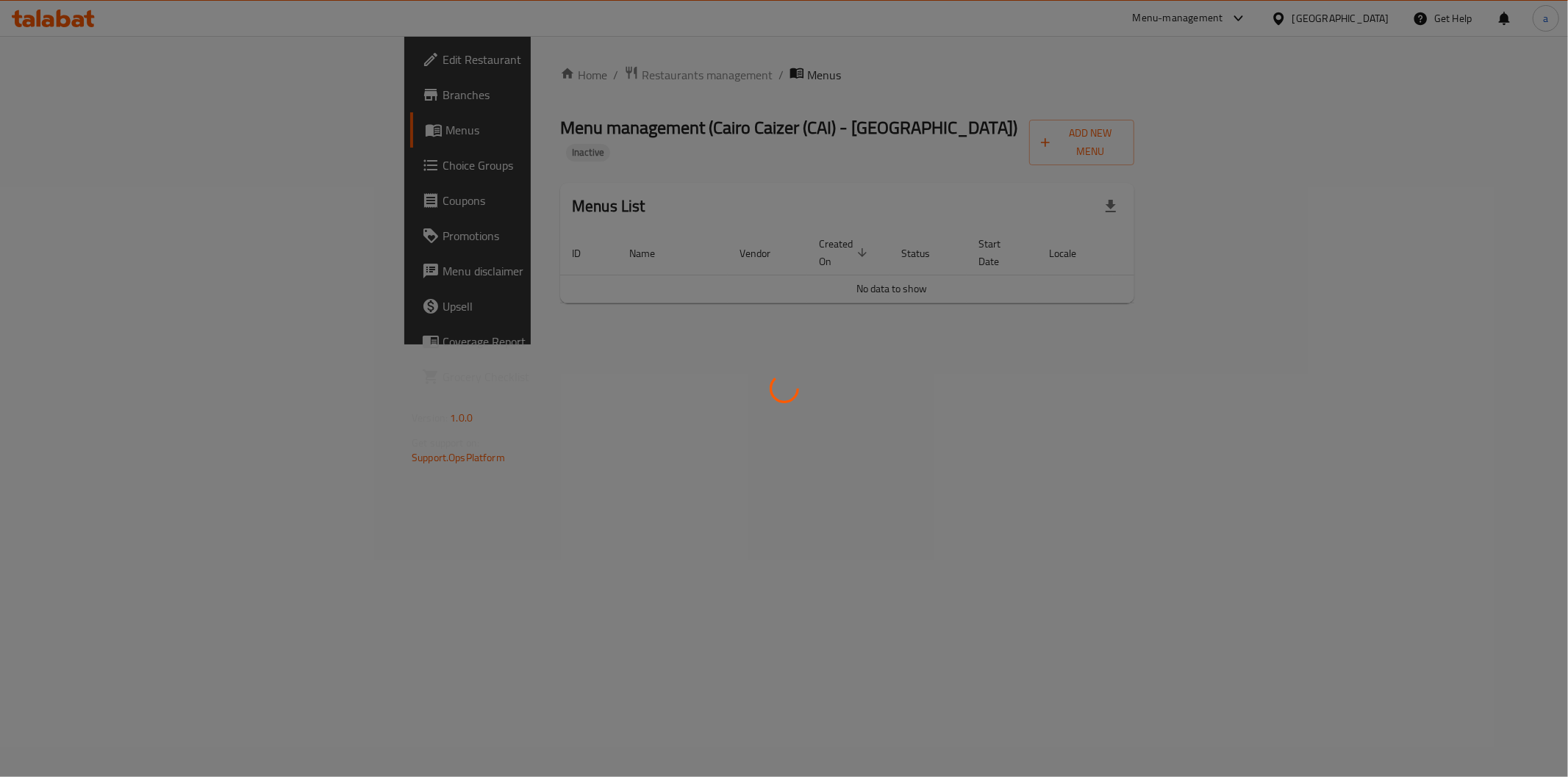
click at [72, 74] on div at bounding box center [784, 388] width 1568 height 777
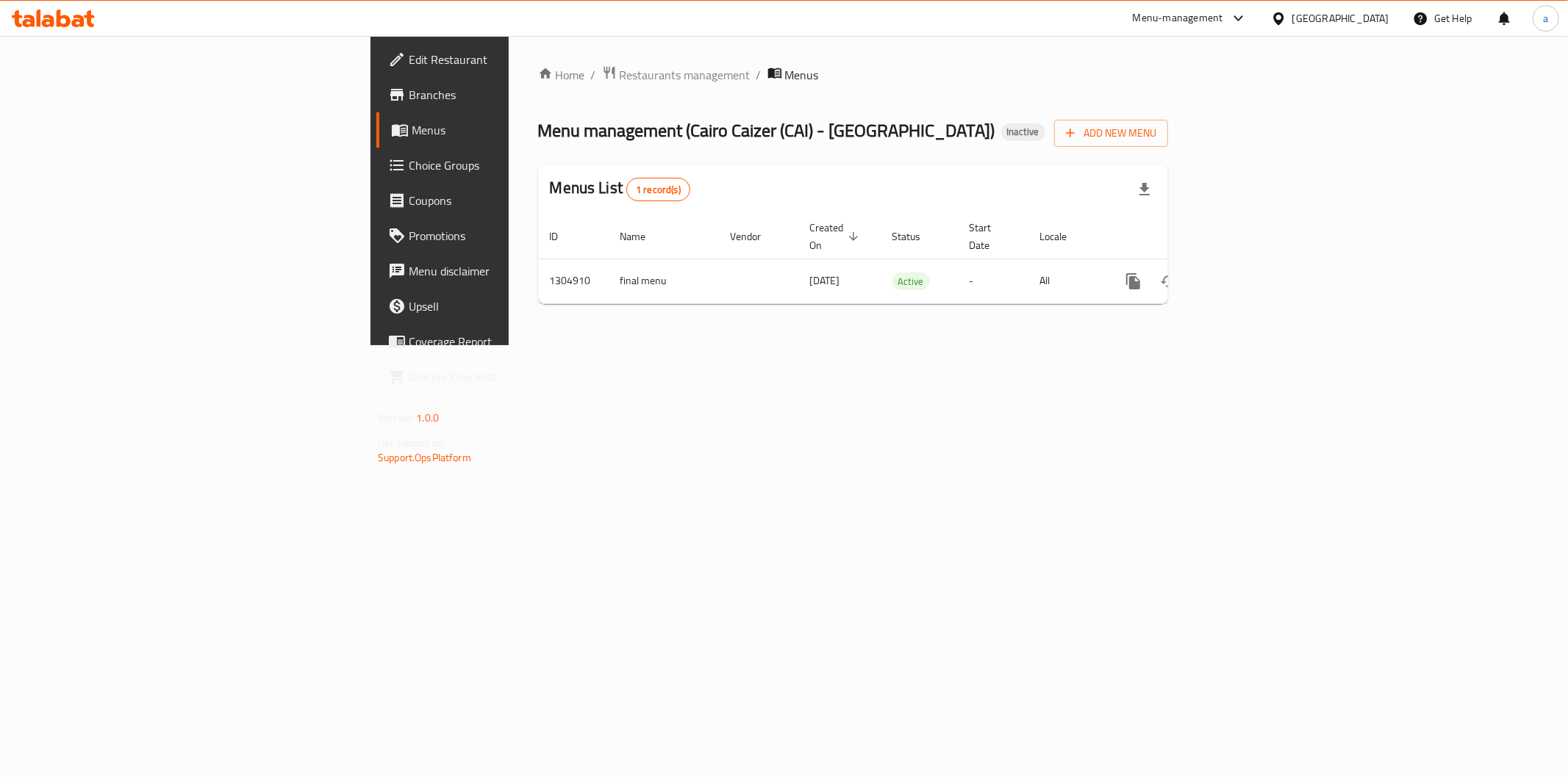
click at [409, 94] on span "Branches" at bounding box center [515, 94] width 212 height 18
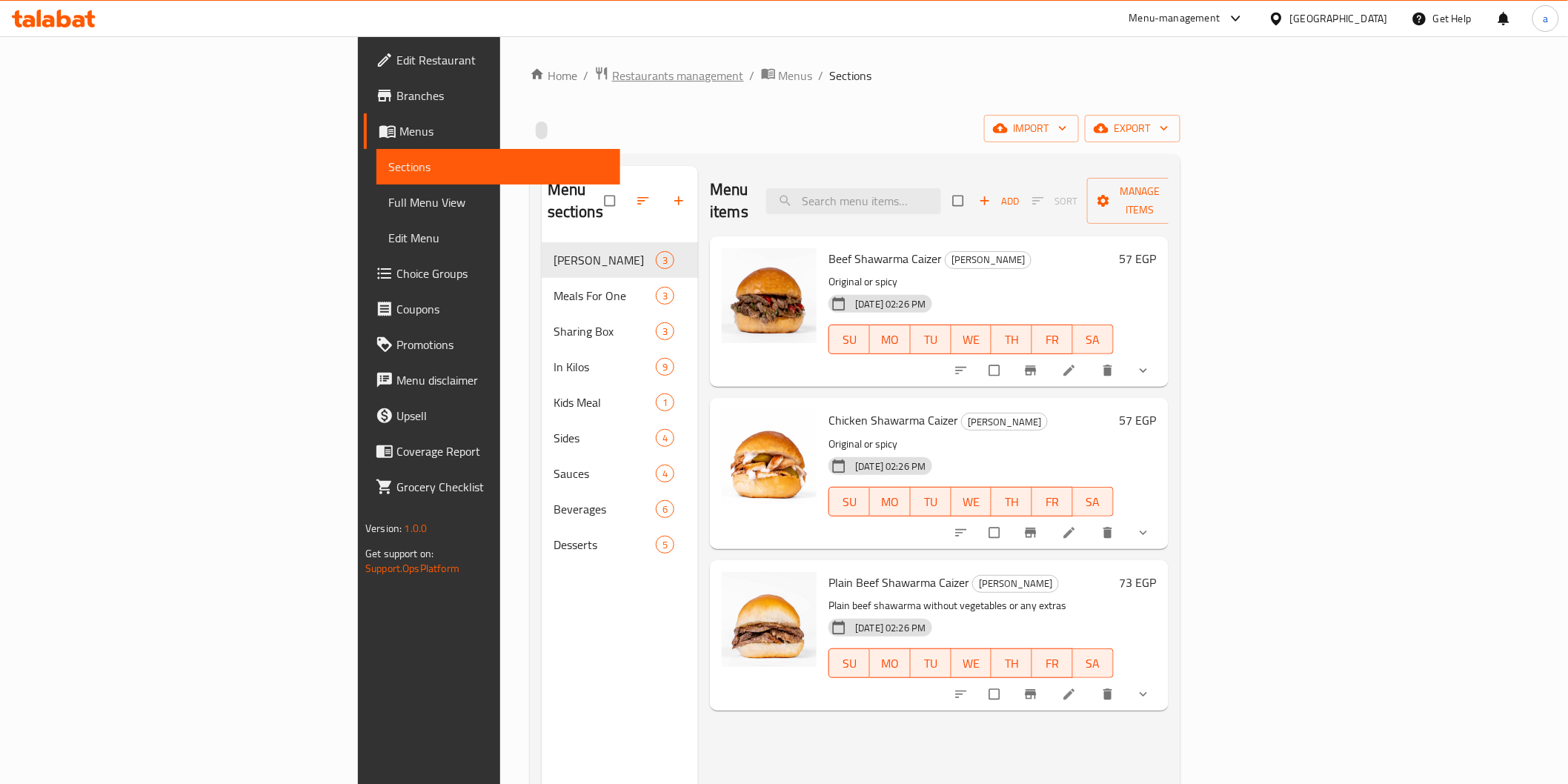
click at [612, 73] on span "Restaurants management" at bounding box center [678, 76] width 132 height 18
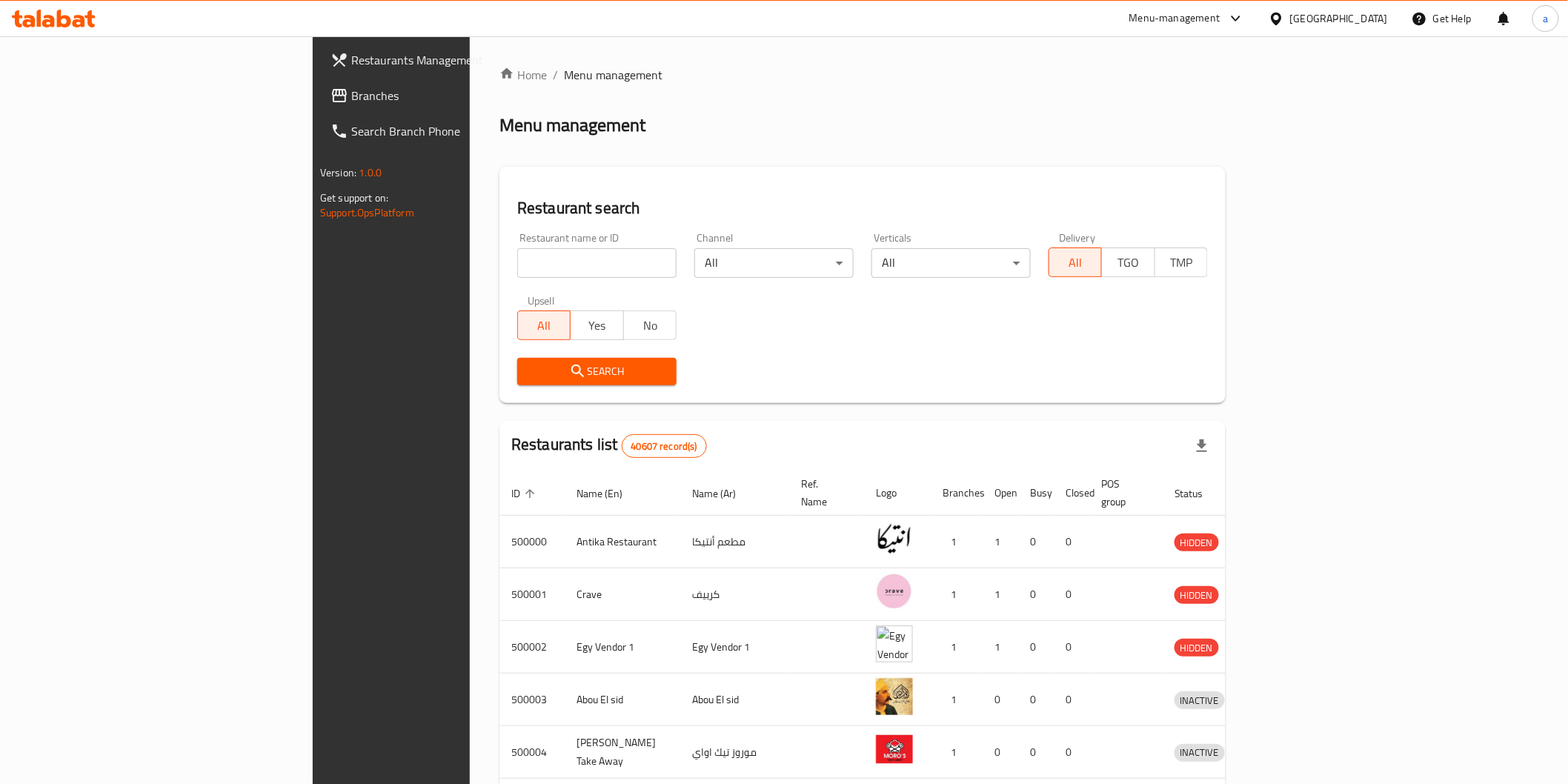
click at [351, 92] on span "Branches" at bounding box center [456, 95] width 211 height 18
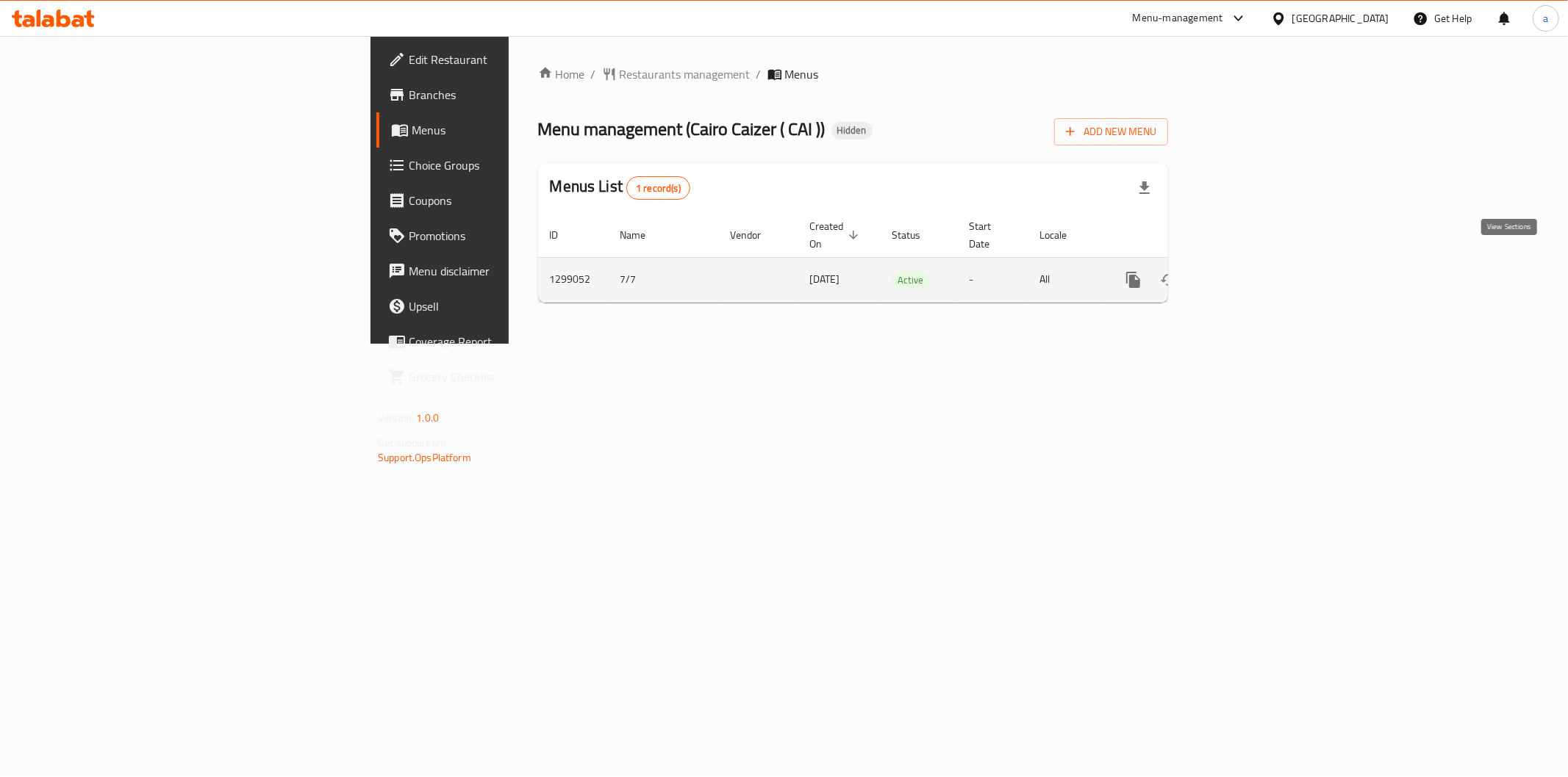
click at [1248, 271] on icon "enhanced table" at bounding box center [1239, 280] width 18 height 18
